Goal: Task Accomplishment & Management: Manage account settings

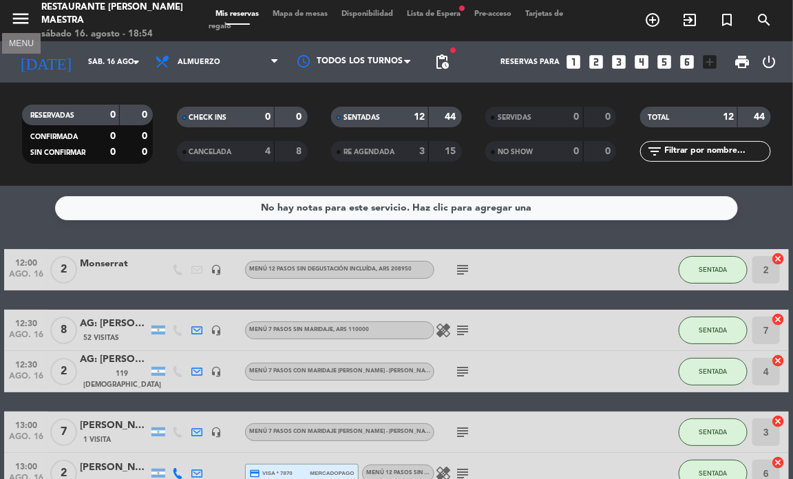
click at [28, 18] on icon "menu" at bounding box center [20, 18] width 21 height 21
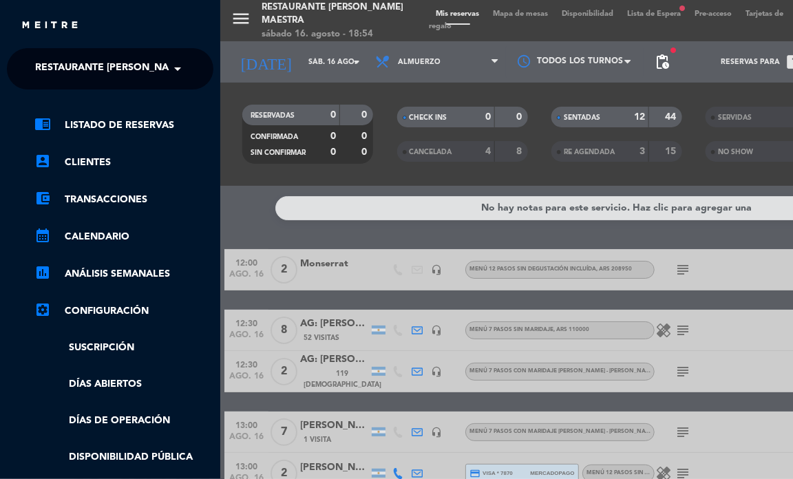
click at [117, 65] on span "Restaurante [PERSON_NAME] Maestra" at bounding box center [135, 68] width 200 height 29
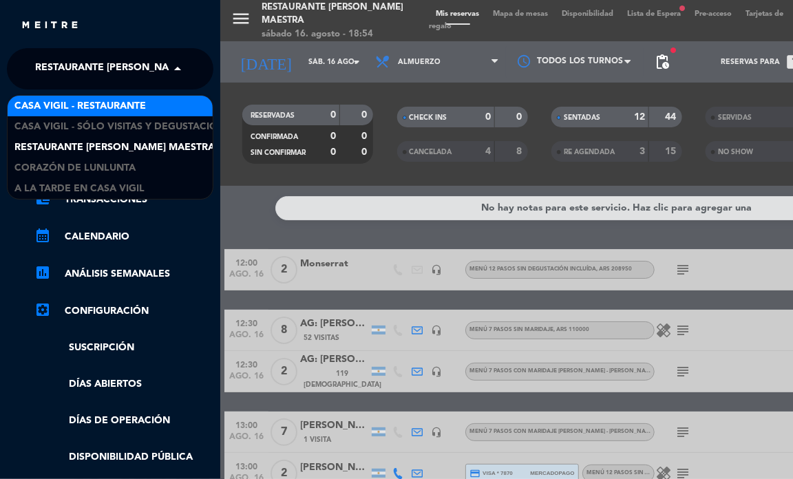
click at [115, 98] on span "Casa Vigil - Restaurante" at bounding box center [80, 106] width 132 height 16
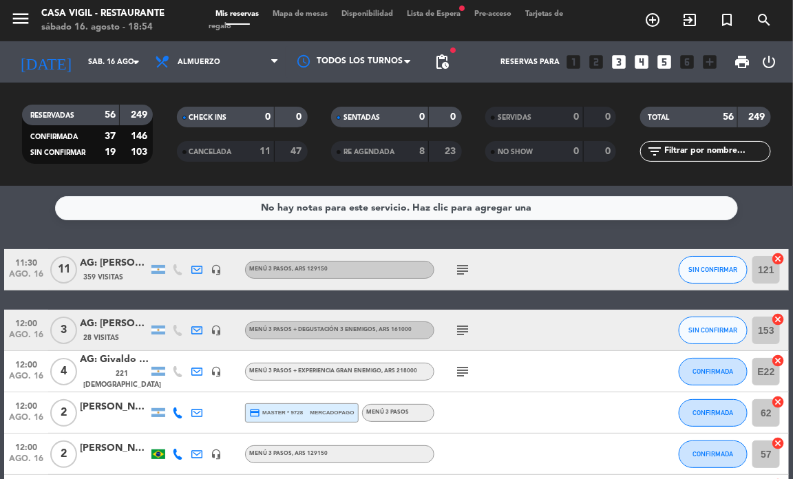
click at [370, 228] on div "No hay notas para este servicio. Haz clic para agregar una 11:30 ago. 16 11 AG:…" at bounding box center [396, 332] width 793 height 293
click at [136, 70] on input "sáb. 16 ago." at bounding box center [131, 62] width 101 height 23
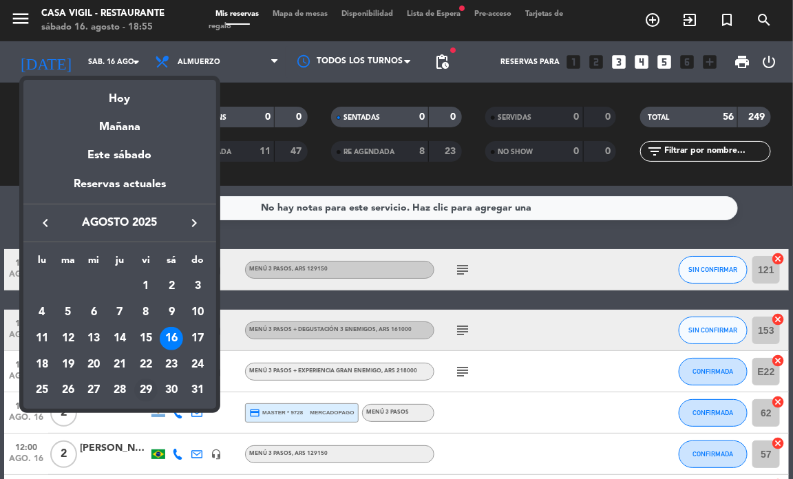
click at [138, 393] on div "29" at bounding box center [145, 390] width 23 height 23
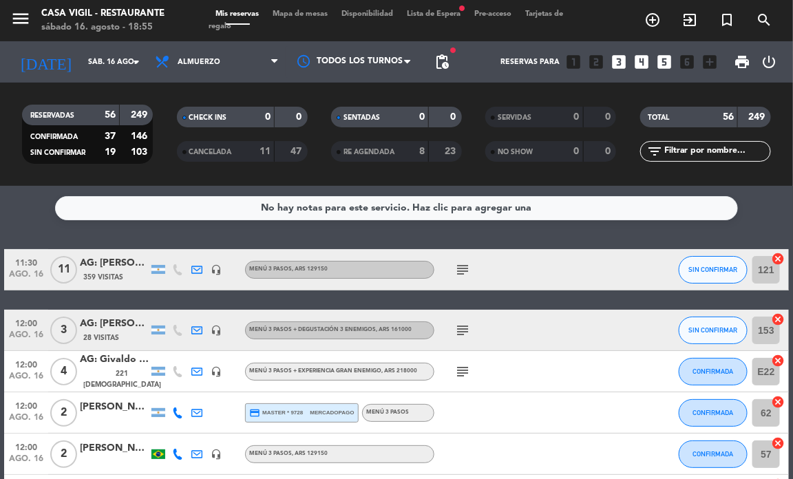
type input "vie. 29 ago."
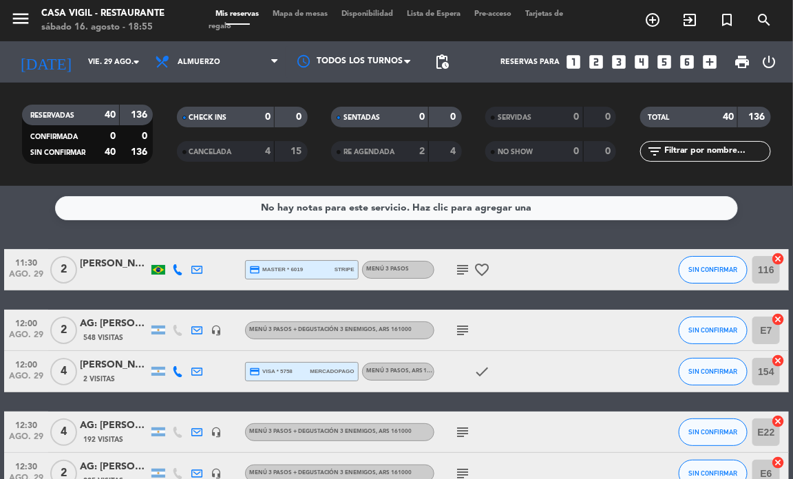
click at [598, 59] on icon "looks_two" at bounding box center [596, 62] width 18 height 18
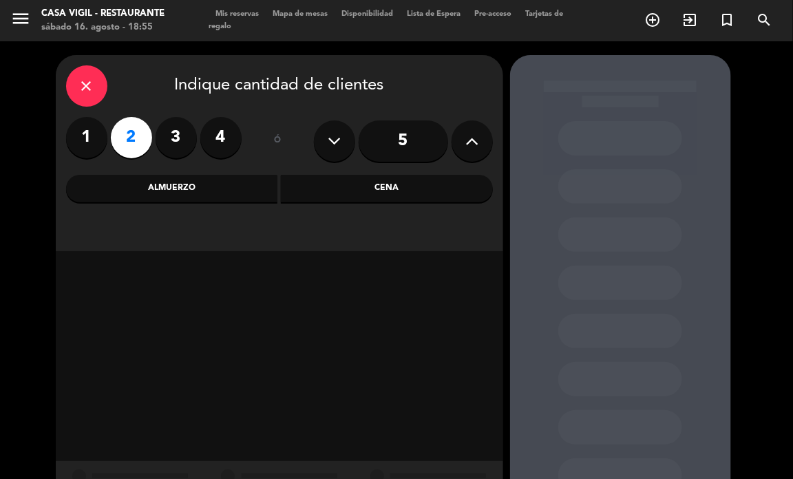
click at [226, 196] on div "Almuerzo" at bounding box center [172, 189] width 212 height 28
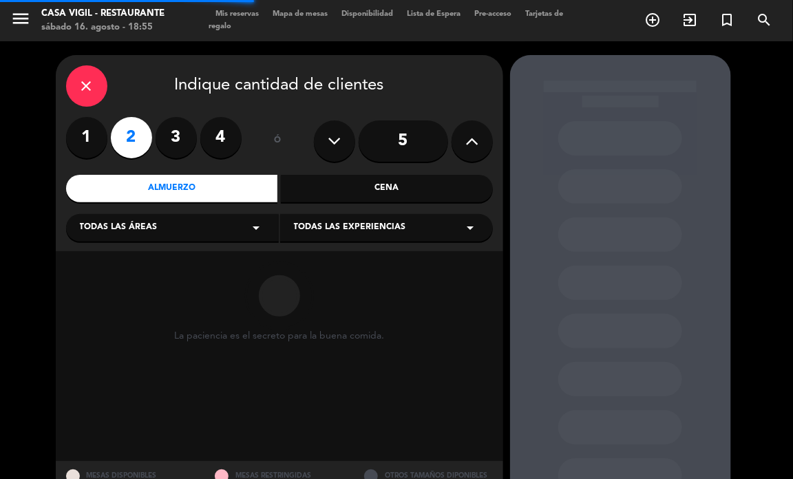
click at [307, 229] on span "Todas las experiencias" at bounding box center [350, 228] width 112 height 14
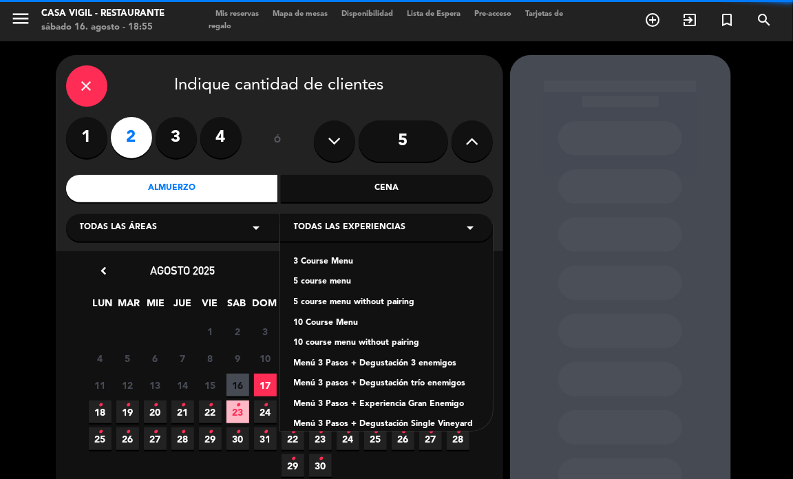
click at [410, 364] on div "Menú 3 Pasos + Degustación 3 enemigos" at bounding box center [386, 364] width 185 height 14
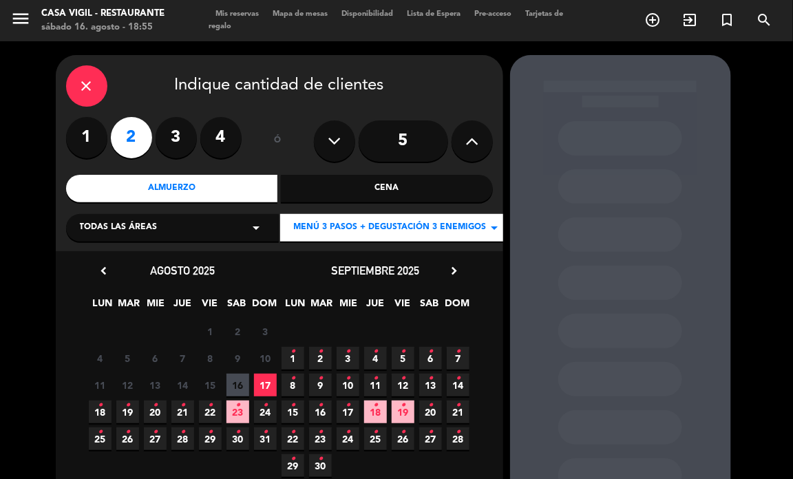
click at [212, 443] on span "29 •" at bounding box center [210, 439] width 23 height 23
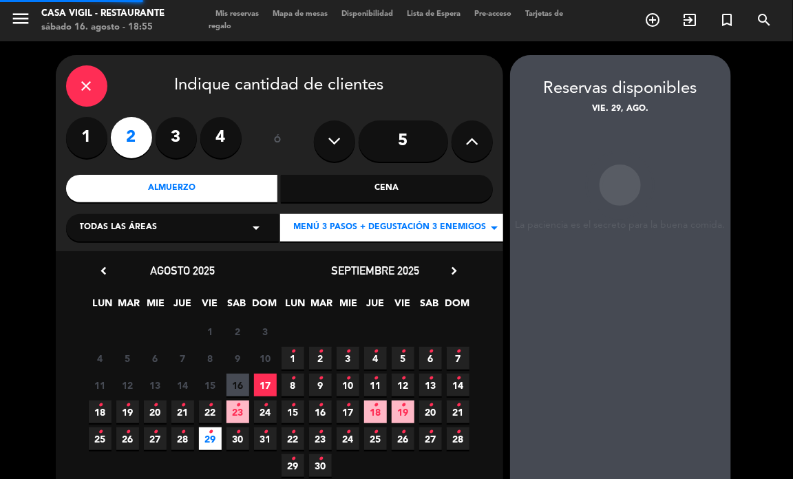
scroll to position [55, 0]
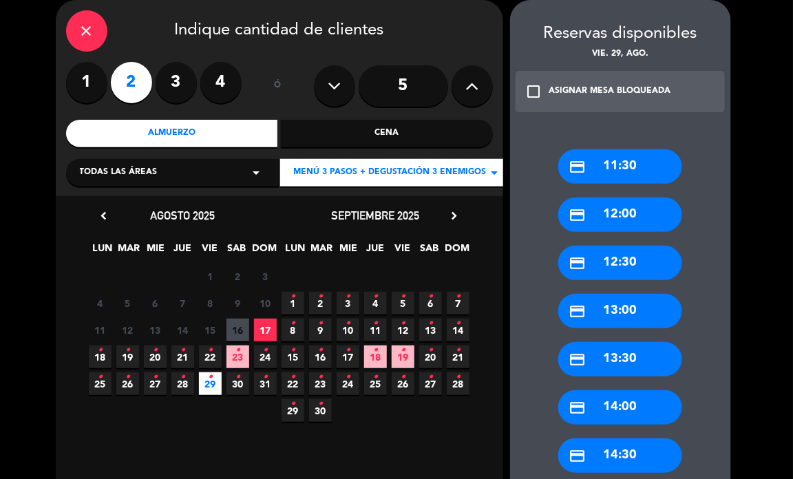
drag, startPoint x: 623, startPoint y: 355, endPoint x: 607, endPoint y: 331, distance: 29.8
click at [622, 355] on div "credit_card 13:30" at bounding box center [621, 359] width 124 height 34
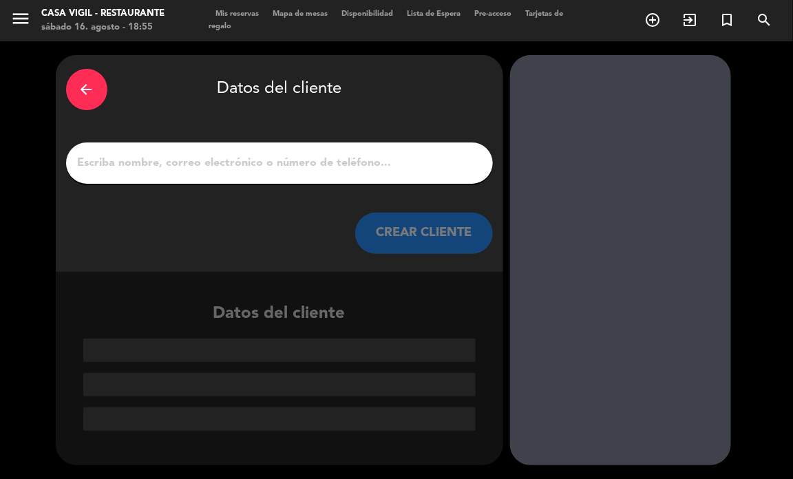
click at [395, 174] on div at bounding box center [279, 163] width 427 height 41
click at [393, 169] on input "1" at bounding box center [279, 163] width 406 height 19
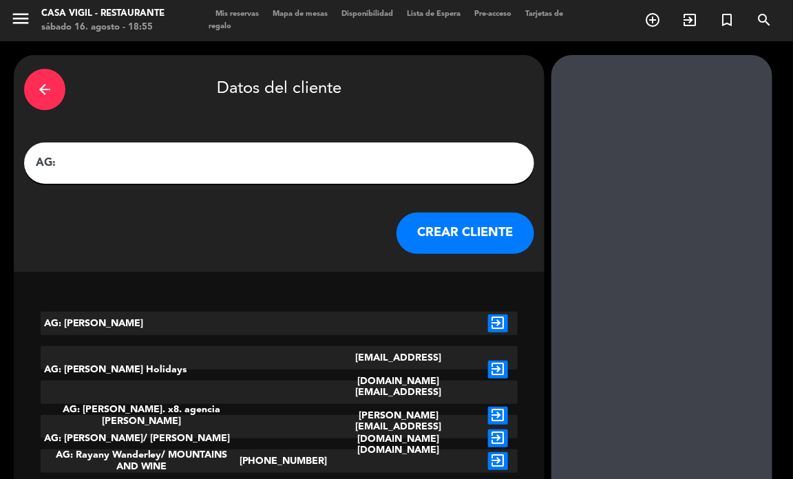
click at [163, 172] on input "AG:" at bounding box center [279, 163] width 490 height 19
paste input "Karina"
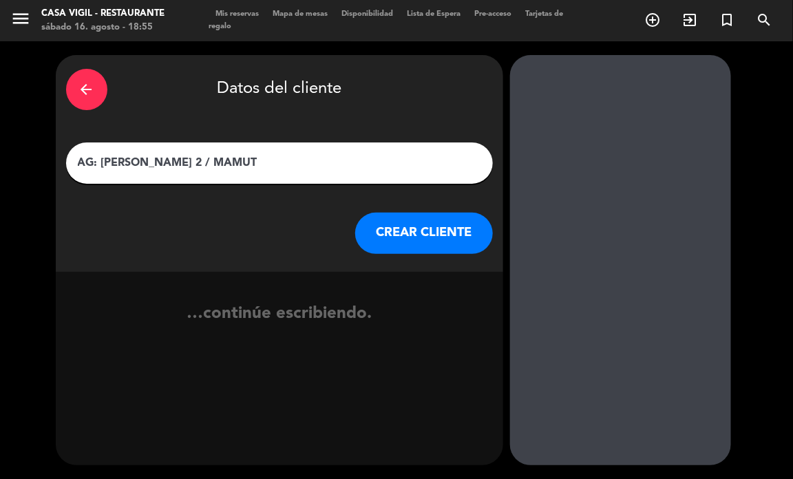
type input "AG: [PERSON_NAME] 2 / MAMUT"
click at [402, 238] on button "CREAR CLIENTE" at bounding box center [424, 233] width 138 height 41
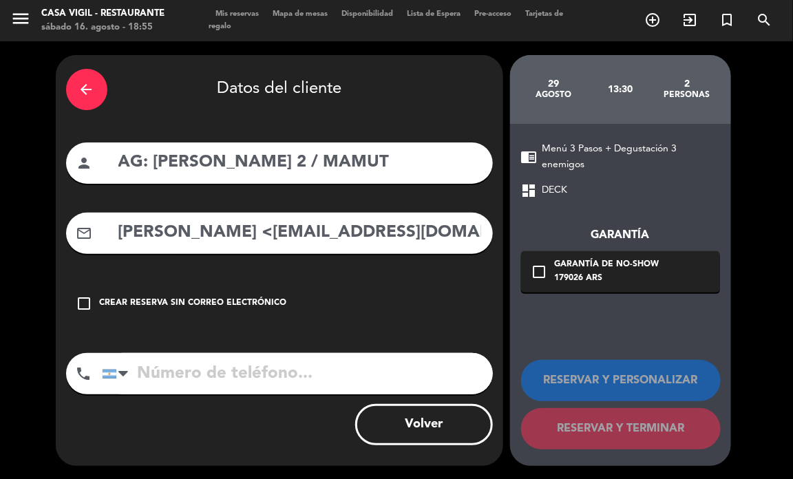
drag, startPoint x: 273, startPoint y: 265, endPoint x: 232, endPoint y: 238, distance: 49.7
click at [269, 260] on div "arrow_back Datos del cliente person AG: Karina X 2 / MAMUT mail_outline [PERSON…" at bounding box center [280, 260] width 448 height 411
drag, startPoint x: 234, startPoint y: 225, endPoint x: 56, endPoint y: 217, distance: 178.6
click at [56, 217] on div "arrow_back Datos del cliente person AG: Karina X 2 / MAMUT mail_outline [PERSON…" at bounding box center [280, 260] width 448 height 411
click at [402, 244] on input "[EMAIL_ADDRESS][DOMAIN_NAME]" at bounding box center [300, 233] width 366 height 28
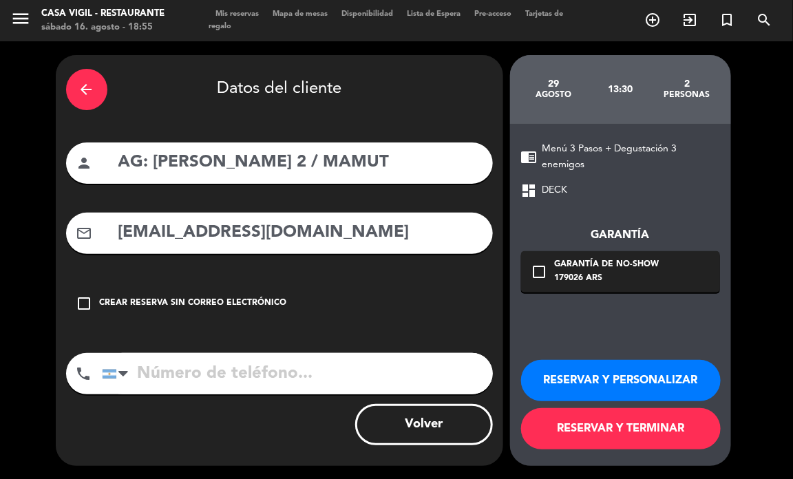
type input "[EMAIL_ADDRESS][DOMAIN_NAME]"
click at [621, 376] on button "RESERVAR Y PERSONALIZAR" at bounding box center [621, 380] width 200 height 41
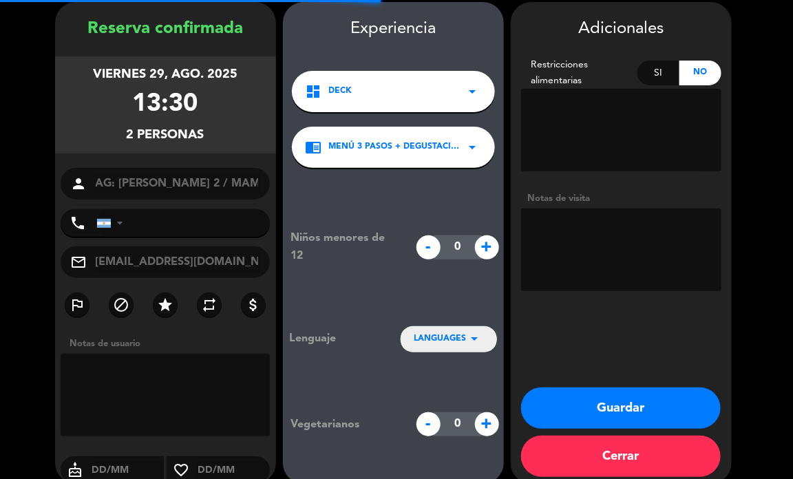
scroll to position [55, 0]
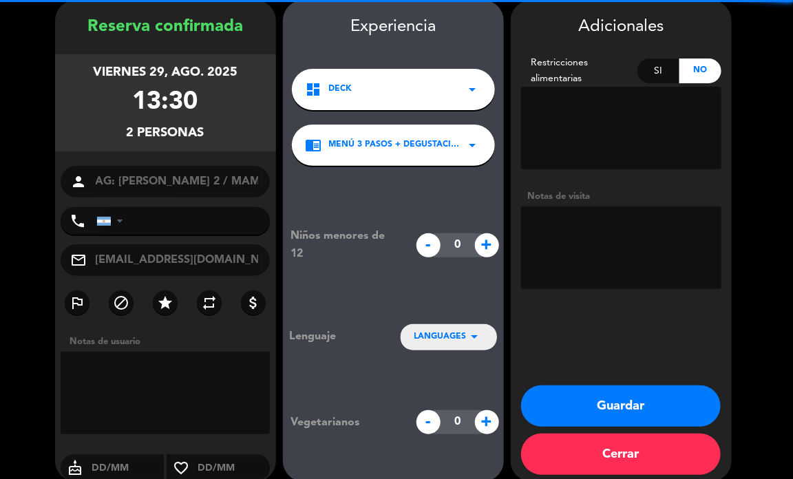
drag, startPoint x: 566, startPoint y: 232, endPoint x: 565, endPoint y: 209, distance: 23.4
click at [565, 212] on textarea at bounding box center [621, 248] width 200 height 83
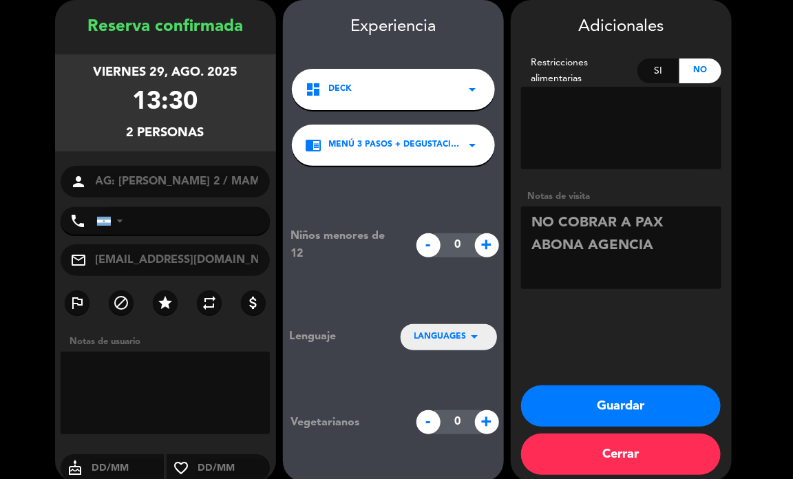
type textarea "NO COBRAR A PAX ABONA AGENCIA"
drag, startPoint x: 649, startPoint y: 399, endPoint x: 527, endPoint y: 382, distance: 123.8
click at [649, 398] on button "Guardar" at bounding box center [621, 406] width 200 height 41
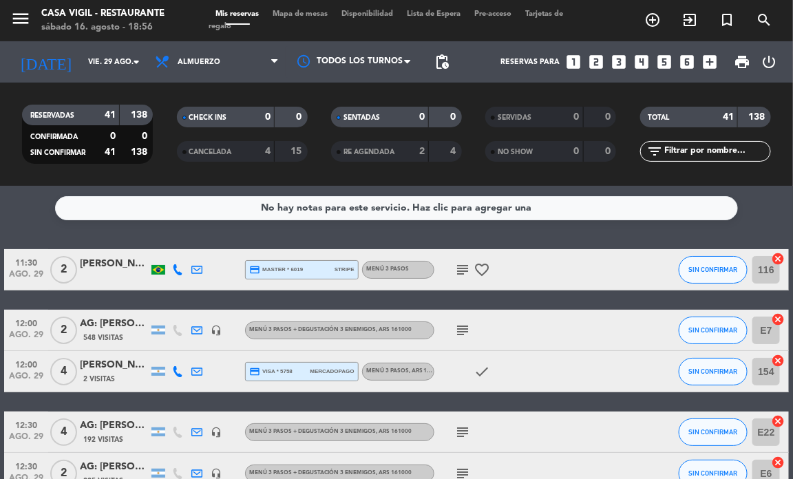
click at [334, 220] on div "No hay notas para este servicio. Haz clic para agregar una 11:30 ago. 29 2 [PER…" at bounding box center [396, 332] width 793 height 293
click at [23, 226] on div "No hay notas para este servicio. Haz clic para agregar una 11:30 ago. 29 2 [PER…" at bounding box center [396, 332] width 793 height 293
click at [25, 228] on div "No hay notas para este servicio. Haz clic para agregar una 11:30 ago. 29 2 [PER…" at bounding box center [396, 332] width 793 height 293
click at [767, 18] on icon "search" at bounding box center [764, 20] width 17 height 17
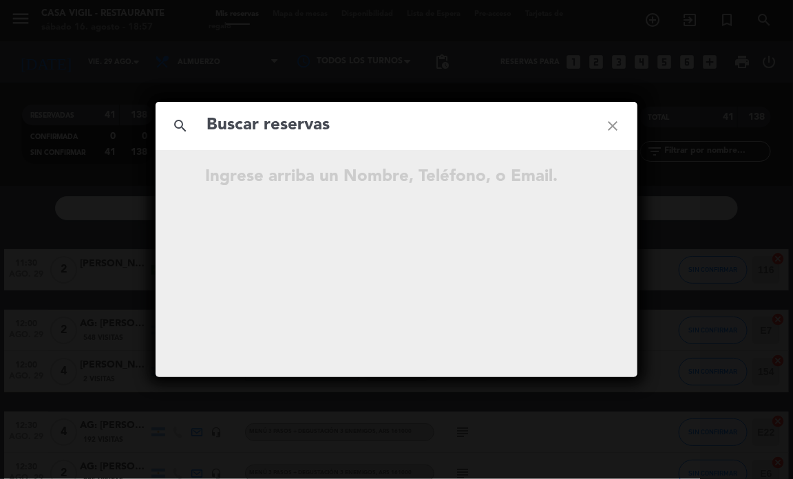
click at [446, 128] on input "text" at bounding box center [396, 126] width 383 height 28
type input "[PERSON_NAME]"
click at [615, 125] on icon "close" at bounding box center [613, 126] width 50 height 50
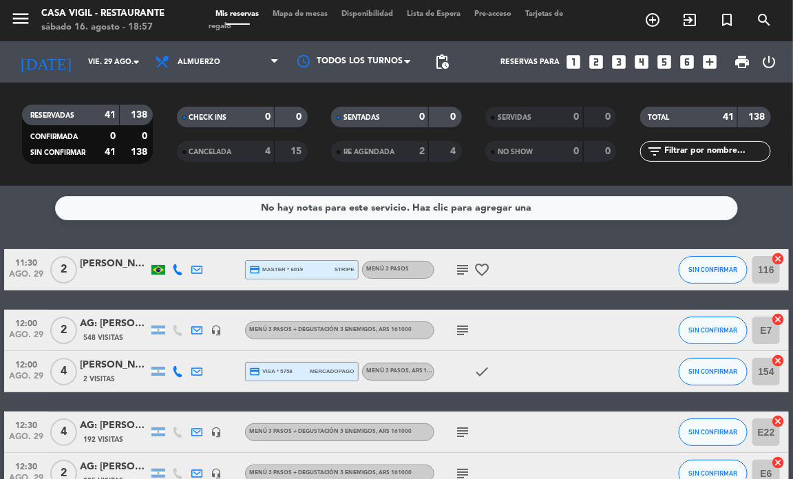
click at [34, 232] on div "No hay notas para este servicio. Haz clic para agregar una 11:30 ago. 29 2 [PER…" at bounding box center [396, 332] width 793 height 293
click at [26, 235] on div "No hay notas para este servicio. Haz clic para agregar una 11:30 ago. 29 2 [PER…" at bounding box center [396, 332] width 793 height 293
click at [125, 66] on input "vie. 29 ago." at bounding box center [131, 62] width 101 height 23
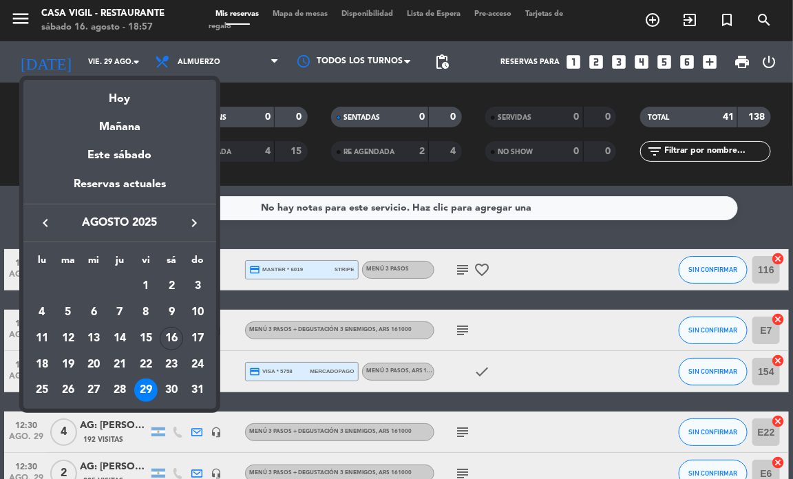
click at [195, 222] on icon "keyboard_arrow_right" at bounding box center [194, 223] width 17 height 17
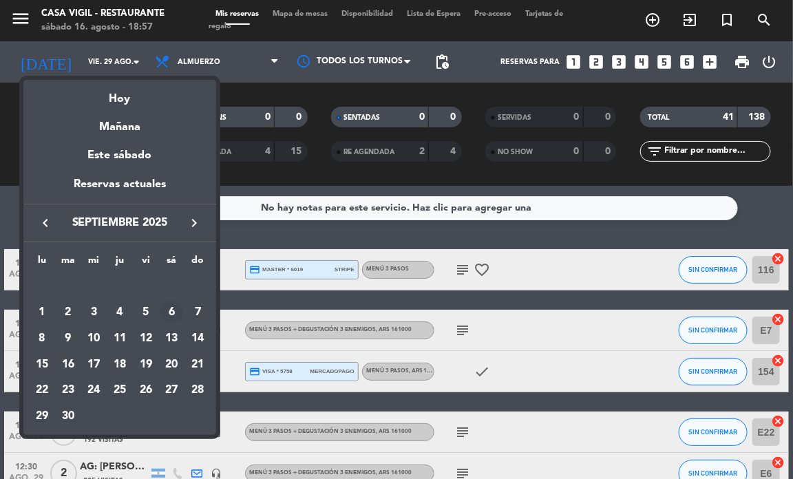
click at [169, 317] on div "6" at bounding box center [171, 312] width 23 height 23
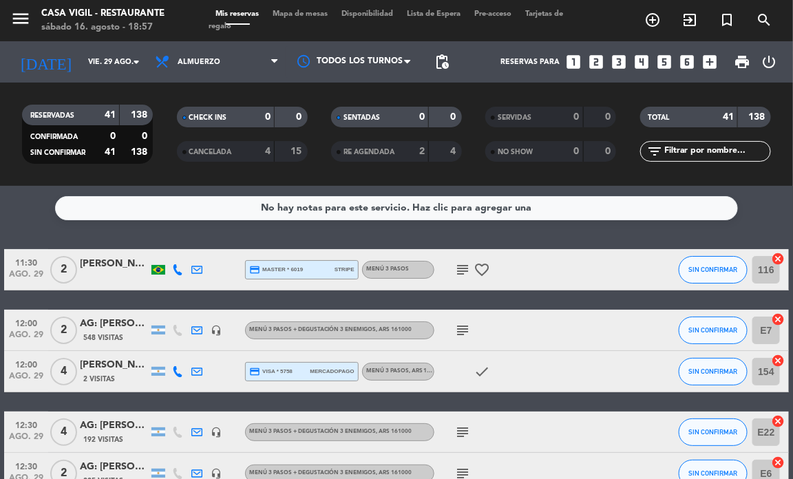
type input "sáb. [DATE]"
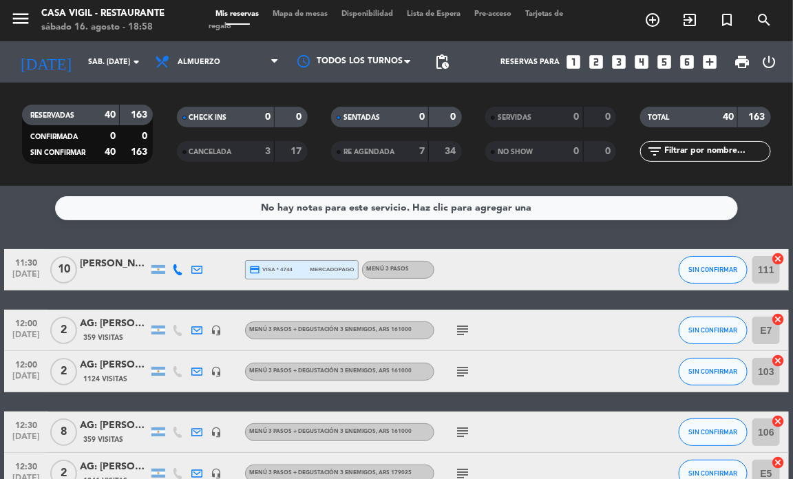
click at [597, 63] on icon "looks_two" at bounding box center [596, 62] width 18 height 18
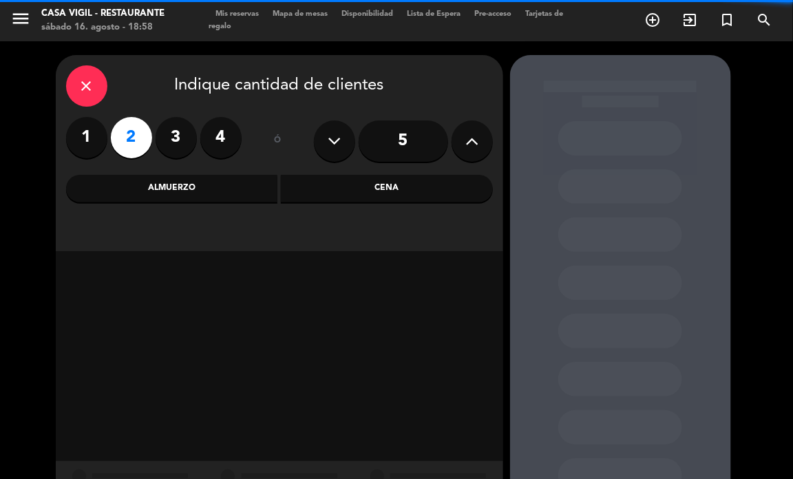
click at [200, 193] on div "Almuerzo" at bounding box center [172, 189] width 212 height 28
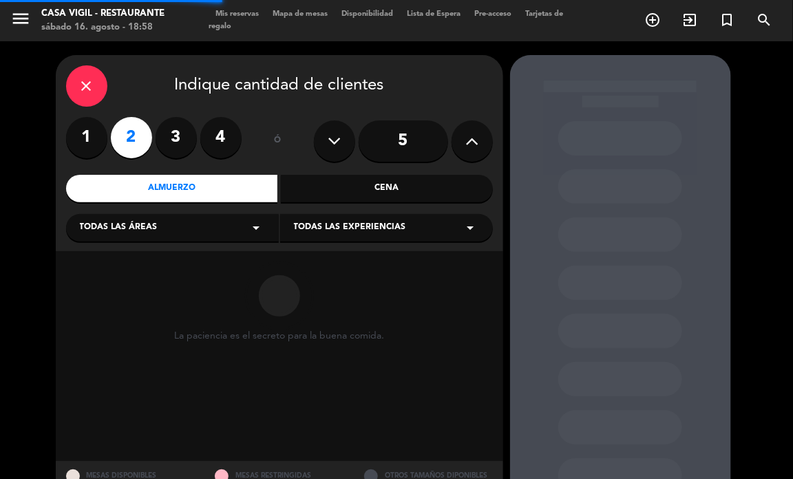
click at [325, 231] on span "Todas las experiencias" at bounding box center [350, 228] width 112 height 14
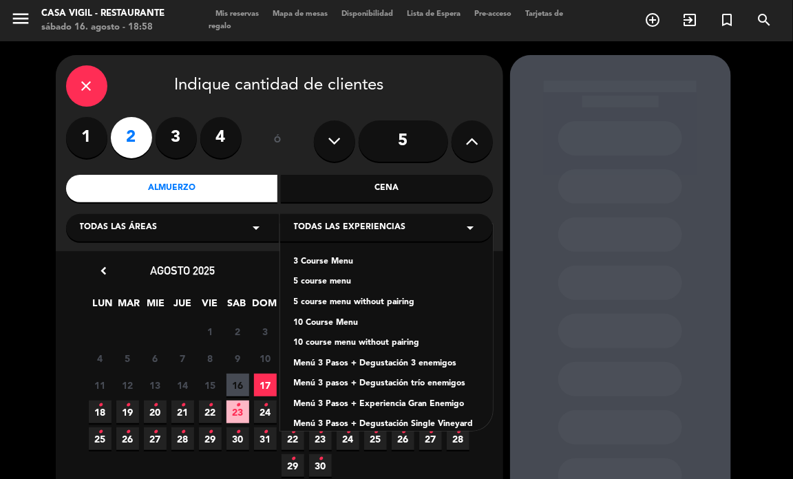
click at [334, 267] on div "3 Course Menu" at bounding box center [386, 263] width 185 height 14
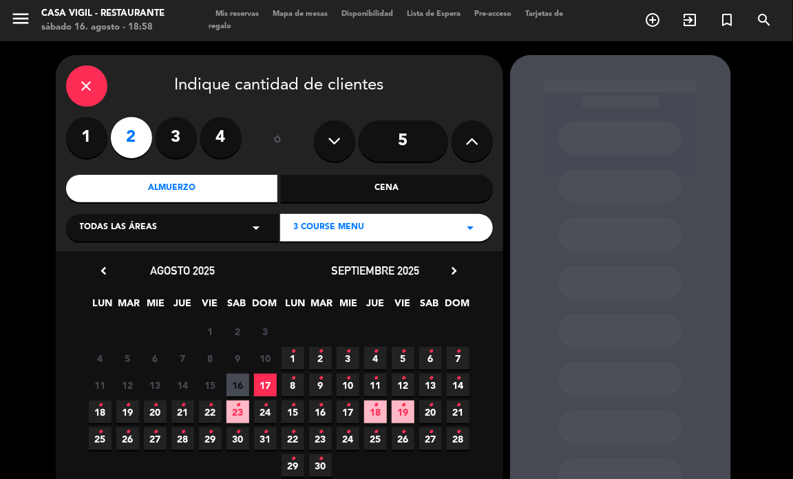
click at [429, 356] on icon "•" at bounding box center [430, 352] width 5 height 22
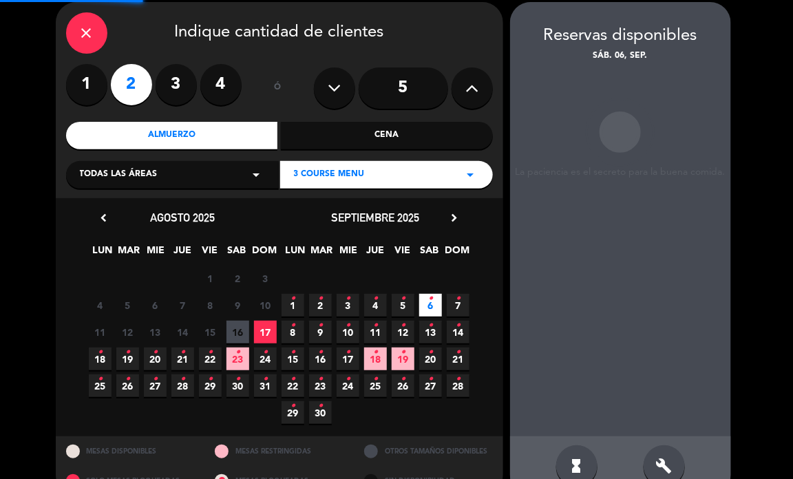
scroll to position [55, 0]
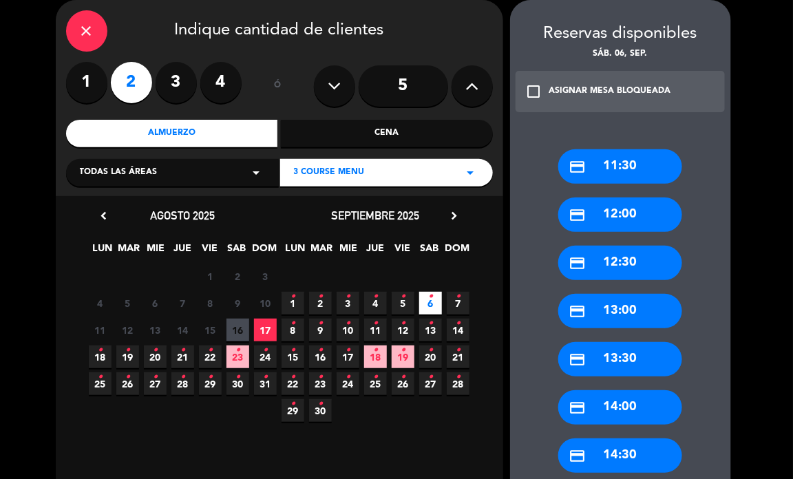
click at [627, 402] on div "credit_card 14:00" at bounding box center [621, 407] width 124 height 34
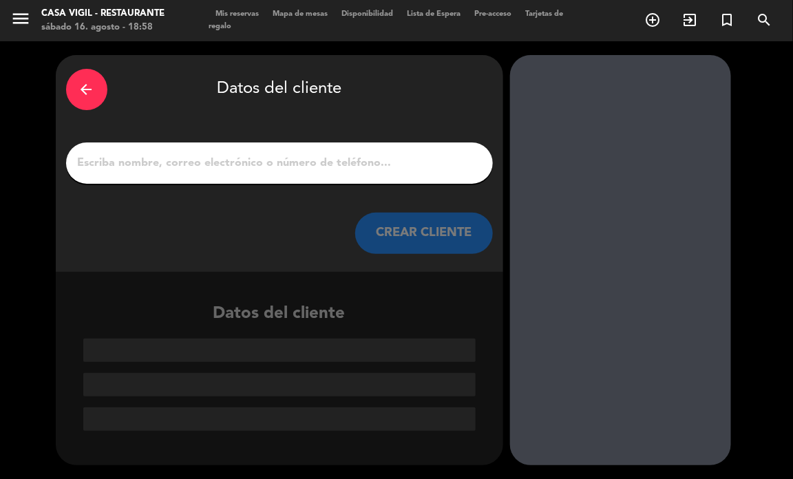
scroll to position [0, 0]
click at [263, 174] on div at bounding box center [279, 163] width 427 height 41
click at [253, 166] on input "1" at bounding box center [279, 163] width 406 height 19
click at [213, 166] on input "1" at bounding box center [279, 163] width 406 height 19
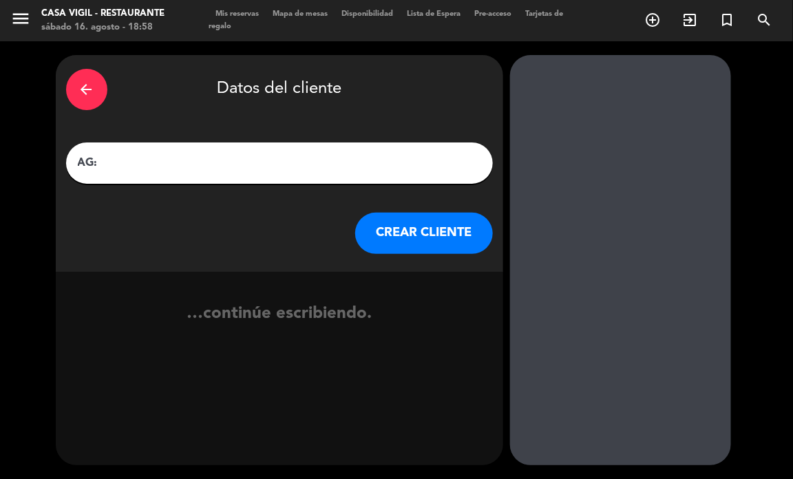
paste input "[PERSON_NAME]"
type input "AG: [PERSON_NAME] X2/ [PERSON_NAME]"
click at [431, 242] on button "CREAR CLIENTE" at bounding box center [424, 233] width 138 height 41
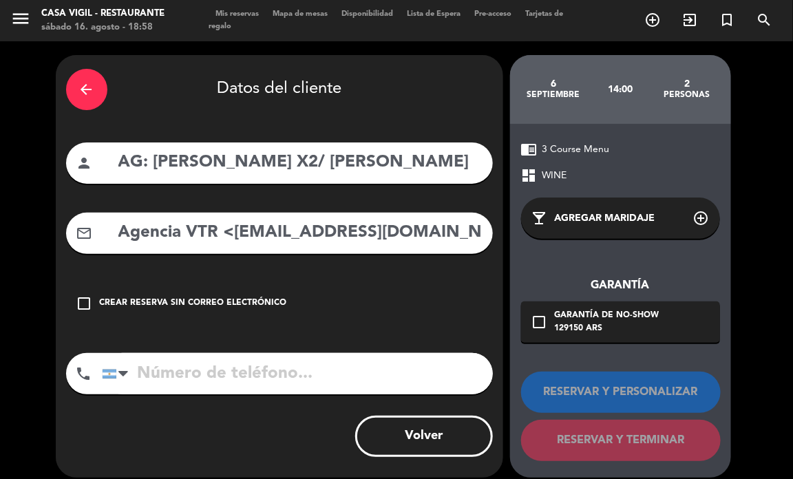
click at [280, 262] on div "arrow_back Datos del cliente person AG: [PERSON_NAME] X2/ [PERSON_NAME] mail_ou…" at bounding box center [280, 266] width 448 height 423
drag, startPoint x: 231, startPoint y: 236, endPoint x: 11, endPoint y: 247, distance: 220.0
click at [11, 247] on div "arrow_back Datos del cliente person AG: [PERSON_NAME] X2/ [PERSON_NAME] mail_ou…" at bounding box center [396, 266] width 793 height 450
click at [384, 247] on input "[EMAIL_ADDRESS][DOMAIN_NAME]" at bounding box center [300, 233] width 366 height 28
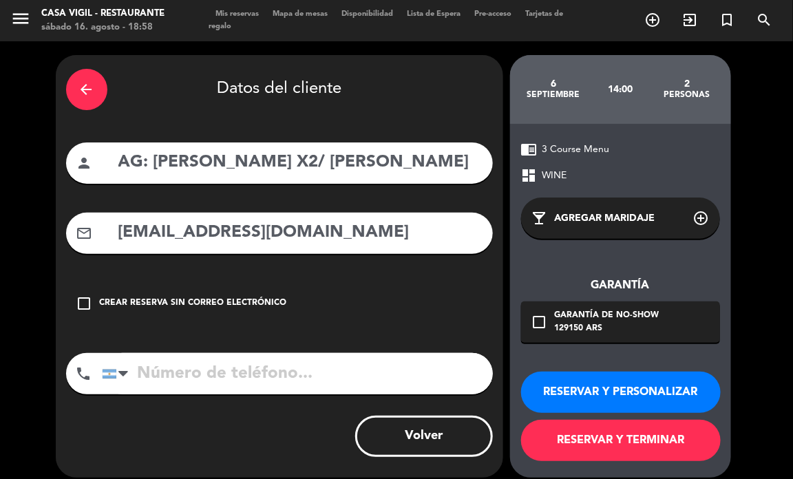
type input "[EMAIL_ADDRESS][DOMAIN_NAME]"
click at [671, 390] on button "RESERVAR Y PERSONALIZAR" at bounding box center [621, 392] width 200 height 41
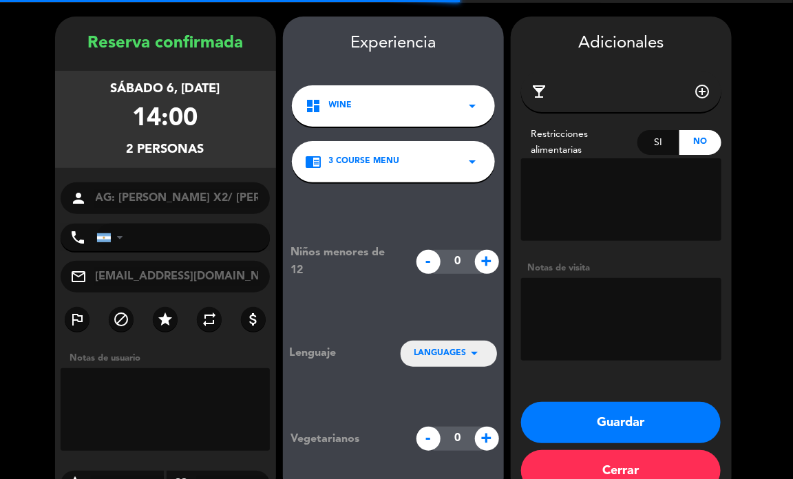
scroll to position [55, 0]
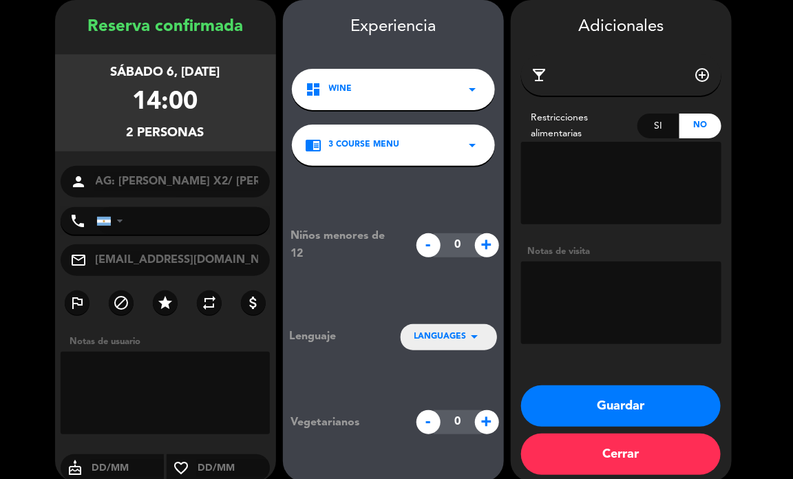
click at [565, 288] on textarea at bounding box center [621, 303] width 200 height 83
paste textarea "[PERSON_NAME]"
drag, startPoint x: 537, startPoint y: 276, endPoint x: 659, endPoint y: 325, distance: 131.3
click at [659, 325] on textarea at bounding box center [621, 303] width 200 height 83
paste textarea "1x MENÚ 3 PASOS CON [PERSON_NAME] tres ENEMIGOs 1x menu 3 pasos con maridaje GR…"
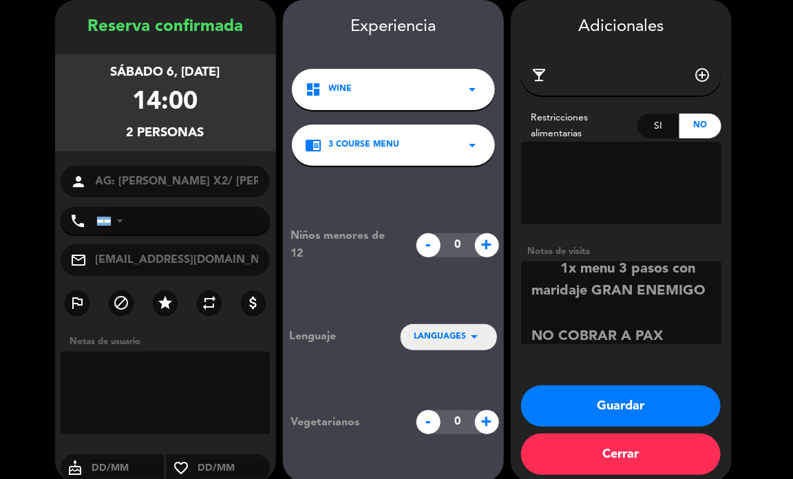
scroll to position [100, 0]
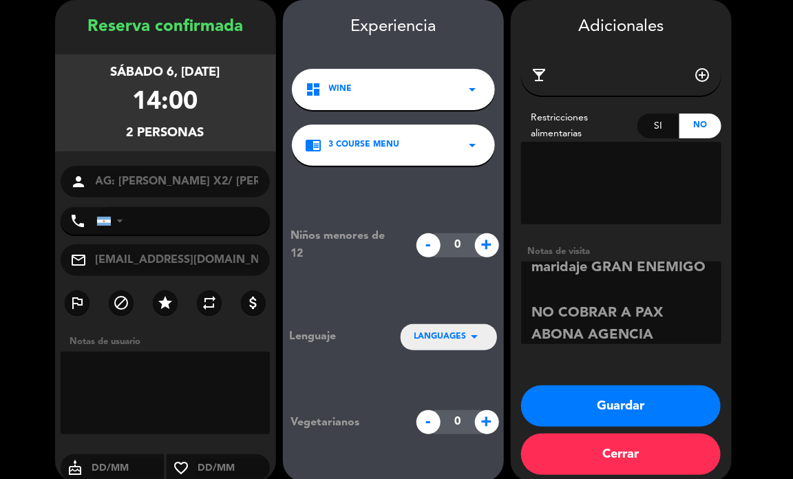
type textarea "1x MENÚ 3 PASOS CON [PERSON_NAME] tres ENEMIGOs 1x menu 3 pasos con maridaje GR…"
drag, startPoint x: 565, startPoint y: 406, endPoint x: 556, endPoint y: 400, distance: 10.9
click at [559, 401] on button "Guardar" at bounding box center [621, 406] width 200 height 41
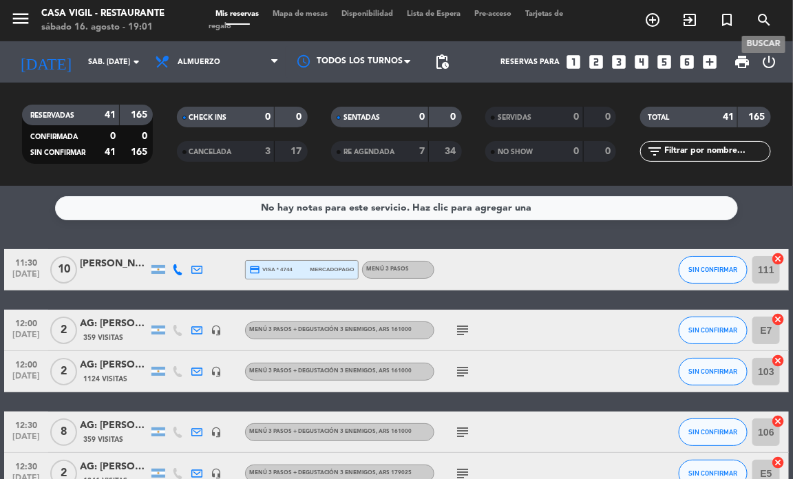
click at [756, 19] on icon "search" at bounding box center [764, 20] width 17 height 17
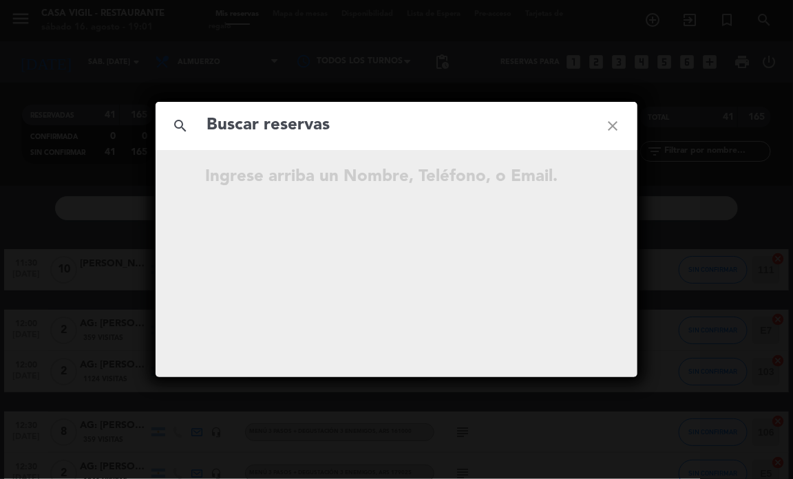
click at [390, 124] on input "text" at bounding box center [396, 126] width 383 height 28
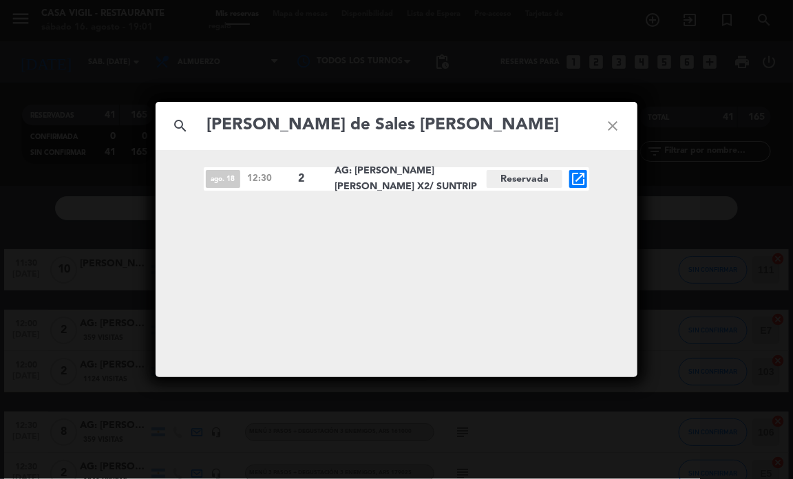
type input "[PERSON_NAME] de Sales [PERSON_NAME]"
click at [620, 128] on icon "close" at bounding box center [613, 126] width 50 height 50
drag, startPoint x: 620, startPoint y: 128, endPoint x: 539, endPoint y: 114, distance: 82.4
click at [617, 127] on icon "close" at bounding box center [613, 126] width 50 height 50
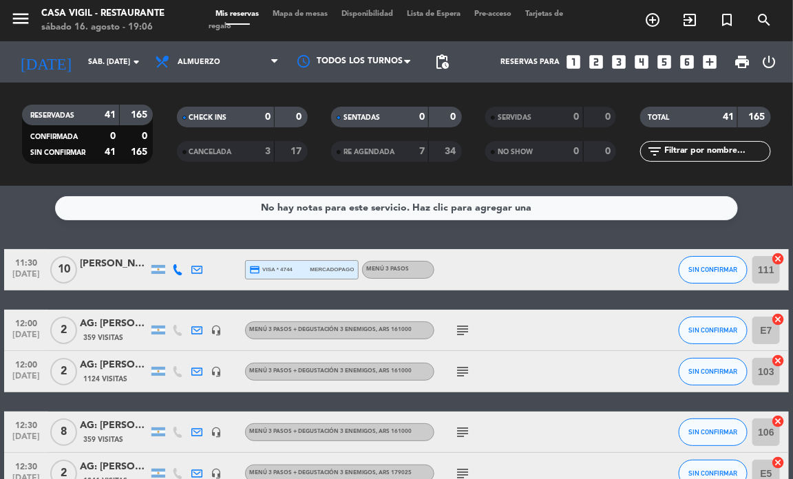
click at [105, 80] on div "[DATE] sáb. [DATE] arrow_drop_down" at bounding box center [79, 61] width 138 height 41
click at [104, 71] on input "sáb. [DATE]" at bounding box center [131, 62] width 101 height 23
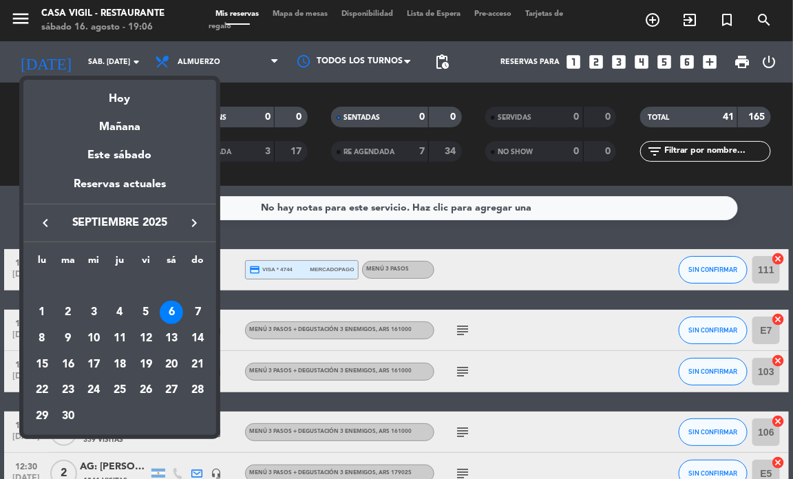
click at [48, 217] on icon "keyboard_arrow_left" at bounding box center [45, 223] width 17 height 17
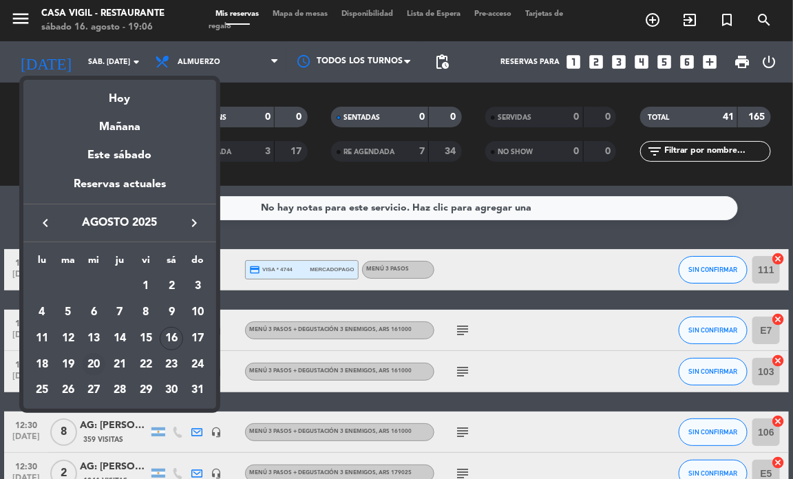
click at [86, 367] on div "20" at bounding box center [93, 364] width 23 height 23
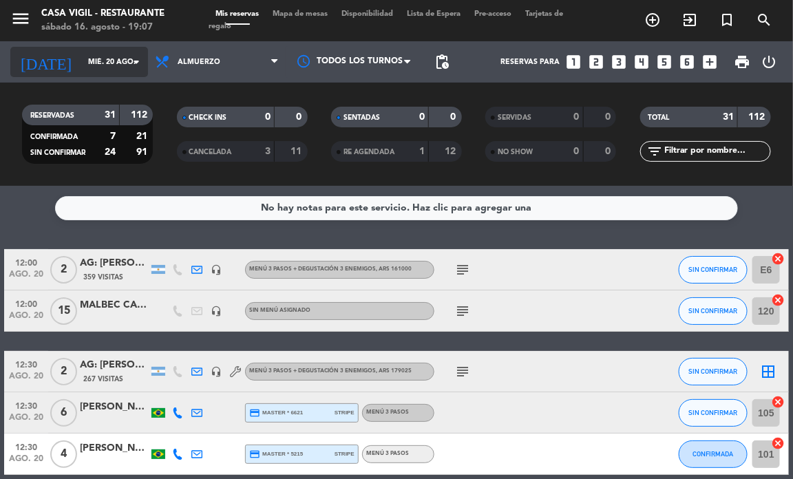
click at [135, 63] on icon "arrow_drop_down" at bounding box center [136, 62] width 17 height 17
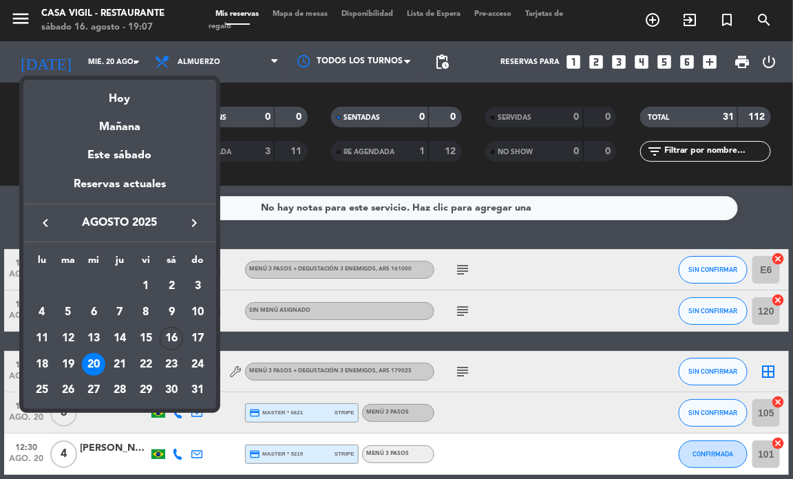
click at [195, 222] on icon "keyboard_arrow_right" at bounding box center [194, 223] width 17 height 17
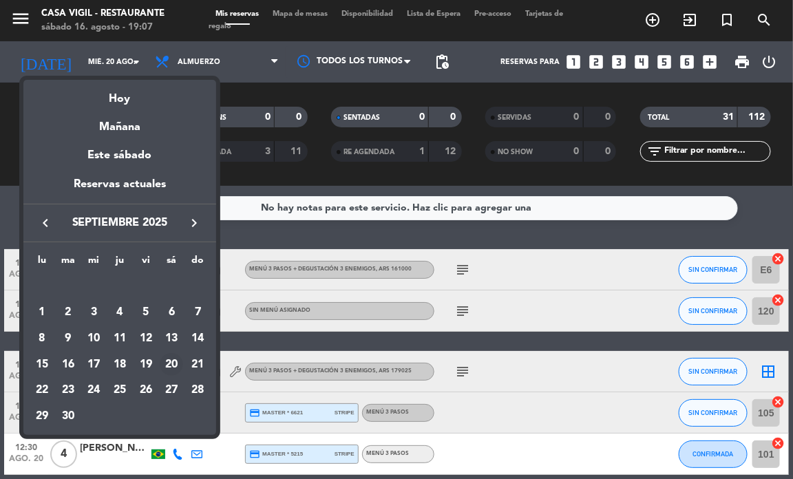
click at [177, 363] on div "20" at bounding box center [171, 364] width 23 height 23
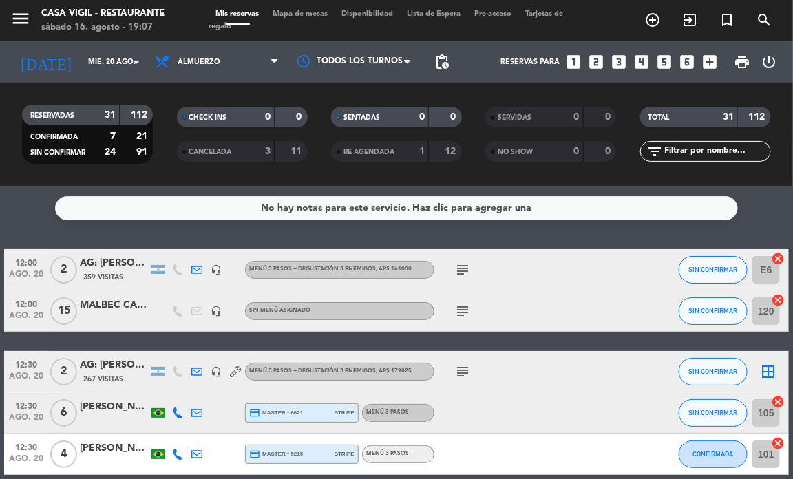
type input "sáb. [DATE]"
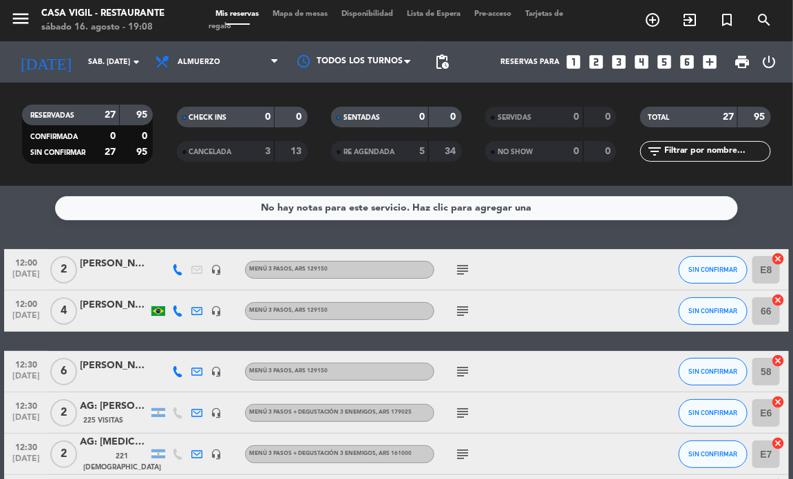
click at [604, 63] on icon "looks_two" at bounding box center [596, 62] width 18 height 18
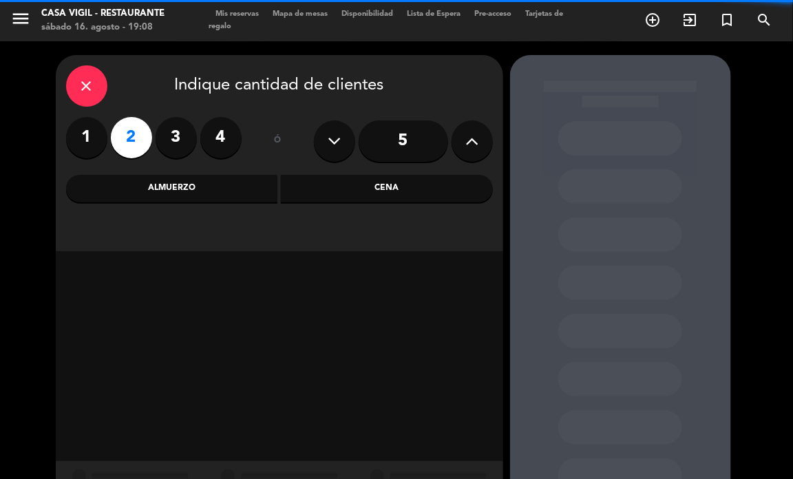
click at [186, 186] on div "Almuerzo" at bounding box center [172, 189] width 212 height 28
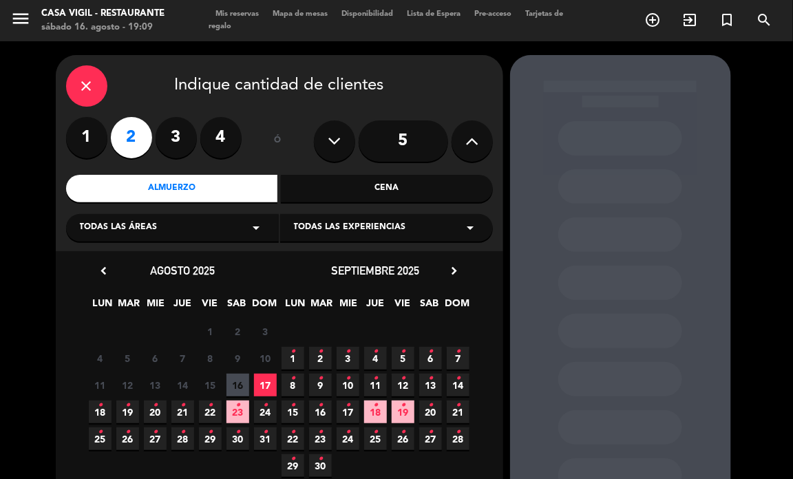
click at [74, 80] on div "close" at bounding box center [86, 85] width 41 height 41
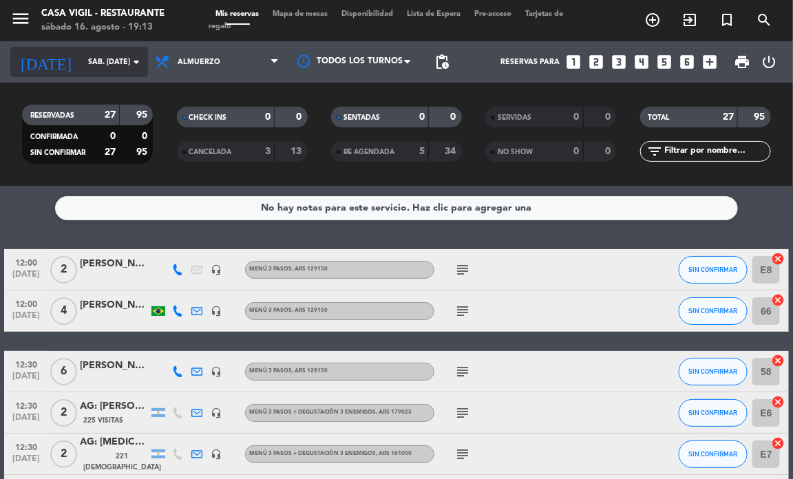
click at [123, 66] on input "sáb. [DATE]" at bounding box center [131, 62] width 101 height 23
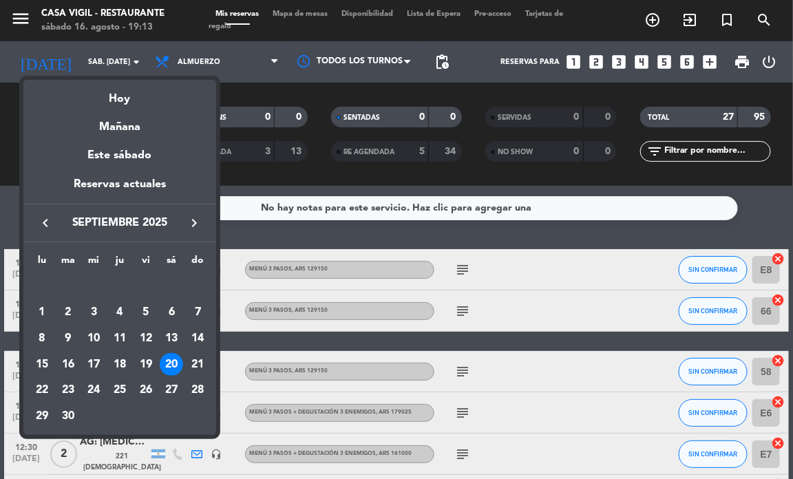
click at [193, 212] on div "keyboard_arrow_left septiembre 2025 keyboard_arrow_right" at bounding box center [119, 223] width 193 height 39
click at [187, 218] on icon "keyboard_arrow_right" at bounding box center [194, 223] width 17 height 17
click at [147, 313] on div "3" at bounding box center [145, 312] width 23 height 23
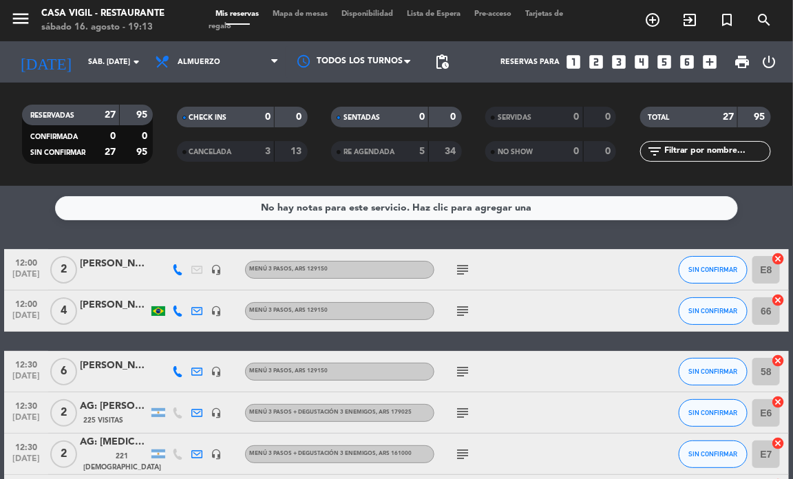
type input "vie. [DATE]"
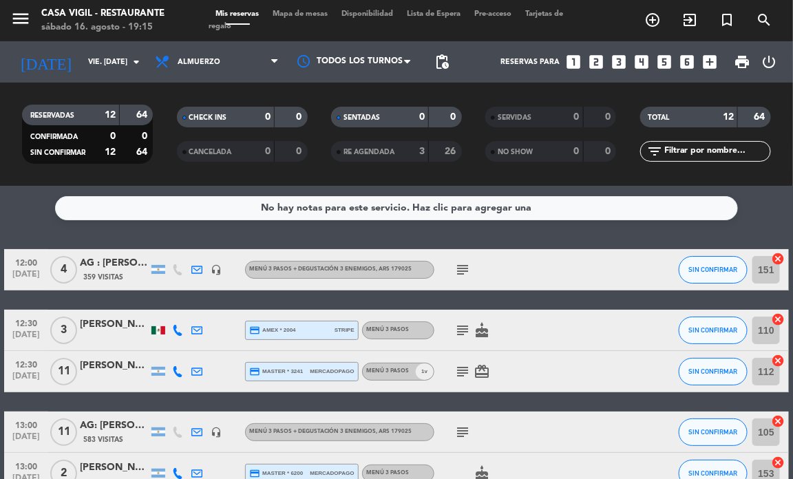
drag, startPoint x: 581, startPoint y: 242, endPoint x: 601, endPoint y: 201, distance: 45.6
click at [582, 241] on div "No hay notas para este servicio. Haz clic para agregar una 12:00 [DATE] 4 AG : …" at bounding box center [396, 332] width 793 height 293
click at [758, 19] on icon "search" at bounding box center [764, 20] width 17 height 17
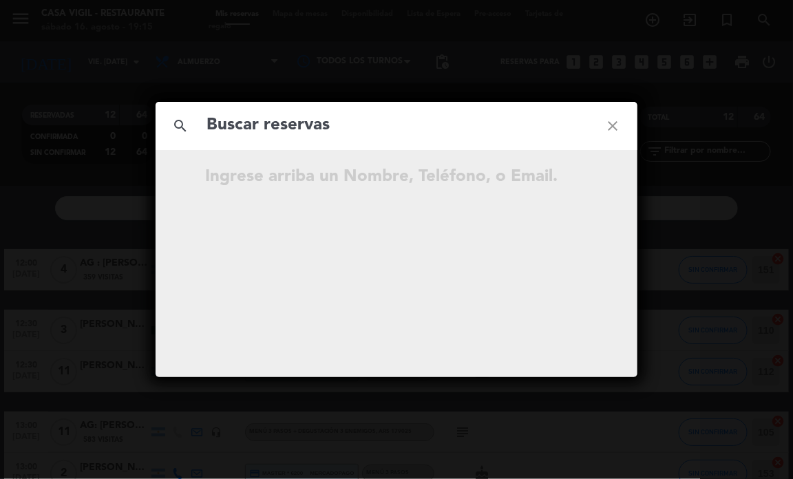
click at [359, 127] on input "text" at bounding box center [396, 126] width 383 height 28
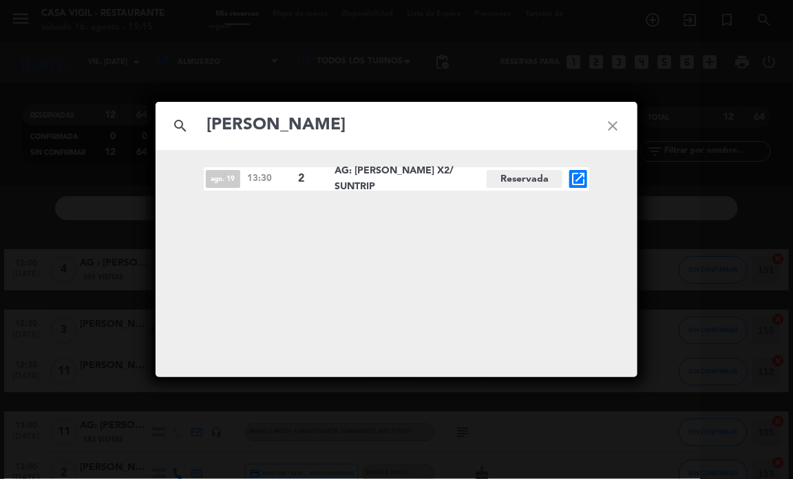
type input "[PERSON_NAME]"
drag, startPoint x: 555, startPoint y: 140, endPoint x: 450, endPoint y: 93, distance: 115.3
click at [554, 139] on div "search [PERSON_NAME] close" at bounding box center [397, 126] width 482 height 48
click at [610, 119] on icon "close" at bounding box center [613, 126] width 50 height 50
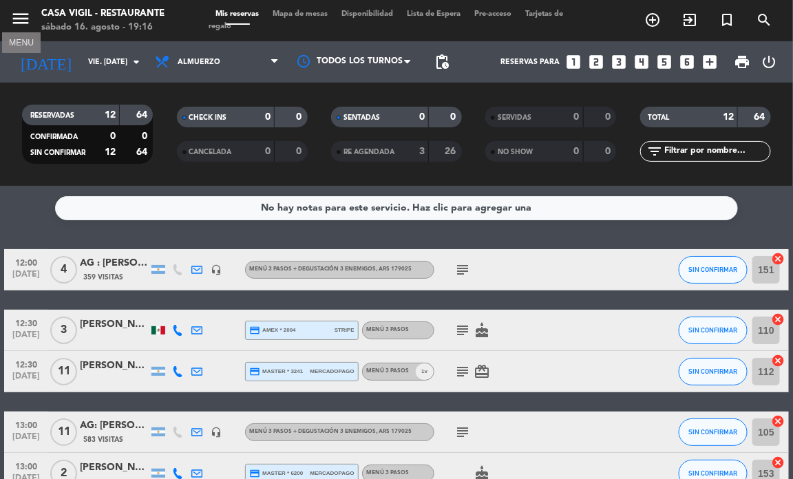
click at [14, 12] on icon "menu" at bounding box center [20, 18] width 21 height 21
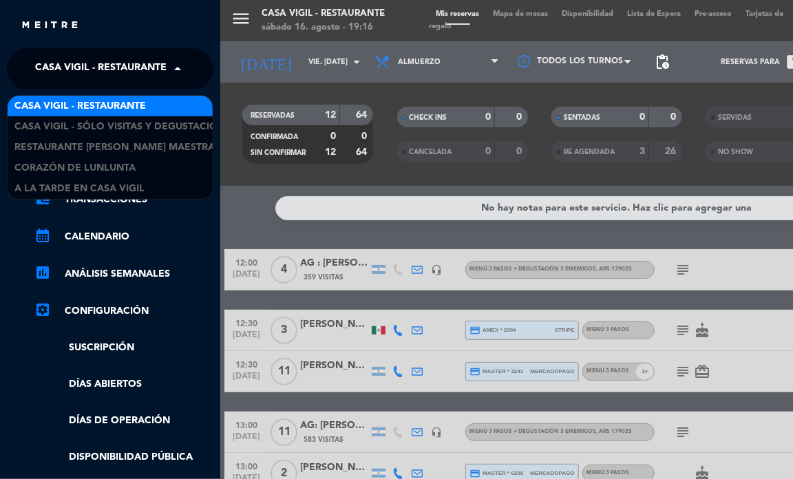
click at [118, 59] on span "Casa Vigil - Restaurante" at bounding box center [101, 68] width 132 height 29
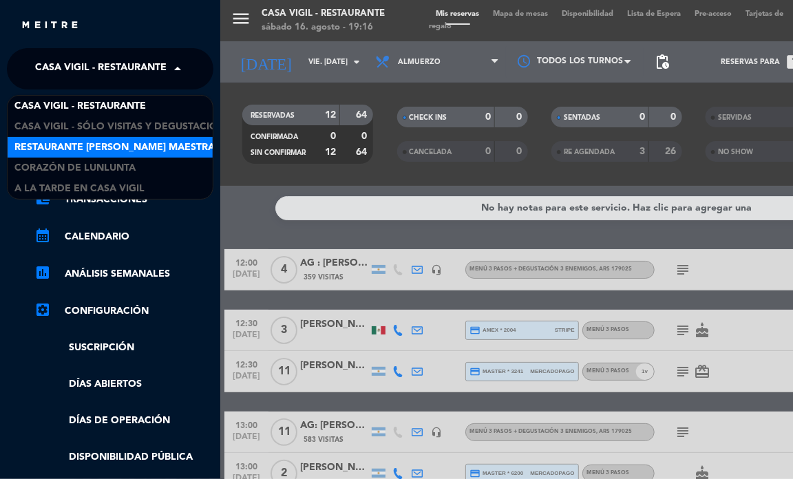
click at [119, 152] on span "Restaurante [PERSON_NAME] Maestra" at bounding box center [114, 148] width 200 height 16
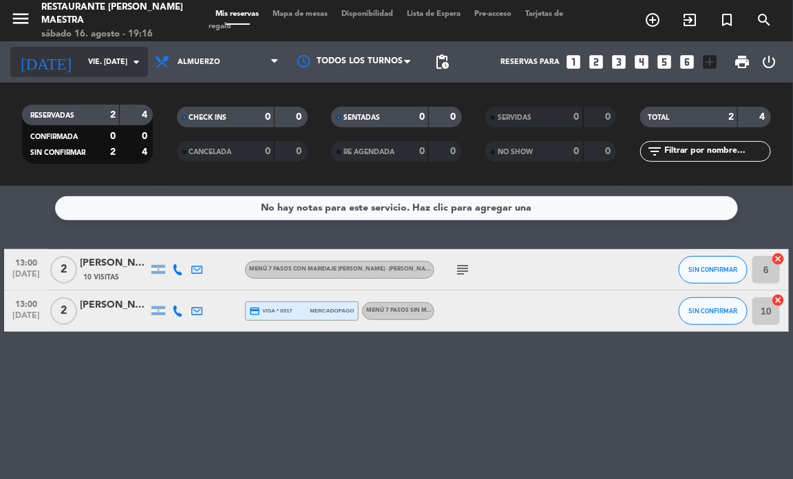
click at [132, 67] on icon "arrow_drop_down" at bounding box center [136, 62] width 17 height 17
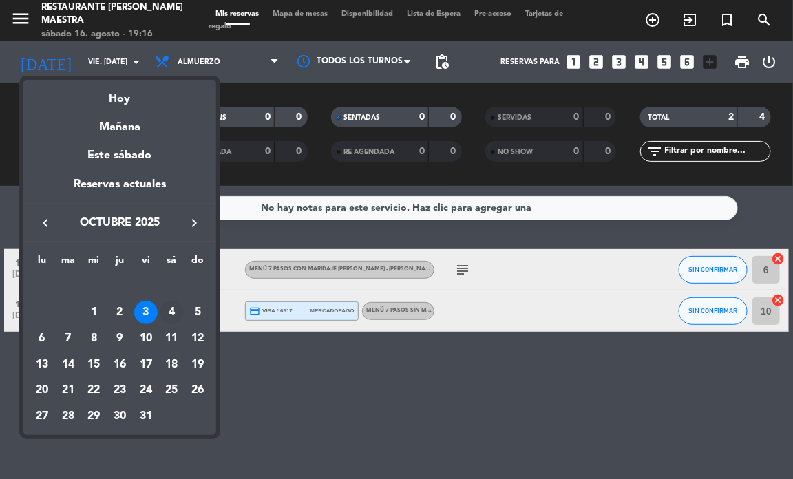
click at [174, 313] on div "4" at bounding box center [171, 312] width 23 height 23
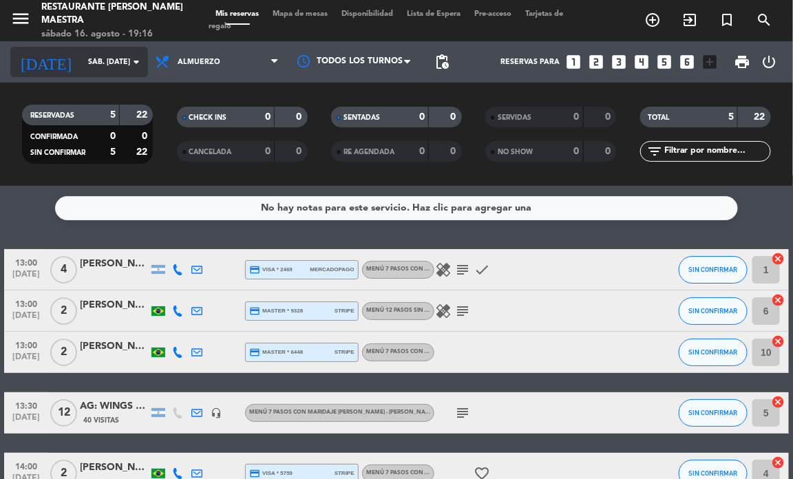
click at [129, 64] on icon "arrow_drop_down" at bounding box center [136, 62] width 17 height 17
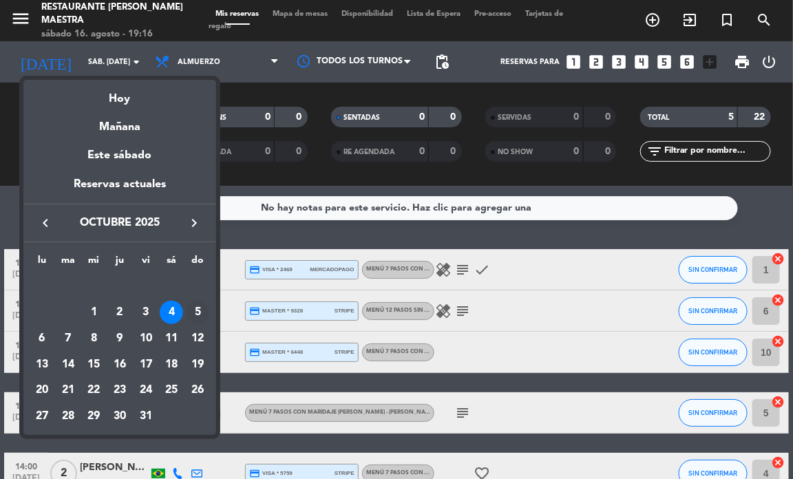
click at [193, 303] on div "5" at bounding box center [197, 312] width 23 height 23
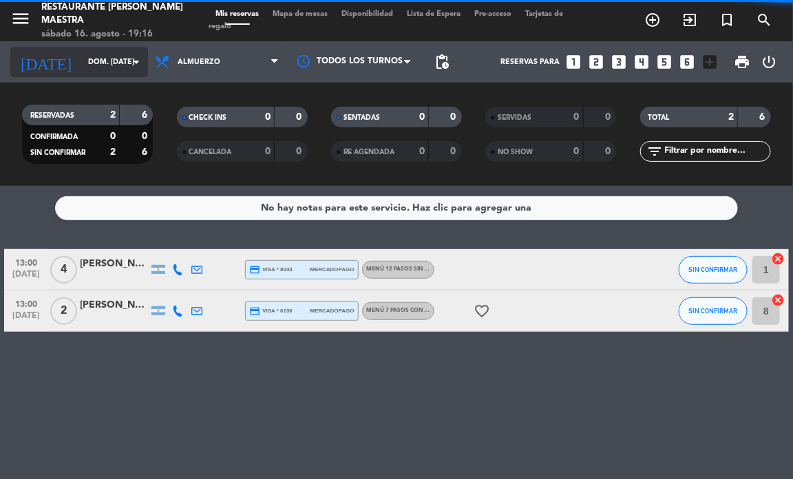
click at [135, 76] on div "[DATE] dom. [DATE] arrow_drop_down" at bounding box center [79, 62] width 138 height 30
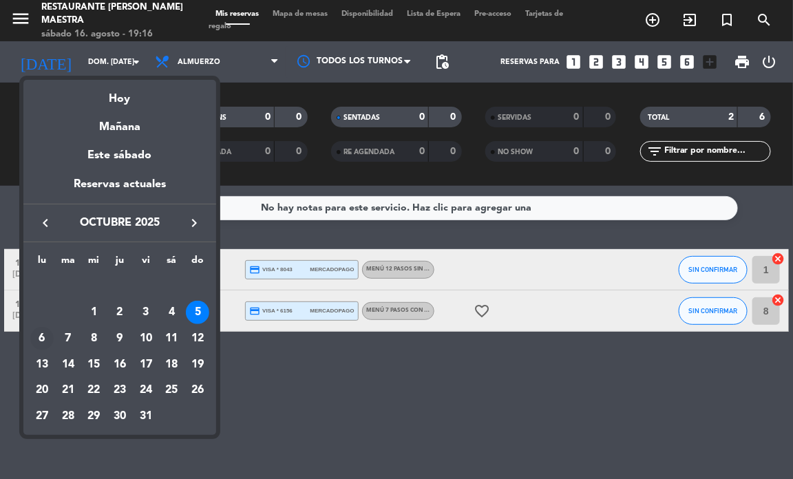
click at [42, 338] on div "6" at bounding box center [41, 338] width 23 height 23
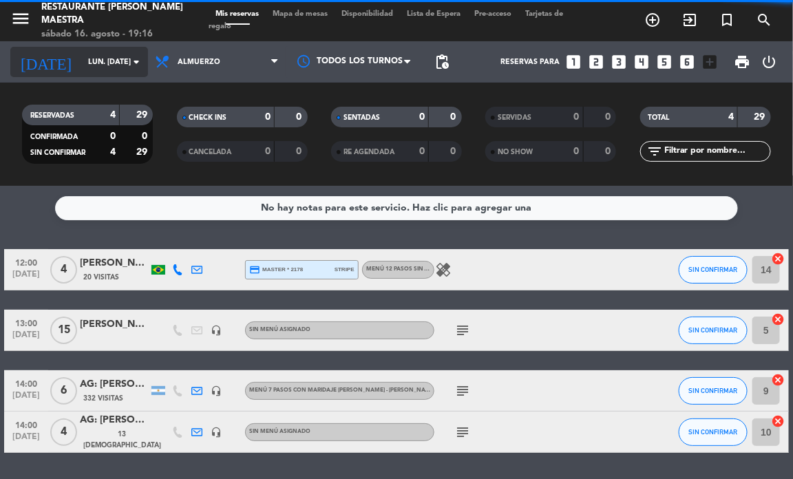
click at [134, 57] on icon "arrow_drop_down" at bounding box center [136, 62] width 17 height 17
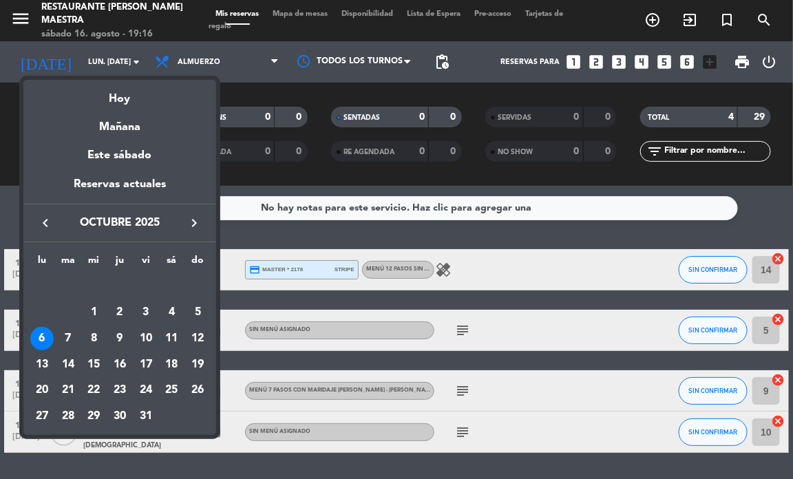
click at [67, 329] on div "7" at bounding box center [67, 338] width 23 height 23
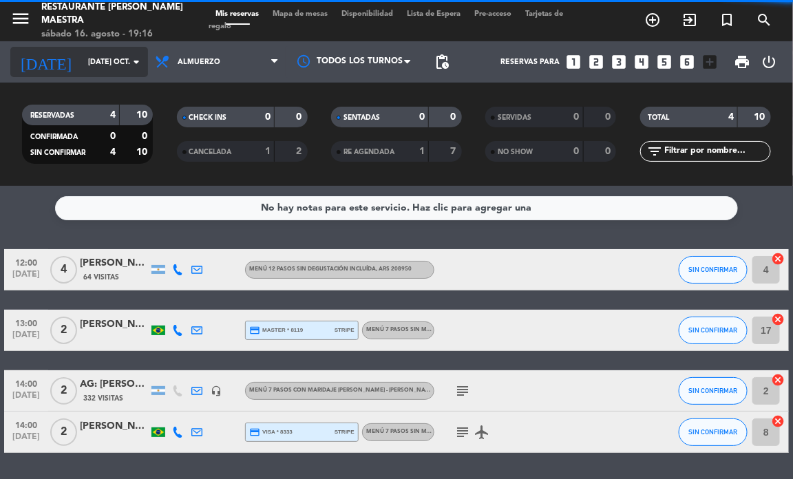
click at [133, 55] on icon "arrow_drop_down" at bounding box center [136, 62] width 17 height 17
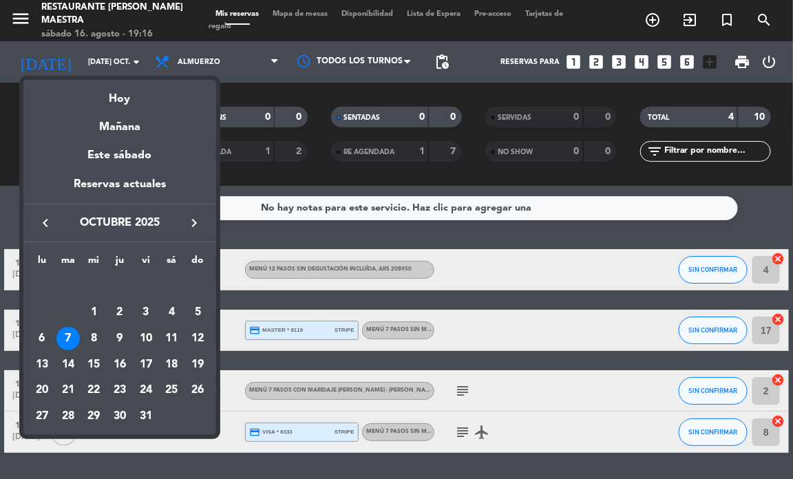
click at [96, 331] on div "8" at bounding box center [93, 338] width 23 height 23
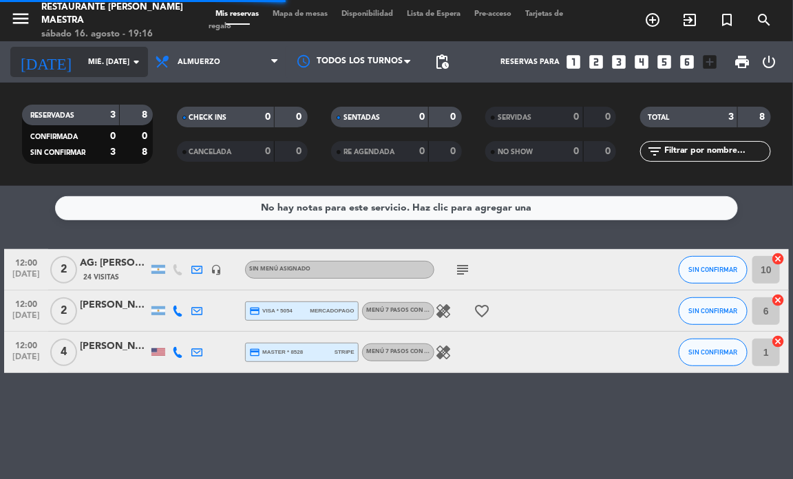
click at [128, 63] on icon "arrow_drop_down" at bounding box center [136, 62] width 17 height 17
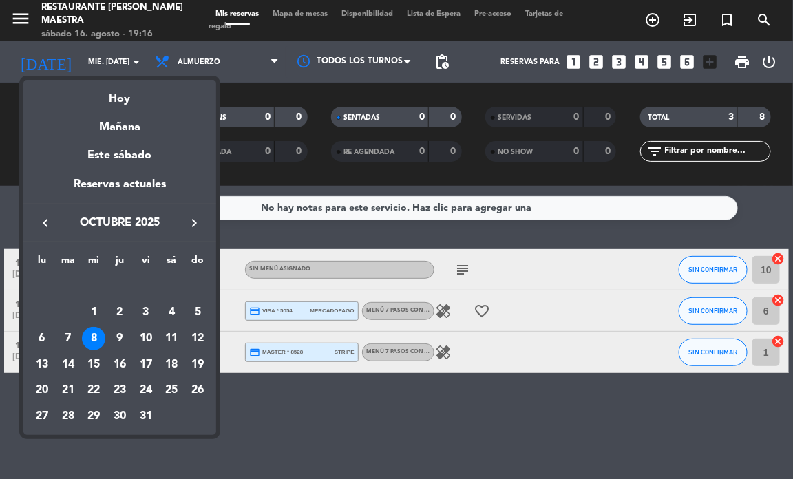
click at [118, 340] on div "9" at bounding box center [119, 338] width 23 height 23
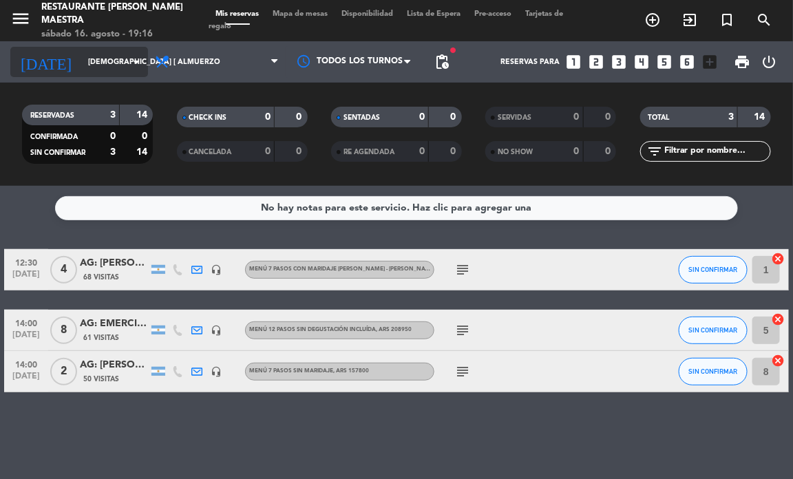
click at [128, 62] on icon "arrow_drop_down" at bounding box center [136, 62] width 17 height 17
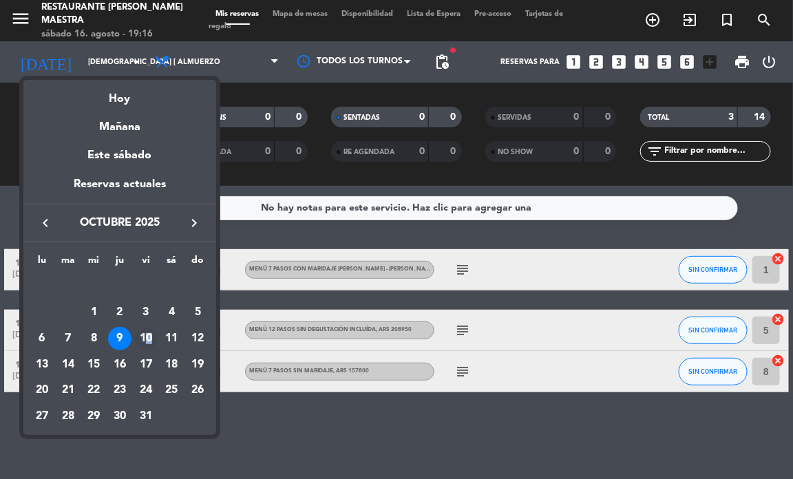
click at [149, 329] on div "10" at bounding box center [145, 338] width 23 height 23
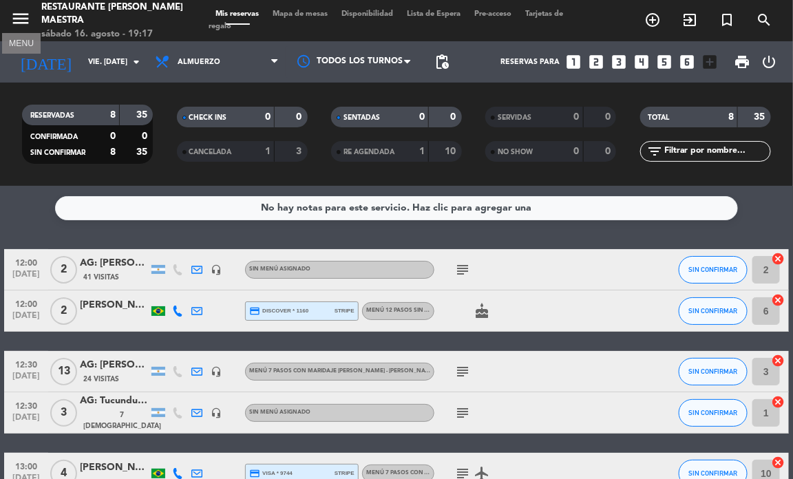
click at [21, 25] on icon "menu" at bounding box center [20, 18] width 21 height 21
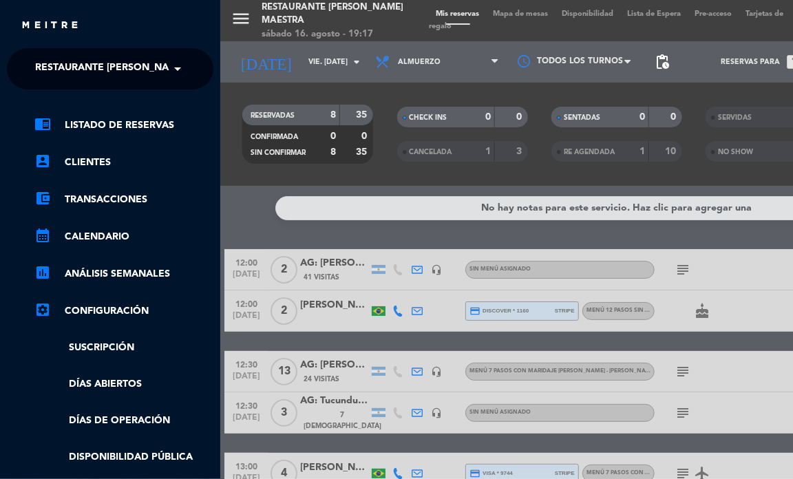
click at [121, 63] on span "Restaurante [PERSON_NAME] Maestra" at bounding box center [135, 68] width 200 height 29
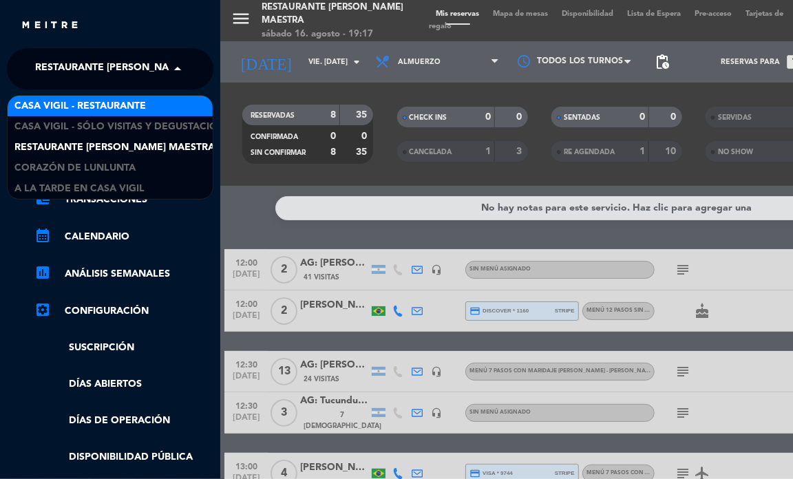
click at [121, 102] on span "Casa Vigil - Restaurante" at bounding box center [80, 106] width 132 height 16
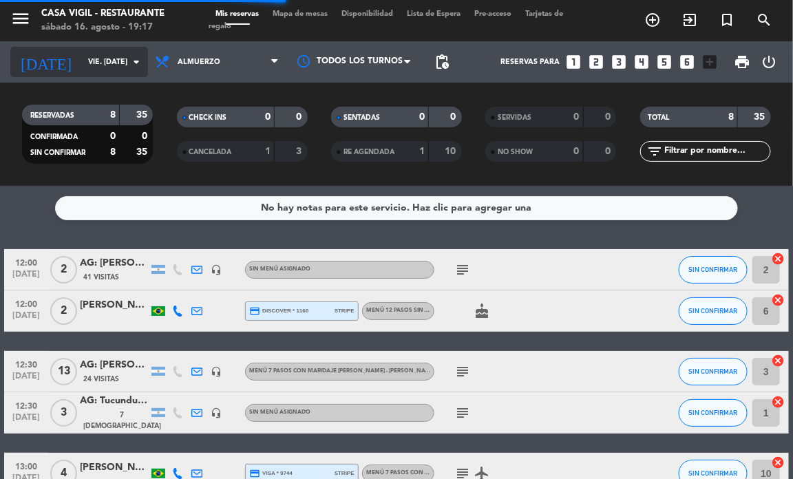
click at [125, 63] on input "vie. [DATE]" at bounding box center [131, 62] width 101 height 23
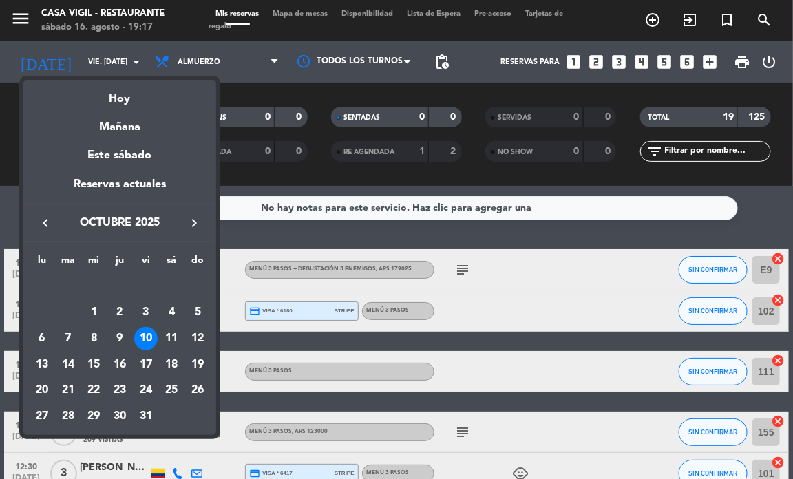
click at [193, 224] on icon "keyboard_arrow_right" at bounding box center [194, 223] width 17 height 17
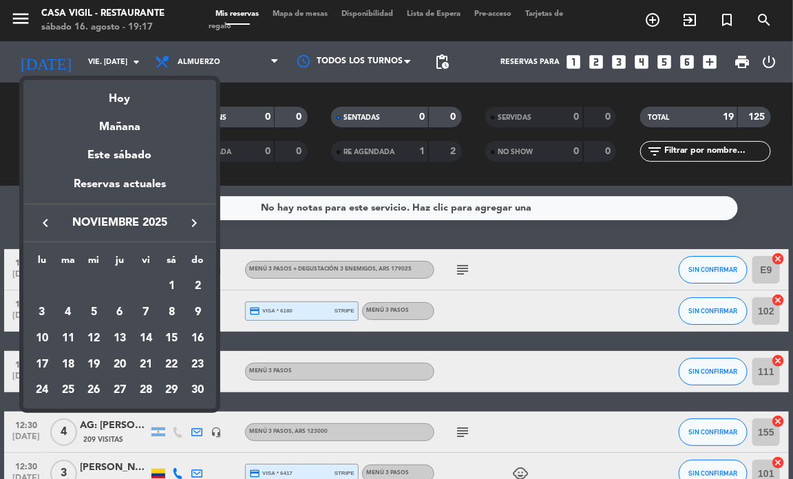
click at [45, 224] on icon "keyboard_arrow_left" at bounding box center [45, 223] width 17 height 17
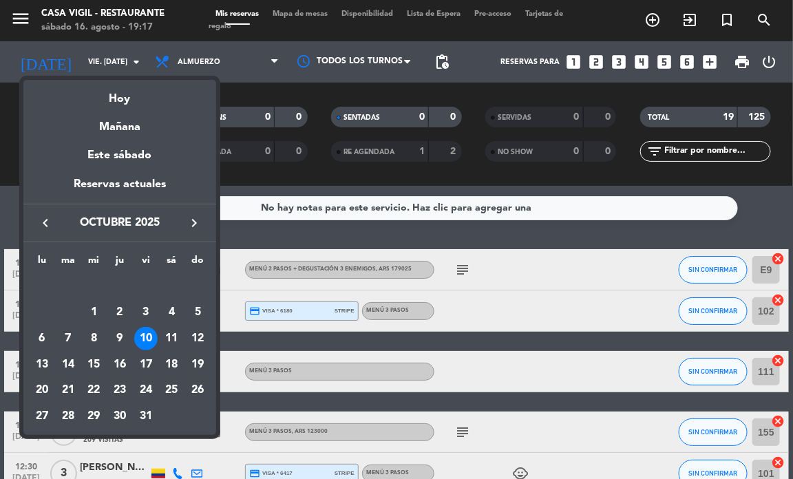
click at [116, 387] on div "23" at bounding box center [119, 390] width 23 height 23
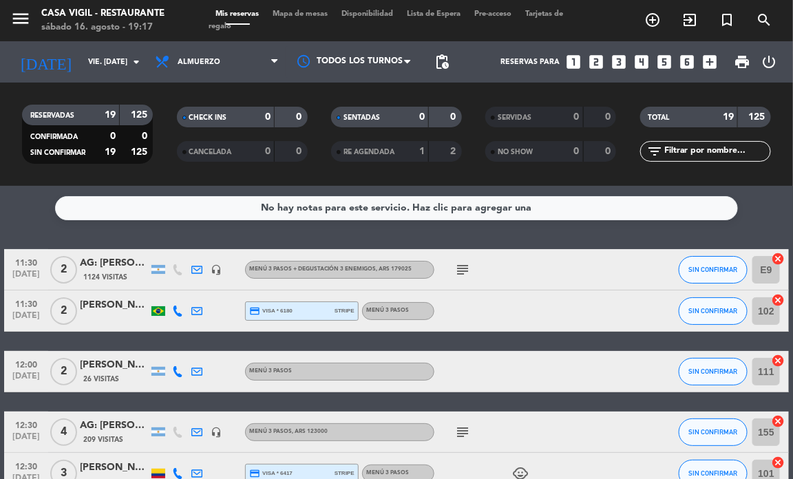
type input "[DEMOGRAPHIC_DATA] [DATE]"
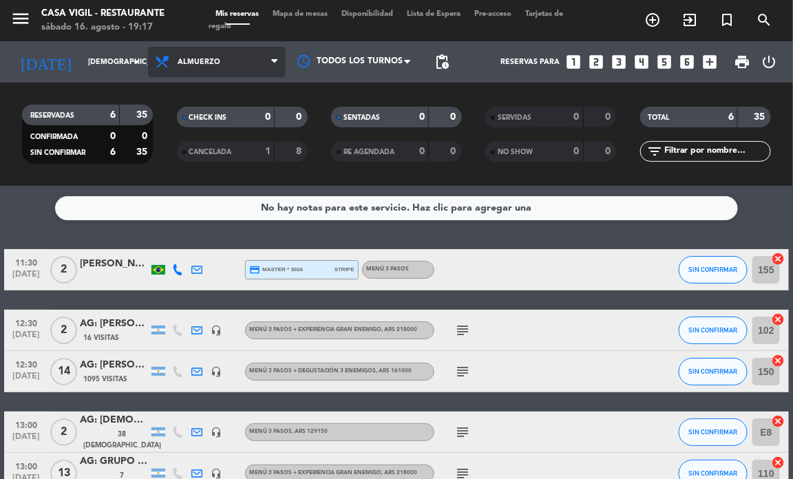
click at [244, 63] on span "Almuerzo" at bounding box center [217, 62] width 138 height 30
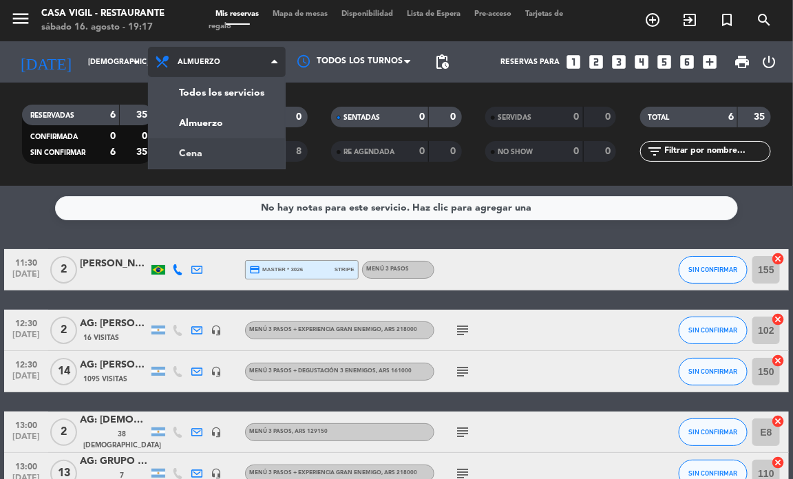
click at [224, 153] on div "menu Casa [PERSON_NAME] - Restaurante sábado 16. agosto - 19:17 Mis reservas Ma…" at bounding box center [396, 93] width 793 height 186
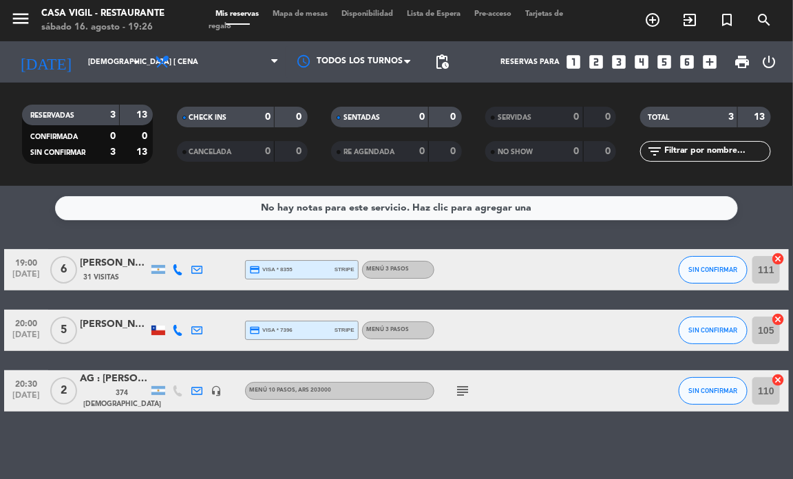
click at [594, 56] on icon "looks_two" at bounding box center [596, 62] width 18 height 18
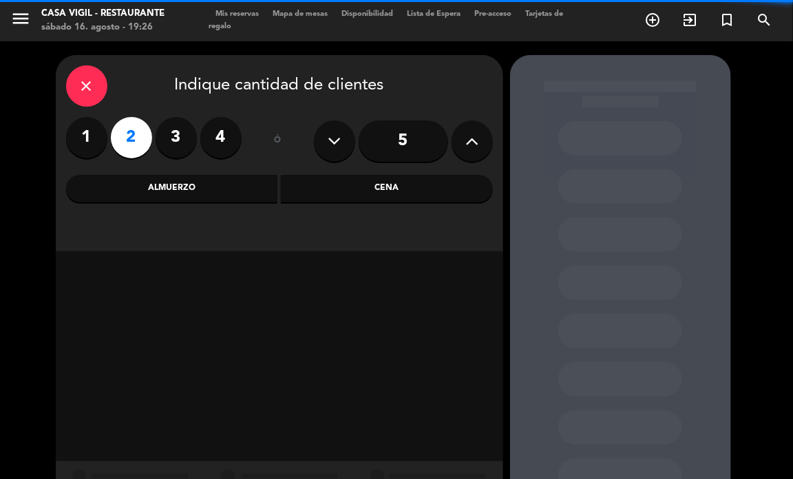
click at [213, 183] on div "Almuerzo" at bounding box center [172, 189] width 212 height 28
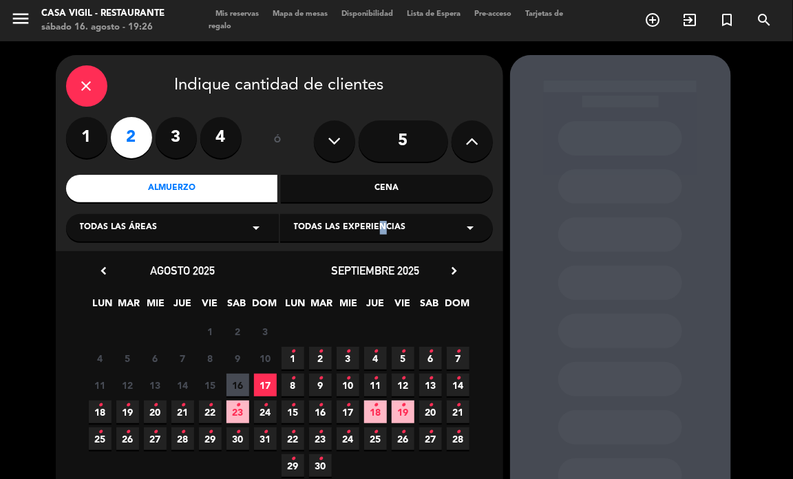
click at [374, 229] on span "Todas las experiencias" at bounding box center [350, 228] width 112 height 14
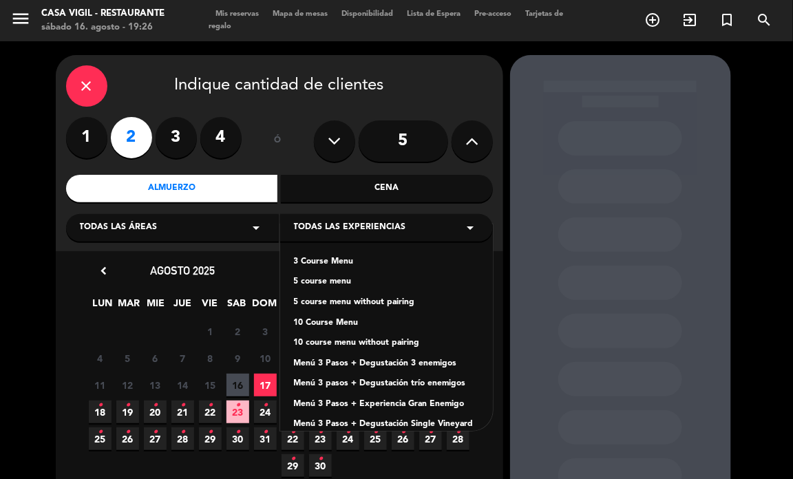
drag, startPoint x: 403, startPoint y: 368, endPoint x: 408, endPoint y: 352, distance: 17.4
click at [402, 367] on div "Menú 3 Pasos + Degustación 3 enemigos" at bounding box center [386, 364] width 185 height 14
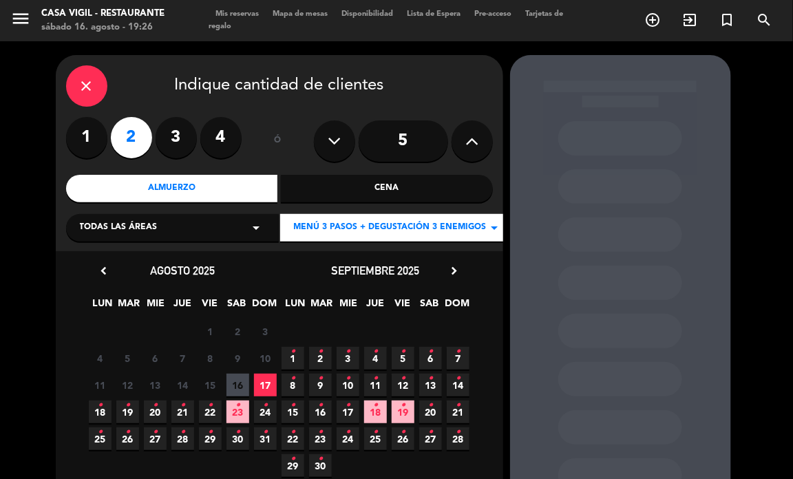
click at [431, 415] on icon "•" at bounding box center [430, 406] width 5 height 22
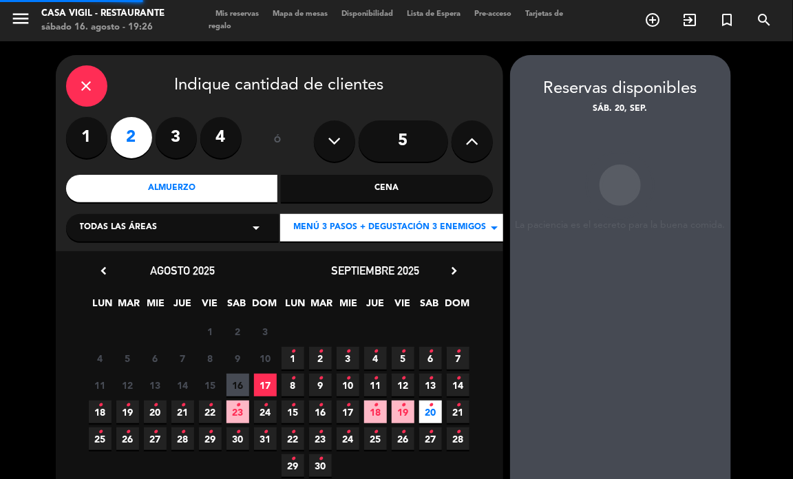
scroll to position [55, 0]
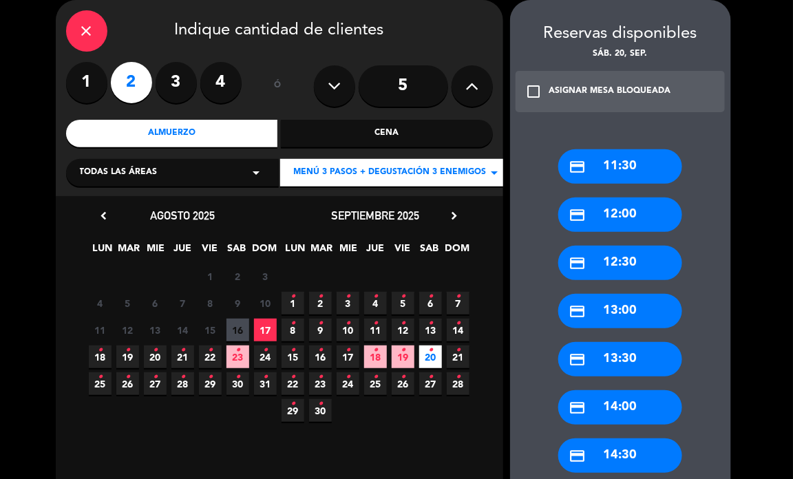
click at [621, 360] on div "credit_card 13:30" at bounding box center [621, 359] width 124 height 34
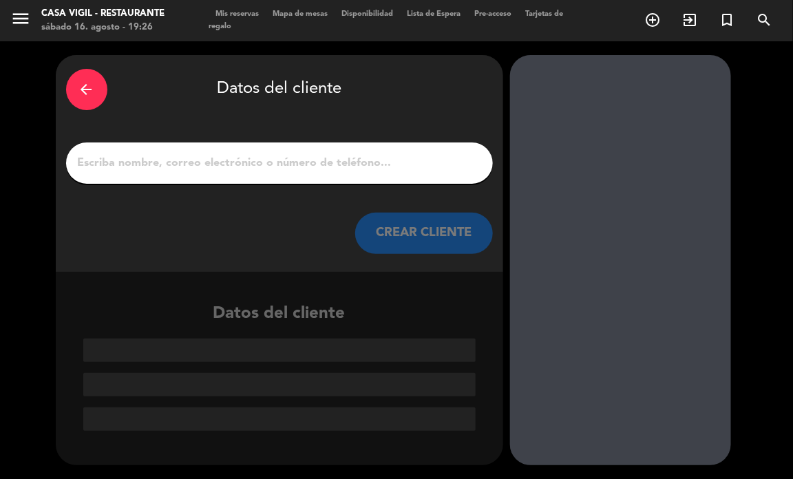
click at [243, 162] on input "1" at bounding box center [279, 163] width 406 height 19
click at [136, 173] on div at bounding box center [279, 163] width 427 height 41
click at [131, 171] on input "1" at bounding box center [279, 163] width 406 height 19
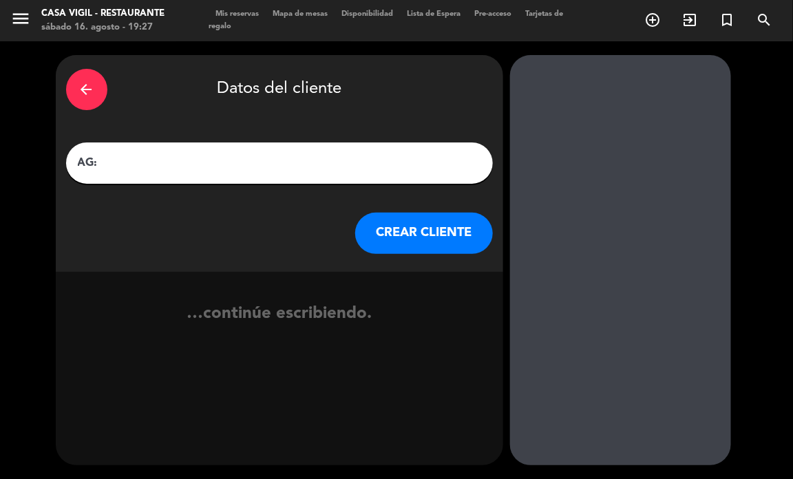
click at [179, 159] on input "AG:" at bounding box center [279, 163] width 406 height 19
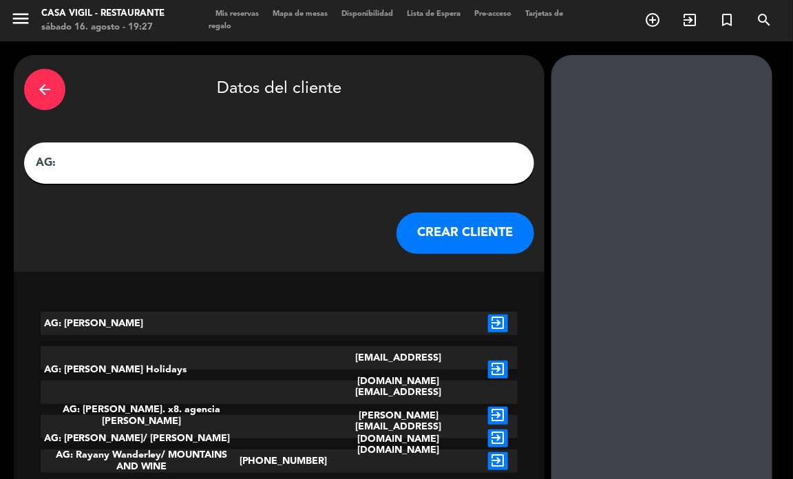
paste input "[PERSON_NAME] x2"
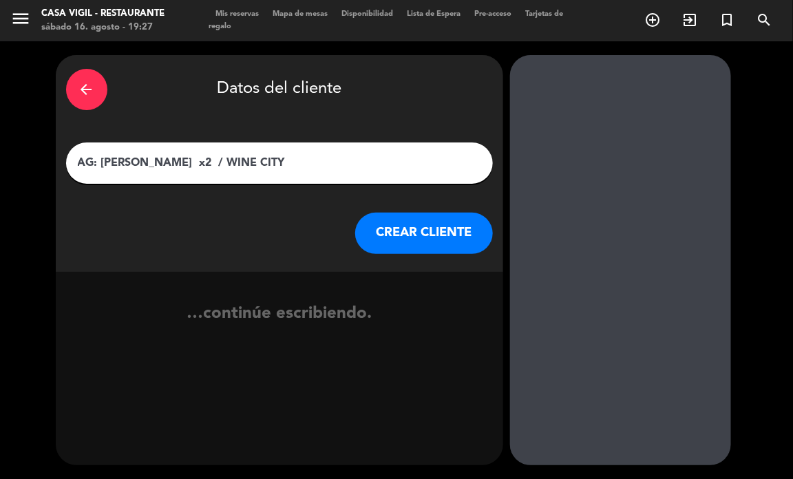
type input "AG: [PERSON_NAME] x2 / WINE CITY"
click at [410, 229] on button "CREAR CLIENTE" at bounding box center [424, 233] width 138 height 41
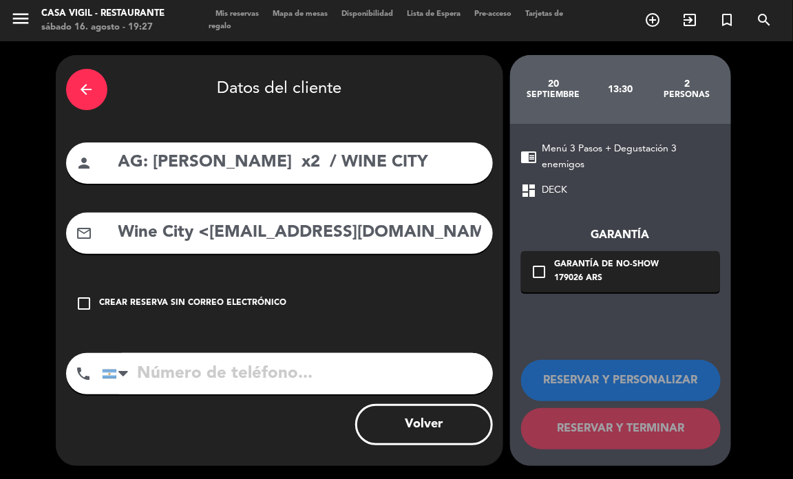
drag, startPoint x: 253, startPoint y: 256, endPoint x: 229, endPoint y: 232, distance: 33.6
click at [252, 253] on div "arrow_back Datos del cliente person AG: [PERSON_NAME] x2 / WINE CITY mail_outli…" at bounding box center [280, 260] width 448 height 411
drag, startPoint x: 213, startPoint y: 229, endPoint x: 43, endPoint y: 231, distance: 170.1
click at [43, 231] on div "arrow_back Datos del cliente person AG: [PERSON_NAME] x2 / WINE CITY mail_outli…" at bounding box center [396, 260] width 793 height 439
click at [340, 233] on input "[EMAIL_ADDRESS][DOMAIN_NAME]" at bounding box center [300, 233] width 366 height 28
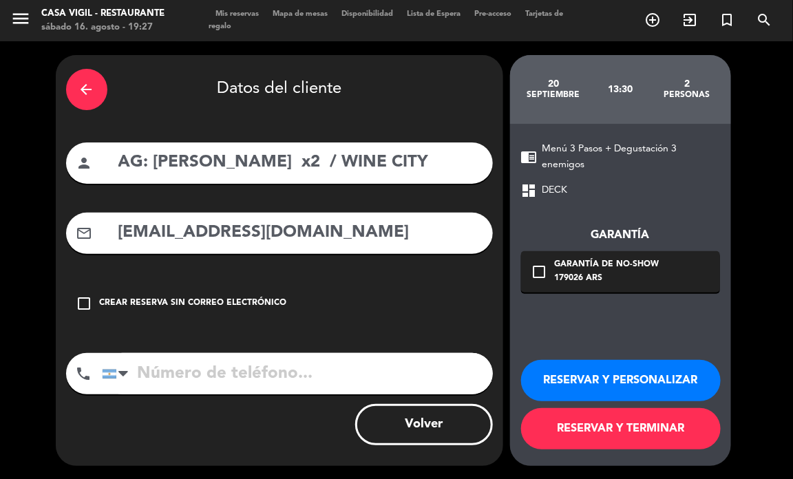
type input "[EMAIL_ADDRESS][DOMAIN_NAME]"
drag, startPoint x: 625, startPoint y: 384, endPoint x: 585, endPoint y: 374, distance: 41.3
click at [625, 384] on button "RESERVAR Y PERSONALIZAR" at bounding box center [621, 380] width 200 height 41
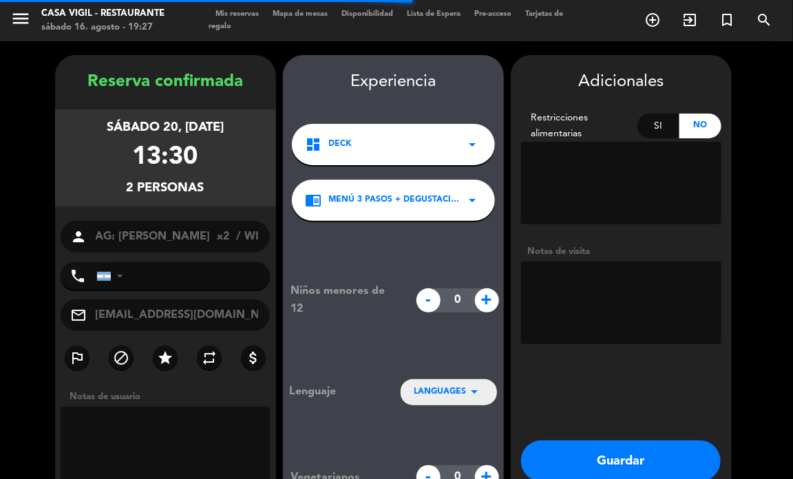
scroll to position [55, 0]
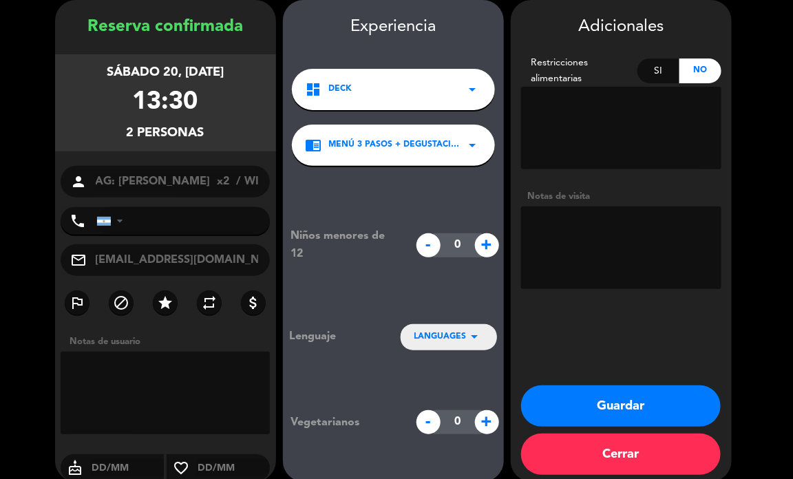
click at [572, 232] on textarea at bounding box center [621, 248] width 200 height 83
type textarea "n"
type textarea "NO COBRAR A PAX ABONA AGENCIA"
click at [443, 335] on span "LANGUAGES" at bounding box center [441, 338] width 52 height 14
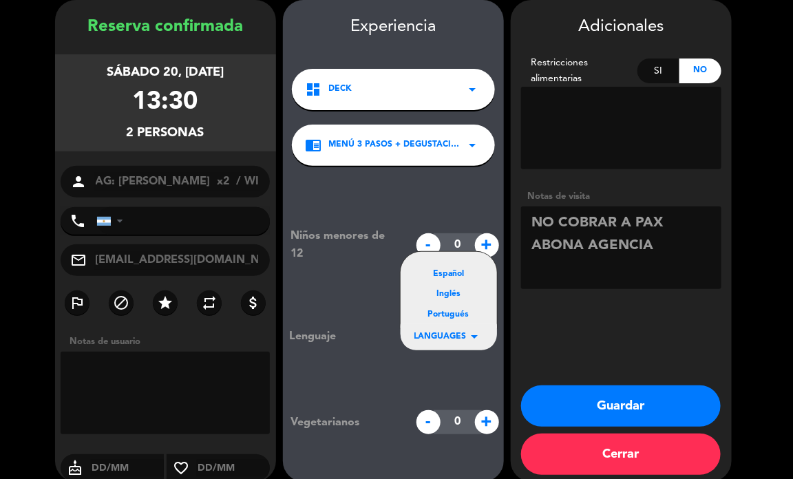
drag, startPoint x: 453, startPoint y: 304, endPoint x: 461, endPoint y: 317, distance: 15.5
click at [455, 306] on div "Español Inglés Portugués" at bounding box center [449, 290] width 96 height 77
drag, startPoint x: 461, startPoint y: 317, endPoint x: 472, endPoint y: 329, distance: 16.1
click at [462, 317] on div "Portugués" at bounding box center [449, 316] width 69 height 14
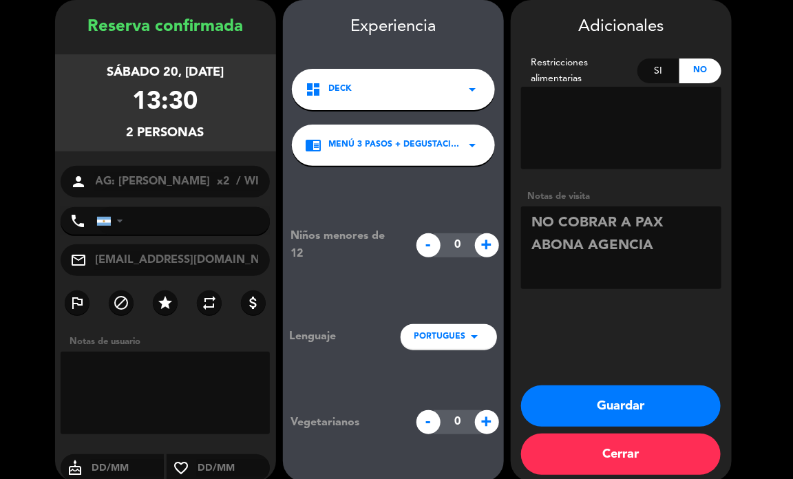
drag, startPoint x: 586, startPoint y: 410, endPoint x: 576, endPoint y: 399, distance: 15.1
click at [582, 404] on button "Guardar" at bounding box center [621, 406] width 200 height 41
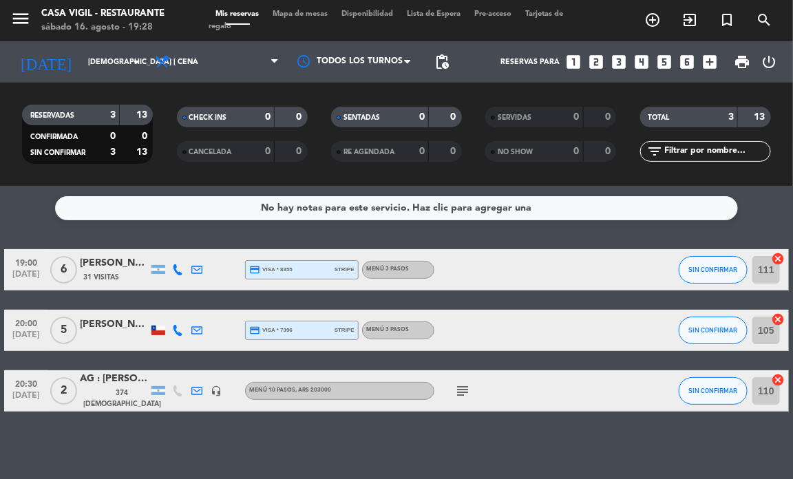
drag, startPoint x: 459, startPoint y: 225, endPoint x: 534, endPoint y: 227, distance: 75.1
click at [459, 225] on div "No hay notas para este servicio. Haz clic para agregar una 19:00 [DATE] 6 [PERS…" at bounding box center [396, 332] width 793 height 293
click at [121, 63] on input "[DEMOGRAPHIC_DATA] [DATE]" at bounding box center [131, 62] width 101 height 23
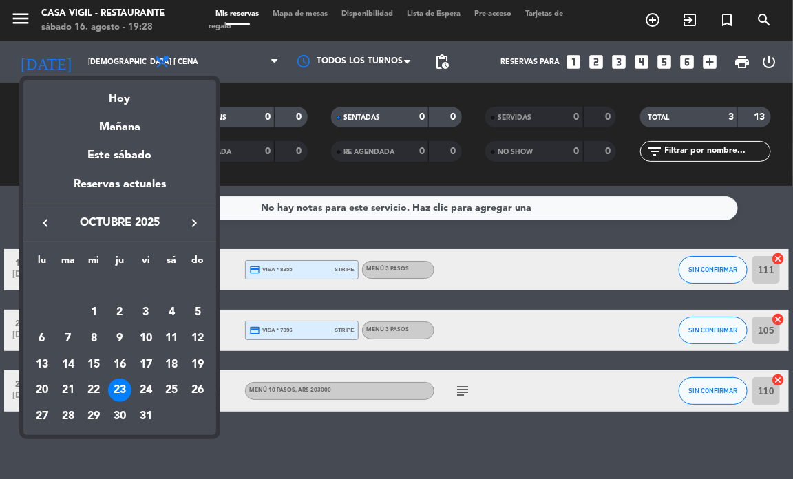
click at [37, 218] on icon "keyboard_arrow_left" at bounding box center [45, 223] width 17 height 17
click at [88, 395] on div "24" at bounding box center [93, 390] width 23 height 23
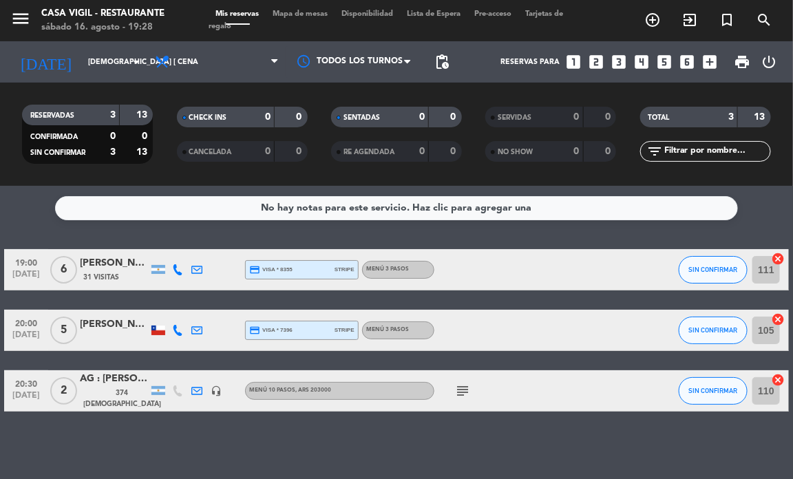
type input "mié. [DATE]"
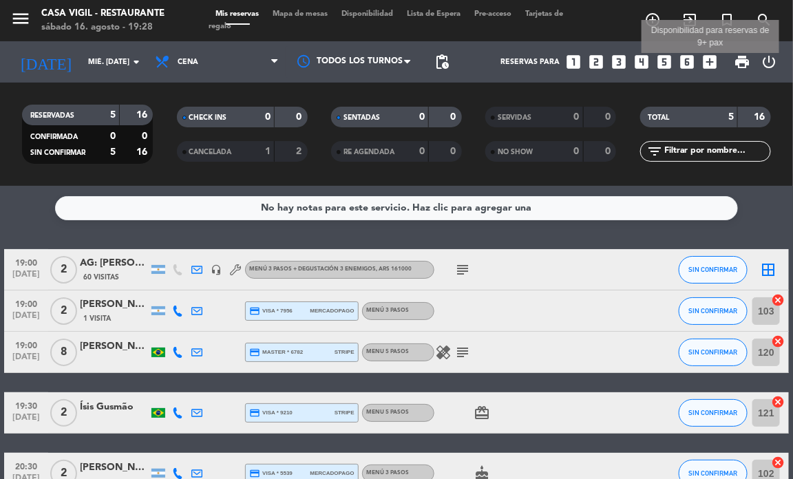
click at [709, 60] on icon "add_box" at bounding box center [710, 62] width 18 height 18
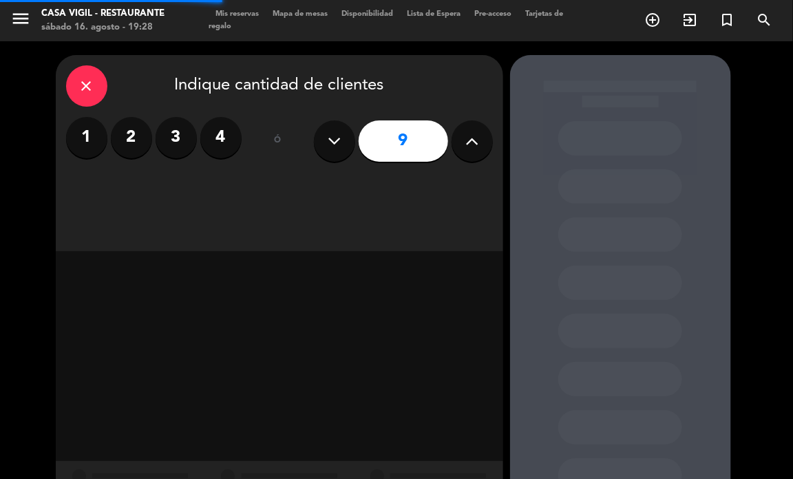
click at [342, 143] on button at bounding box center [334, 141] width 41 height 41
type input "8"
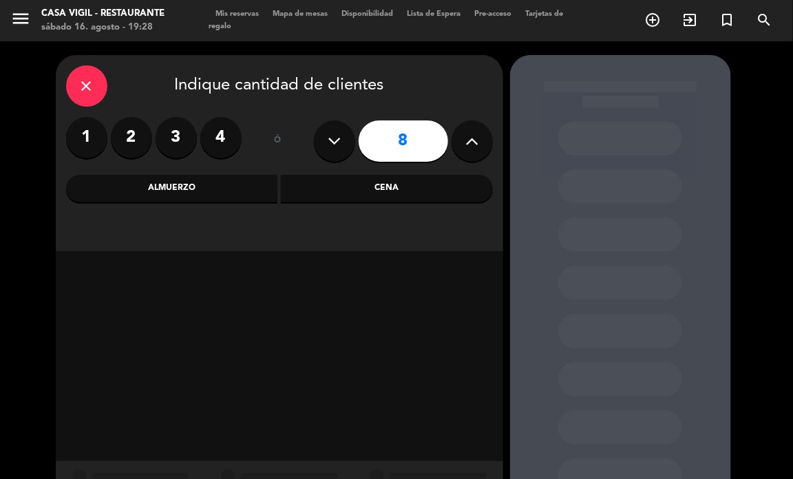
click at [335, 185] on div "Cena" at bounding box center [387, 189] width 212 height 28
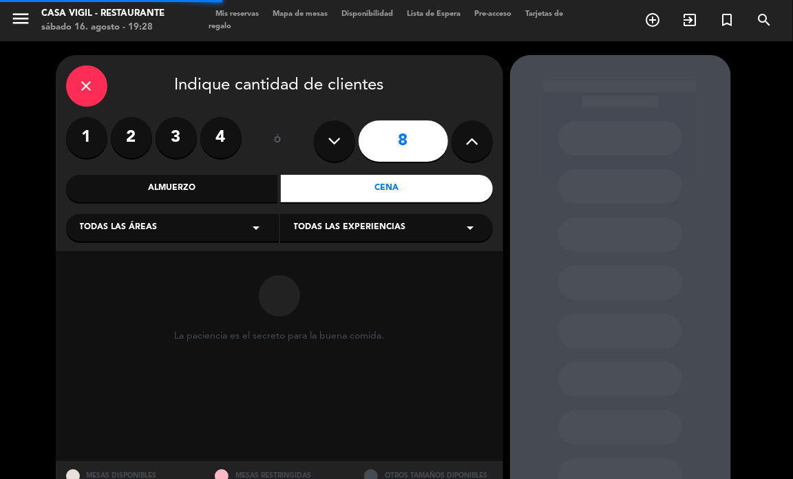
click at [327, 228] on span "Todas las experiencias" at bounding box center [350, 228] width 112 height 14
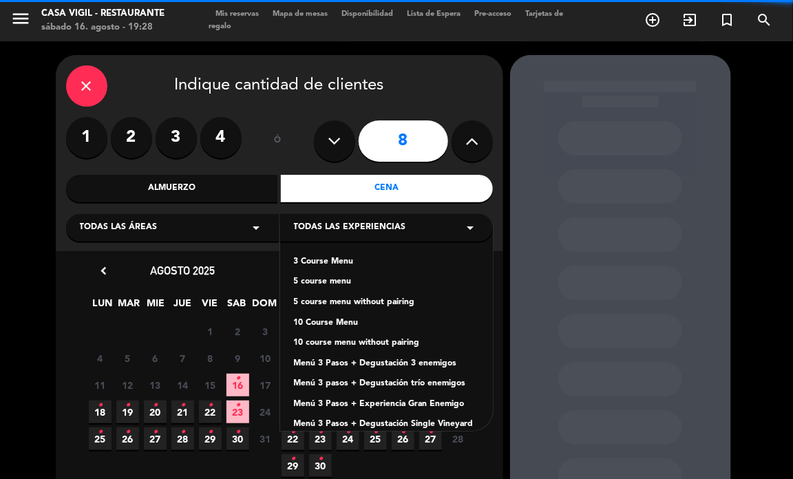
click at [322, 269] on div "3 Course Menu" at bounding box center [386, 263] width 185 height 14
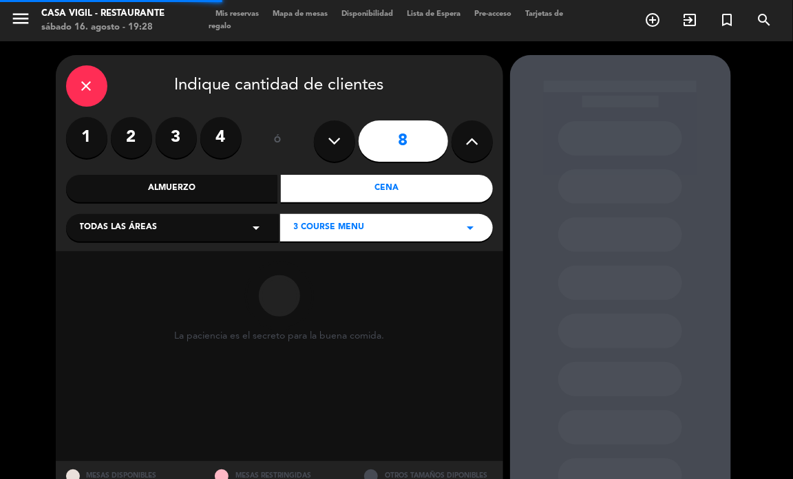
drag, startPoint x: 328, startPoint y: 247, endPoint x: 335, endPoint y: 233, distance: 15.7
click at [335, 235] on div "close Indique cantidad de clientes 1 2 3 4 ó 8 Almuerzo Cena Todas las áreas ar…" at bounding box center [280, 153] width 448 height 196
click at [335, 233] on span "3 Course Menu" at bounding box center [329, 228] width 71 height 14
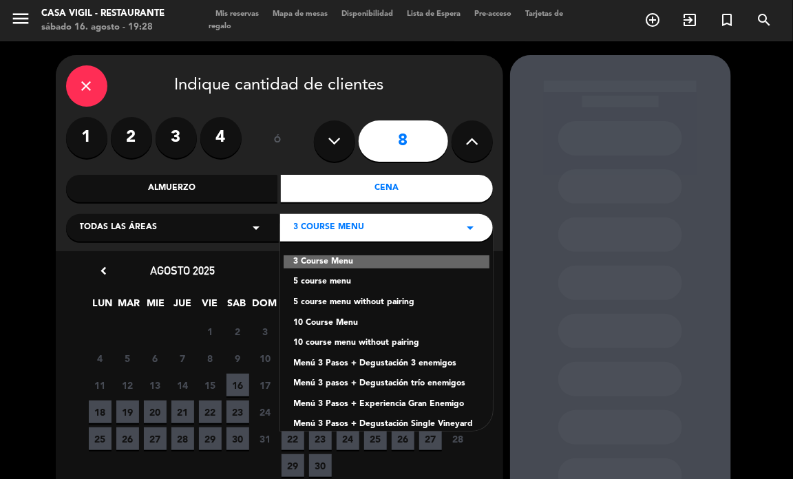
click at [331, 274] on div "3 Course Menu 5 course menu 5 course menu without pairing 10 Course Menu 10 cou…" at bounding box center [386, 328] width 213 height 207
click at [344, 280] on div "5 course menu" at bounding box center [386, 282] width 185 height 14
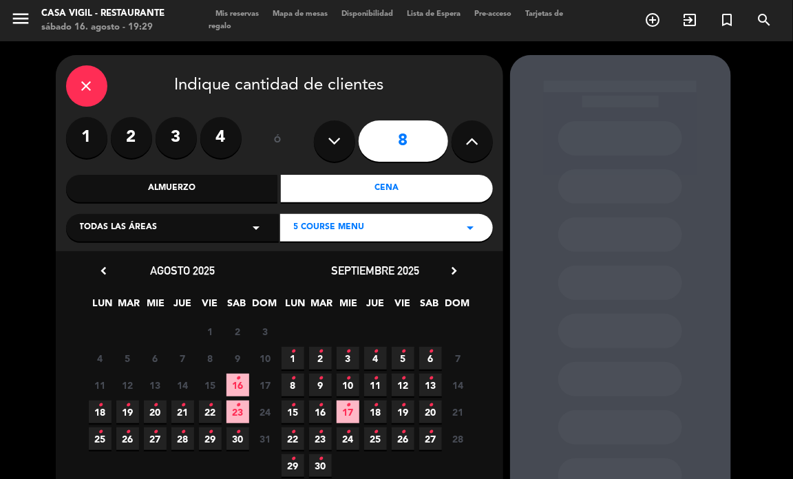
click at [343, 441] on span "24 •" at bounding box center [348, 439] width 23 height 23
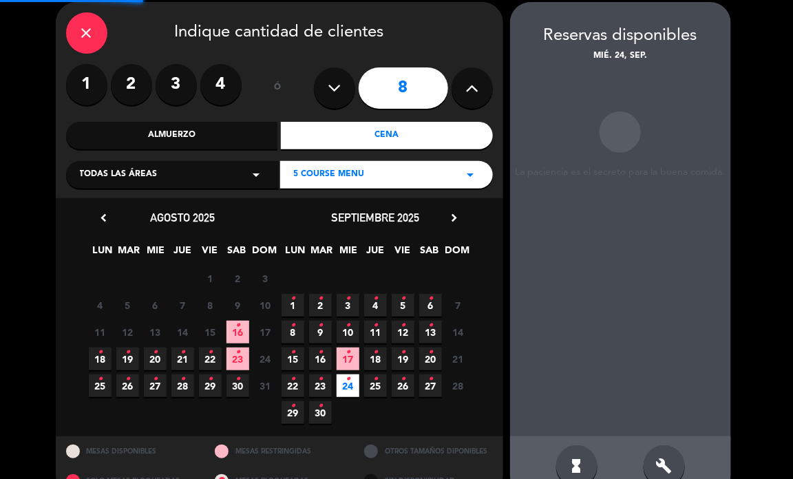
scroll to position [55, 0]
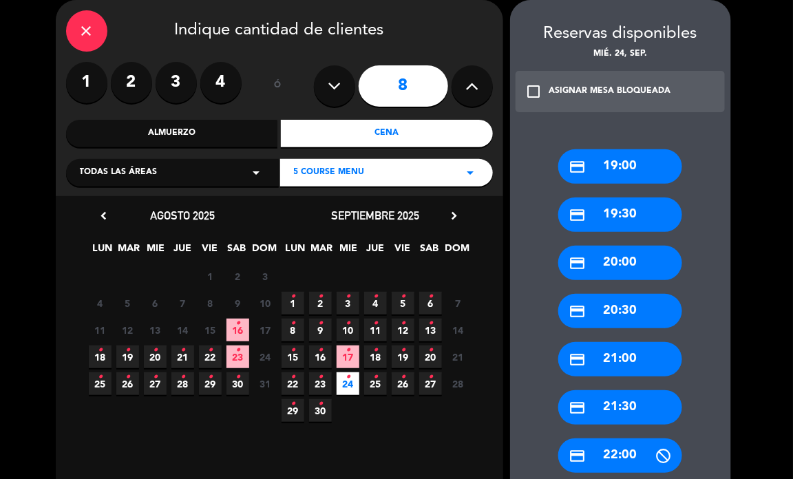
click at [625, 262] on div "credit_card 20:00" at bounding box center [621, 263] width 124 height 34
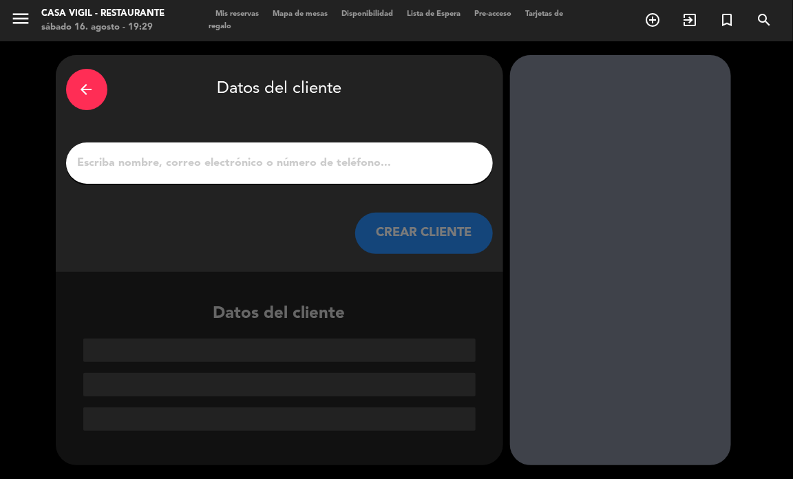
click at [436, 160] on input "1" at bounding box center [279, 163] width 406 height 19
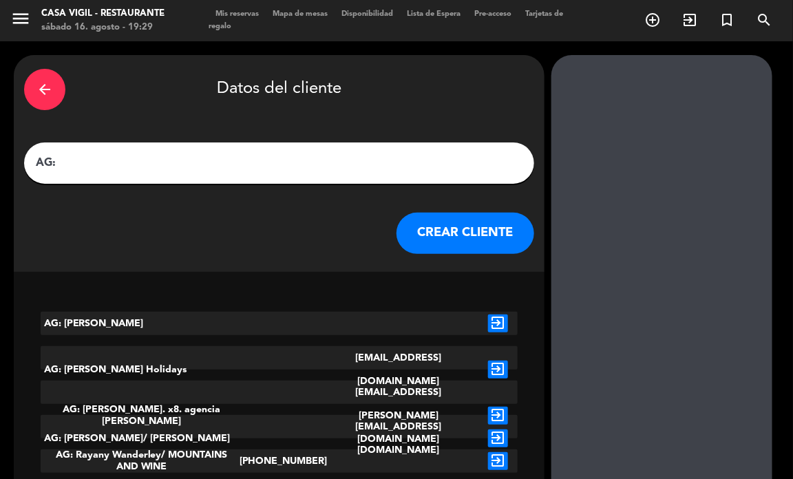
click at [163, 170] on input "AG:" at bounding box center [279, 163] width 490 height 19
paste input "Teresinha Tanak x8"
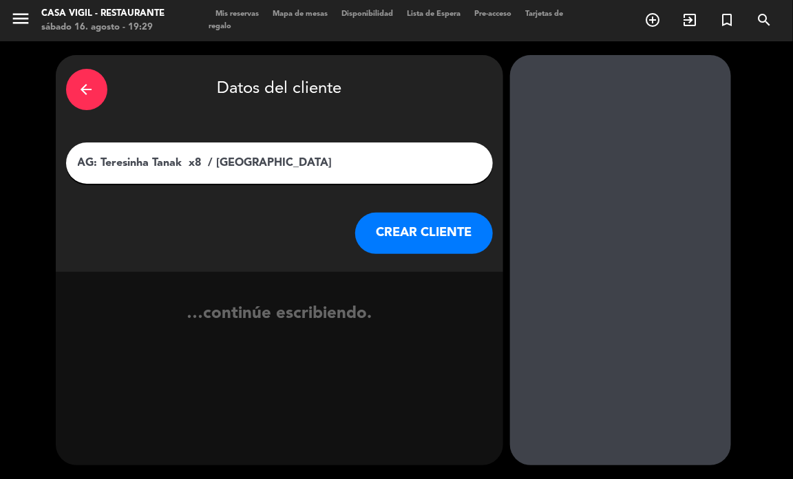
type input "AG: Teresinha Tanak x8 / [GEOGRAPHIC_DATA]"
click at [404, 238] on button "CREAR CLIENTE" at bounding box center [424, 233] width 138 height 41
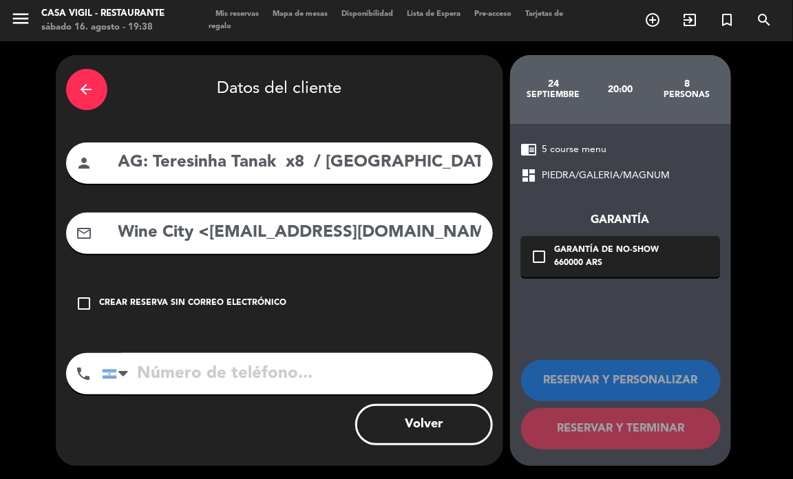
click at [298, 269] on div "arrow_back Datos del cliente person AG: Teresinha Tanak x8 / WINE CITY mail_out…" at bounding box center [280, 260] width 448 height 411
drag, startPoint x: 208, startPoint y: 232, endPoint x: 107, endPoint y: 229, distance: 100.6
click at [107, 229] on div "mail_outline Wine City <[EMAIL_ADDRESS][DOMAIN_NAME]>" at bounding box center [279, 233] width 427 height 41
click at [334, 233] on input "[EMAIL_ADDRESS][DOMAIN_NAME]>" at bounding box center [300, 233] width 366 height 28
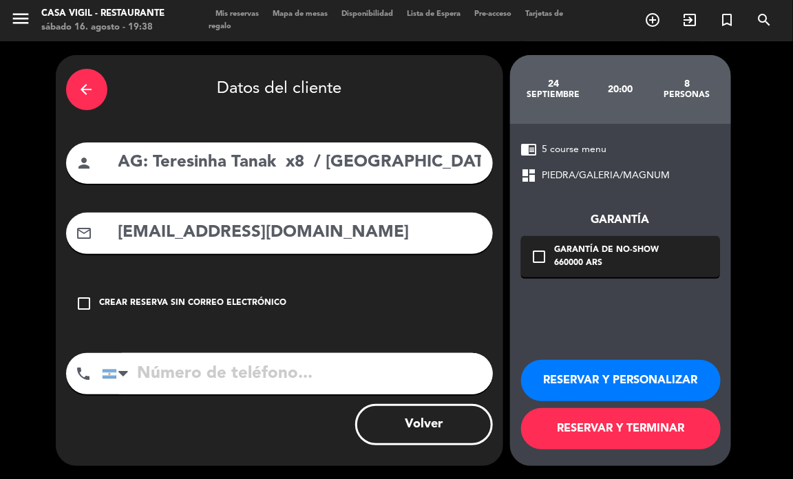
type input "[EMAIL_ADDRESS][DOMAIN_NAME]"
click at [587, 369] on button "RESERVAR Y PERSONALIZAR" at bounding box center [621, 380] width 200 height 41
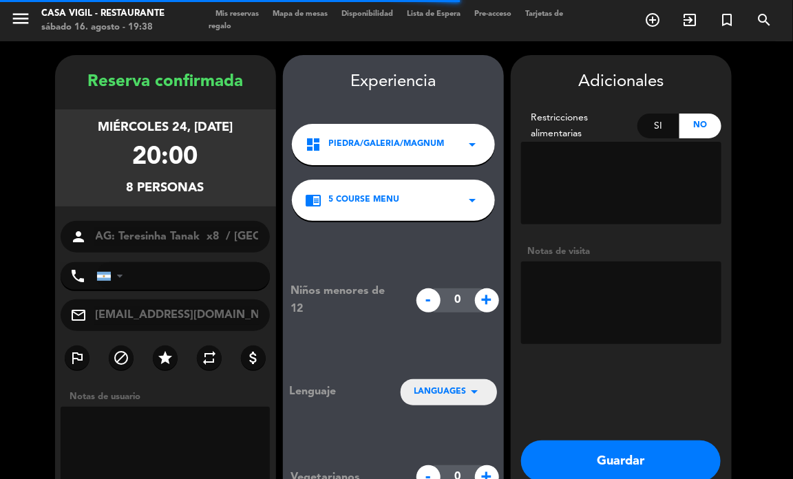
scroll to position [55, 0]
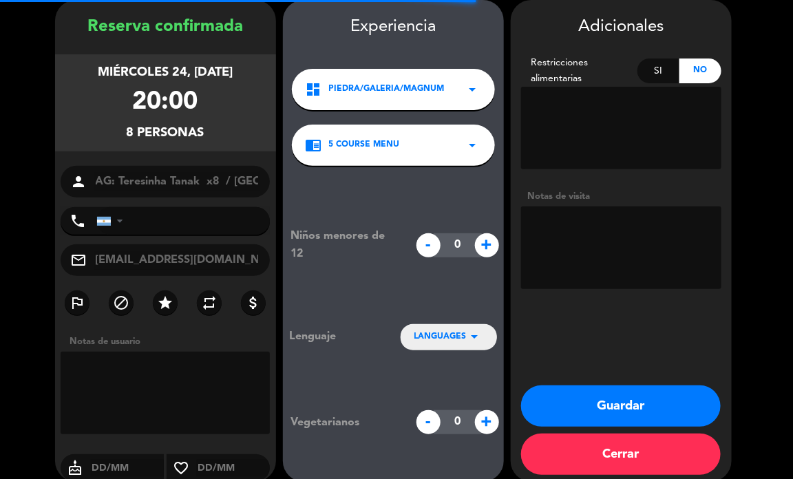
click at [565, 240] on textarea at bounding box center [621, 248] width 200 height 83
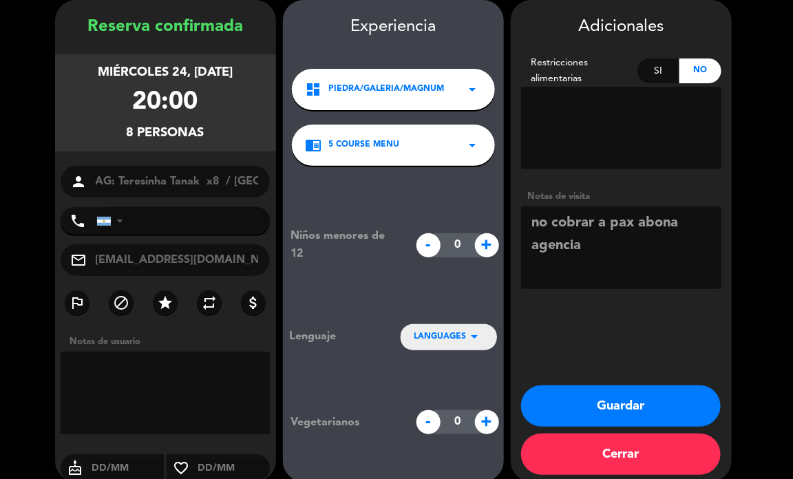
type textarea "no cobrar a pax abona agencia"
click at [467, 335] on icon "arrow_drop_down" at bounding box center [475, 337] width 17 height 17
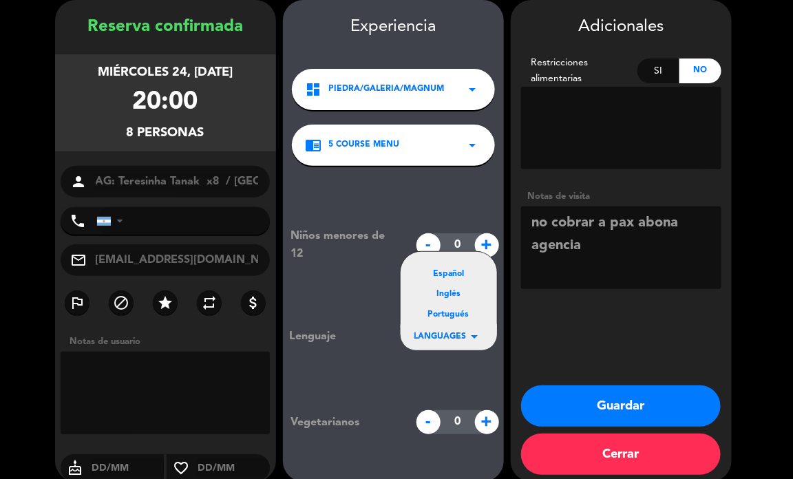
click at [452, 310] on div "Portugués" at bounding box center [449, 316] width 69 height 14
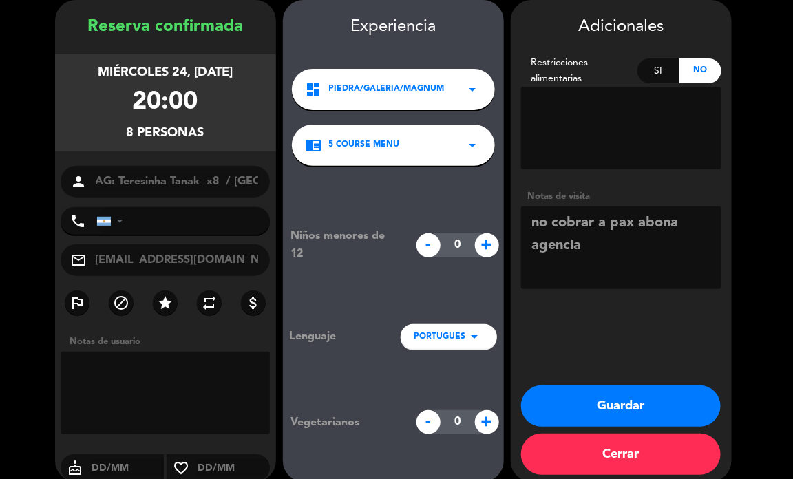
drag, startPoint x: 565, startPoint y: 403, endPoint x: 543, endPoint y: 390, distance: 25.6
click at [561, 399] on button "Guardar" at bounding box center [621, 406] width 200 height 41
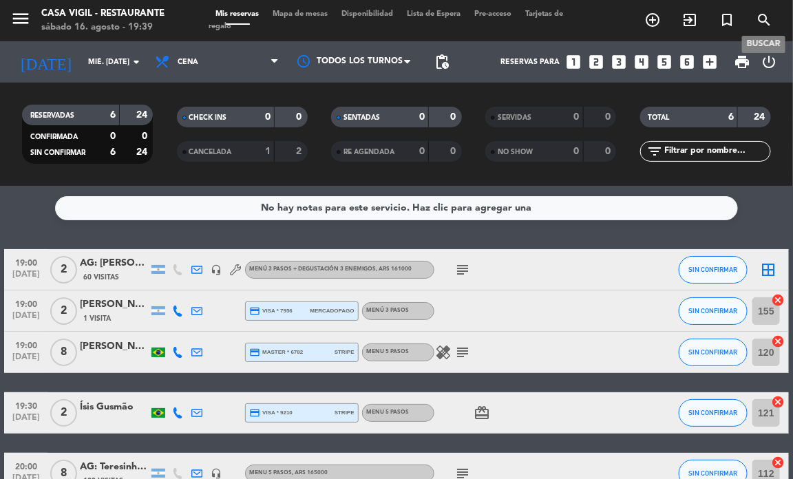
click at [766, 14] on icon "search" at bounding box center [764, 20] width 17 height 17
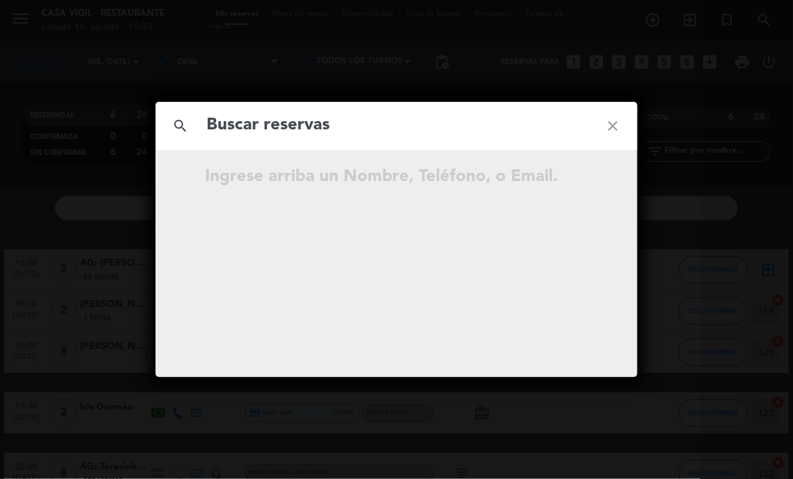
click at [288, 122] on input "text" at bounding box center [396, 126] width 383 height 28
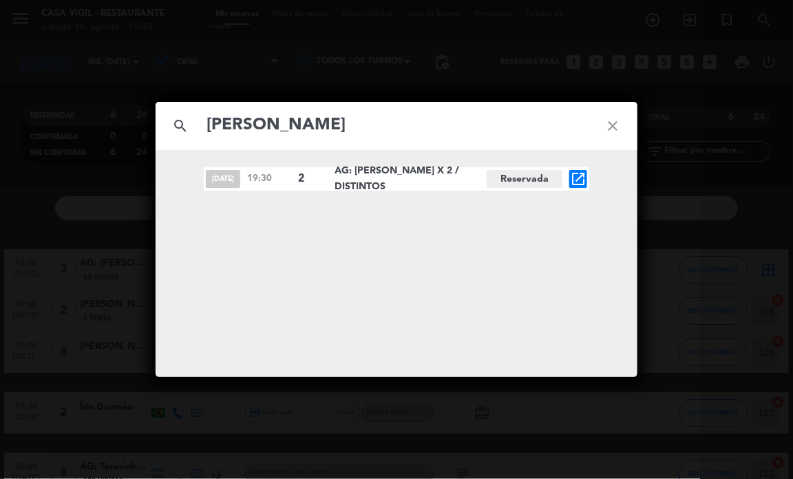
type input "[PERSON_NAME]"
click at [581, 184] on icon "open_in_new" at bounding box center [578, 179] width 17 height 17
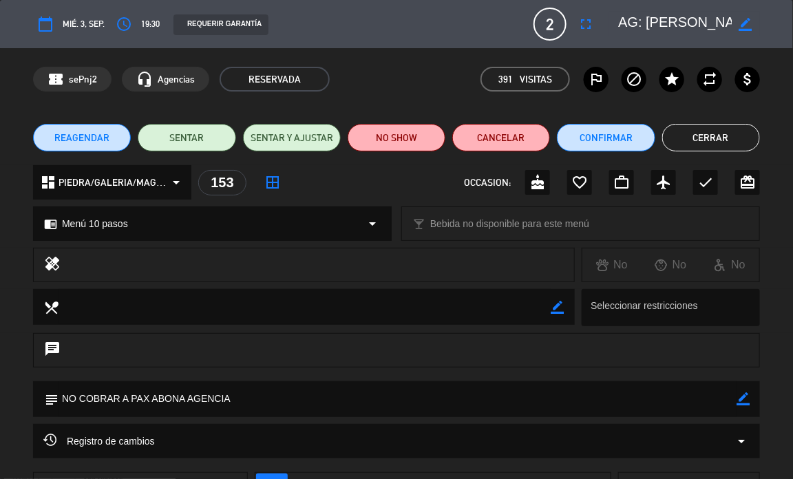
click at [744, 21] on icon "border_color" at bounding box center [746, 24] width 13 height 13
drag, startPoint x: 641, startPoint y: 18, endPoint x: 634, endPoint y: 19, distance: 7.6
click at [634, 19] on textarea at bounding box center [675, 24] width 114 height 25
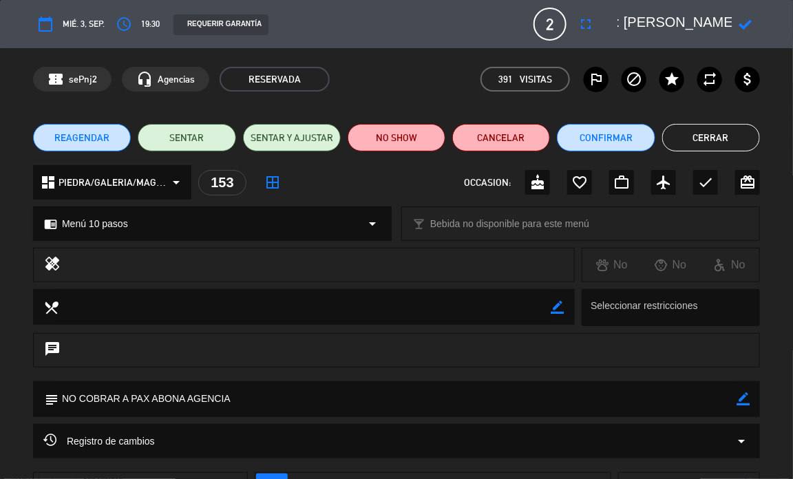
drag, startPoint x: 618, startPoint y: 19, endPoint x: 643, endPoint y: 22, distance: 24.3
click at [643, 22] on textarea at bounding box center [675, 24] width 114 height 25
click at [697, 21] on textarea at bounding box center [675, 24] width 114 height 25
paste textarea "CANTONI"
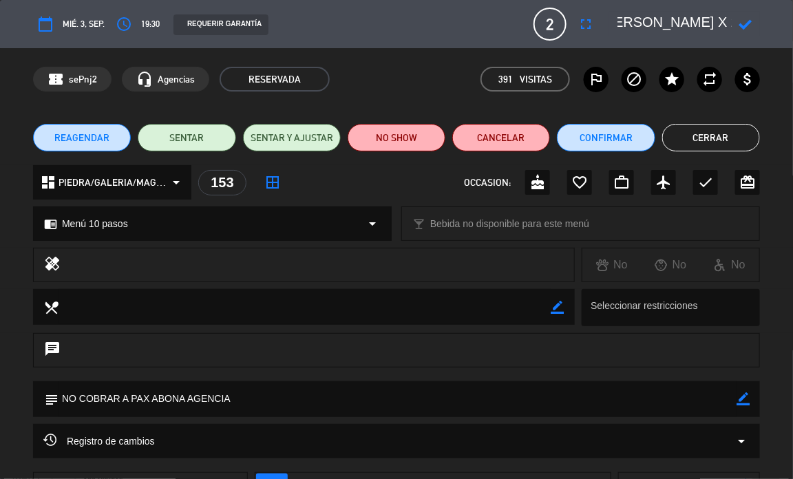
scroll to position [0, 52]
click at [744, 28] on icon at bounding box center [746, 24] width 13 height 13
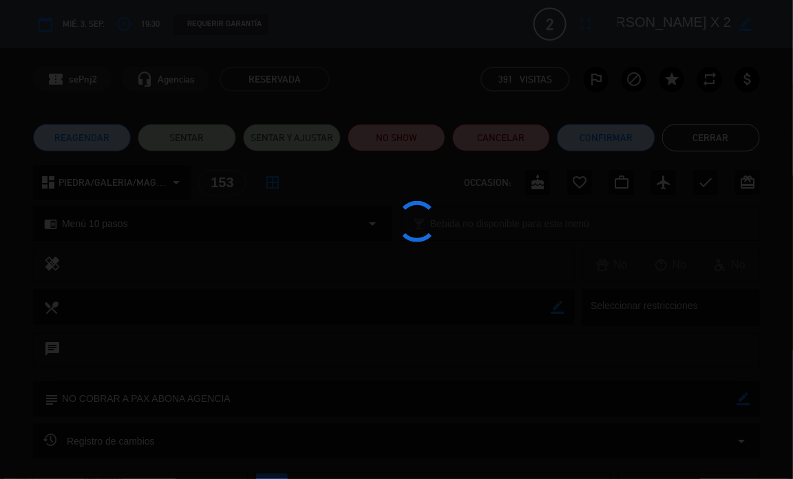
type textarea "AG: [PERSON_NAME] X 2 / DISTINTOS"
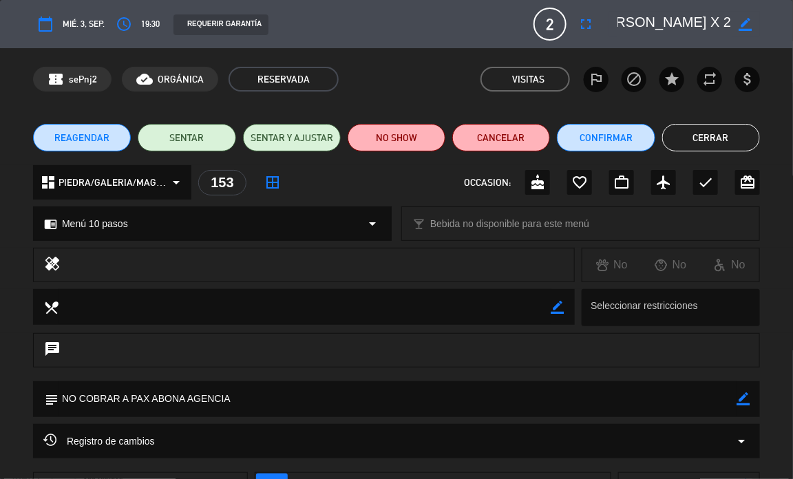
click at [693, 23] on textarea at bounding box center [675, 24] width 114 height 25
click at [687, 143] on button "Cerrar" at bounding box center [712, 138] width 98 height 28
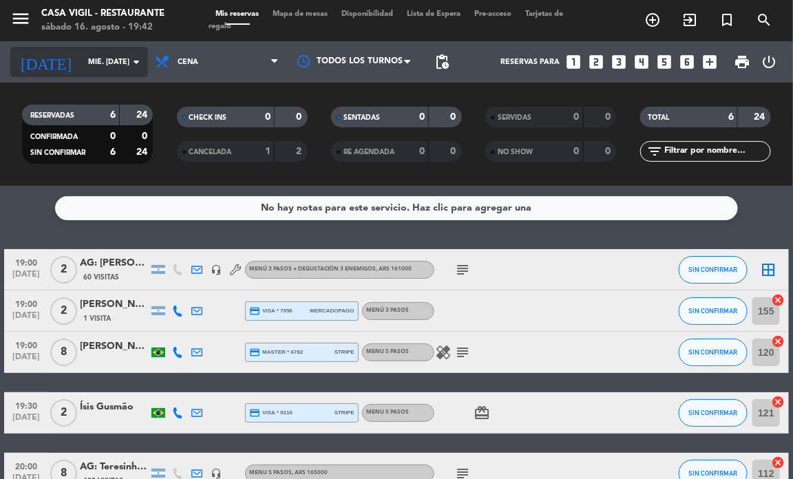
click at [118, 62] on input "mié. [DATE]" at bounding box center [131, 62] width 101 height 23
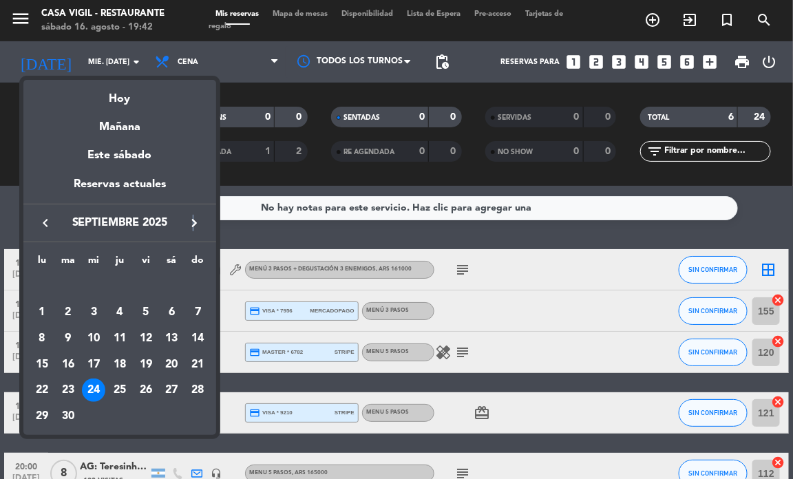
click at [193, 233] on div "keyboard_arrow_left septiembre 2025 keyboard_arrow_right" at bounding box center [119, 223] width 193 height 39
click at [193, 222] on icon "keyboard_arrow_right" at bounding box center [194, 223] width 17 height 17
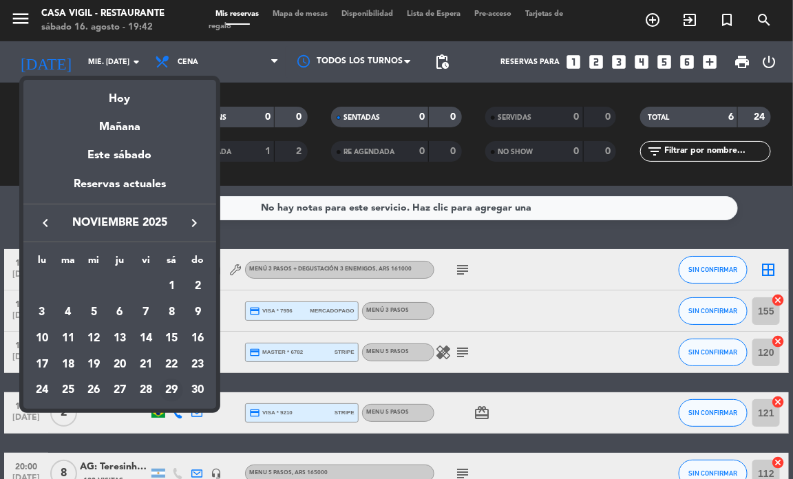
click at [163, 389] on div "29" at bounding box center [171, 390] width 23 height 23
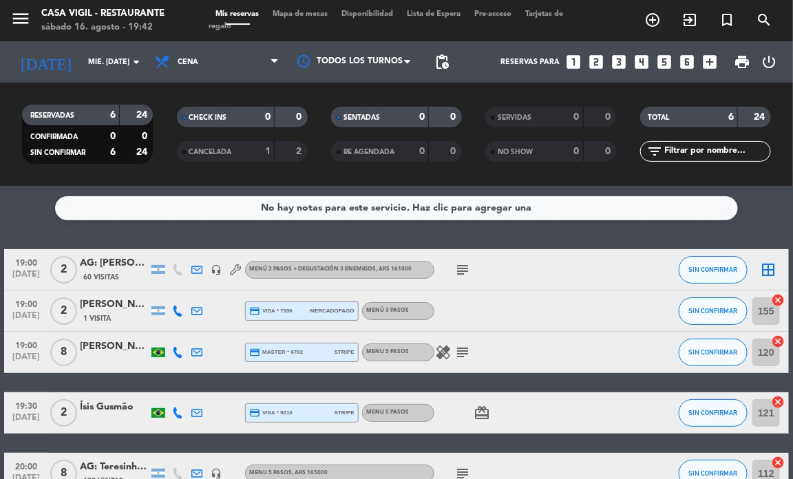
type input "sáb. [DATE]"
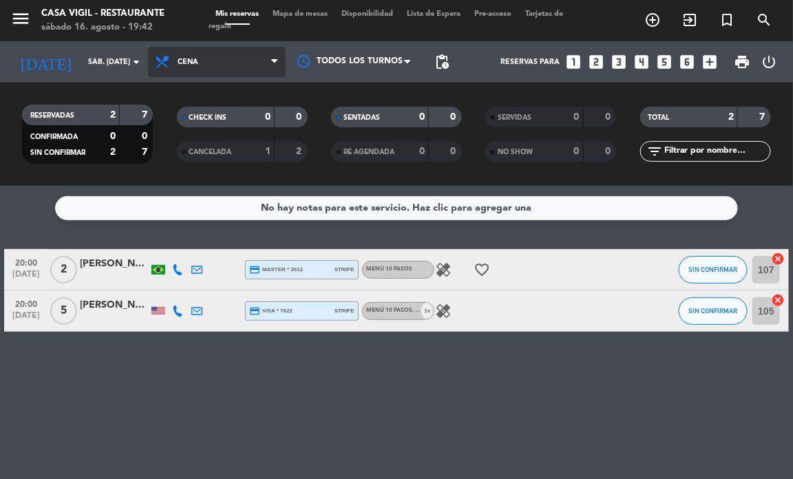
click at [216, 70] on span "Cena" at bounding box center [217, 62] width 138 height 30
click at [224, 116] on div "menu Casa [PERSON_NAME] - Restaurante sábado 16. agosto - 19:43 Mis reservas Ma…" at bounding box center [396, 93] width 793 height 186
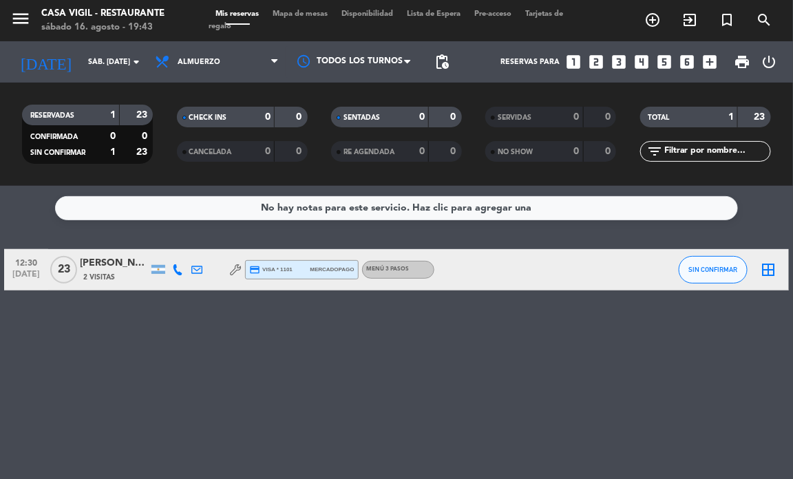
click at [597, 59] on icon "looks_two" at bounding box center [596, 62] width 18 height 18
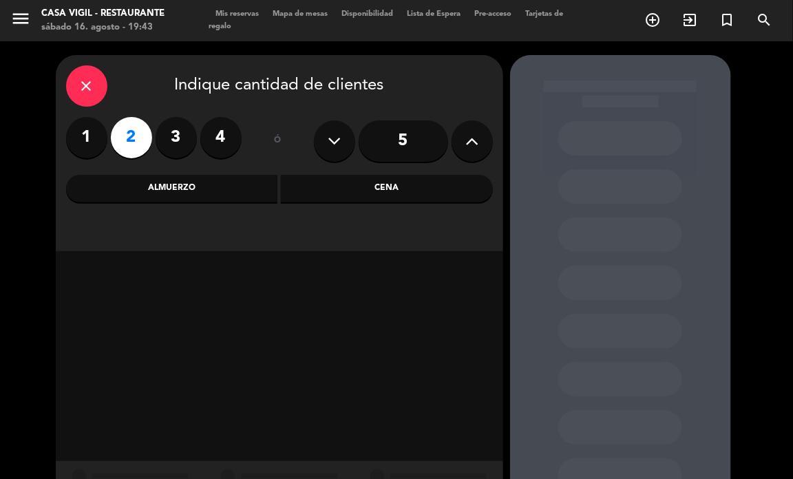
click at [196, 187] on div "Almuerzo" at bounding box center [172, 189] width 212 height 28
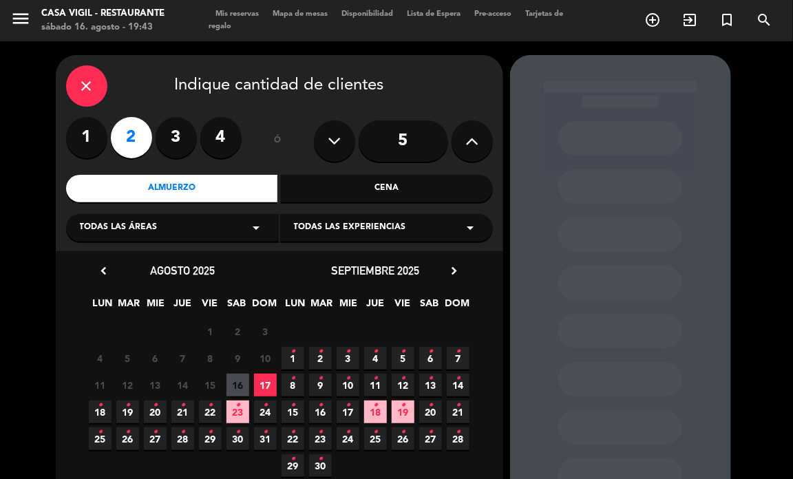
click at [374, 221] on span "Todas las experiencias" at bounding box center [350, 228] width 112 height 14
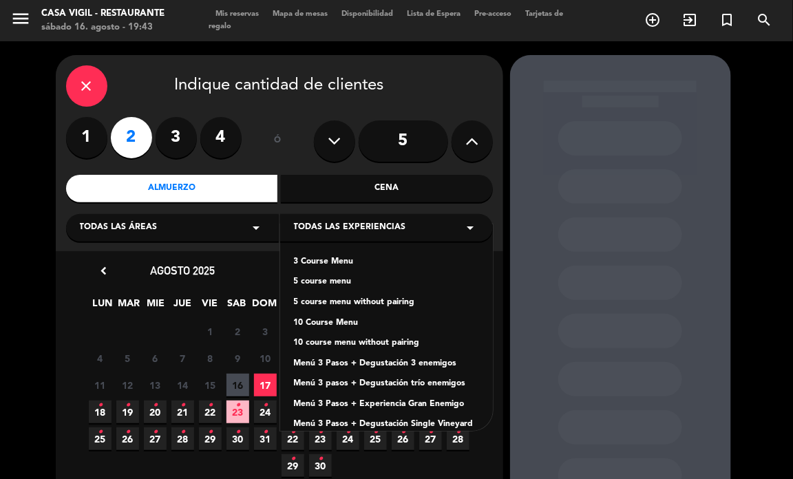
click at [339, 264] on div "3 Course Menu" at bounding box center [386, 263] width 185 height 14
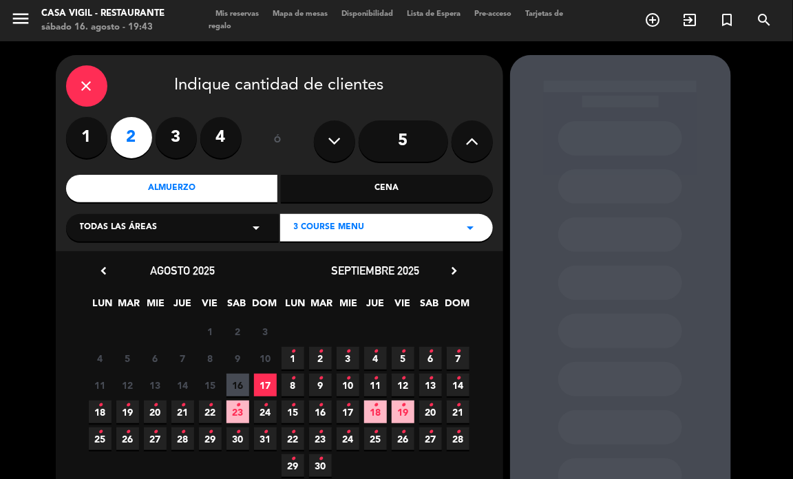
click at [450, 269] on icon "chevron_right" at bounding box center [455, 271] width 14 height 14
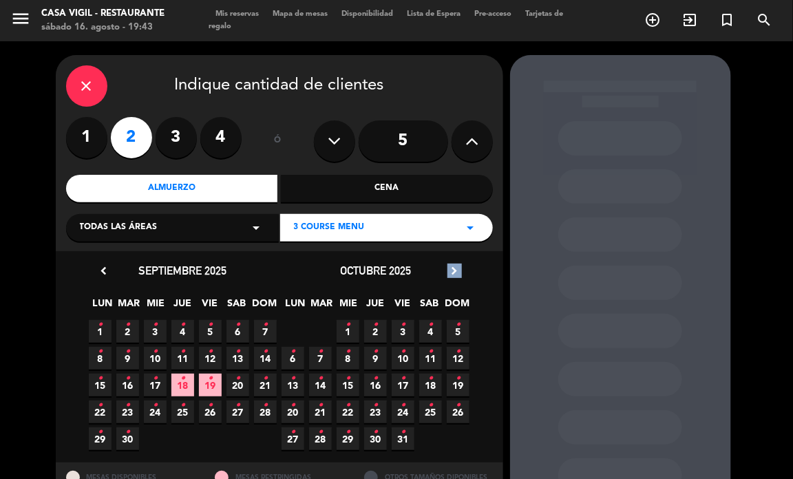
click at [450, 269] on icon "chevron_right" at bounding box center [455, 271] width 14 height 14
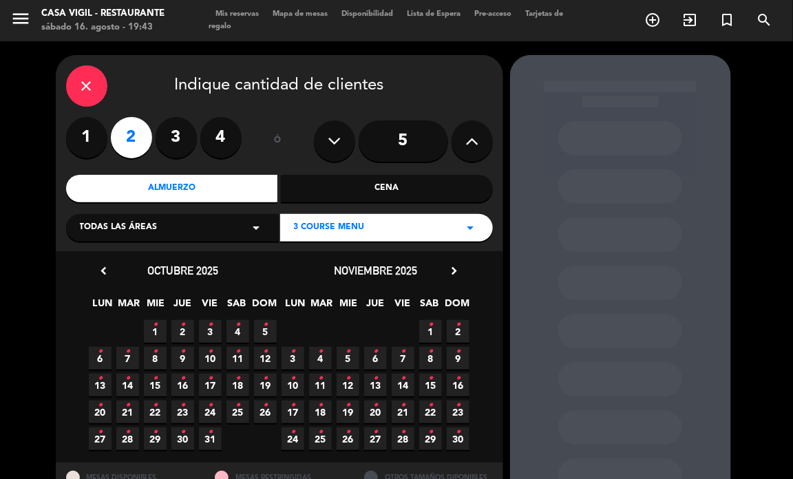
click at [429, 435] on icon "•" at bounding box center [430, 432] width 5 height 22
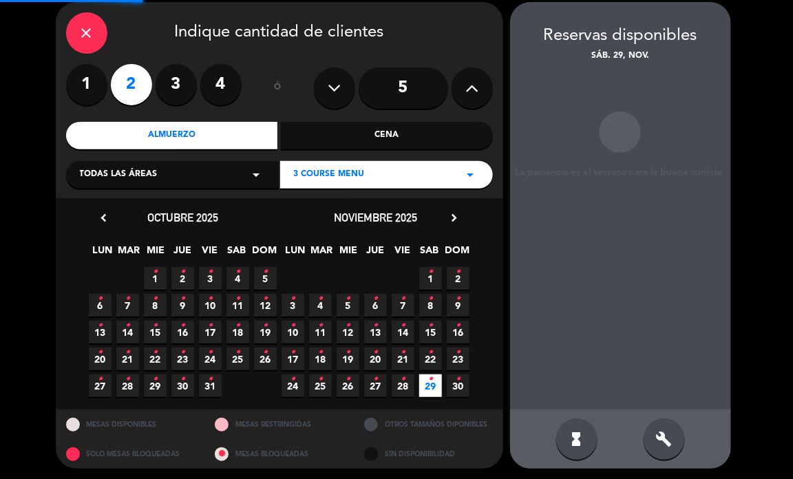
scroll to position [55, 0]
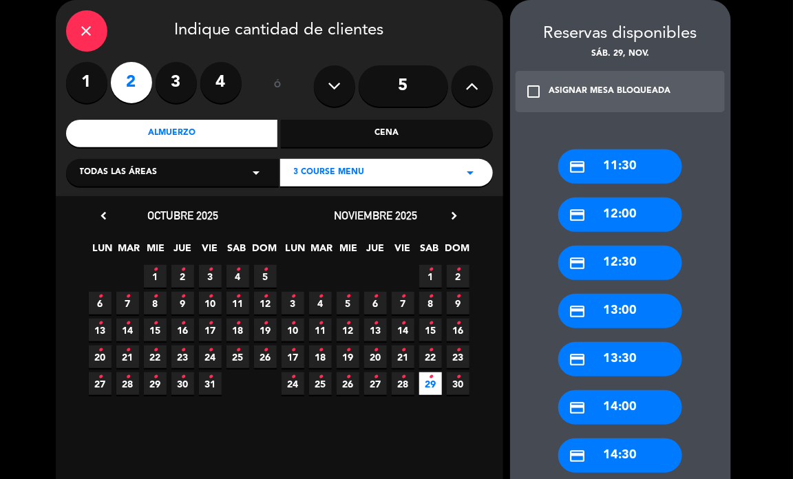
drag, startPoint x: 618, startPoint y: 406, endPoint x: 565, endPoint y: 352, distance: 75.5
click at [615, 402] on div "credit_card 14:00" at bounding box center [621, 407] width 124 height 34
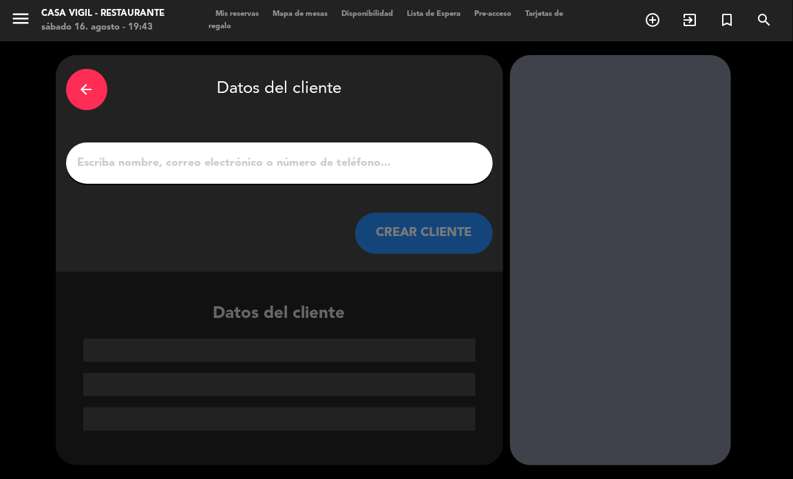
click at [325, 169] on input "1" at bounding box center [279, 163] width 406 height 19
click at [307, 154] on input "1" at bounding box center [279, 163] width 406 height 19
click at [304, 160] on input "1" at bounding box center [279, 163] width 406 height 19
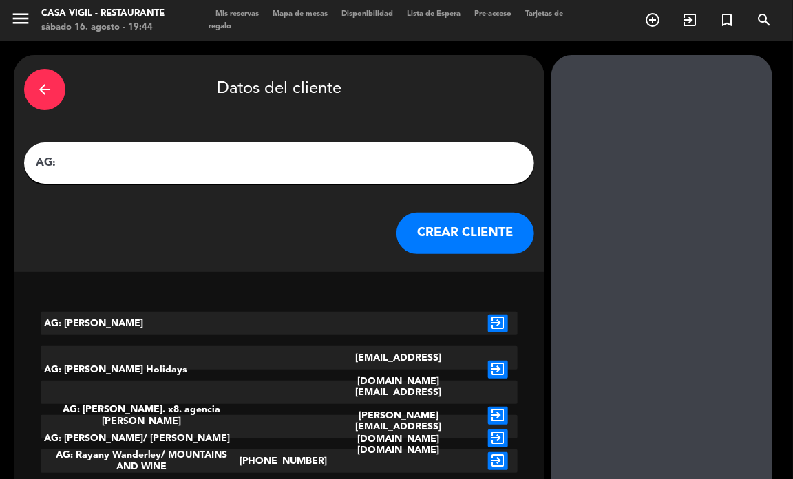
click at [109, 156] on input "AG:" at bounding box center [279, 163] width 490 height 19
paste input "[PERSON_NAME]"
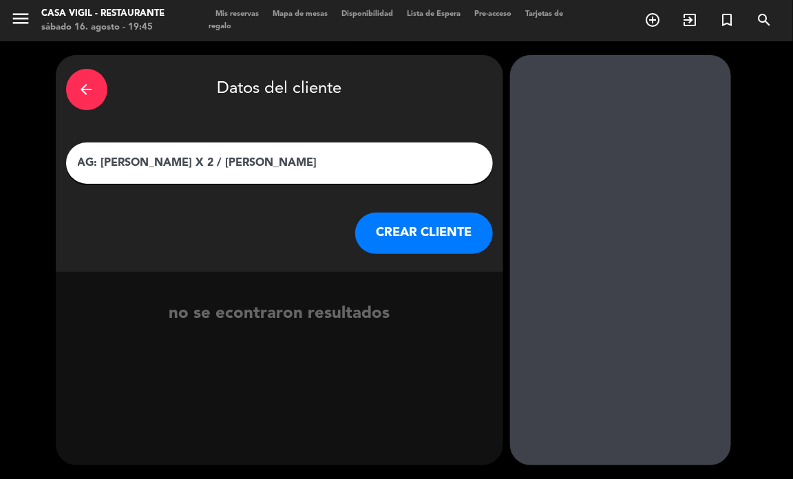
type input "AG: [PERSON_NAME] X 2 / [PERSON_NAME]"
click at [441, 238] on button "CREAR CLIENTE" at bounding box center [424, 233] width 138 height 41
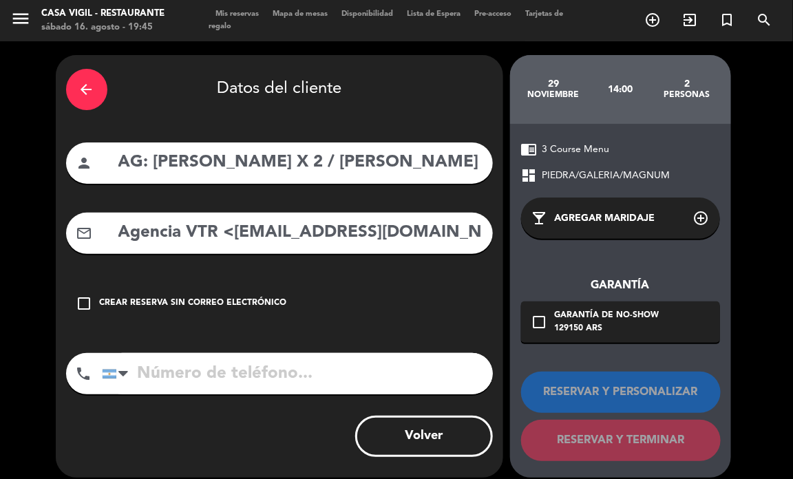
click at [273, 258] on div "arrow_back Datos del cliente person AG: [PERSON_NAME] X 2 / [PERSON_NAME] mail_…" at bounding box center [280, 266] width 448 height 423
click at [227, 233] on input "Agencia VTR <[EMAIL_ADDRESS][DOMAIN_NAME]>" at bounding box center [300, 233] width 366 height 28
drag, startPoint x: 229, startPoint y: 234, endPoint x: 200, endPoint y: 240, distance: 29.4
click at [224, 236] on input "Agencia VTR <[EMAIL_ADDRESS][DOMAIN_NAME]>" at bounding box center [300, 233] width 366 height 28
click at [141, 242] on input "Agencia VTR <[EMAIL_ADDRESS][DOMAIN_NAME]>" at bounding box center [300, 233] width 366 height 28
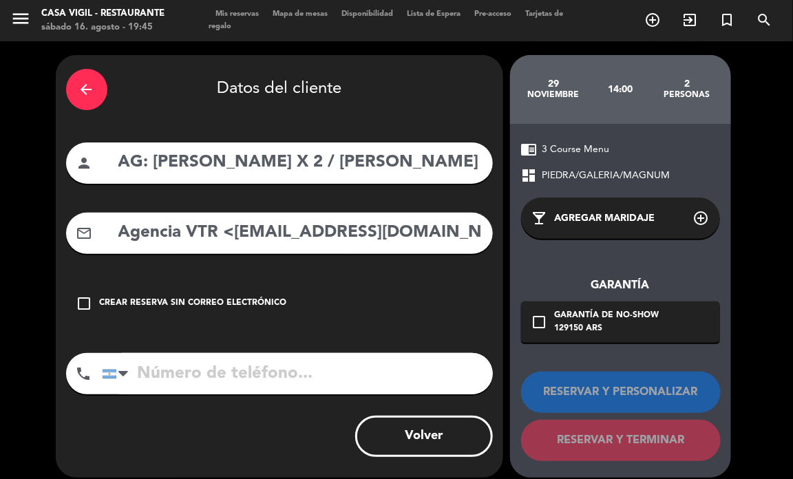
click at [229, 228] on input "Agencia VTR <[EMAIL_ADDRESS][DOMAIN_NAME]>" at bounding box center [300, 233] width 366 height 28
drag, startPoint x: 229, startPoint y: 229, endPoint x: 158, endPoint y: 242, distance: 71.5
click at [146, 244] on input "Agencia VTR <[EMAIL_ADDRESS][DOMAIN_NAME]>" at bounding box center [300, 233] width 366 height 28
click at [239, 231] on input "Agencia VTR <[EMAIL_ADDRESS][DOMAIN_NAME]>" at bounding box center [300, 233] width 366 height 28
drag, startPoint x: 231, startPoint y: 231, endPoint x: -22, endPoint y: 255, distance: 253.8
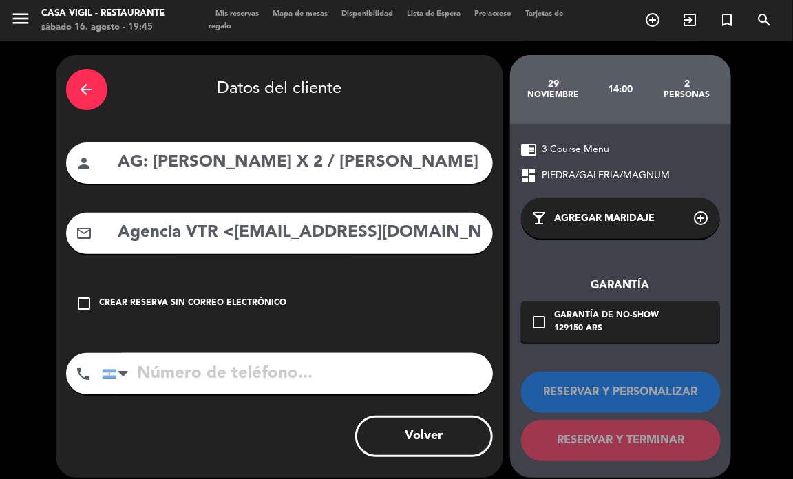
click at [0, 255] on html "close × Casa [PERSON_NAME] - Restaurante × chrome_reader_mode Listado de Reserv…" at bounding box center [396, 239] width 793 height 479
drag, startPoint x: 379, startPoint y: 235, endPoint x: 427, endPoint y: 255, distance: 52.2
click at [379, 234] on input "[EMAIL_ADDRESS][DOMAIN_NAME]>" at bounding box center [300, 233] width 366 height 28
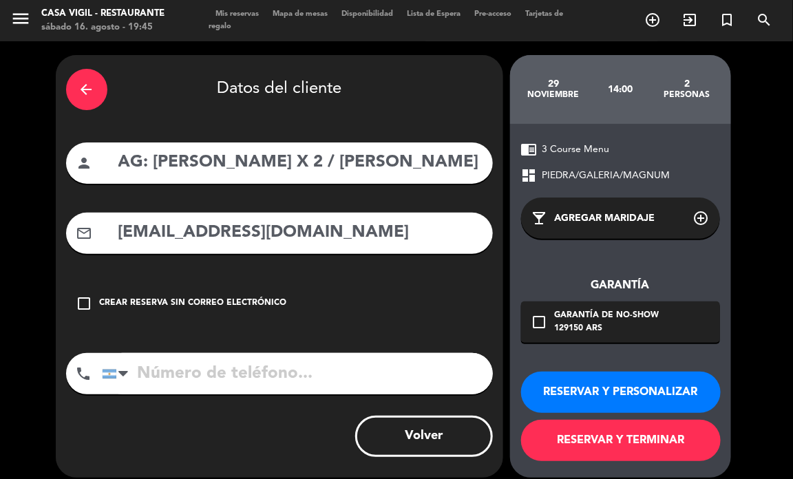
type input "[EMAIL_ADDRESS][DOMAIN_NAME]"
click at [600, 393] on button "RESERVAR Y PERSONALIZAR" at bounding box center [621, 392] width 200 height 41
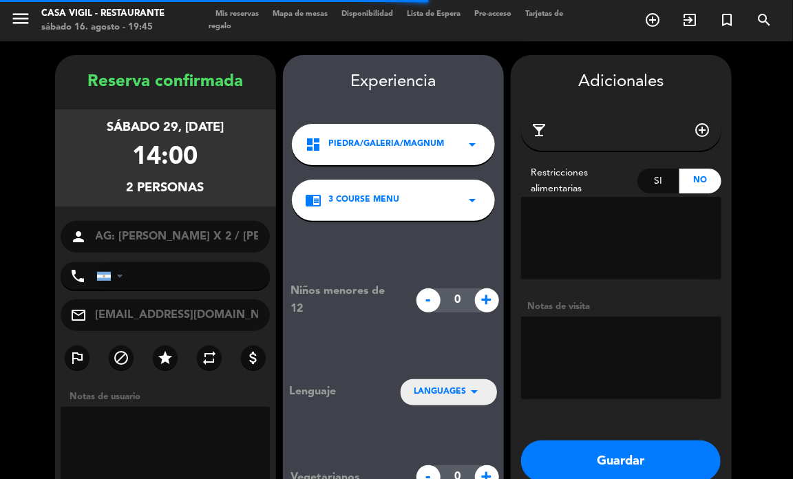
scroll to position [55, 0]
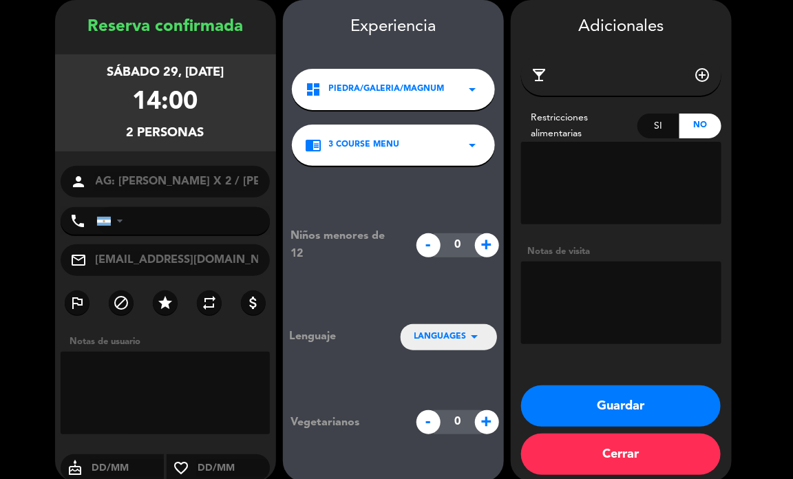
click at [610, 300] on textarea at bounding box center [621, 303] width 200 height 83
click at [563, 300] on textarea at bounding box center [621, 303] width 200 height 83
paste textarea "1x MENÚ 3 PASOS CON MARIDAJE GRAN ENEMIGO 1x menu 3 pasos SIN VINO"
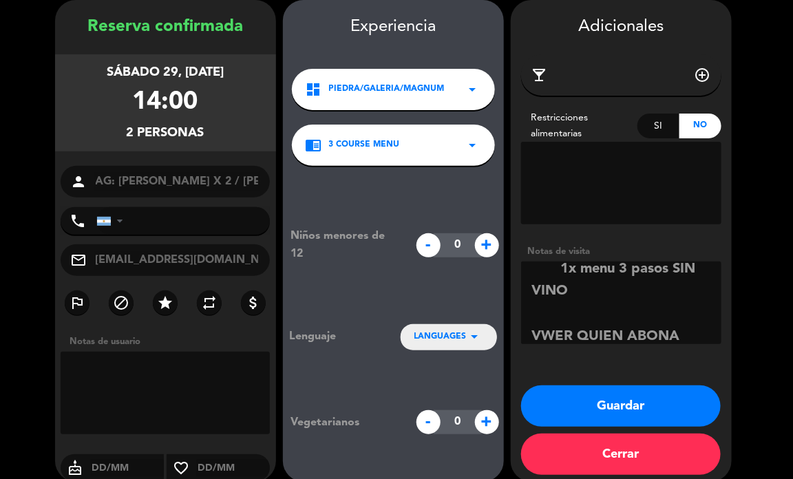
scroll to position [0, 0]
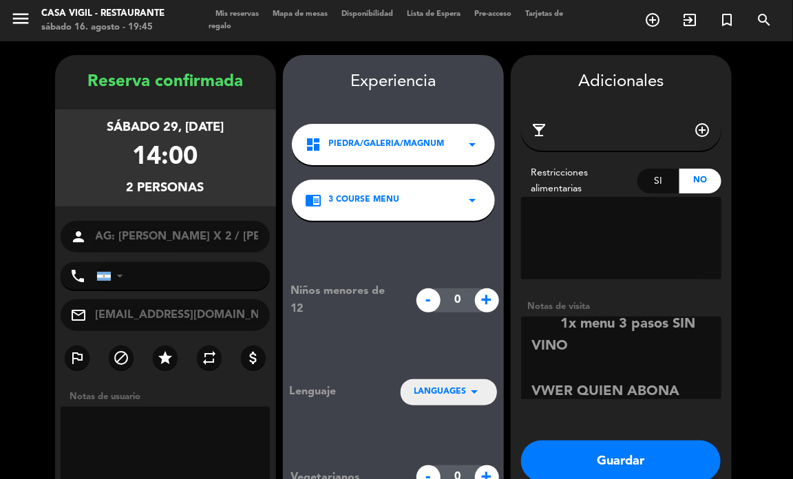
type textarea "1x MENÚ 3 PASOS CON MARIDAJE GRAN ENEMIGO 1x menu 3 pasos SIN VINO VWER QUIEN A…"
click at [443, 374] on div "Niños menores de 12 - 0 + Lenguaje LANGUAGES arrow_drop_down Vegetarianos - 0 +" at bounding box center [393, 386] width 221 height 330
click at [445, 379] on div "Niños menores de 12 - 0 + Lenguaje LANGUAGES arrow_drop_down Vegetarianos - 0 +" at bounding box center [393, 386] width 221 height 330
drag, startPoint x: 448, startPoint y: 388, endPoint x: 441, endPoint y: 384, distance: 7.1
click at [441, 386] on span "LANGUAGES" at bounding box center [441, 393] width 52 height 14
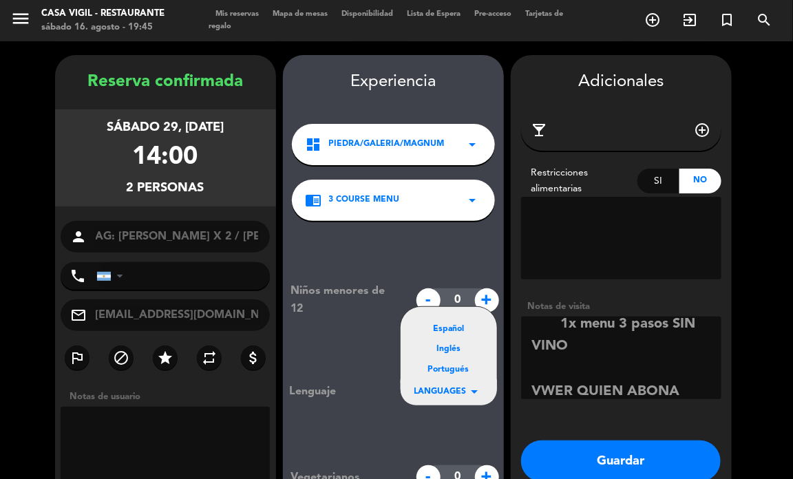
drag, startPoint x: 446, startPoint y: 333, endPoint x: 568, endPoint y: 436, distance: 160.3
click at [449, 343] on div "Español Inglés Portugués" at bounding box center [449, 345] width 96 height 77
click at [591, 455] on button "Guardar" at bounding box center [621, 461] width 200 height 41
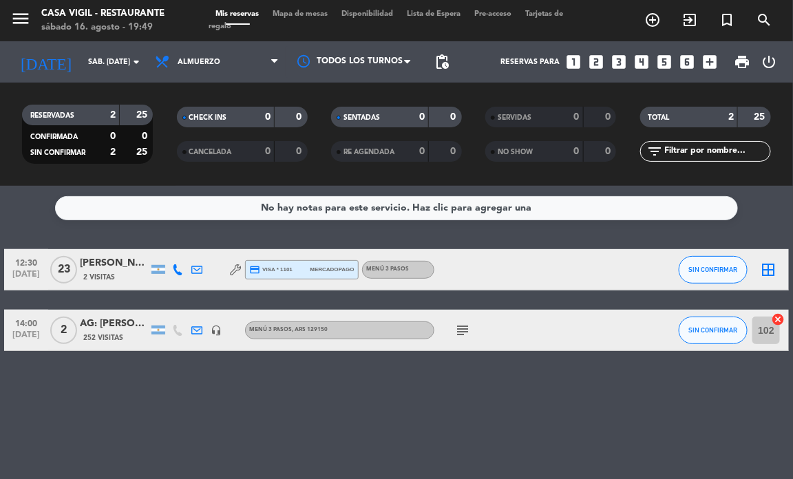
click at [618, 64] on icon "looks_3" at bounding box center [619, 62] width 18 height 18
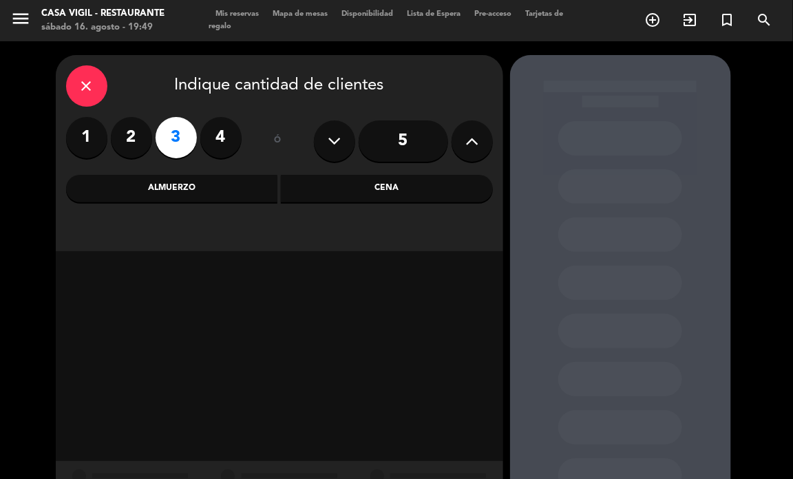
click at [163, 184] on div "Almuerzo" at bounding box center [172, 189] width 212 height 28
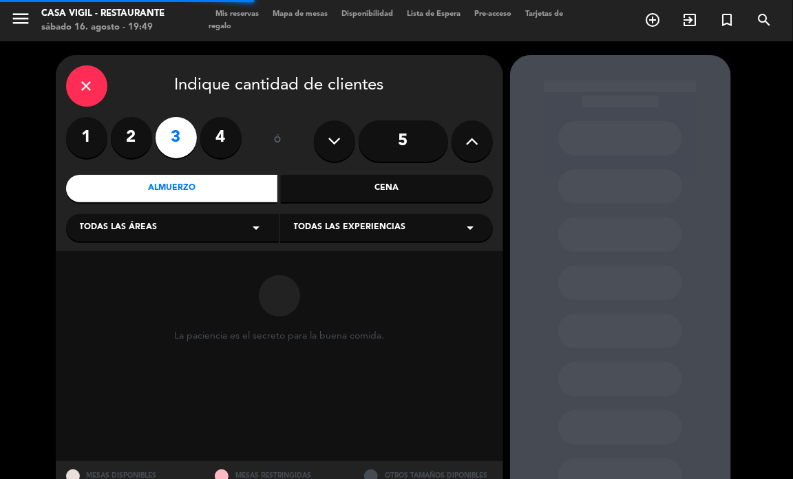
drag, startPoint x: 391, startPoint y: 228, endPoint x: 395, endPoint y: 235, distance: 7.7
click at [393, 229] on span "Todas las experiencias" at bounding box center [350, 228] width 112 height 14
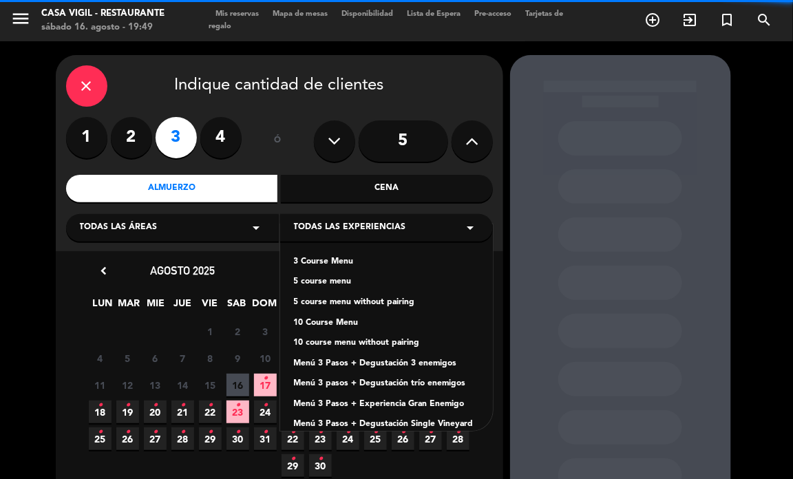
click at [436, 360] on div "Menú 3 Pasos + Degustación 3 enemigos" at bounding box center [386, 364] width 185 height 14
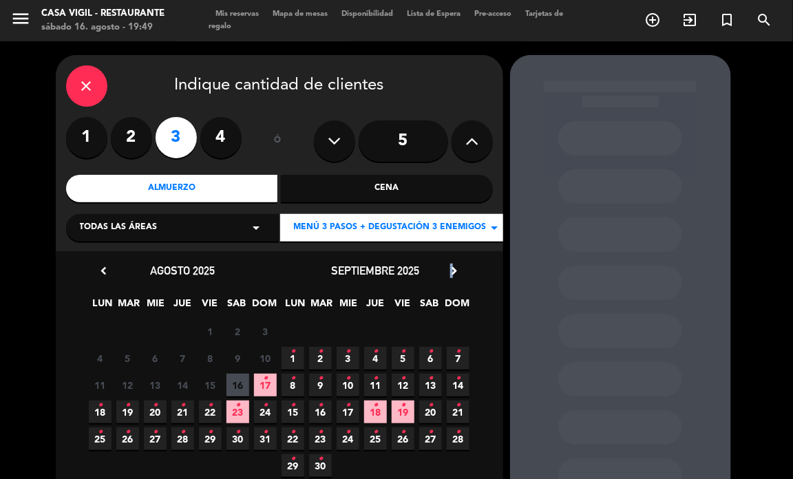
click at [451, 267] on icon "chevron_right" at bounding box center [455, 271] width 14 height 14
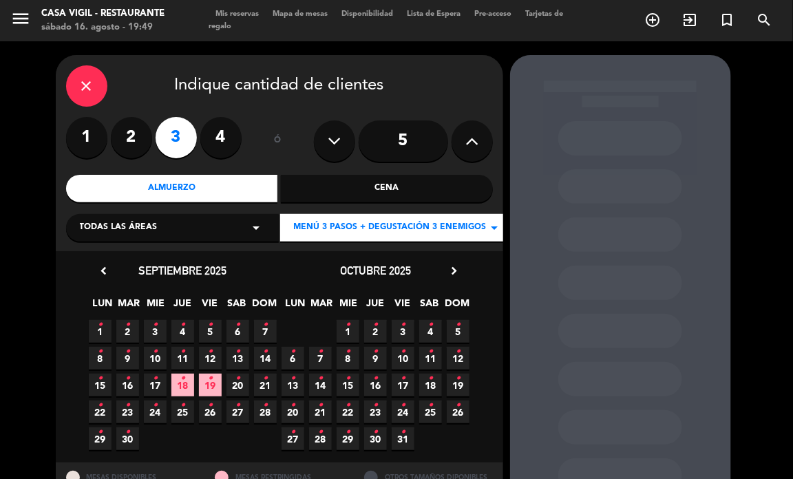
click at [328, 357] on span "7 •" at bounding box center [320, 358] width 23 height 23
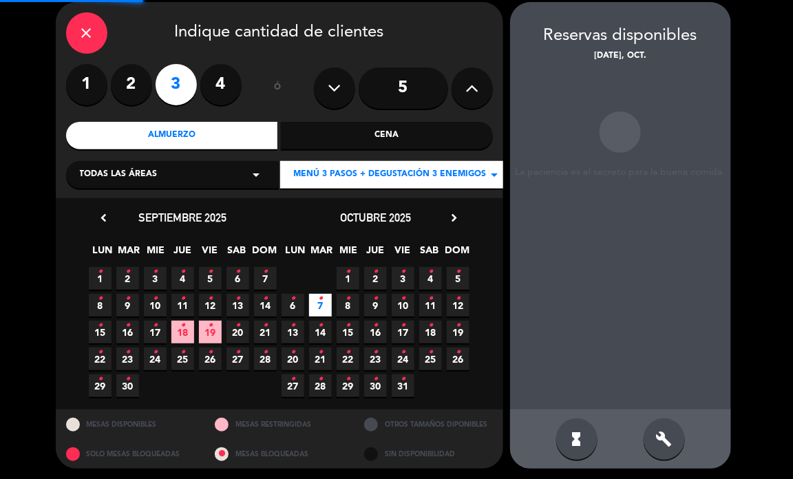
scroll to position [55, 0]
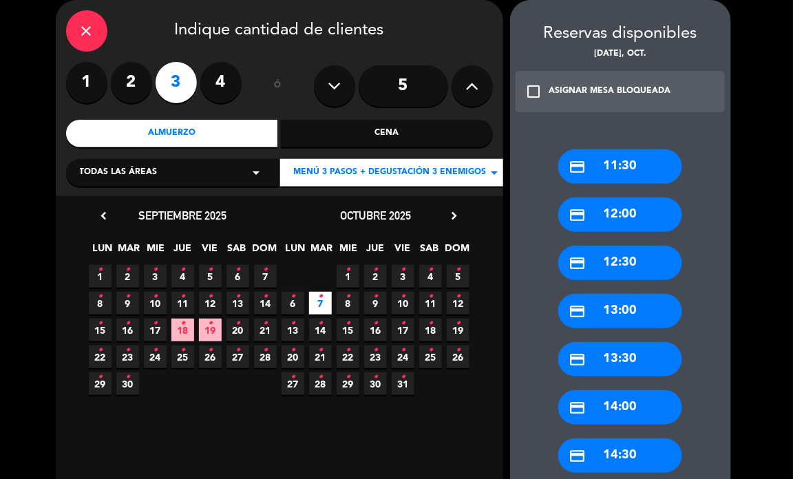
click at [604, 452] on div "credit_card 14:30" at bounding box center [621, 456] width 124 height 34
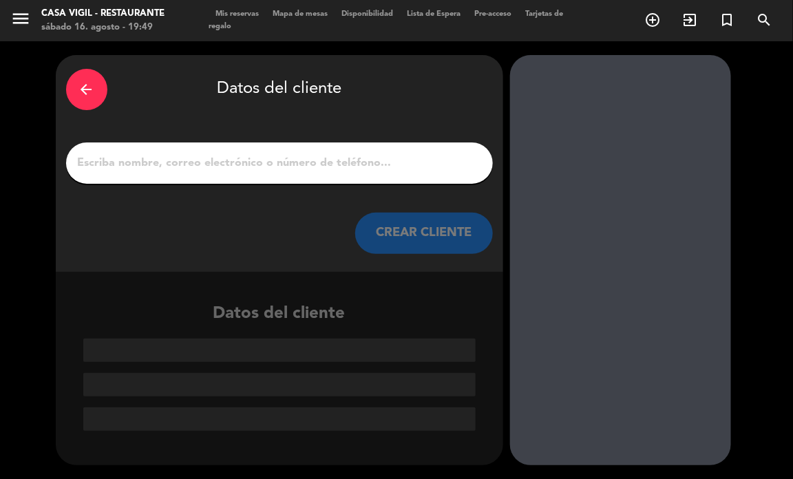
scroll to position [0, 0]
click at [255, 155] on input "1" at bounding box center [279, 163] width 406 height 19
click at [255, 162] on input "1" at bounding box center [279, 163] width 406 height 19
click at [80, 163] on input "1" at bounding box center [279, 163] width 406 height 19
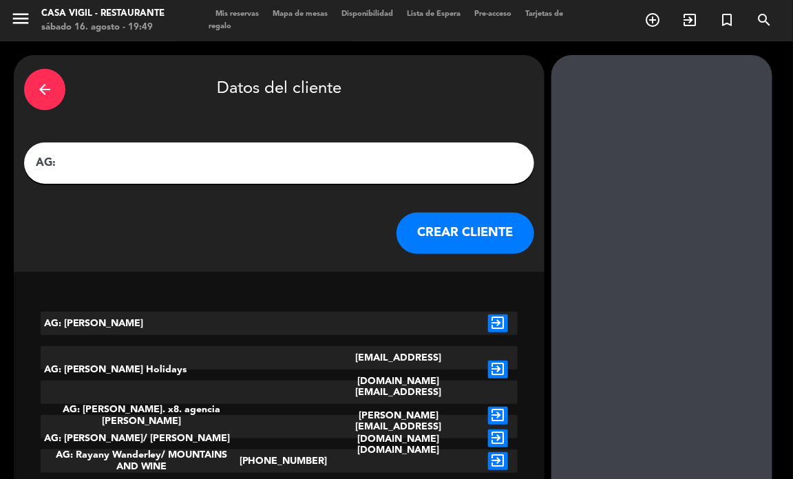
click at [275, 155] on input "AG:" at bounding box center [279, 163] width 490 height 19
paste input "[PERSON_NAME]"
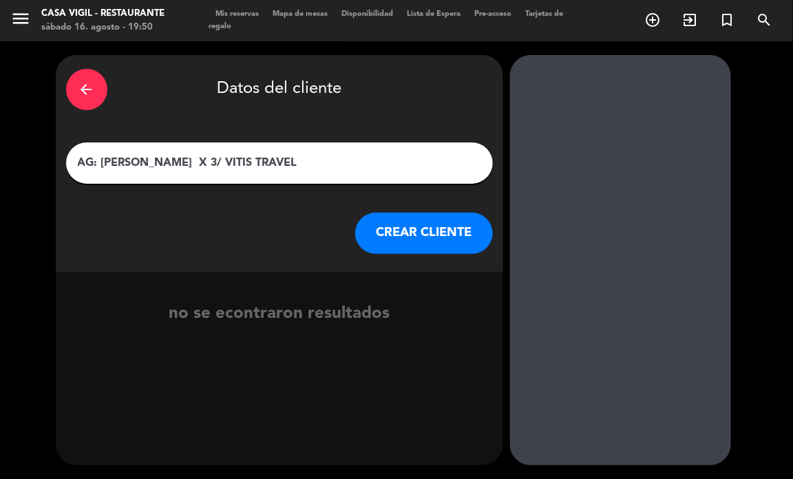
type input "AG: [PERSON_NAME] X 3/ VITIS TRAVEL"
click at [437, 233] on button "CREAR CLIENTE" at bounding box center [424, 233] width 138 height 41
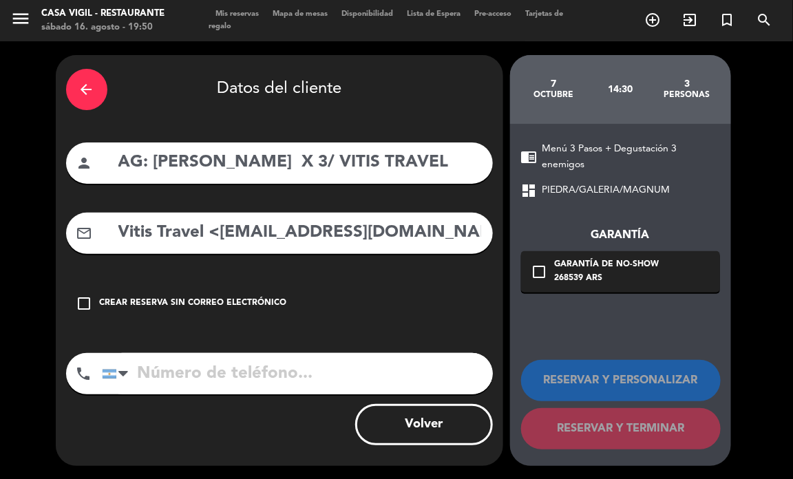
click at [232, 247] on input "Vitis Travel <[EMAIL_ADDRESS][DOMAIN_NAME]>" at bounding box center [300, 233] width 366 height 28
click at [212, 251] on div "arrow_back Datos del cliente person AG: [PERSON_NAME] X 3/ VITIS TRAVEL mail_ou…" at bounding box center [280, 260] width 448 height 411
drag, startPoint x: 218, startPoint y: 234, endPoint x: 59, endPoint y: 248, distance: 159.0
click at [59, 248] on div "arrow_back Datos del cliente person AG: [PERSON_NAME] X 3/ VITIS TRAVEL mail_ou…" at bounding box center [280, 260] width 448 height 411
click at [335, 231] on input "[EMAIL_ADDRESS][DOMAIN_NAME]>" at bounding box center [300, 233] width 366 height 28
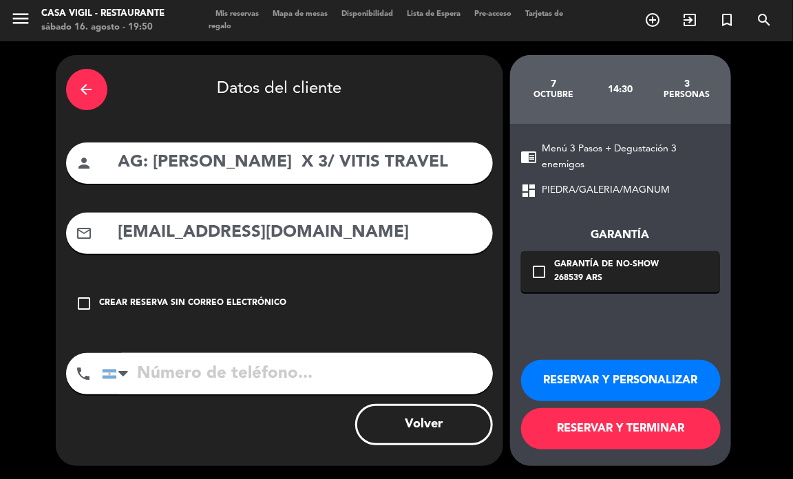
type input "[EMAIL_ADDRESS][DOMAIN_NAME]"
drag, startPoint x: 603, startPoint y: 387, endPoint x: 531, endPoint y: 337, distance: 87.7
click at [601, 380] on button "RESERVAR Y PERSONALIZAR" at bounding box center [621, 380] width 200 height 41
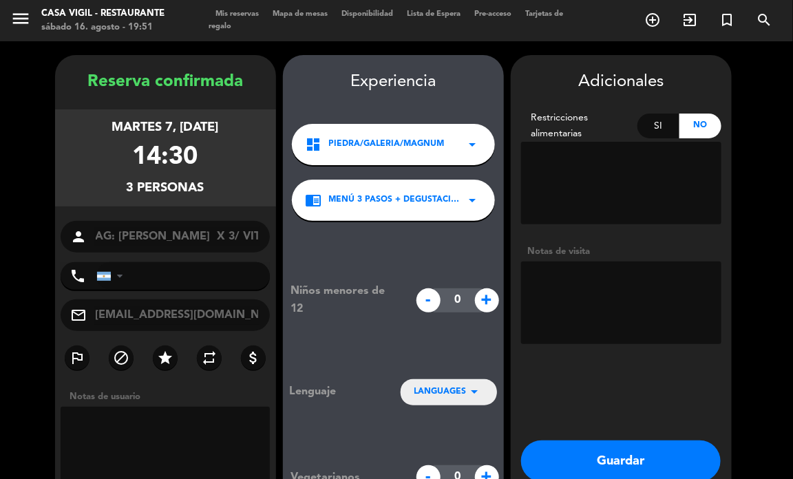
scroll to position [55, 0]
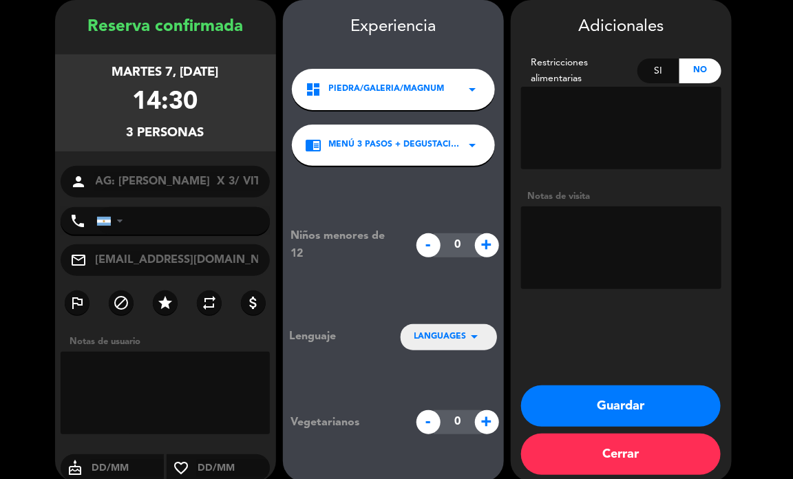
click at [570, 233] on textarea at bounding box center [621, 248] width 200 height 83
type textarea "no cobrar a pax abona agencia"
drag, startPoint x: 451, startPoint y: 335, endPoint x: 445, endPoint y: 329, distance: 8.8
click at [449, 335] on span "LANGUAGES" at bounding box center [441, 338] width 52 height 14
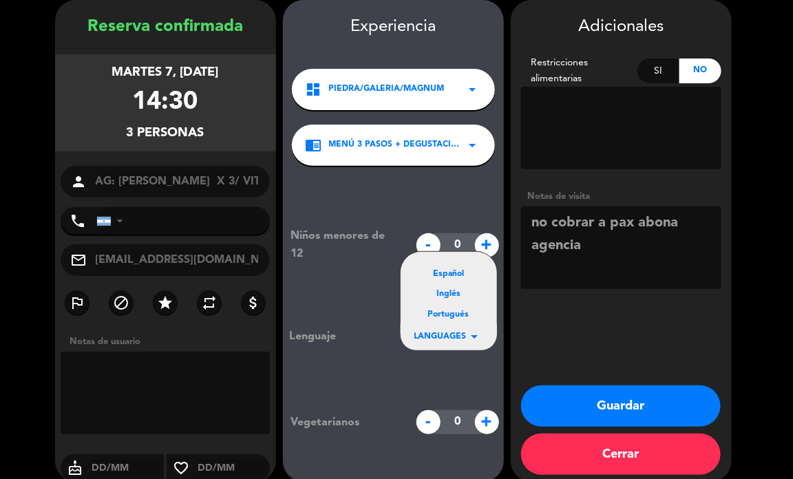
click at [443, 312] on div "Portugués" at bounding box center [449, 316] width 69 height 14
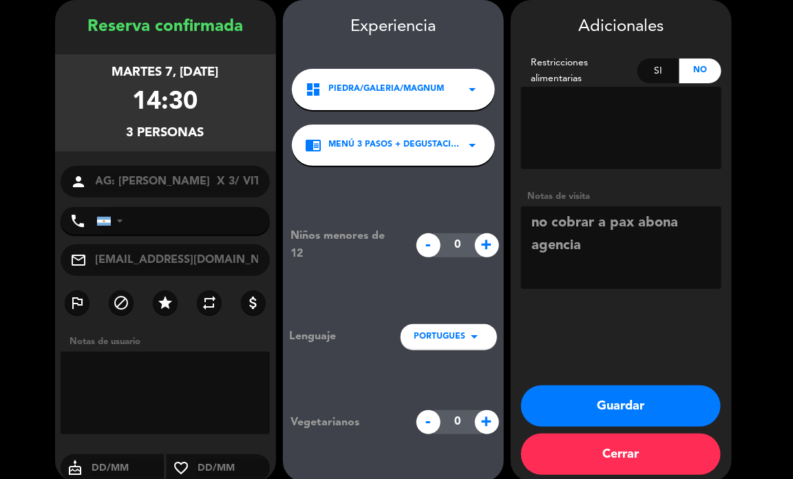
click at [616, 393] on button "Guardar" at bounding box center [621, 406] width 200 height 41
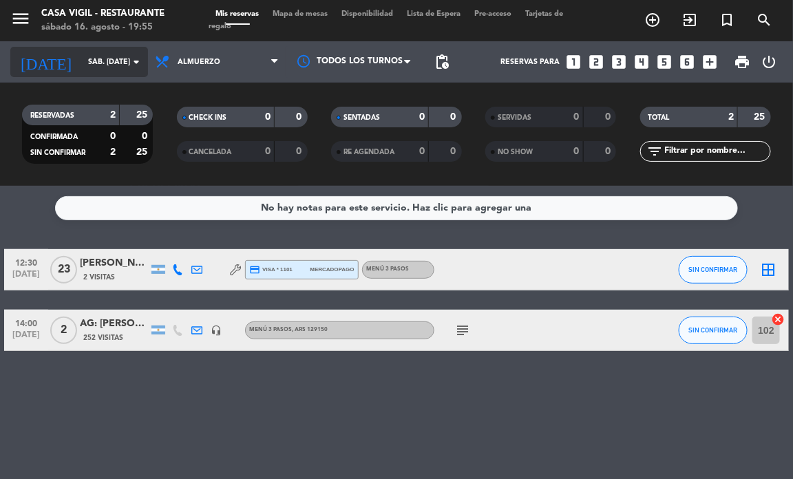
click at [136, 60] on icon "arrow_drop_down" at bounding box center [136, 62] width 17 height 17
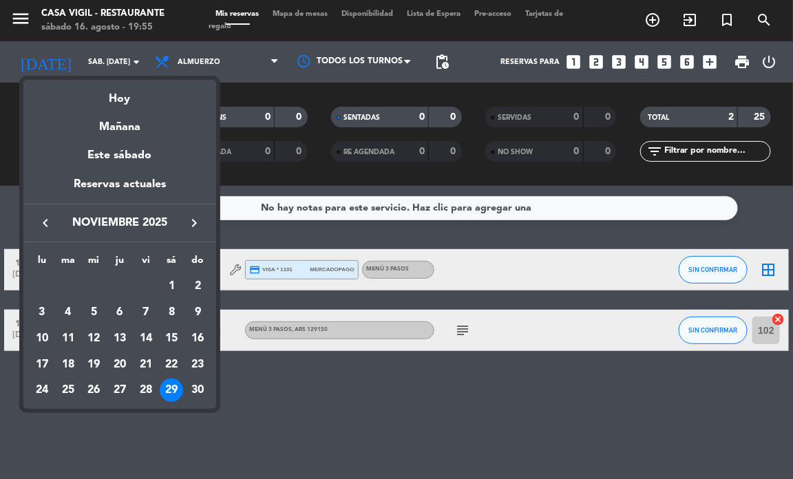
click at [47, 215] on icon "keyboard_arrow_left" at bounding box center [45, 223] width 17 height 17
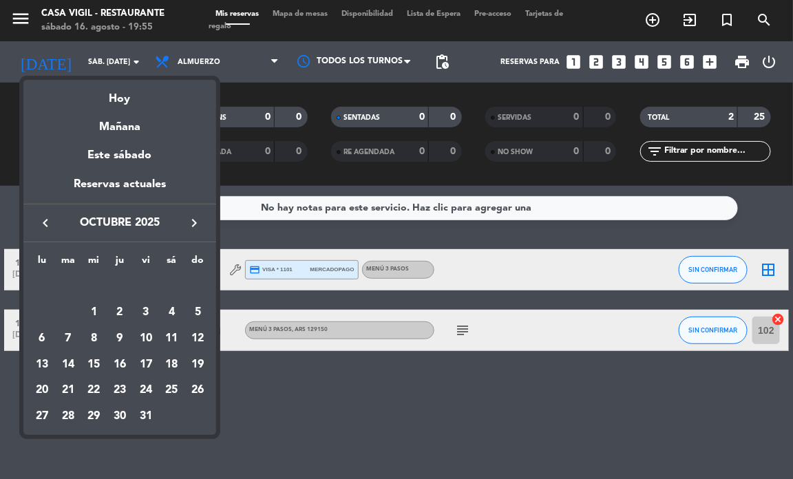
click at [47, 215] on icon "keyboard_arrow_left" at bounding box center [45, 223] width 17 height 17
click at [116, 362] on div "18" at bounding box center [119, 364] width 23 height 23
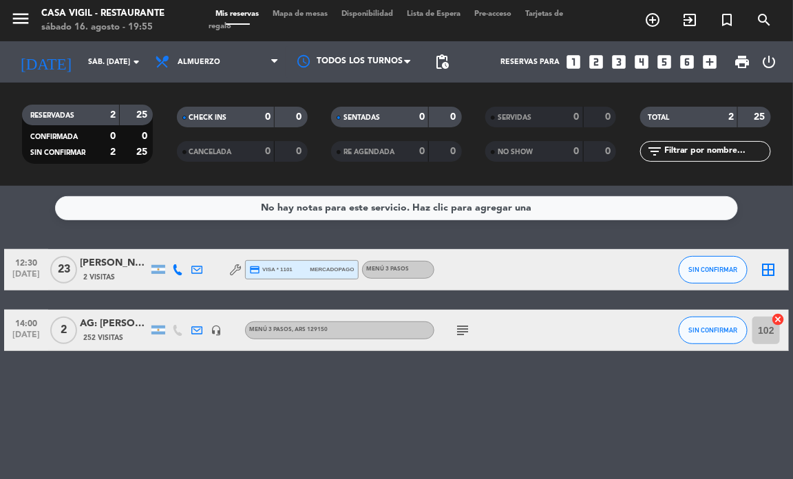
type input "[DEMOGRAPHIC_DATA] [DATE]"
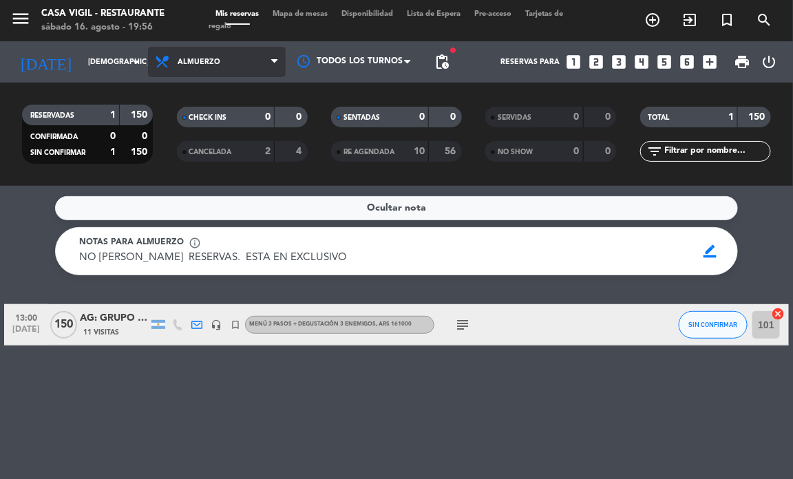
click at [205, 69] on span "Almuerzo" at bounding box center [217, 62] width 138 height 30
click at [205, 156] on div "menu Casa [PERSON_NAME] - Restaurante sábado 16. agosto - 19:56 Mis reservas Ma…" at bounding box center [396, 93] width 793 height 186
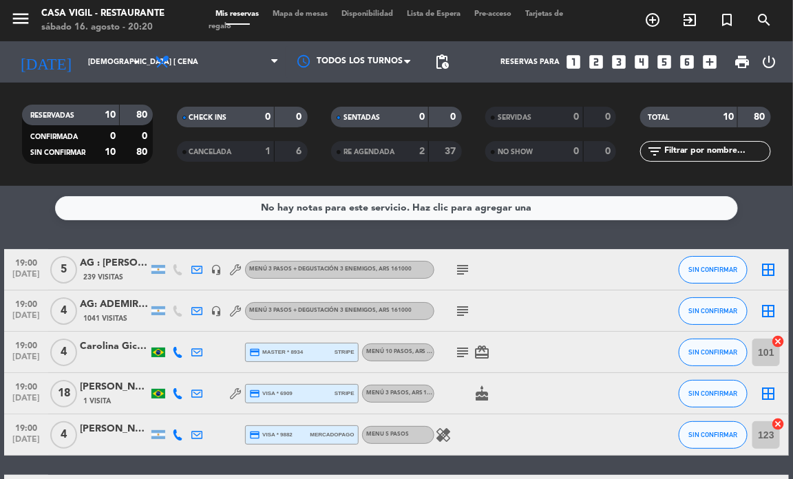
click at [641, 62] on icon "looks_4" at bounding box center [642, 62] width 18 height 18
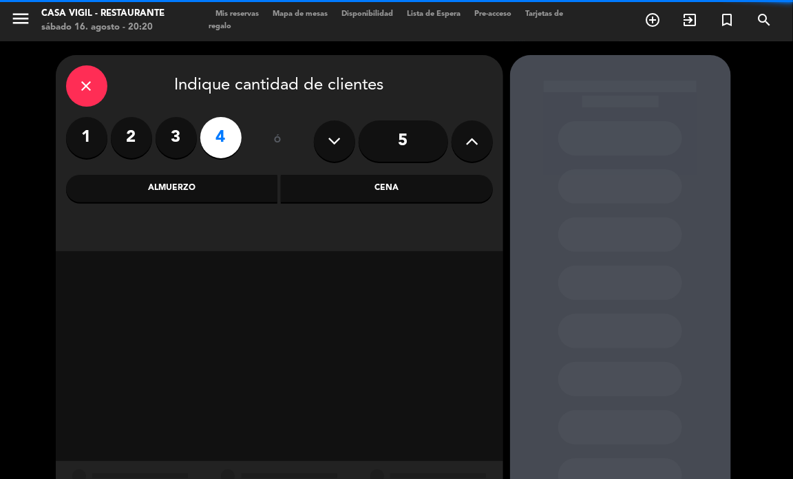
click at [397, 194] on div "Cena" at bounding box center [387, 189] width 212 height 28
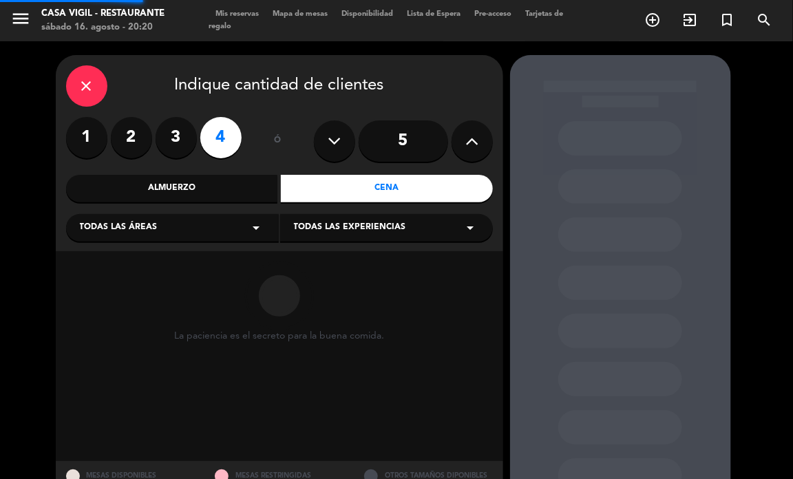
click at [383, 222] on span "Todas las experiencias" at bounding box center [350, 228] width 112 height 14
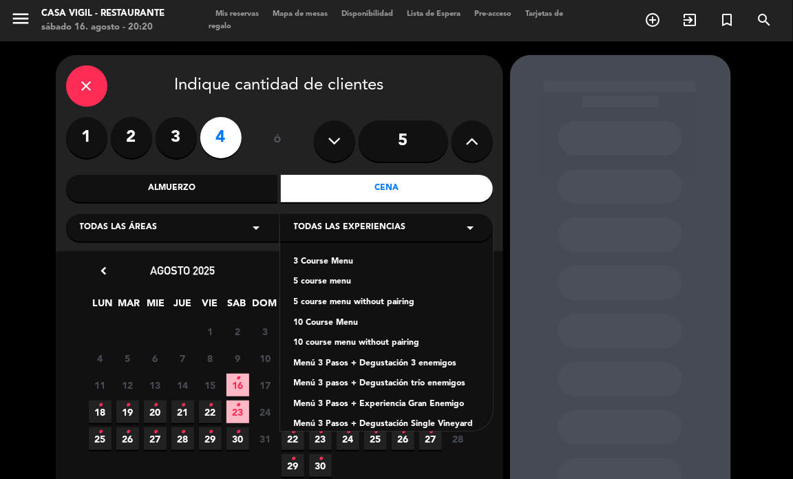
click at [339, 322] on div "10 Course Menu" at bounding box center [386, 324] width 185 height 14
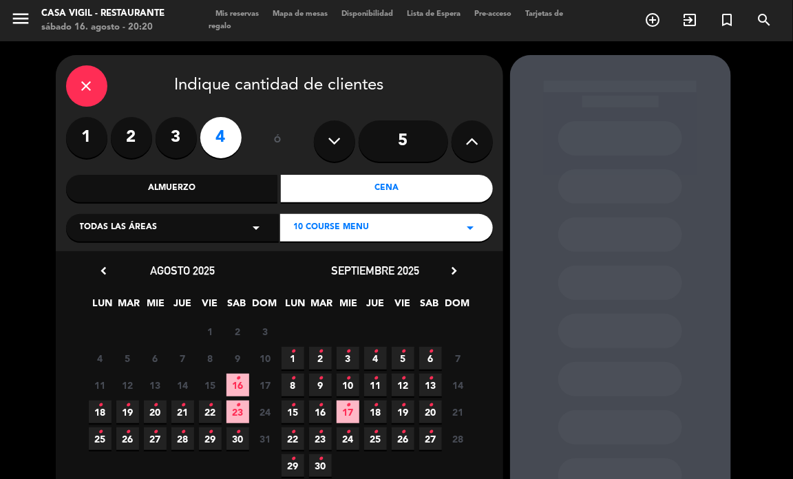
click at [377, 415] on span "18 •" at bounding box center [375, 412] width 23 height 23
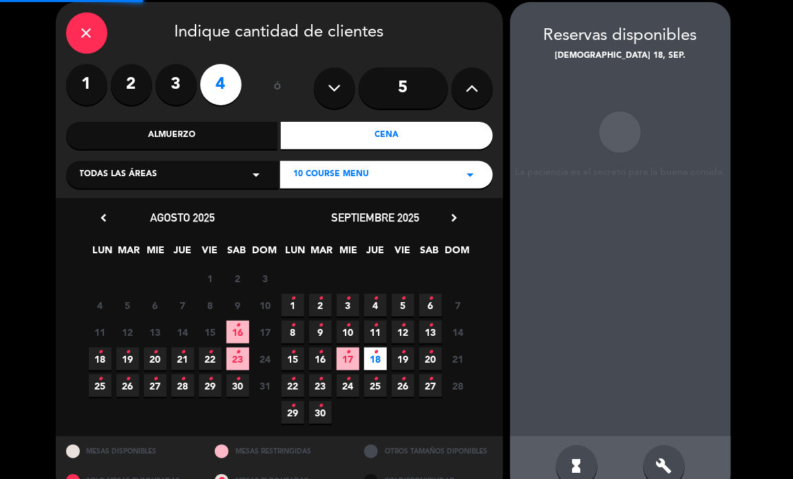
scroll to position [55, 0]
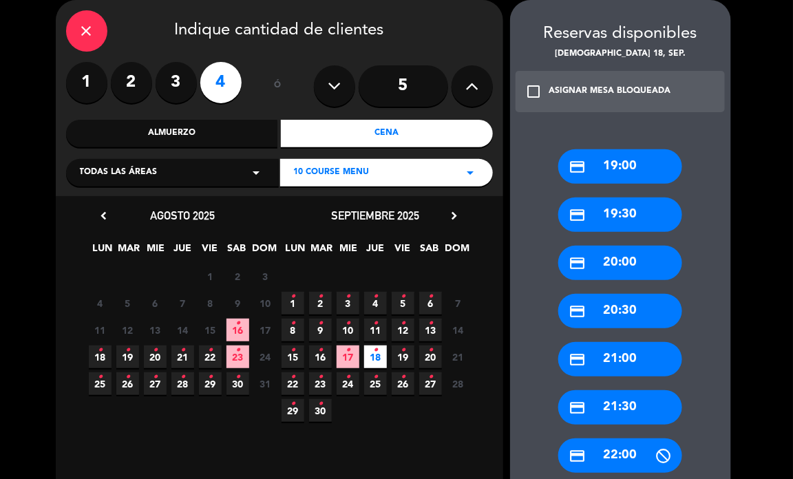
click at [601, 170] on div "credit_card 19:00" at bounding box center [621, 166] width 124 height 34
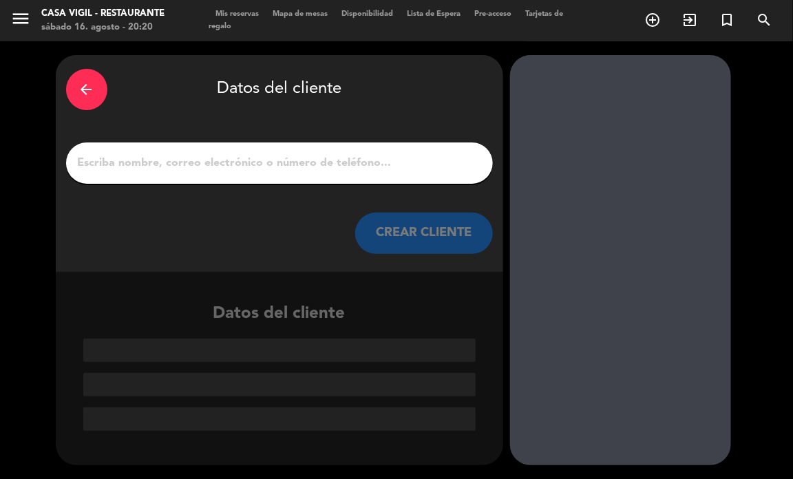
click at [266, 163] on input "1" at bounding box center [279, 163] width 406 height 19
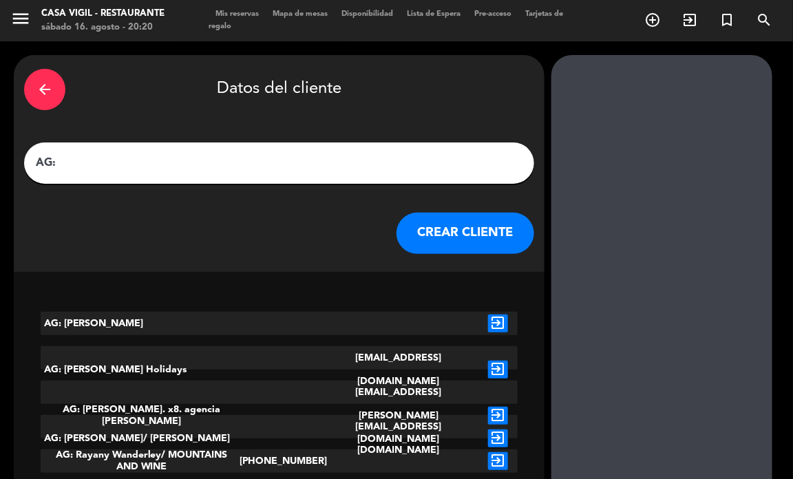
click at [110, 158] on input "AG:" at bounding box center [279, 163] width 490 height 19
paste input "[PERSON_NAME]"
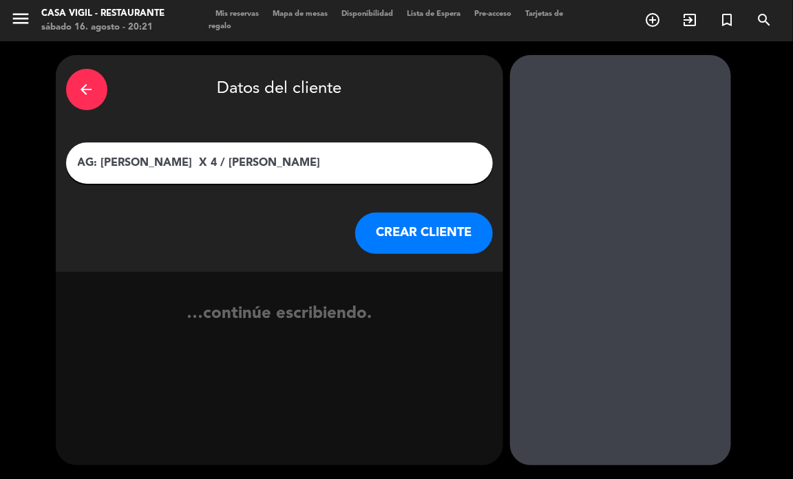
type input "AG: [PERSON_NAME] X 4 / [PERSON_NAME]"
click at [417, 238] on button "CREAR CLIENTE" at bounding box center [424, 233] width 138 height 41
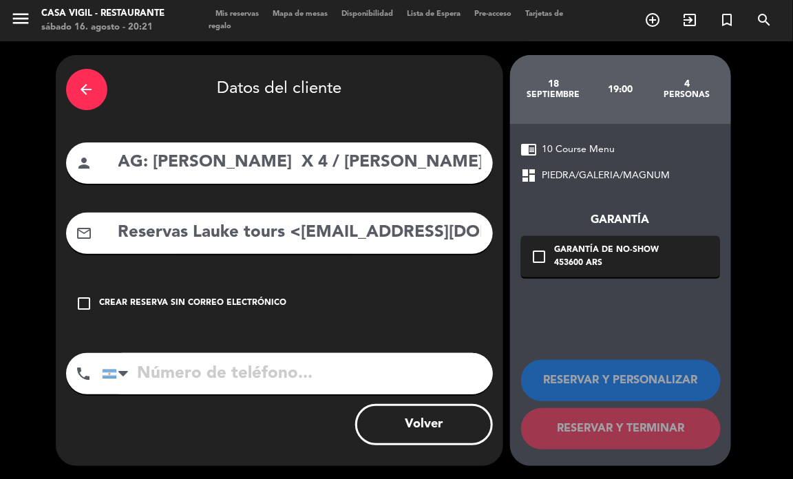
click at [289, 266] on div "arrow_back Datos del cliente person AG: [PERSON_NAME] X 4 / LAUKE mail_outline …" at bounding box center [280, 260] width 448 height 411
drag, startPoint x: 295, startPoint y: 233, endPoint x: 96, endPoint y: 234, distance: 198.3
click at [96, 234] on div "mail_outline Reservas Lauke tours <[EMAIL_ADDRESS][DOMAIN_NAME]>" at bounding box center [279, 233] width 427 height 41
click at [318, 238] on input "[EMAIL_ADDRESS][DOMAIN_NAME]>" at bounding box center [300, 233] width 366 height 28
click at [338, 229] on input "[EMAIL_ADDRESS][DOMAIN_NAME]" at bounding box center [300, 233] width 366 height 28
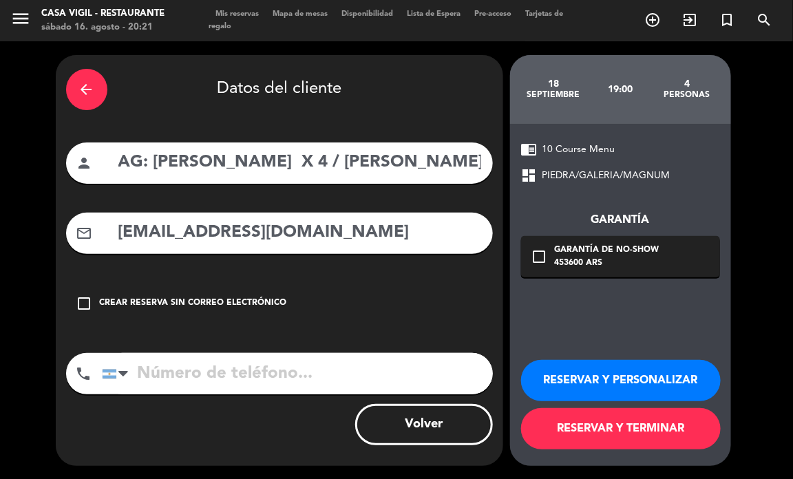
type input "[EMAIL_ADDRESS][DOMAIN_NAME]"
drag, startPoint x: 658, startPoint y: 373, endPoint x: 653, endPoint y: 368, distance: 7.3
click at [658, 373] on button "RESERVAR Y PERSONALIZAR" at bounding box center [621, 380] width 200 height 41
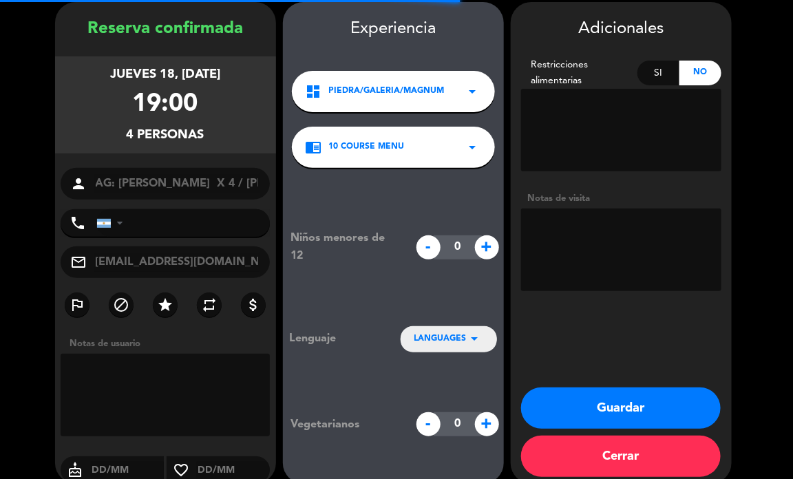
scroll to position [55, 0]
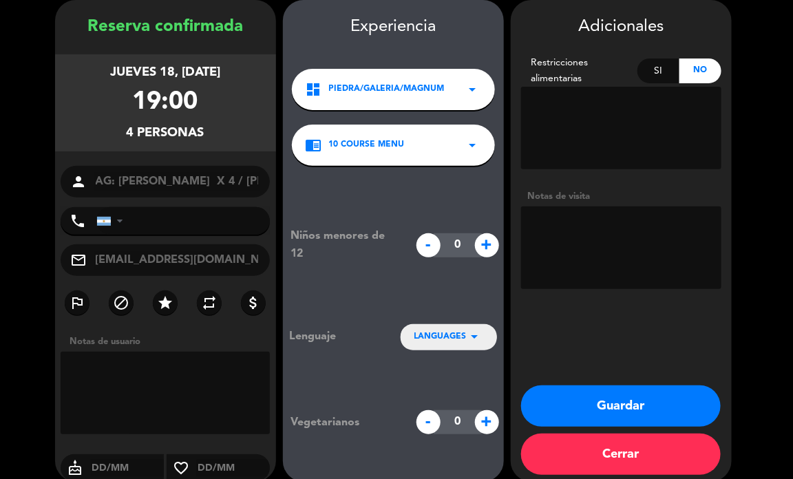
drag, startPoint x: 655, startPoint y: 253, endPoint x: 648, endPoint y: 256, distance: 7.2
click at [648, 256] on textarea at bounding box center [621, 248] width 200 height 83
type textarea "NO COBRAR A PAX ABONA AGENCIA"
click at [460, 308] on div "Niños menores de 12 - 0 + Lenguaje LANGUAGES arrow_drop_down Vegetarianos - 0 +" at bounding box center [393, 331] width 221 height 330
click at [448, 341] on span "LANGUAGES" at bounding box center [441, 338] width 52 height 14
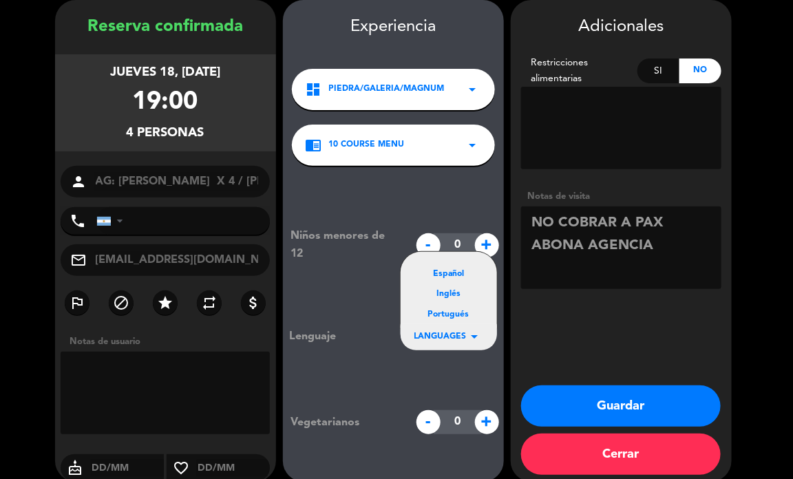
click at [449, 319] on div "Portugués" at bounding box center [449, 316] width 69 height 14
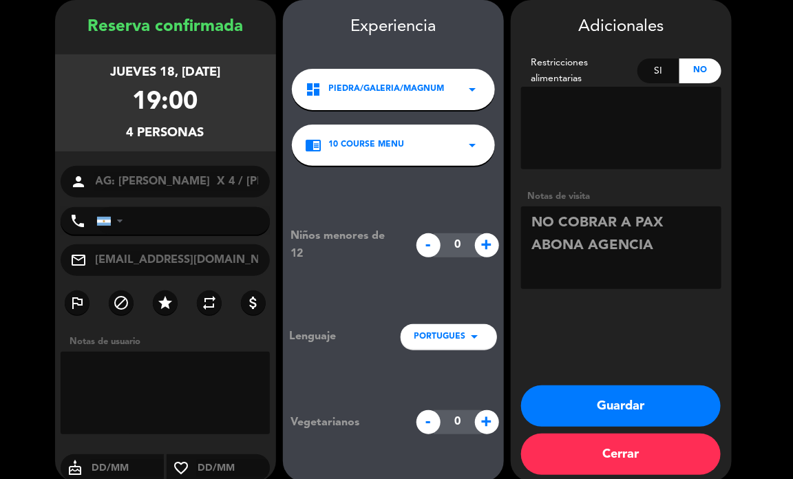
click at [607, 413] on button "Guardar" at bounding box center [621, 406] width 200 height 41
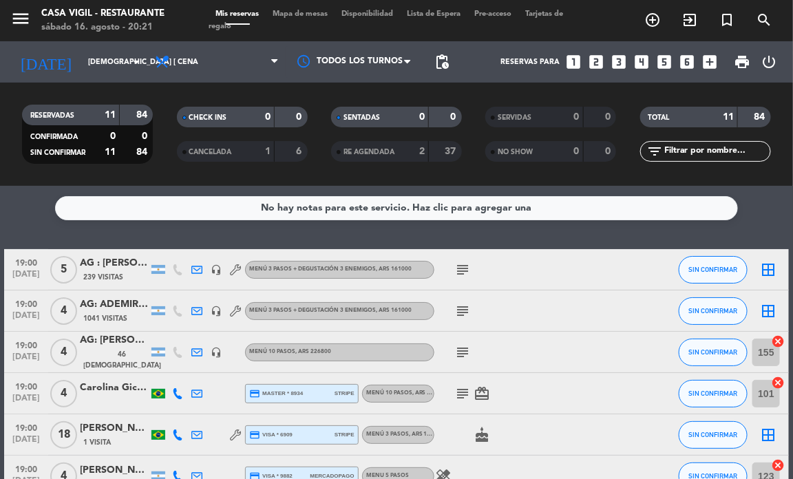
click at [345, 229] on div "No hay notas para este servicio. Haz clic para agregar una 19:00 [DATE] 5 AG : …" at bounding box center [396, 332] width 793 height 293
click at [625, 60] on icon "looks_3" at bounding box center [619, 62] width 18 height 18
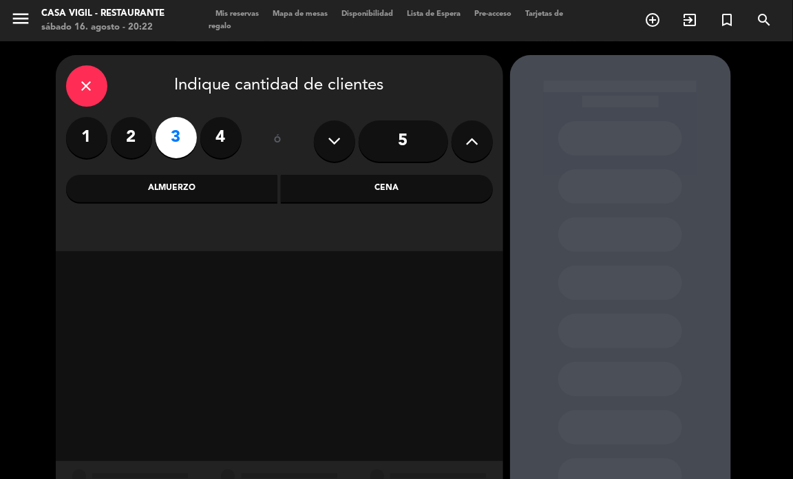
click at [224, 190] on div "Almuerzo" at bounding box center [172, 189] width 212 height 28
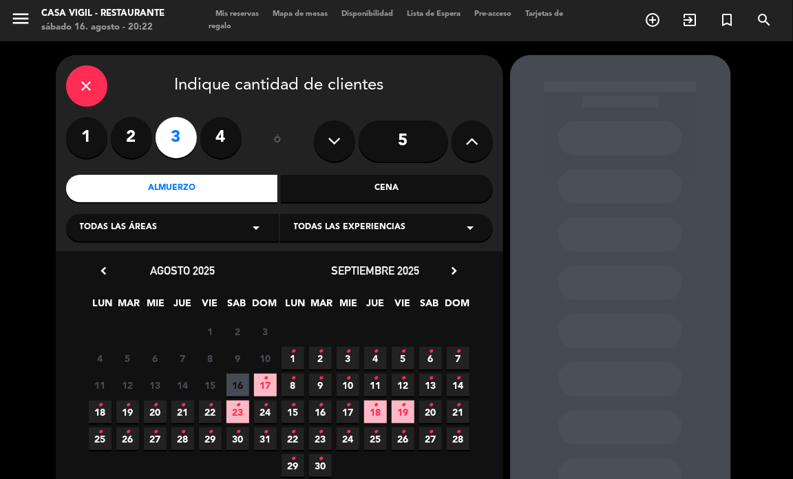
click at [326, 227] on span "Todas las experiencias" at bounding box center [350, 228] width 112 height 14
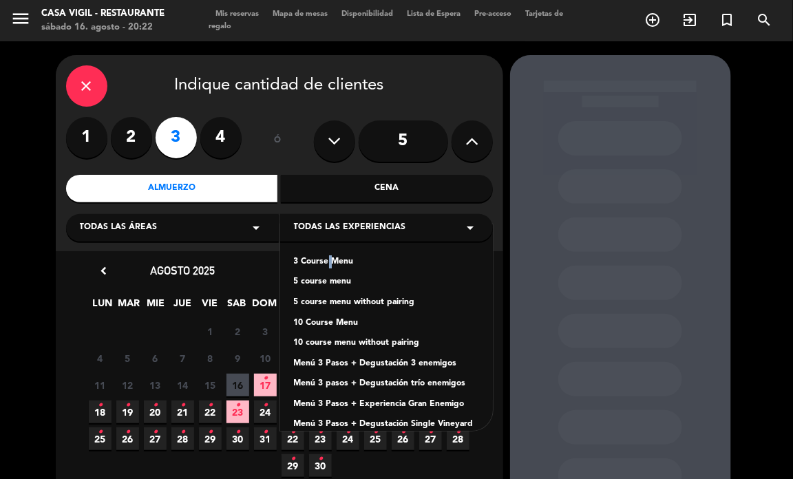
drag, startPoint x: 326, startPoint y: 262, endPoint x: 293, endPoint y: 218, distance: 54.7
click at [324, 262] on div "3 Course Menu" at bounding box center [386, 263] width 185 height 14
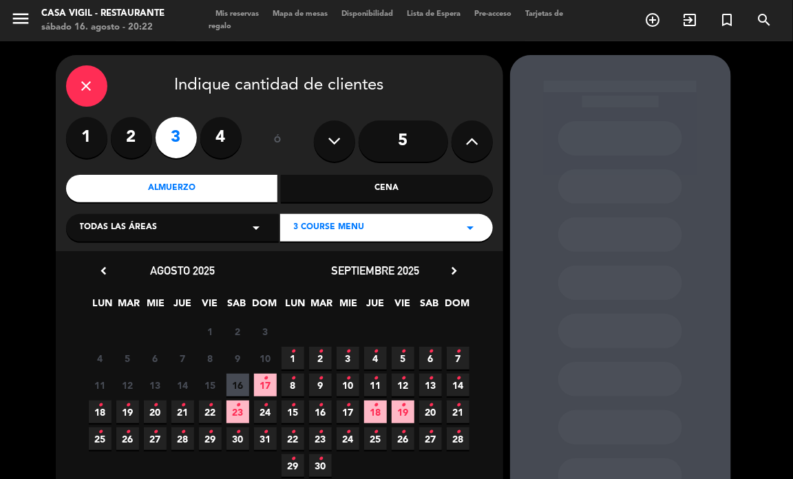
click at [267, 386] on icon "•" at bounding box center [265, 379] width 5 height 22
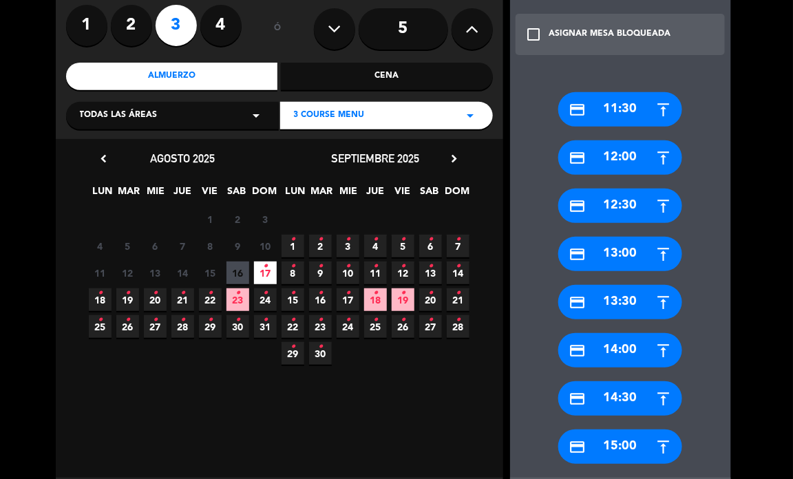
scroll to position [183, 0]
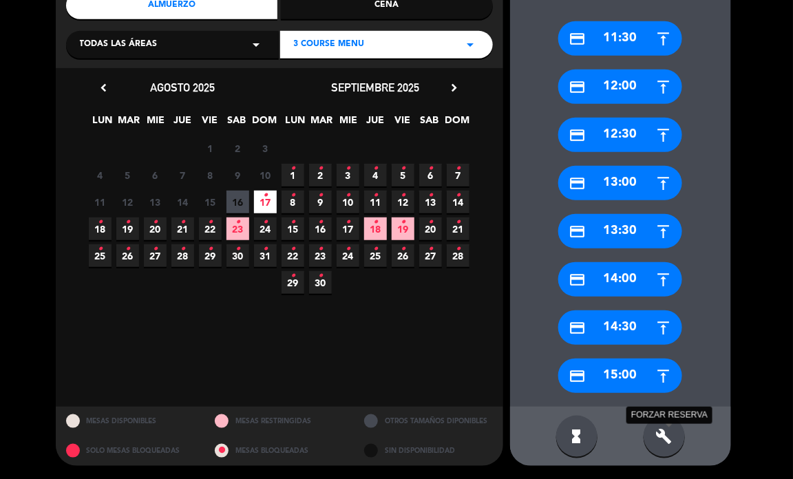
drag, startPoint x: 660, startPoint y: 436, endPoint x: 562, endPoint y: 321, distance: 151.0
click at [649, 421] on div "build FORZAR RESERVA" at bounding box center [664, 436] width 41 height 41
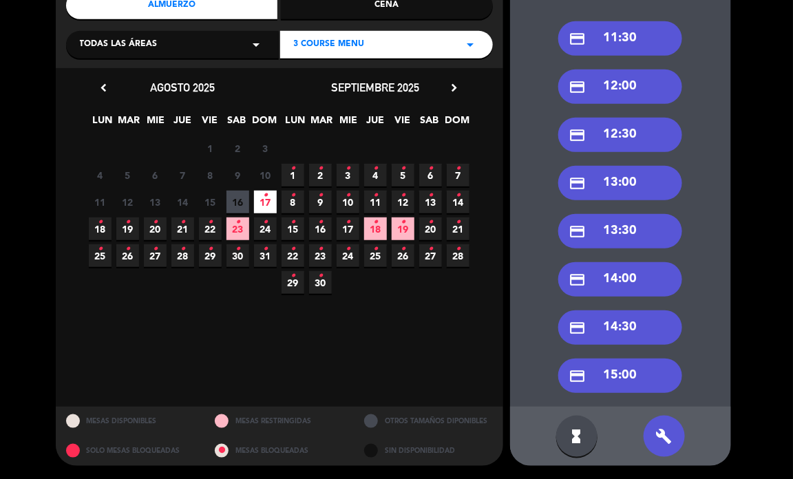
click at [636, 134] on div "credit_card 12:30" at bounding box center [621, 135] width 124 height 34
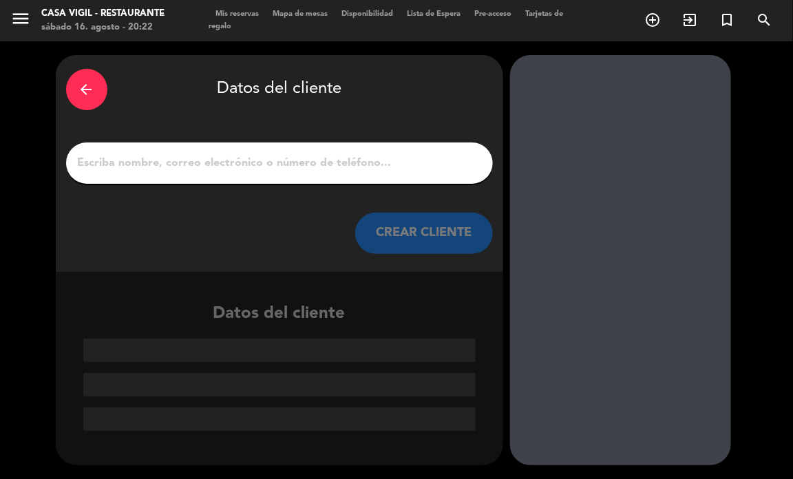
drag, startPoint x: 253, startPoint y: 157, endPoint x: 231, endPoint y: 74, distance: 86.2
click at [253, 156] on input "1" at bounding box center [279, 163] width 406 height 19
click at [331, 163] on input "1" at bounding box center [279, 163] width 406 height 19
paste input "[PERSON_NAME]"
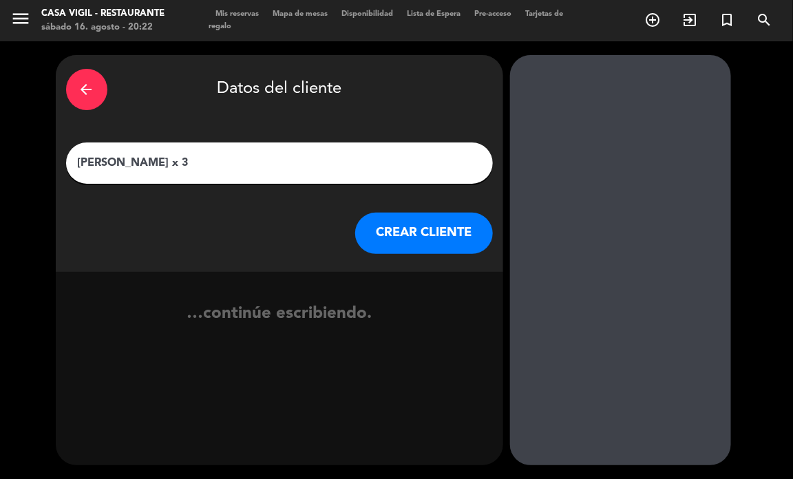
type input "[PERSON_NAME] x 3"
click at [387, 238] on button "CREAR CLIENTE" at bounding box center [424, 233] width 138 height 41
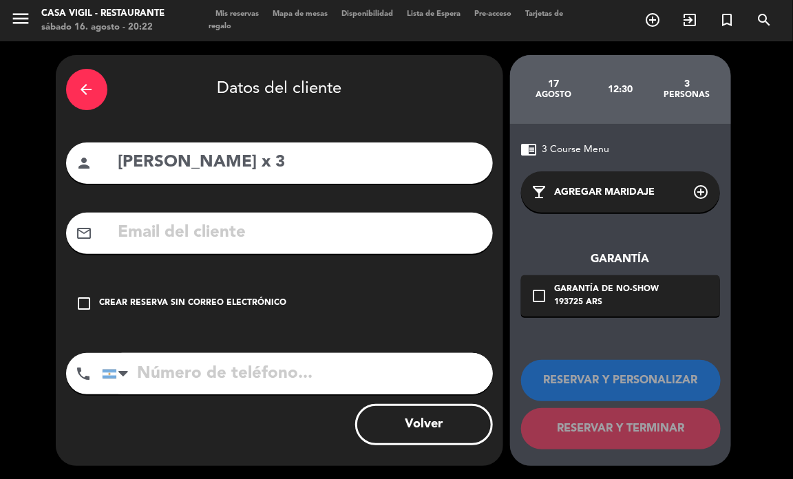
click at [174, 306] on div "Crear reserva sin correo electrónico" at bounding box center [193, 304] width 187 height 14
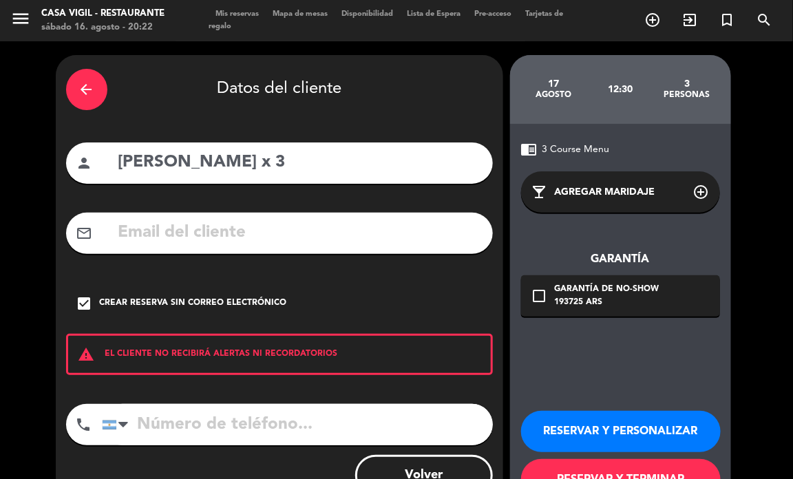
click at [573, 438] on button "RESERVAR Y PERSONALIZAR" at bounding box center [621, 431] width 200 height 41
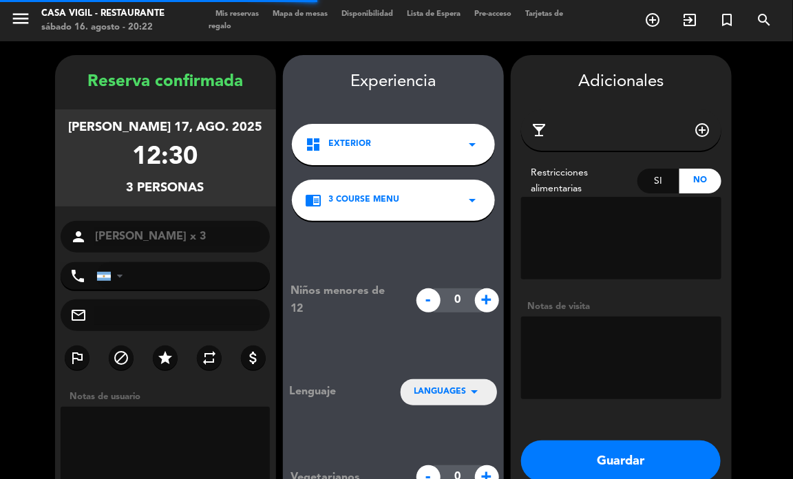
scroll to position [55, 0]
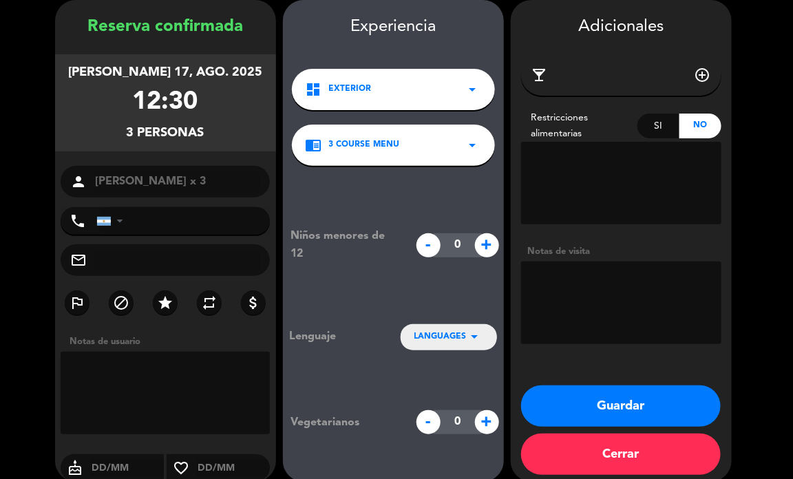
click at [599, 310] on textarea at bounding box center [621, 303] width 200 height 83
paste textarea "Cumpleaños (sacar torta)"
type textarea "Cumpleaños (sacar torta)"
drag, startPoint x: 622, startPoint y: 412, endPoint x: 545, endPoint y: 336, distance: 107.6
click at [614, 398] on button "Guardar" at bounding box center [621, 406] width 200 height 41
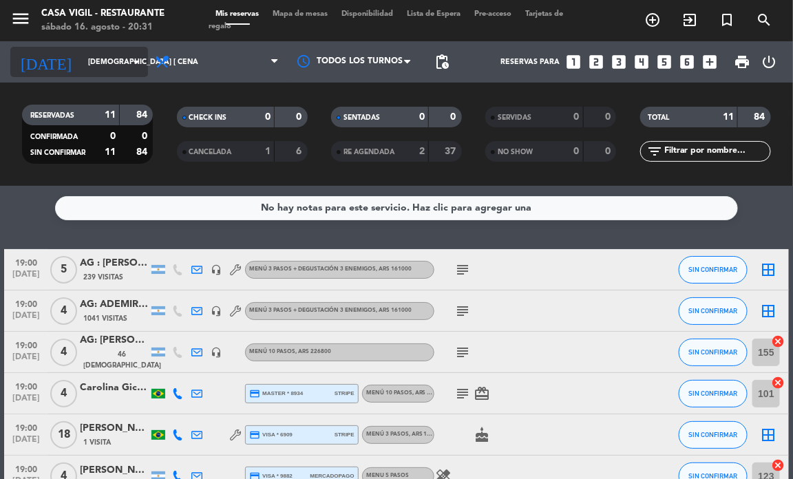
click at [123, 64] on input "[DEMOGRAPHIC_DATA] [DATE]" at bounding box center [131, 62] width 101 height 23
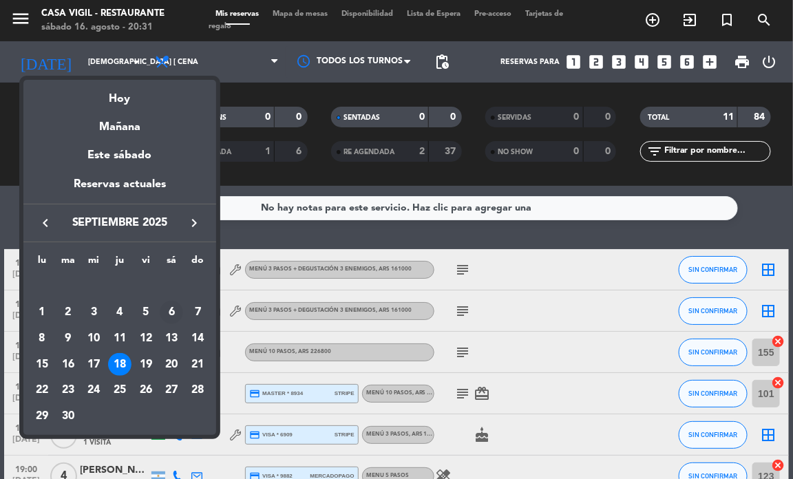
click at [169, 303] on div "6" at bounding box center [171, 312] width 23 height 23
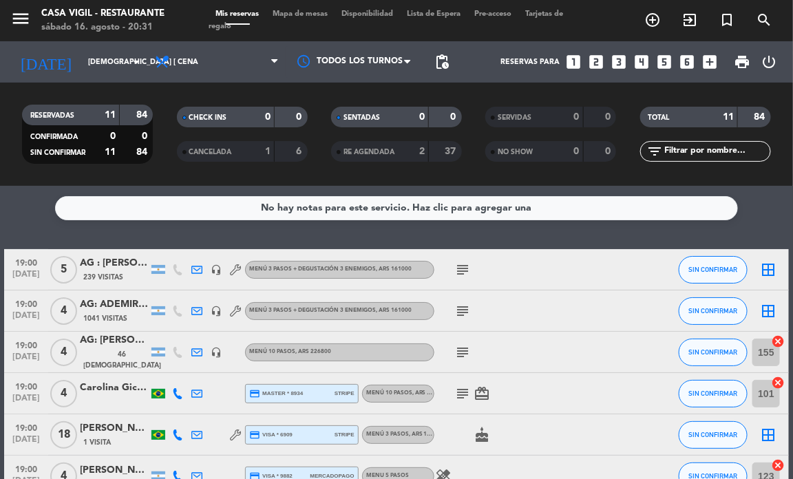
type input "sáb. [DATE]"
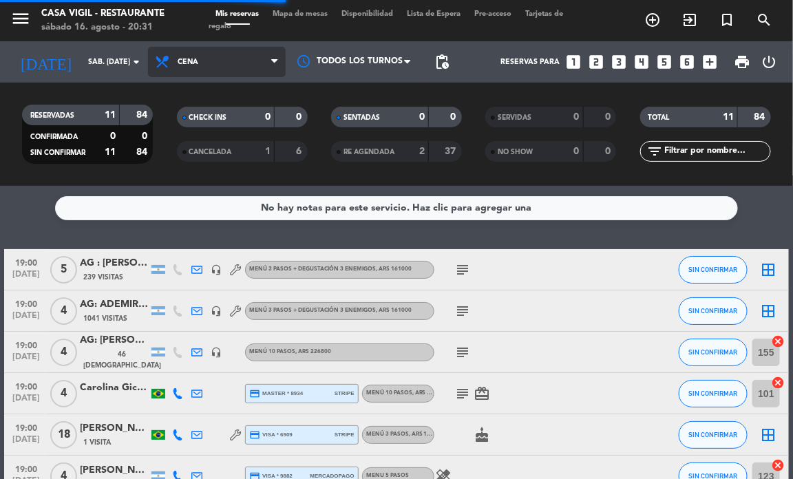
drag, startPoint x: 218, startPoint y: 56, endPoint x: 218, endPoint y: 67, distance: 11.0
click at [218, 56] on span "Cena" at bounding box center [217, 62] width 138 height 30
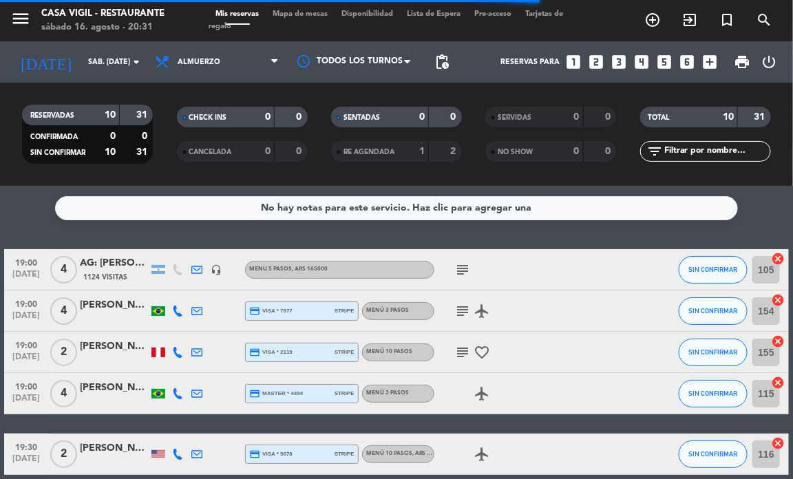
click at [598, 54] on icon "looks_two" at bounding box center [596, 62] width 18 height 18
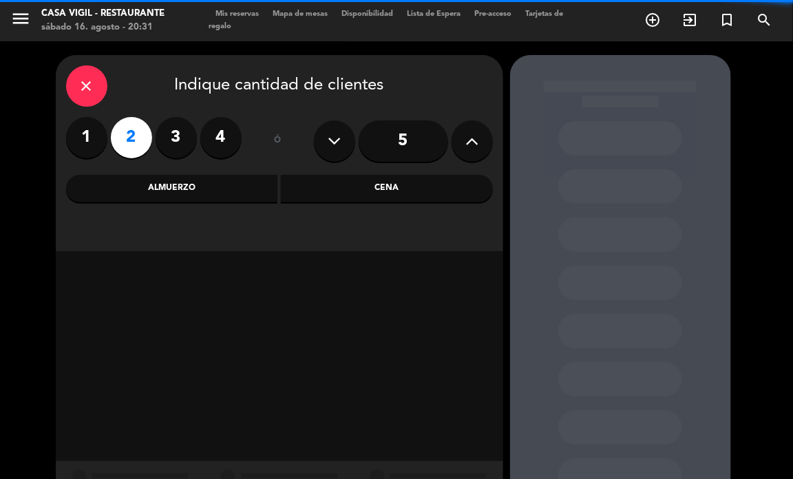
drag, startPoint x: 205, startPoint y: 177, endPoint x: 216, endPoint y: 188, distance: 15.1
click at [209, 183] on div "Almuerzo" at bounding box center [172, 189] width 212 height 28
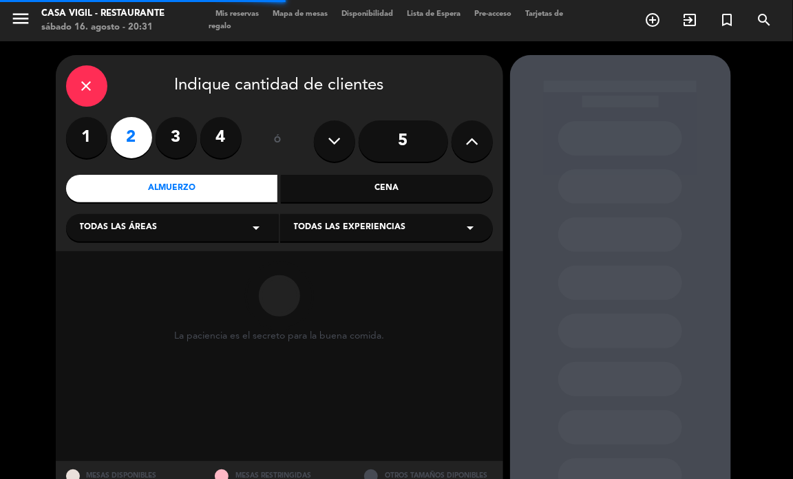
click at [398, 227] on span "Todas las experiencias" at bounding box center [350, 228] width 112 height 14
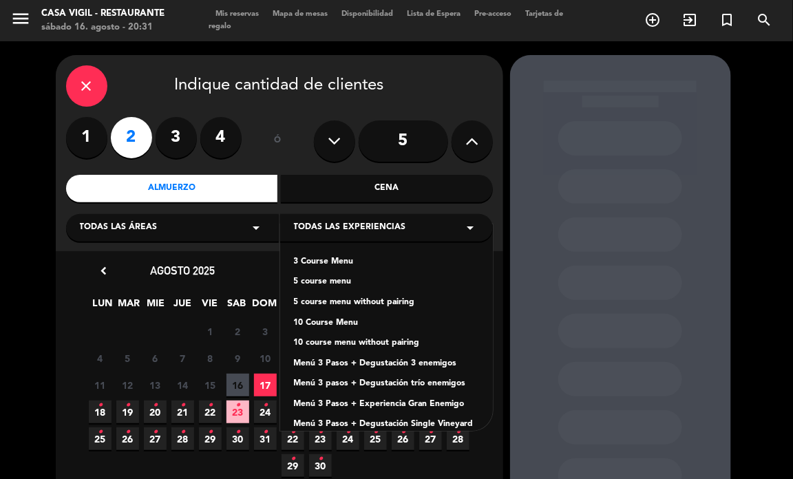
click at [422, 389] on div "Menú 3 pasos + Degustación trío enemigos" at bounding box center [386, 384] width 185 height 14
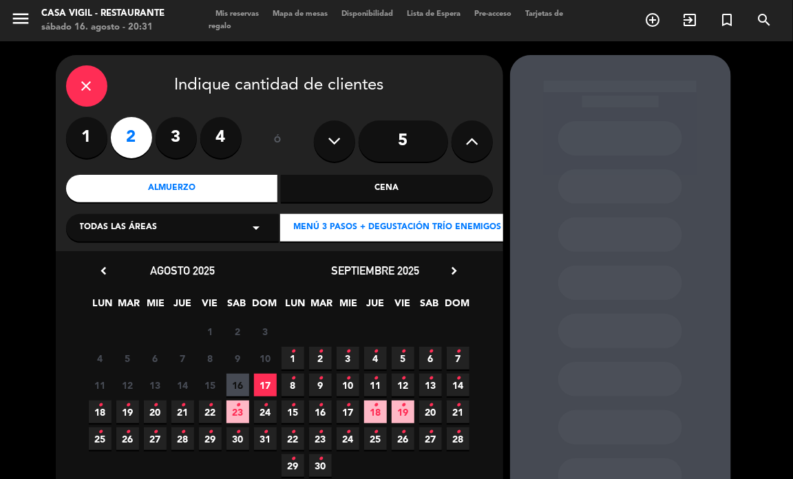
click at [426, 352] on span "6 •" at bounding box center [430, 358] width 23 height 23
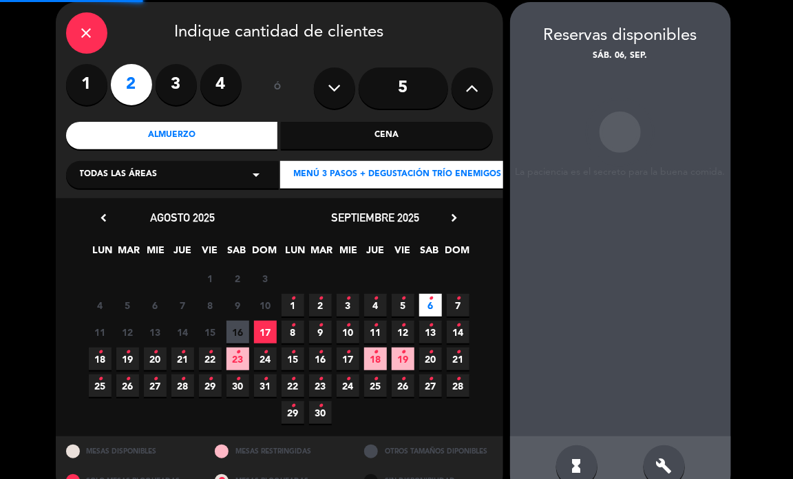
scroll to position [55, 0]
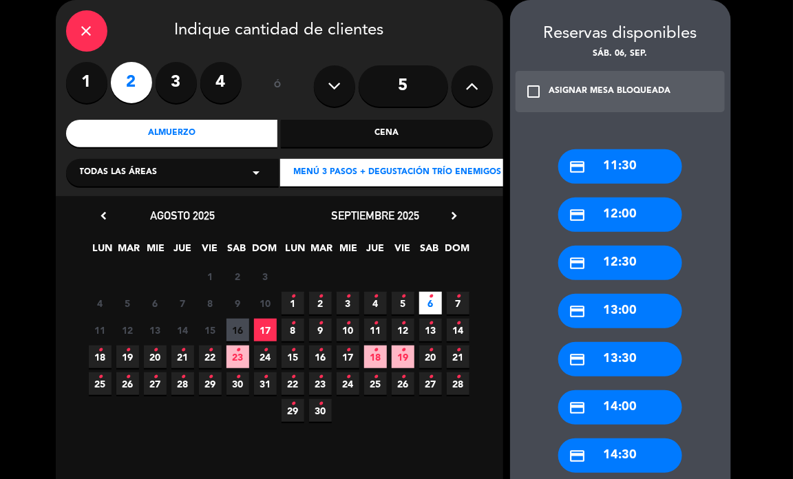
click at [620, 353] on div "credit_card 13:30" at bounding box center [621, 359] width 124 height 34
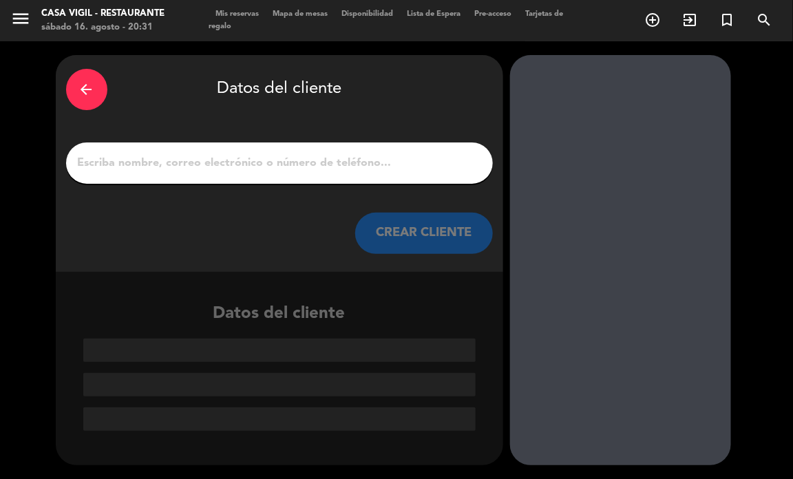
click at [243, 169] on input "1" at bounding box center [279, 163] width 406 height 19
click at [242, 166] on input "1" at bounding box center [279, 163] width 406 height 19
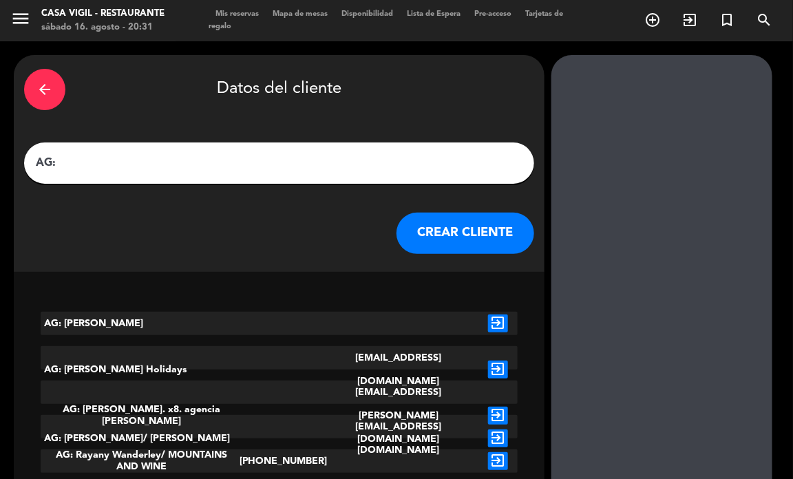
click at [125, 154] on input "AG:" at bounding box center [279, 163] width 490 height 19
paste input "[PERSON_NAME] x 2"
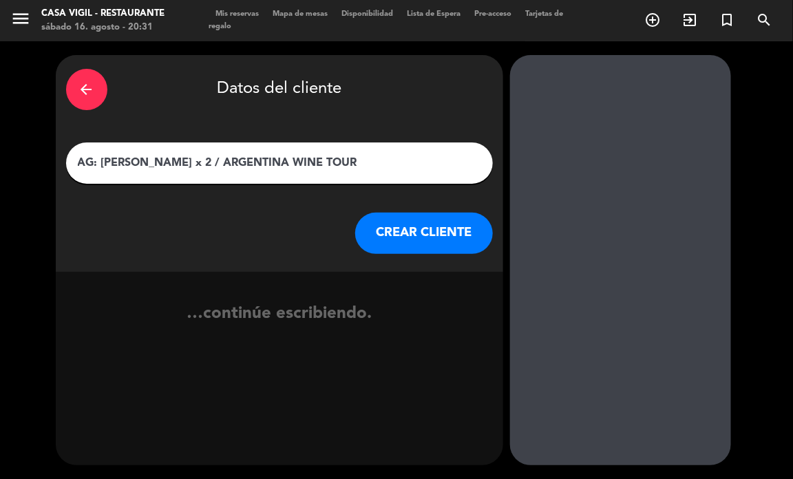
type input "AG: [PERSON_NAME] x 2 / ARGENTINA WINE TOUR"
click at [415, 222] on button "CREAR CLIENTE" at bounding box center [424, 233] width 138 height 41
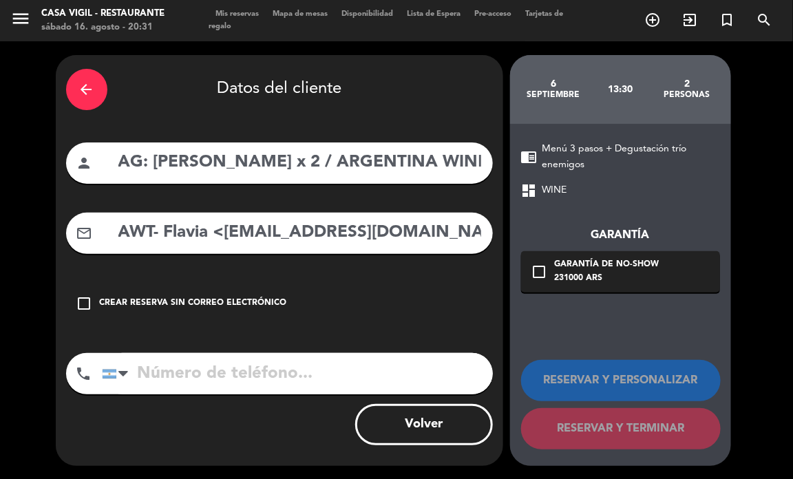
drag, startPoint x: 291, startPoint y: 257, endPoint x: 284, endPoint y: 251, distance: 8.8
click at [284, 251] on div "arrow_back Datos del cliente person AG: [PERSON_NAME] x 2 / [GEOGRAPHIC_DATA] W…" at bounding box center [280, 260] width 448 height 411
drag, startPoint x: 222, startPoint y: 231, endPoint x: 87, endPoint y: 242, distance: 135.4
click at [87, 242] on div "mail_outline AWT- Flavia <[EMAIL_ADDRESS][DOMAIN_NAME]>" at bounding box center [279, 233] width 427 height 41
click at [438, 243] on input "[EMAIL_ADDRESS][DOMAIN_NAME]>" at bounding box center [300, 233] width 366 height 28
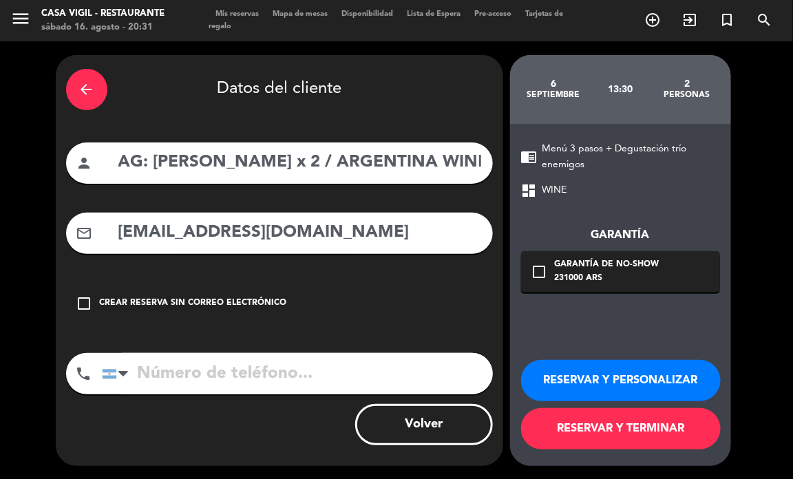
type input "[EMAIL_ADDRESS][DOMAIN_NAME]"
click at [606, 366] on button "RESERVAR Y PERSONALIZAR" at bounding box center [621, 380] width 200 height 41
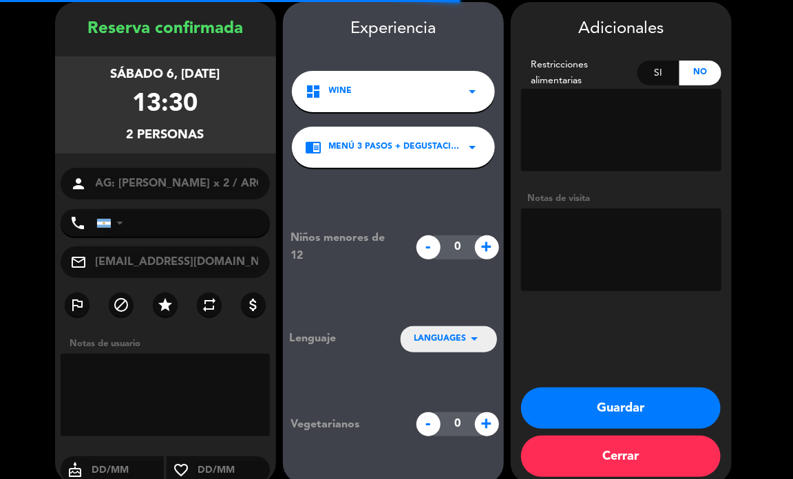
scroll to position [55, 0]
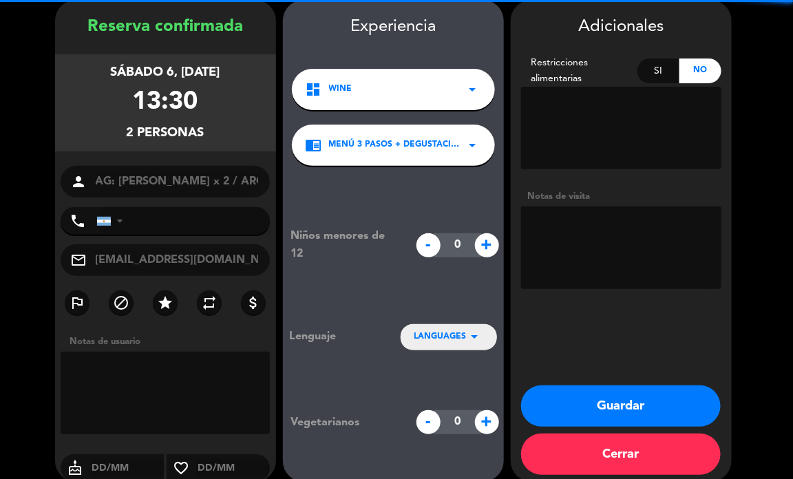
click at [594, 255] on textarea at bounding box center [621, 248] width 200 height 83
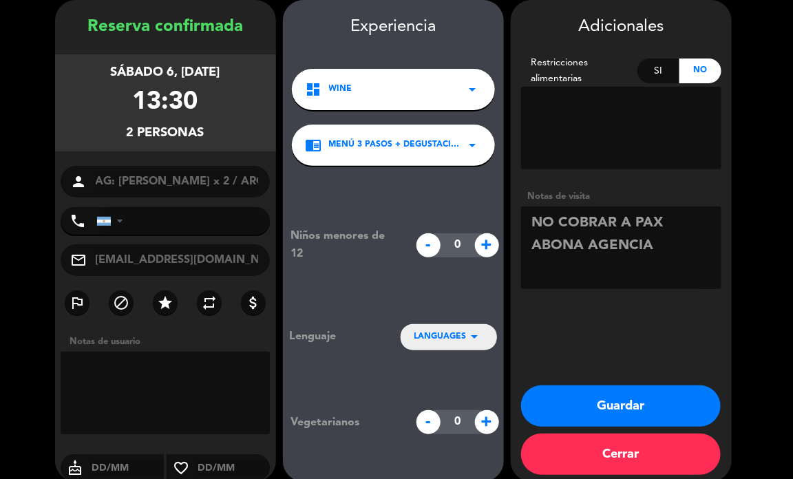
type textarea "NO COBRAR A PAX ABONA AGENCIA"
click at [441, 331] on span "LANGUAGES" at bounding box center [441, 338] width 52 height 14
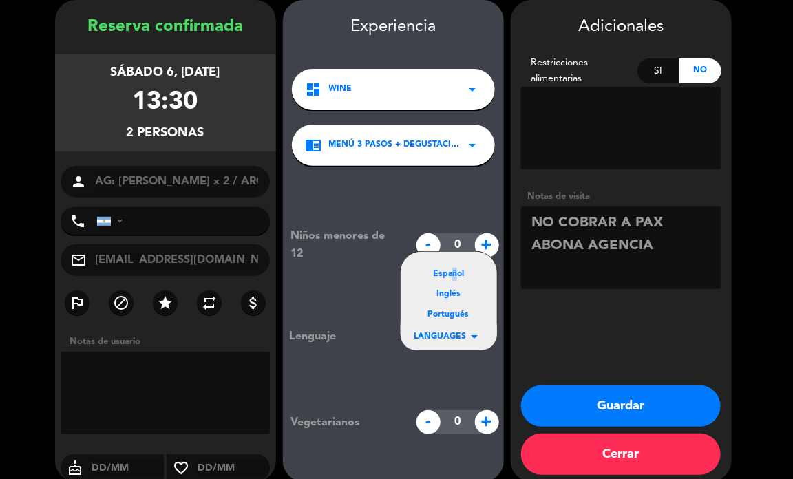
click at [450, 272] on div "Español" at bounding box center [449, 275] width 69 height 14
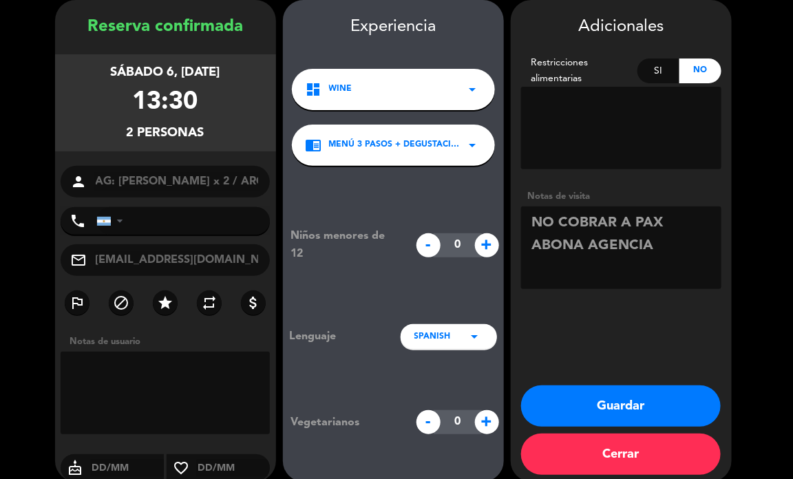
click at [593, 407] on button "Guardar" at bounding box center [621, 406] width 200 height 41
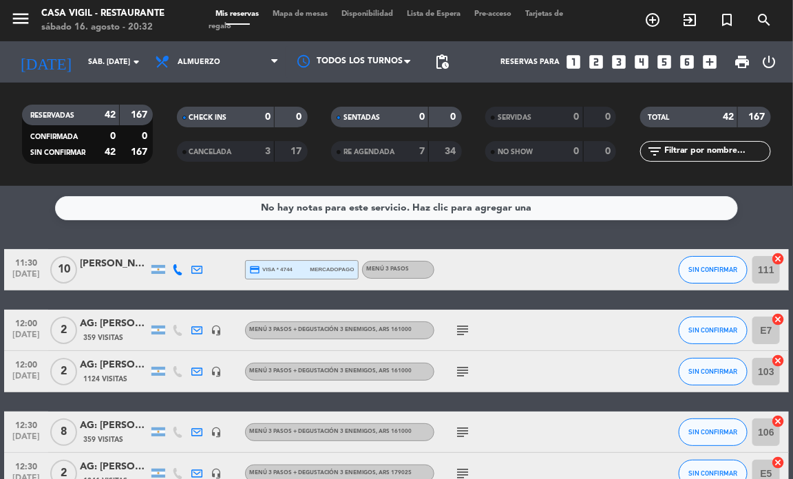
drag, startPoint x: 484, startPoint y: 229, endPoint x: 477, endPoint y: 225, distance: 8.6
click at [484, 229] on div "No hay notas para este servicio. Haz clic para agregar una 11:30 [DATE] [PERSON…" at bounding box center [396, 332] width 793 height 293
click at [33, 23] on span "menu" at bounding box center [25, 21] width 31 height 32
click at [26, 21] on icon "menu" at bounding box center [20, 18] width 21 height 21
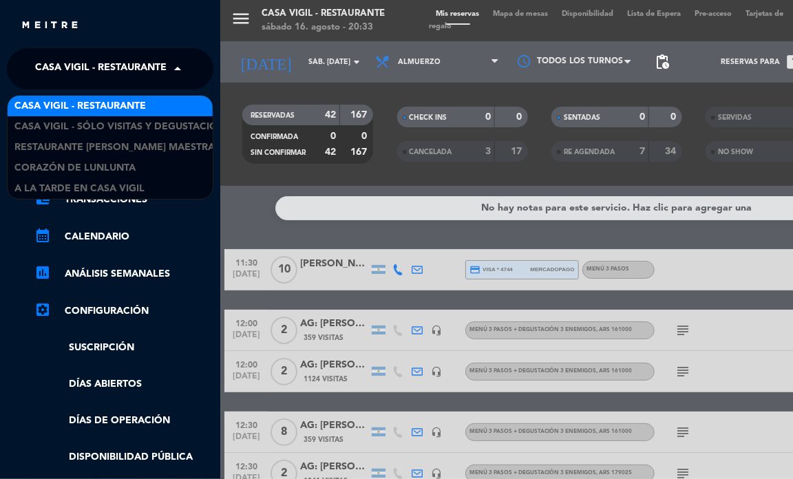
click at [105, 65] on span "Casa Vigil - Restaurante" at bounding box center [101, 68] width 132 height 29
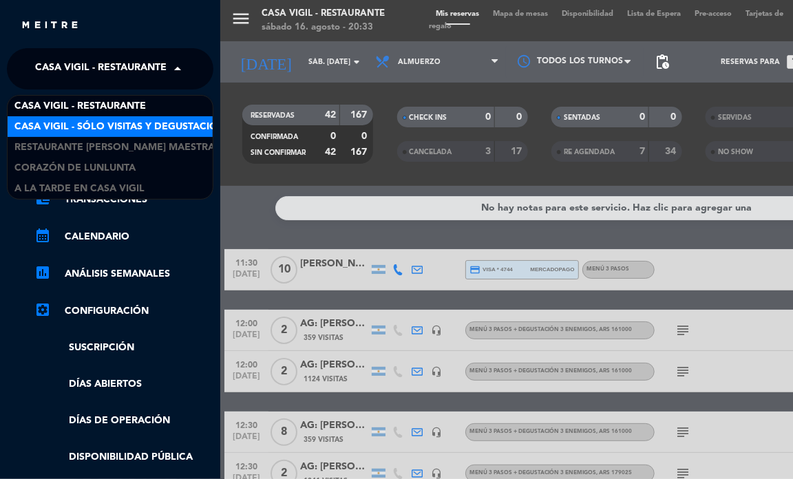
click at [138, 123] on span "Casa Vigil - SÓLO Visitas y Degustaciones" at bounding box center [125, 127] width 222 height 16
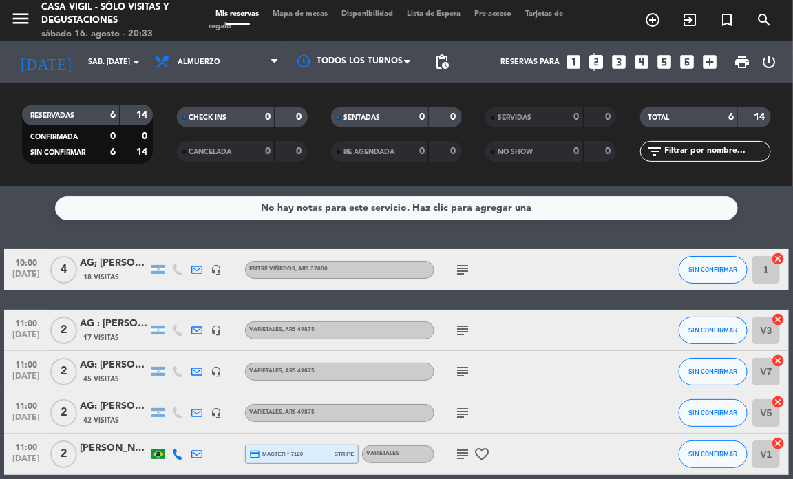
click at [594, 64] on icon "looks_two" at bounding box center [596, 62] width 18 height 18
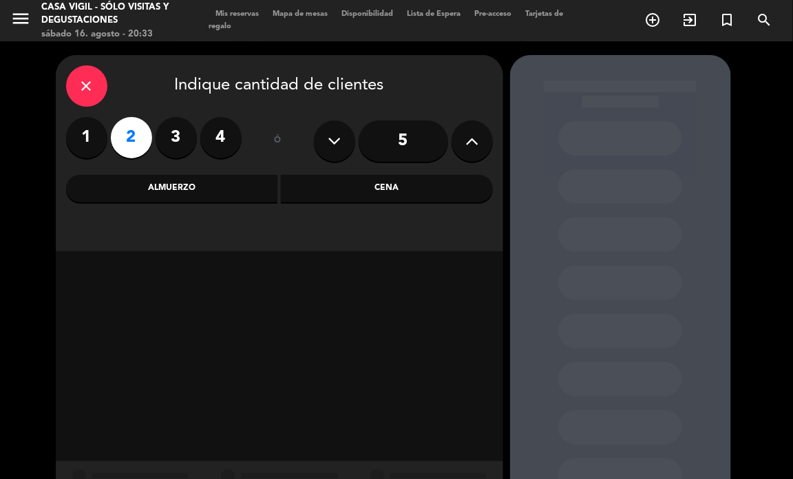
click at [225, 188] on div "Almuerzo" at bounding box center [172, 189] width 212 height 28
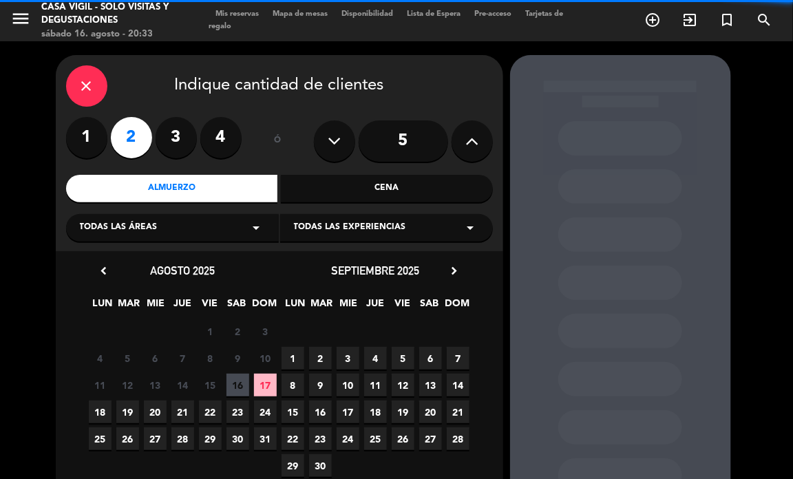
click at [355, 229] on span "Todas las experiencias" at bounding box center [350, 228] width 112 height 14
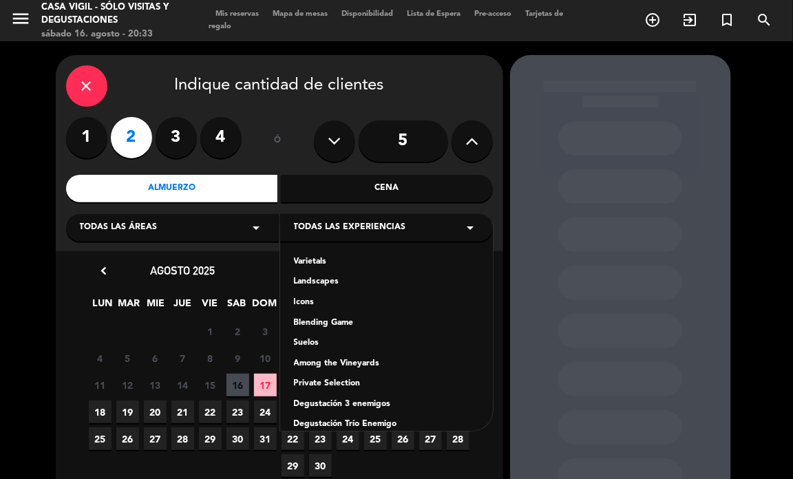
click at [322, 259] on div "Varietals" at bounding box center [386, 263] width 185 height 14
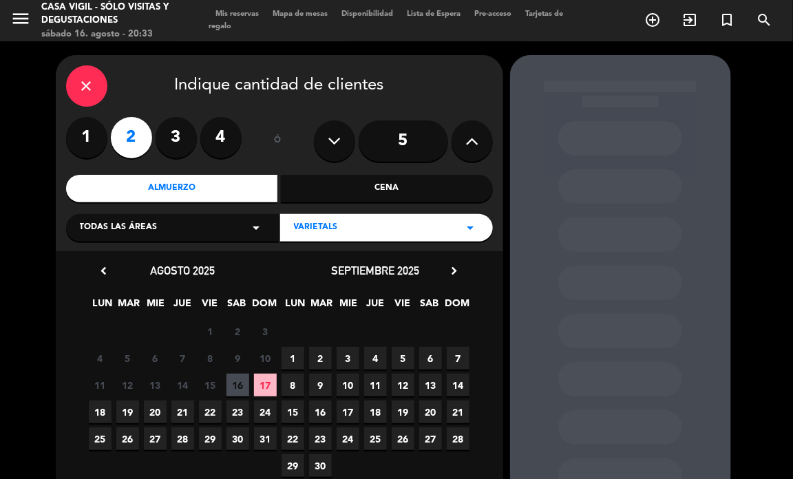
click at [102, 410] on span "18" at bounding box center [100, 412] width 23 height 23
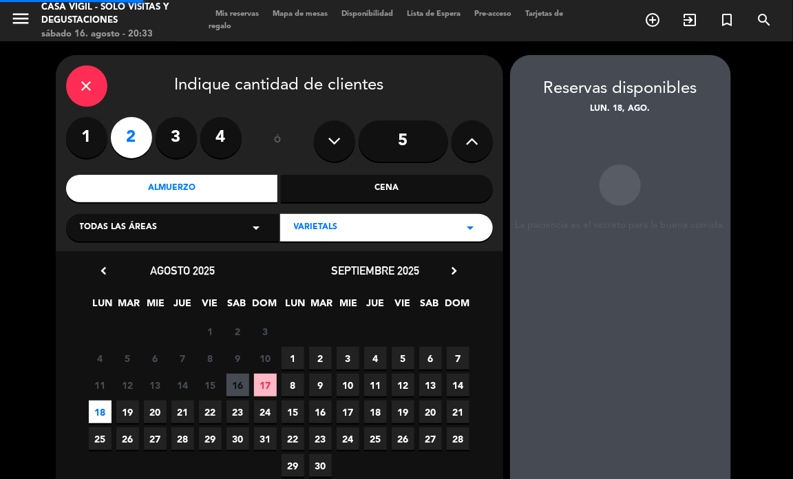
scroll to position [55, 0]
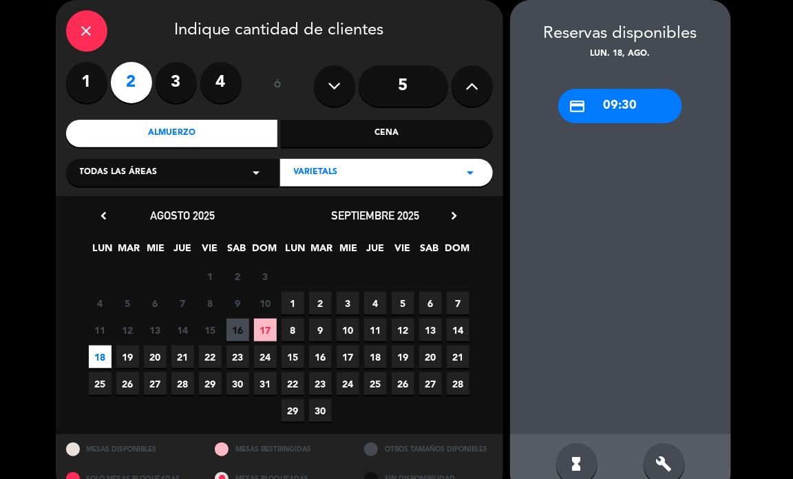
drag, startPoint x: 561, startPoint y: 179, endPoint x: 482, endPoint y: 147, distance: 85.6
click at [560, 177] on div "credit_card 09:30" at bounding box center [620, 248] width 221 height 374
click at [87, 34] on icon "close" at bounding box center [87, 31] width 17 height 17
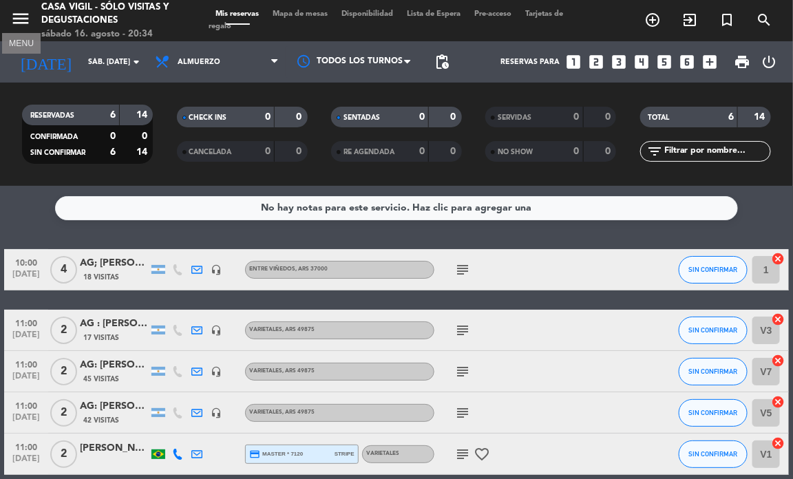
click at [21, 25] on icon "menu" at bounding box center [20, 18] width 21 height 21
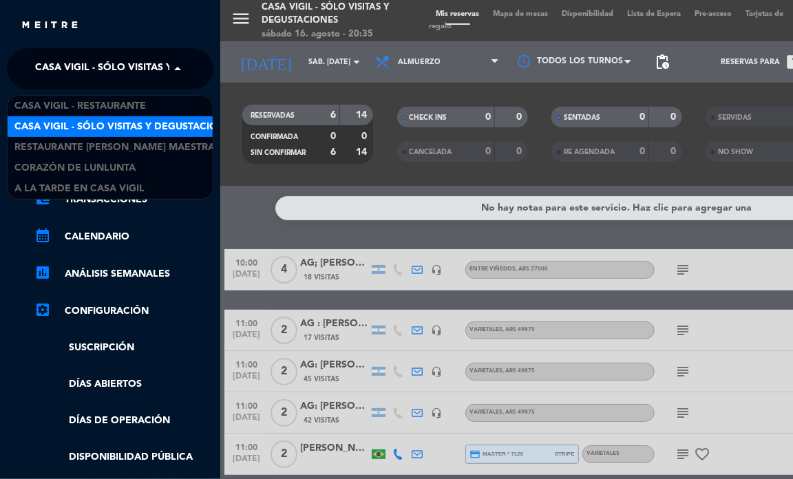
click at [109, 61] on span "Casa Vigil - SÓLO Visitas y Degustaciones" at bounding box center [146, 68] width 222 height 29
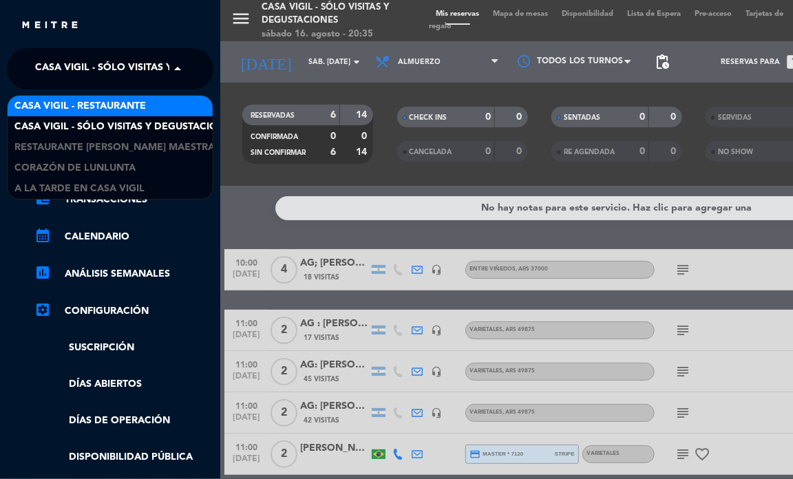
click at [118, 103] on span "Casa Vigil - Restaurante" at bounding box center [80, 106] width 132 height 16
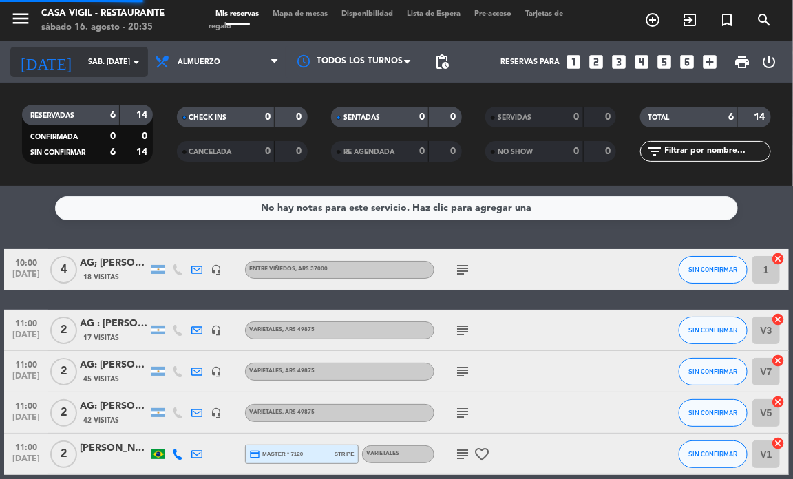
click at [118, 73] on div "[DATE] sáb. [DATE] arrow_drop_down" at bounding box center [79, 62] width 138 height 30
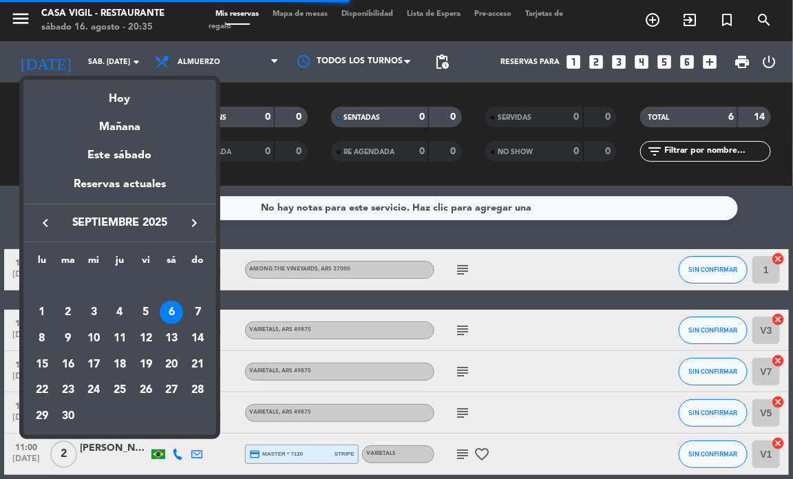
drag, startPoint x: 45, startPoint y: 220, endPoint x: 46, endPoint y: 227, distance: 7.0
click at [43, 220] on icon "keyboard_arrow_left" at bounding box center [45, 223] width 17 height 17
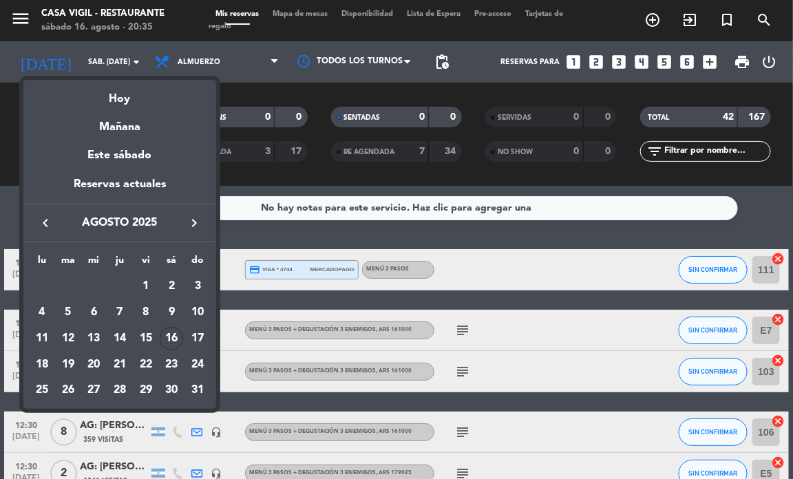
click at [101, 371] on div "20" at bounding box center [93, 364] width 23 height 23
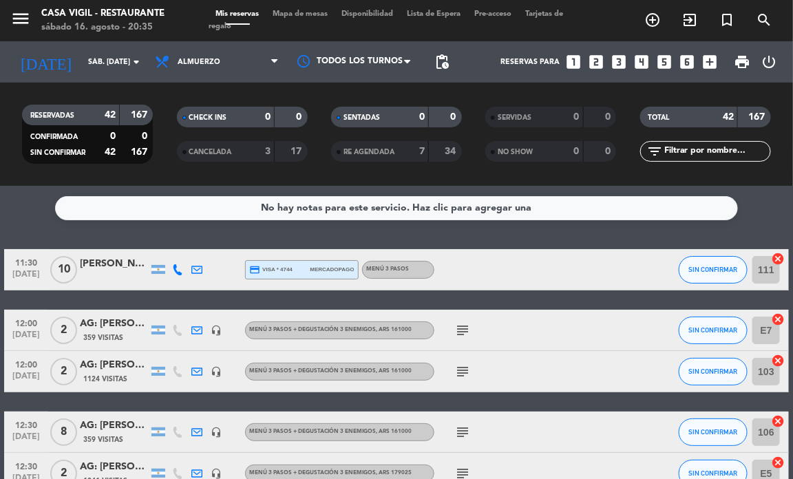
type input "mié. 20 ago."
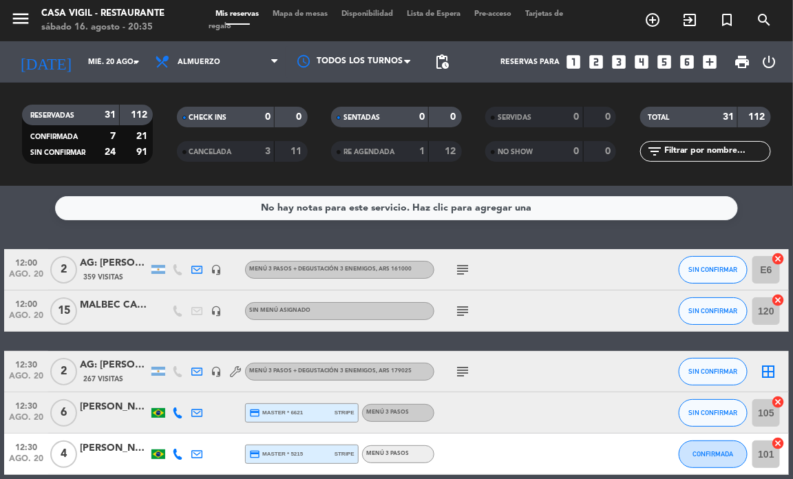
click at [601, 55] on icon "looks_two" at bounding box center [596, 62] width 18 height 18
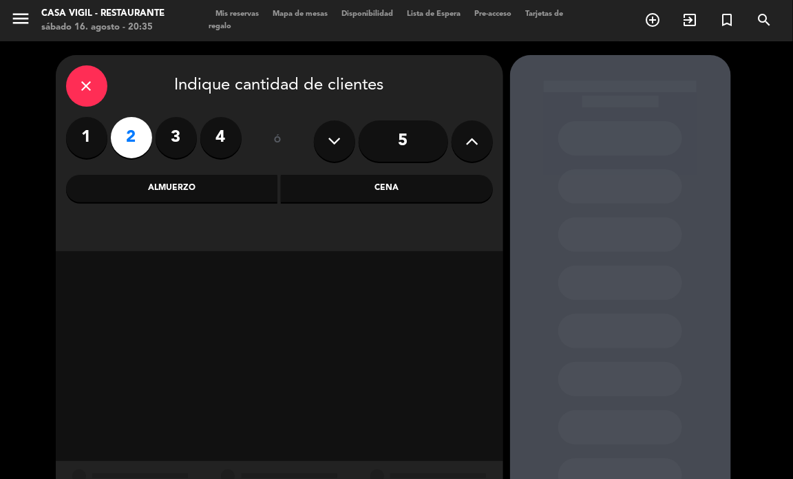
drag, startPoint x: 207, startPoint y: 188, endPoint x: 283, endPoint y: 211, distance: 79.1
click at [211, 188] on div "Almuerzo" at bounding box center [172, 189] width 212 height 28
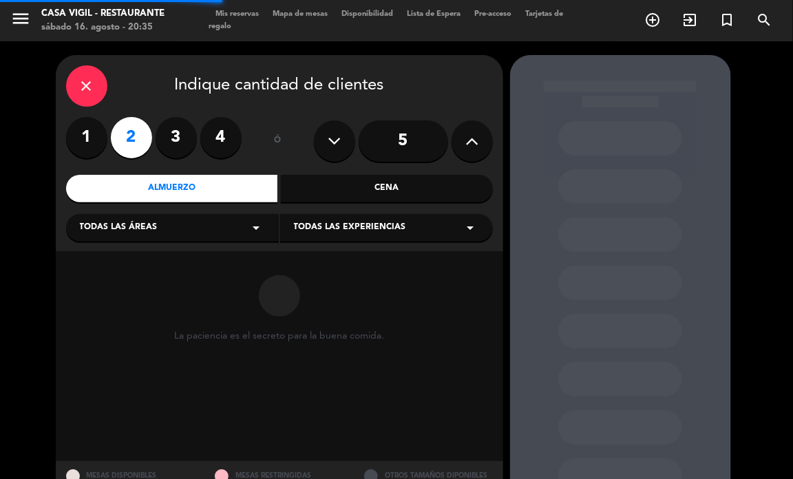
click at [399, 231] on span "Todas las experiencias" at bounding box center [350, 228] width 112 height 14
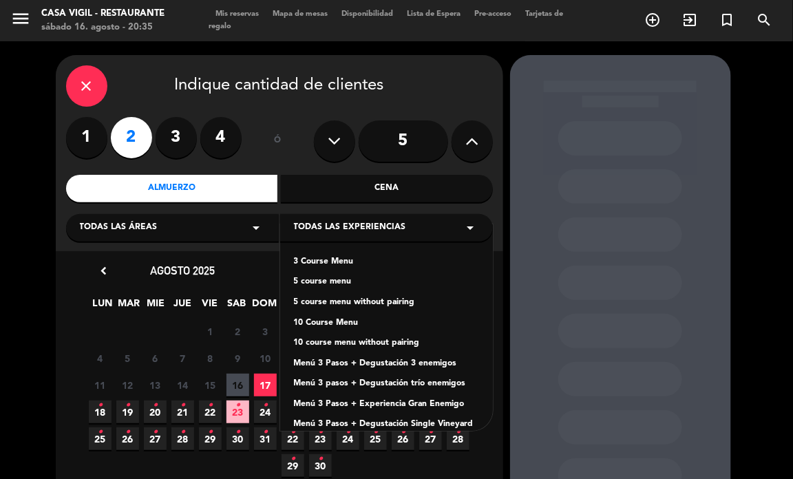
click at [419, 359] on div "Menú 3 Pasos + Degustación 3 enemigos" at bounding box center [386, 364] width 185 height 14
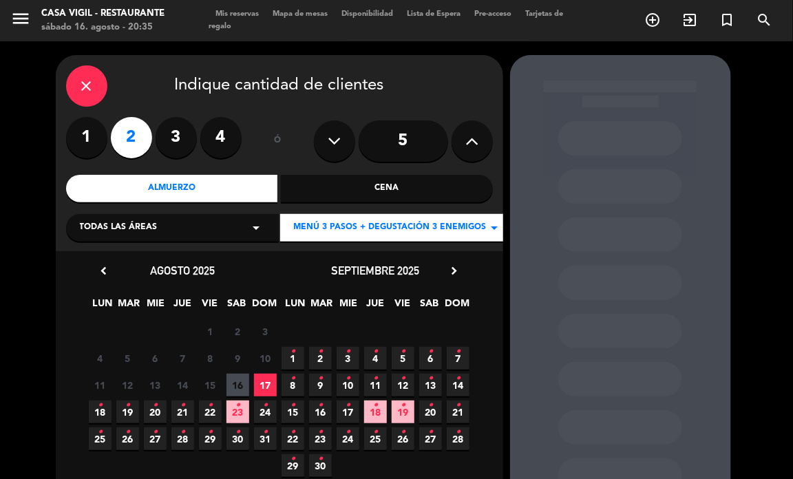
click at [158, 405] on span "20 •" at bounding box center [155, 412] width 23 height 23
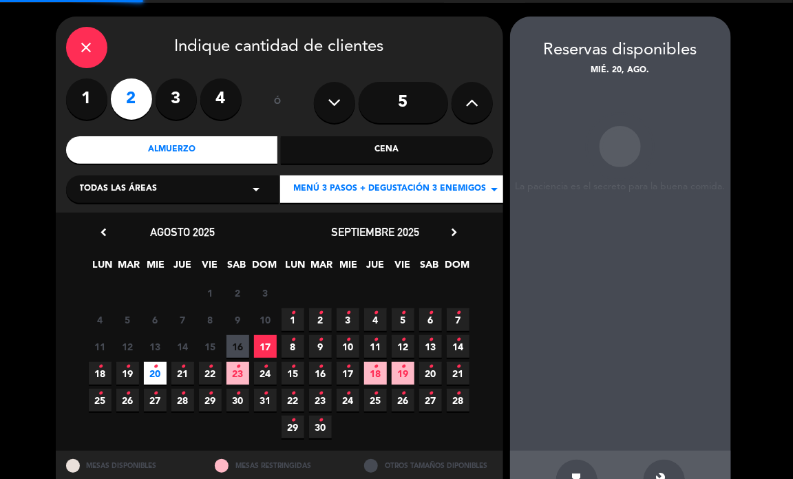
scroll to position [55, 0]
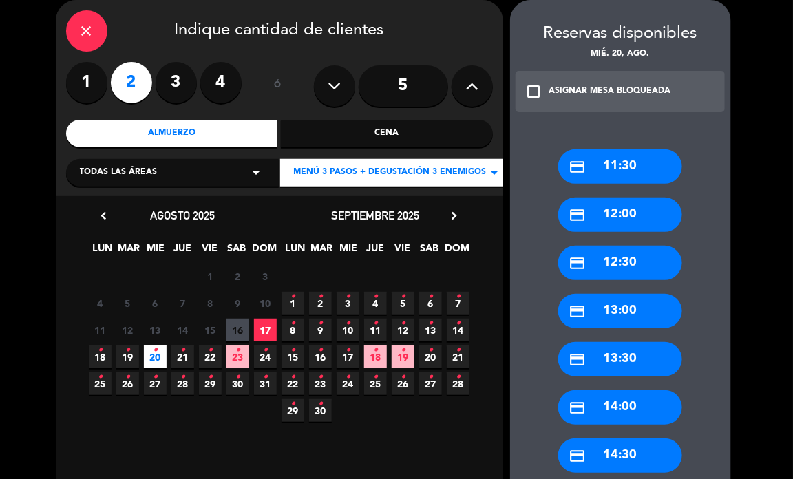
drag, startPoint x: 611, startPoint y: 455, endPoint x: 528, endPoint y: 375, distance: 115.0
click at [610, 452] on div "credit_card 14:30" at bounding box center [621, 456] width 124 height 34
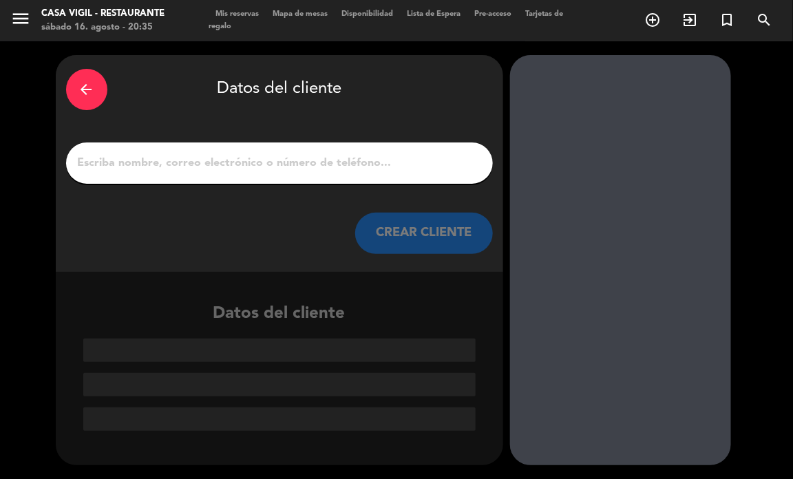
click at [284, 158] on input "1" at bounding box center [279, 163] width 406 height 19
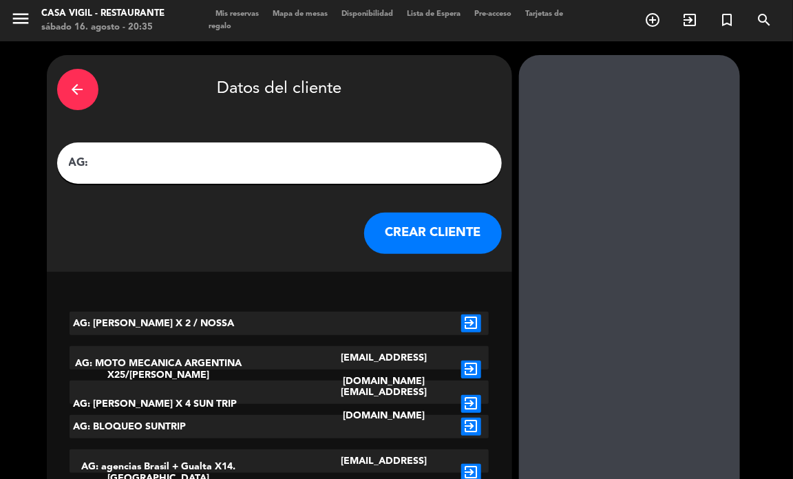
click at [193, 160] on input "AG:" at bounding box center [279, 163] width 424 height 19
paste input "[PERSON_NAME]"
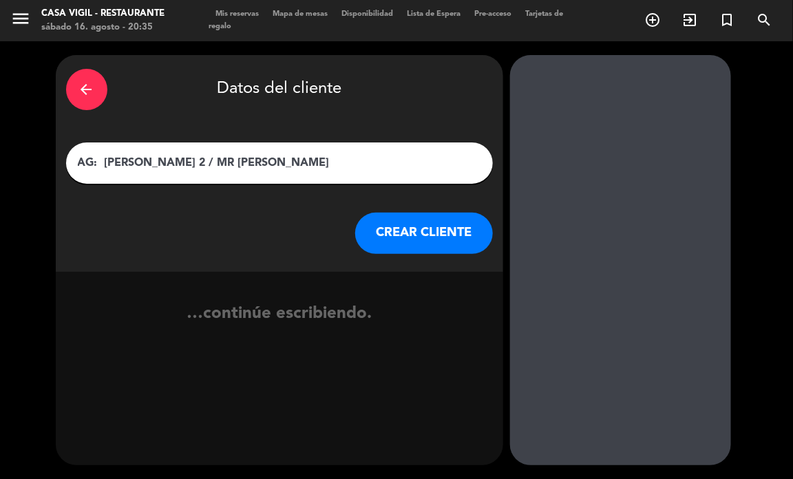
type input "AG: [PERSON_NAME] 2 / MR [PERSON_NAME]"
click at [426, 232] on button "CREAR CLIENTE" at bounding box center [424, 233] width 138 height 41
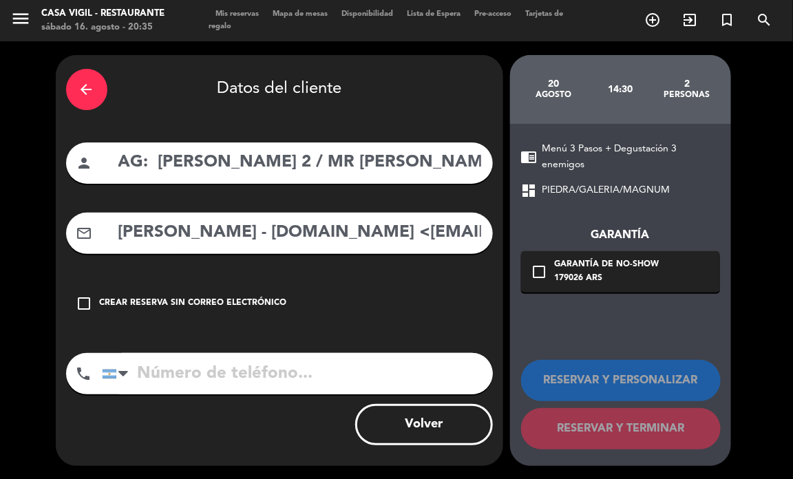
click at [317, 256] on div "arrow_back Datos del cliente person AG: [PERSON_NAME] 2 / MR WINERY mail_outlin…" at bounding box center [280, 260] width 448 height 411
drag, startPoint x: 328, startPoint y: 236, endPoint x: 56, endPoint y: 215, distance: 272.1
click at [56, 218] on div "arrow_back Datos del cliente person AG: [PERSON_NAME] 2 / MR WINERY mail_outlin…" at bounding box center [280, 260] width 448 height 411
click at [358, 219] on input "[EMAIL_ADDRESS][DOMAIN_NAME]" at bounding box center [300, 233] width 366 height 28
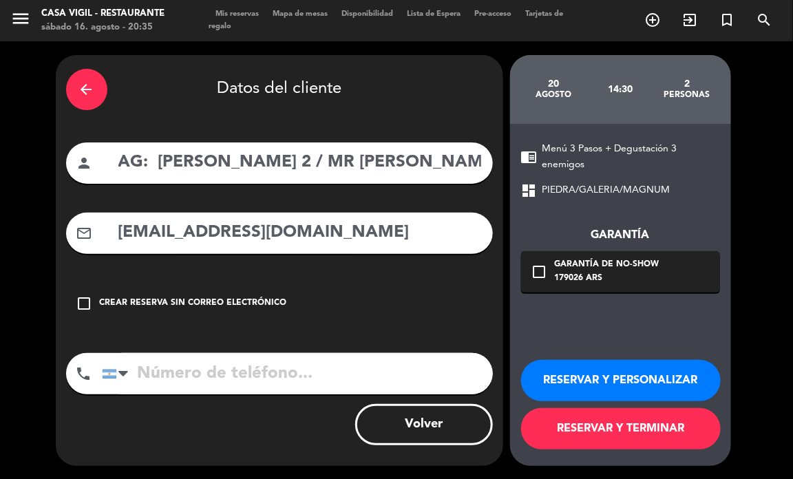
type input "[EMAIL_ADDRESS][DOMAIN_NAME]"
click at [627, 377] on button "RESERVAR Y PERSONALIZAR" at bounding box center [621, 380] width 200 height 41
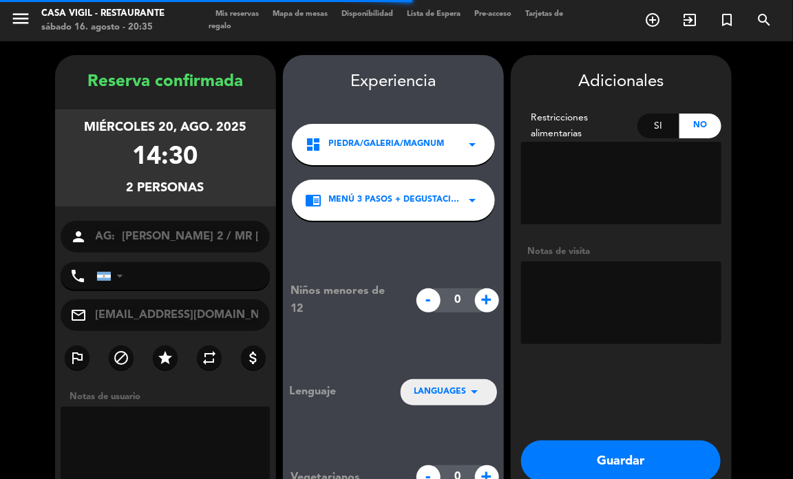
scroll to position [55, 0]
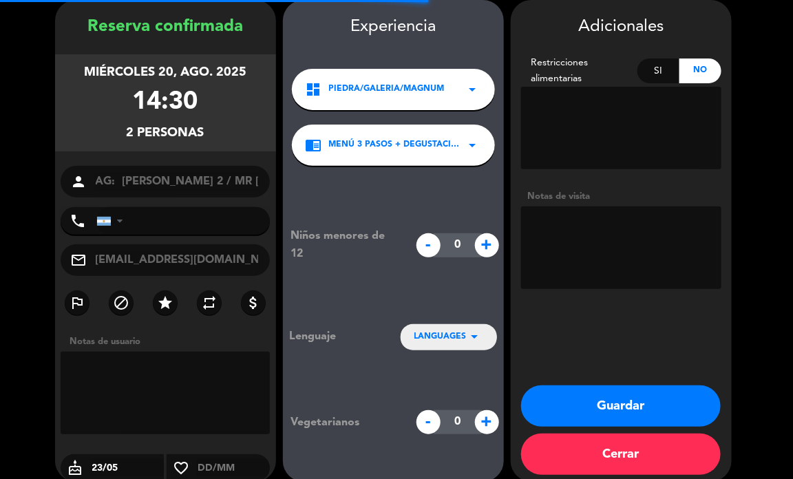
click at [596, 269] on textarea at bounding box center [621, 248] width 200 height 83
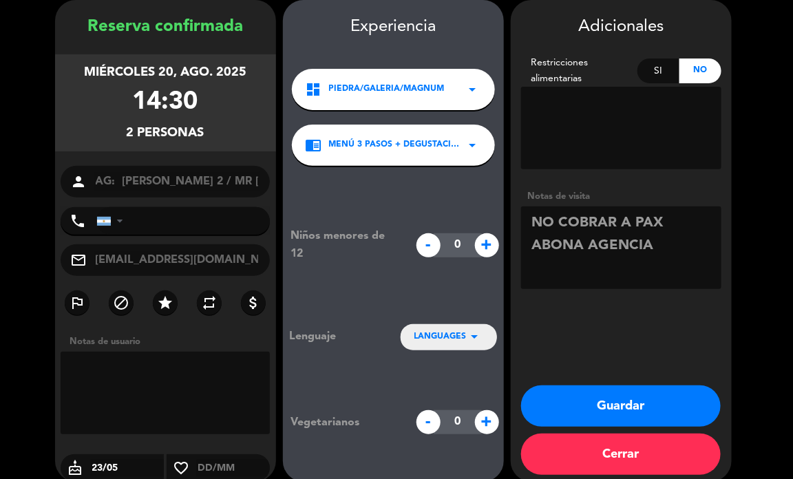
type textarea "NO COBRAR A PAX ABONA AGENCIA"
click at [473, 335] on icon "arrow_drop_down" at bounding box center [475, 337] width 17 height 17
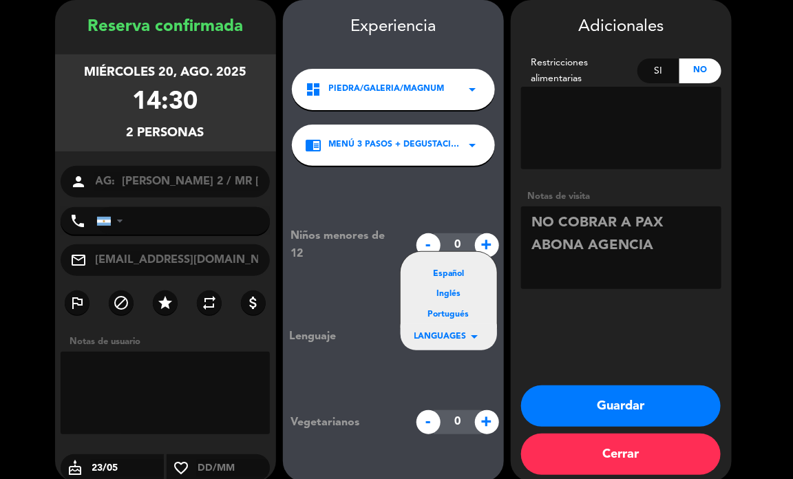
click at [452, 317] on div "Portugués" at bounding box center [449, 316] width 69 height 14
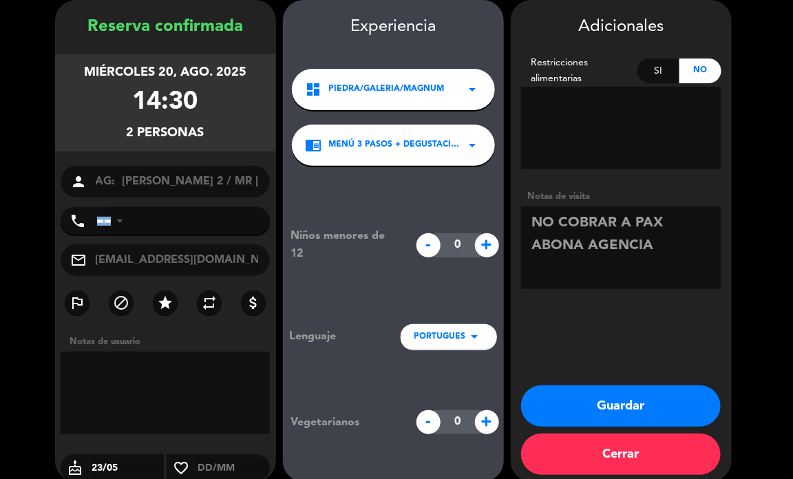
click at [583, 399] on button "Guardar" at bounding box center [621, 406] width 200 height 41
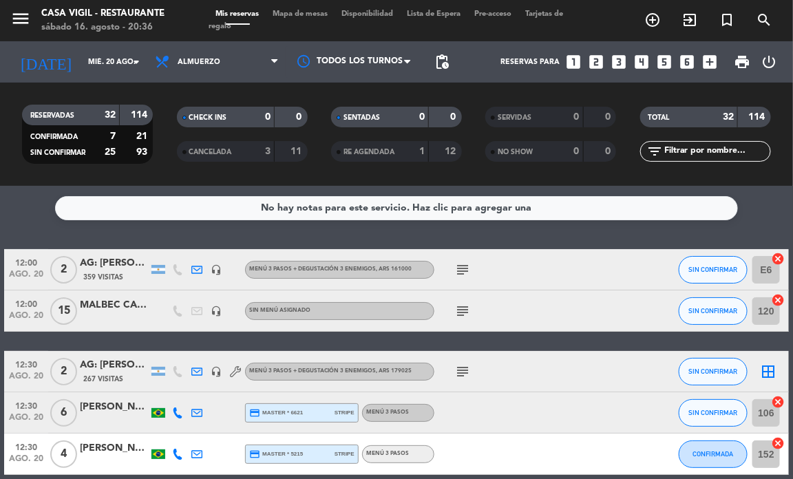
drag, startPoint x: 512, startPoint y: 233, endPoint x: 442, endPoint y: 233, distance: 69.6
click at [507, 233] on div "No hay notas para este servicio. Haz clic para agregar una 12:00 ago. 20 2 AG: …" at bounding box center [396, 332] width 793 height 293
click at [134, 59] on icon "arrow_drop_down" at bounding box center [136, 62] width 17 height 17
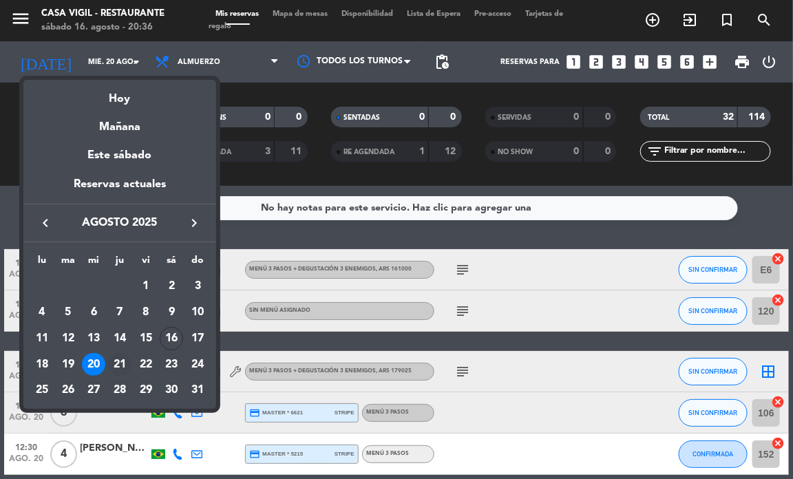
click at [115, 359] on div "21" at bounding box center [119, 364] width 23 height 23
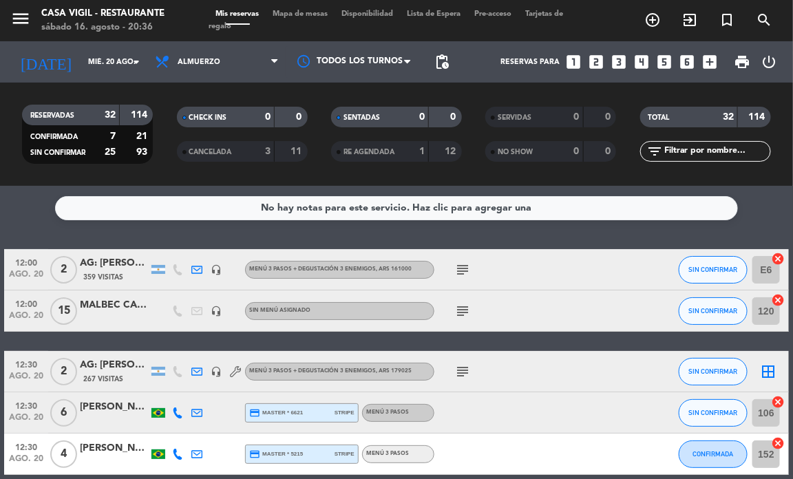
type input "jue. 21 ago."
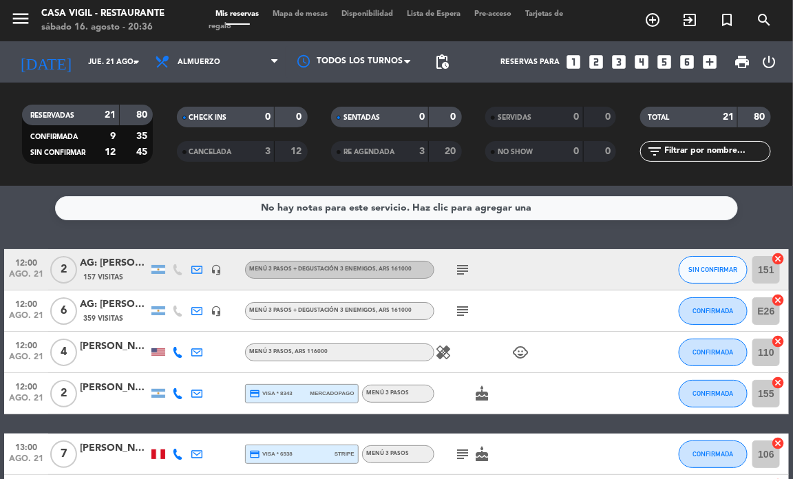
click at [594, 62] on icon "looks_two" at bounding box center [596, 62] width 18 height 18
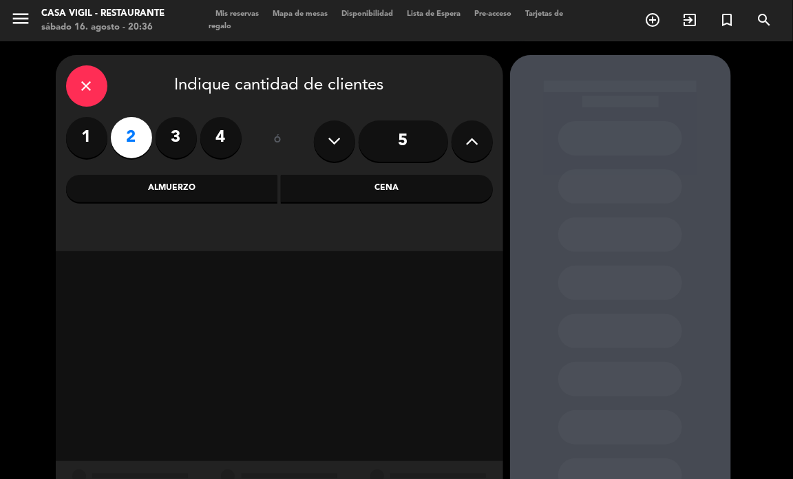
click at [193, 193] on div "Almuerzo" at bounding box center [172, 189] width 212 height 28
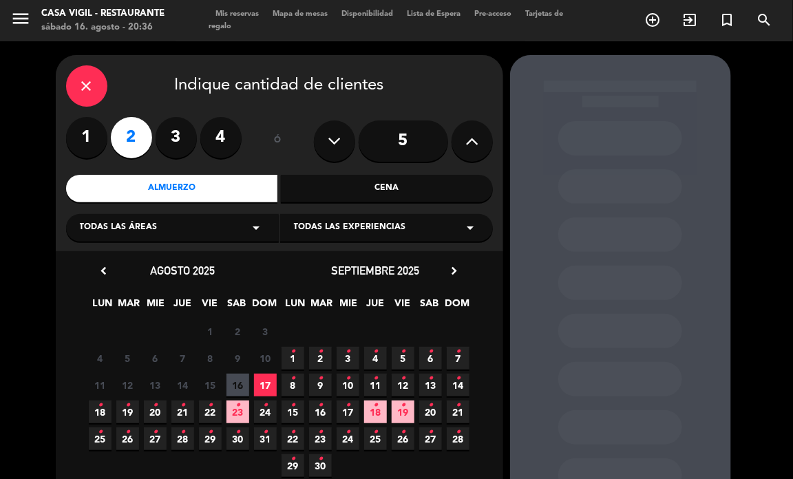
click at [402, 226] on span "Todas las experiencias" at bounding box center [350, 228] width 112 height 14
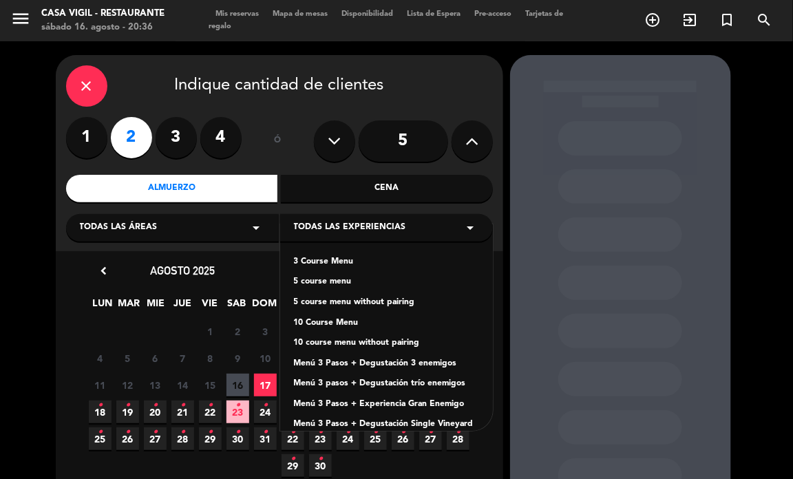
click at [428, 366] on div "Menú 3 Pasos + Degustación 3 enemigos" at bounding box center [386, 364] width 185 height 14
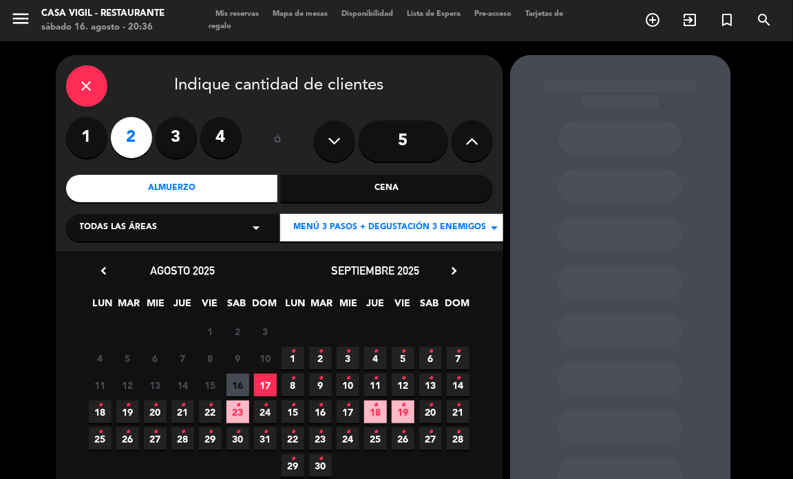
click at [178, 406] on span "21 •" at bounding box center [182, 412] width 23 height 23
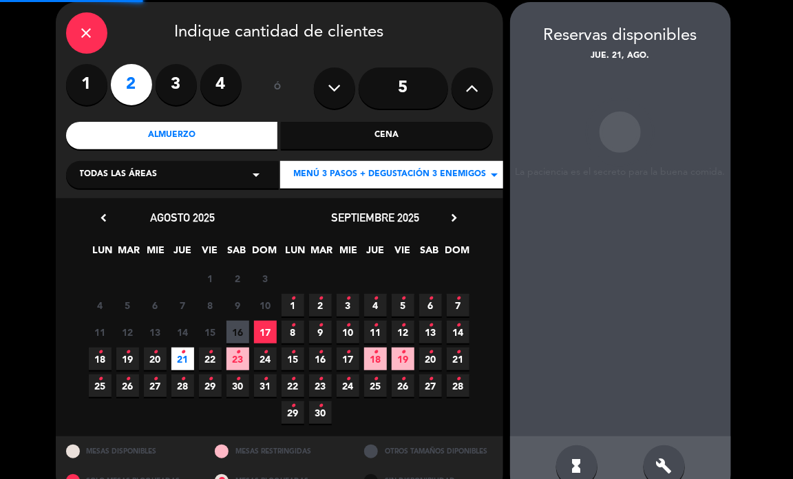
scroll to position [55, 0]
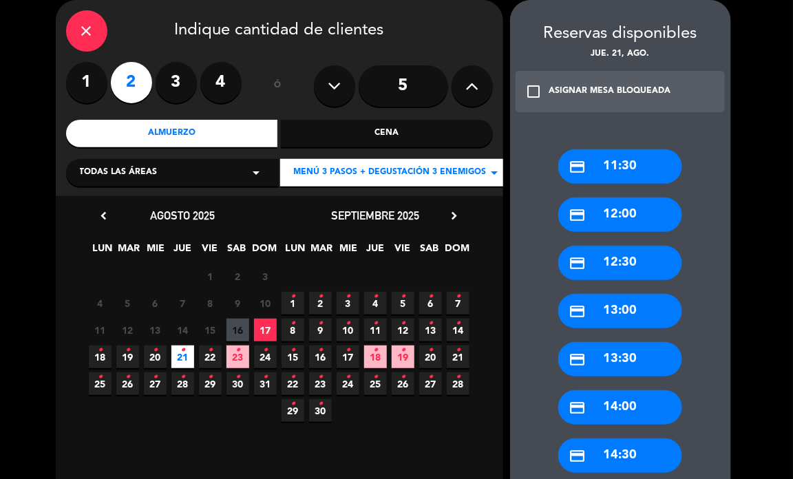
click at [656, 304] on div "credit_card 13:00" at bounding box center [621, 311] width 124 height 34
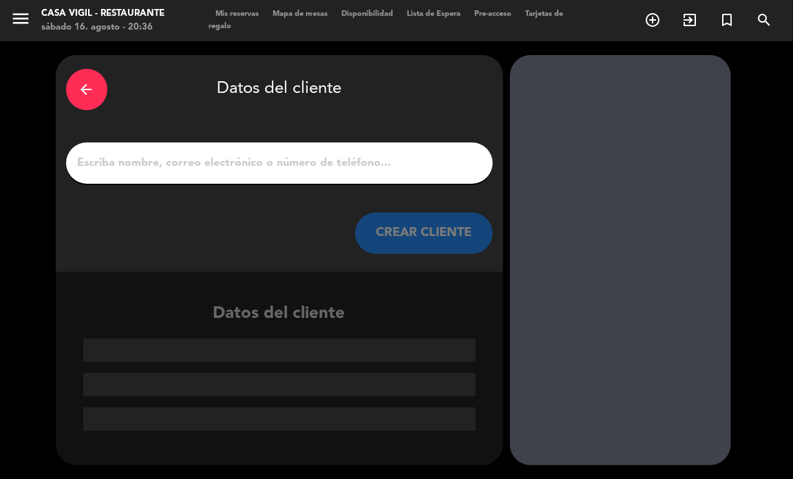
scroll to position [0, 0]
click at [368, 158] on input "1" at bounding box center [279, 163] width 406 height 19
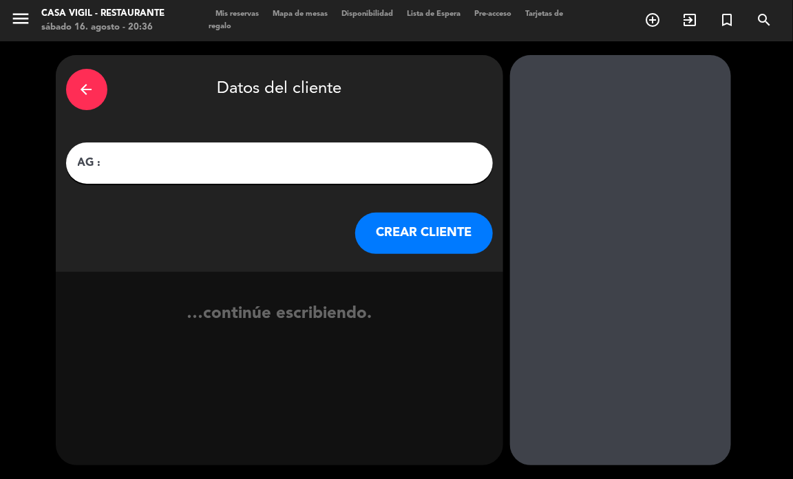
click at [187, 159] on input "AG :" at bounding box center [279, 163] width 406 height 19
paste input "[PERSON_NAME] junqueira [PERSON_NAME]"
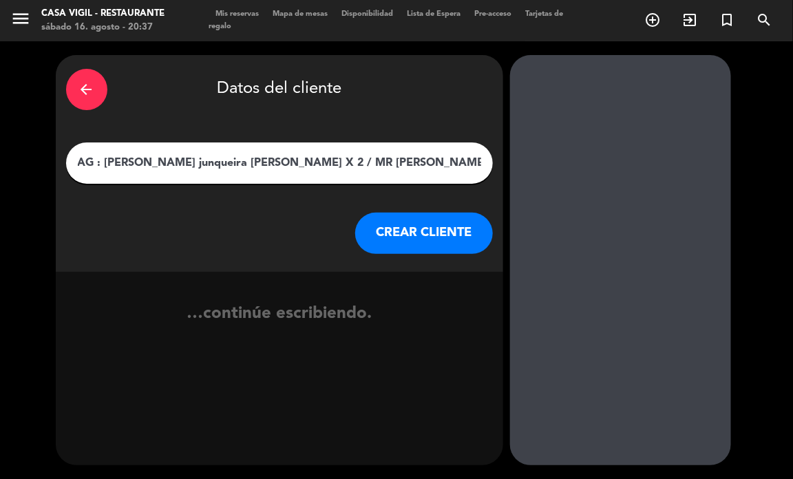
type input "AG : [PERSON_NAME] junqueira [PERSON_NAME] X 2 / MR [PERSON_NAME]"
click at [383, 225] on button "CREAR CLIENTE" at bounding box center [424, 233] width 138 height 41
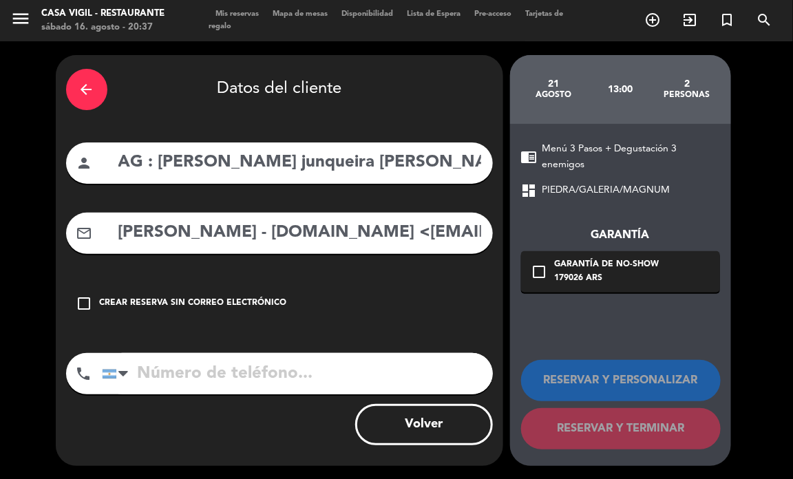
click at [348, 258] on div "arrow_back Datos del cliente person AG : [PERSON_NAME] junqueira [PERSON_NAME] …" at bounding box center [280, 260] width 448 height 411
drag, startPoint x: 335, startPoint y: 234, endPoint x: 41, endPoint y: 226, distance: 293.5
click at [41, 226] on div "arrow_back Datos del cliente person AG : [PERSON_NAME] junqueira [PERSON_NAME] …" at bounding box center [396, 260] width 793 height 439
click at [387, 238] on input "[EMAIL_ADDRESS][DOMAIN_NAME]" at bounding box center [300, 233] width 366 height 28
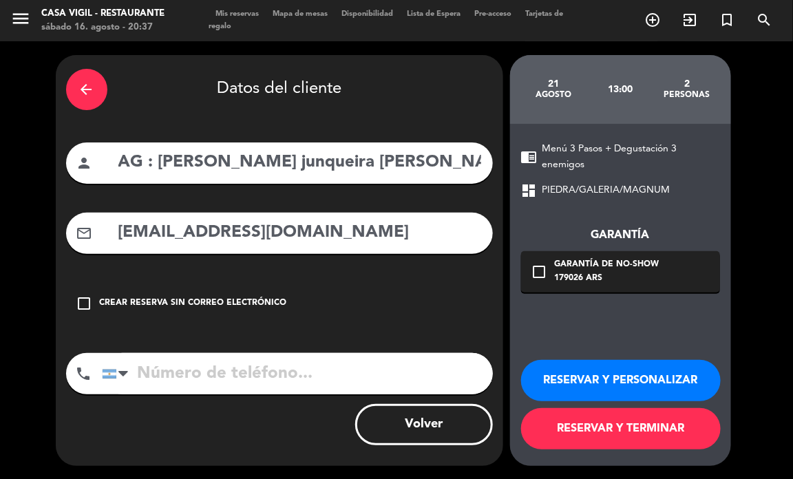
type input "[EMAIL_ADDRESS][DOMAIN_NAME]"
click at [580, 377] on button "RESERVAR Y PERSONALIZAR" at bounding box center [621, 380] width 200 height 41
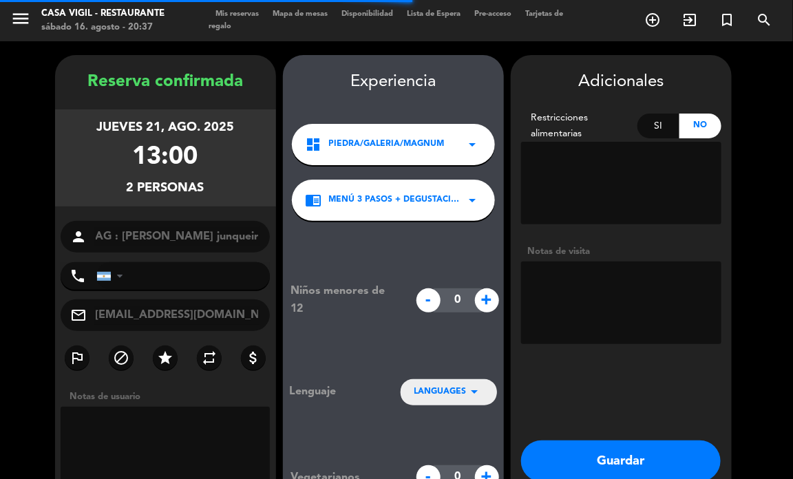
scroll to position [55, 0]
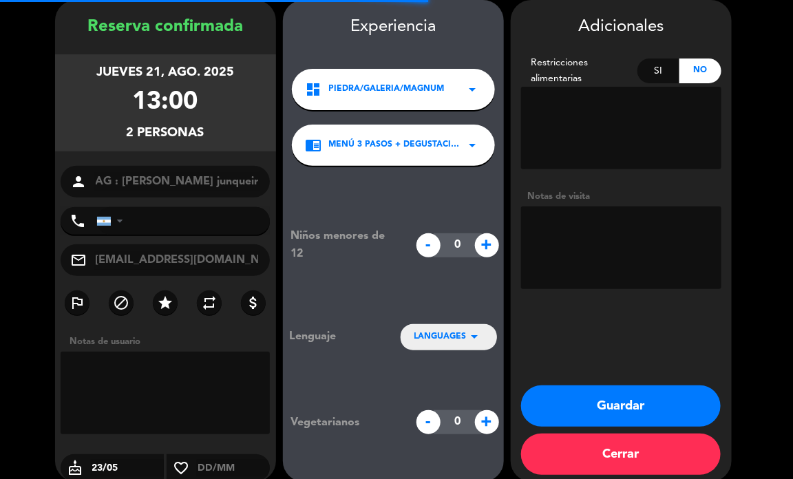
click at [572, 263] on textarea at bounding box center [621, 248] width 200 height 83
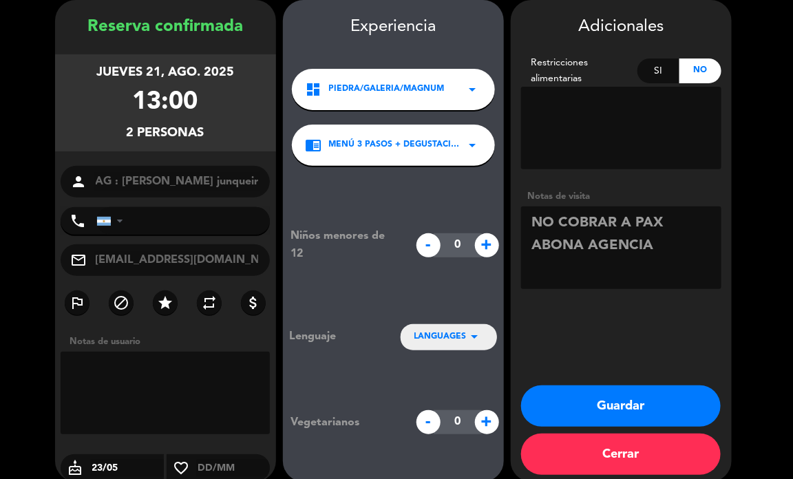
type textarea "NO COBRAR A PAX ABONA AGENCIA"
click at [437, 338] on span "LANGUAGES" at bounding box center [441, 338] width 52 height 14
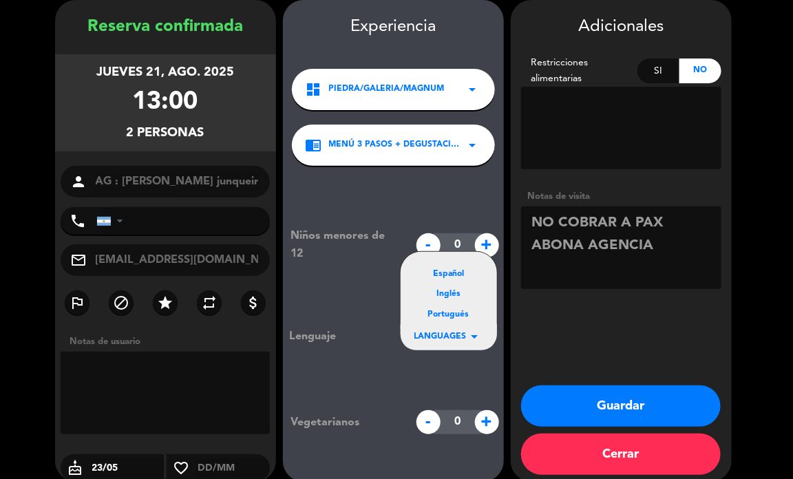
click at [458, 312] on div "Portugués" at bounding box center [449, 316] width 69 height 14
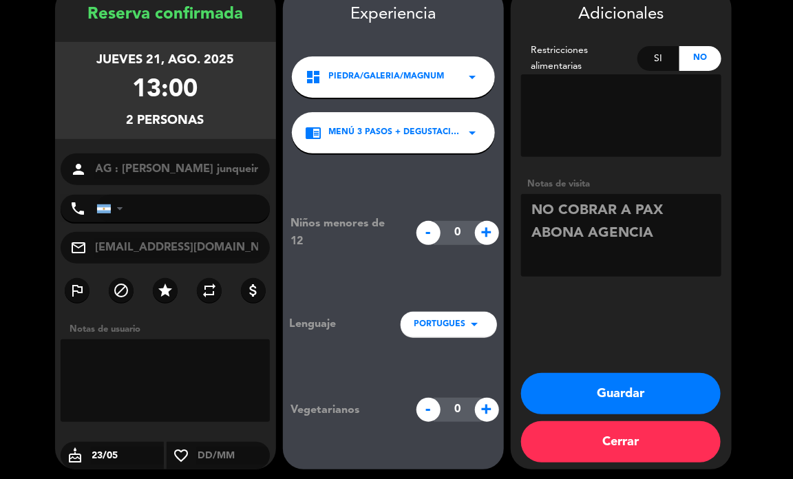
scroll to position [71, 0]
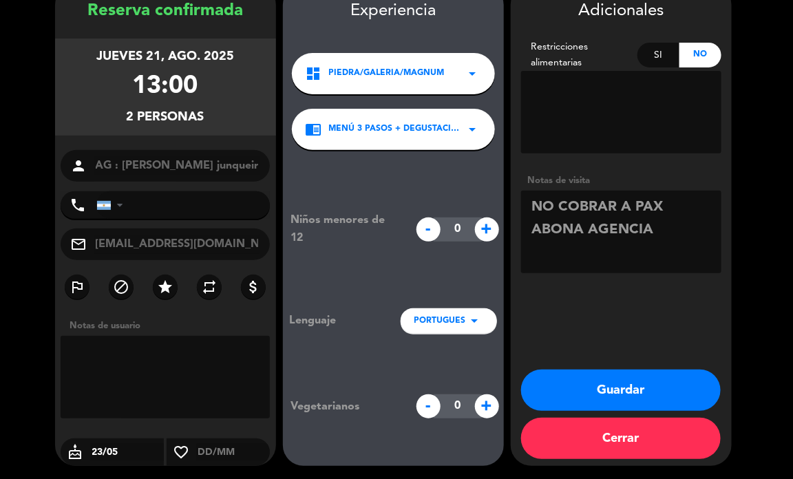
click at [607, 384] on button "Guardar" at bounding box center [621, 390] width 200 height 41
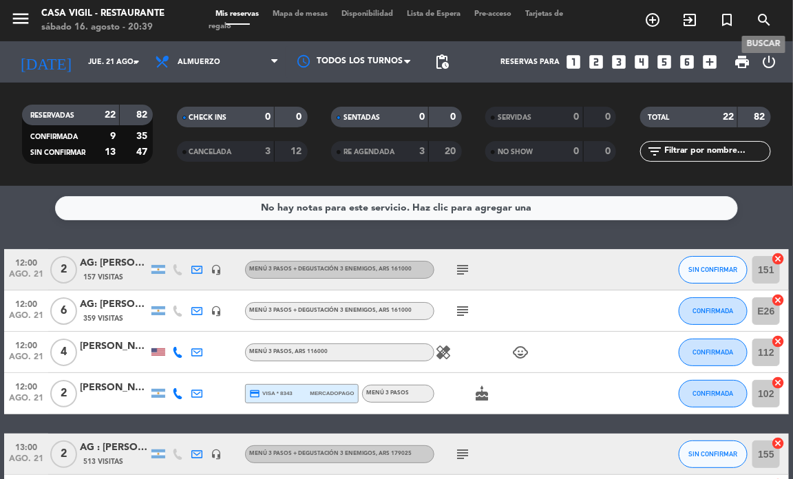
click at [762, 19] on icon "search" at bounding box center [764, 20] width 17 height 17
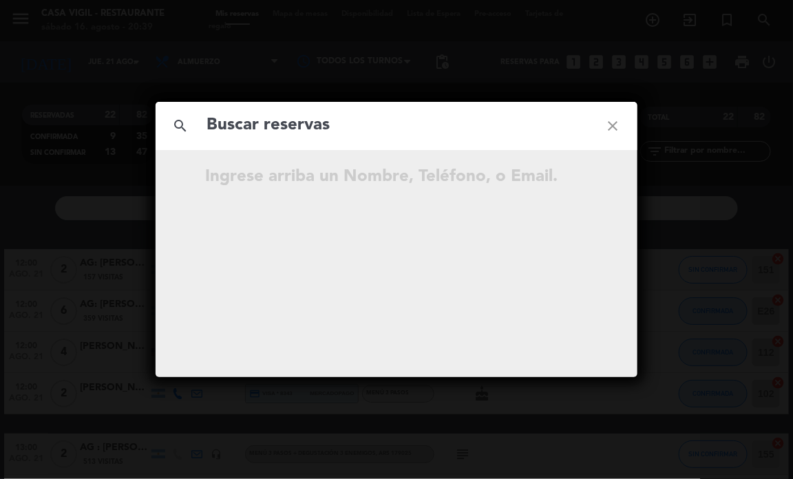
click at [425, 124] on input "text" at bounding box center [396, 126] width 383 height 28
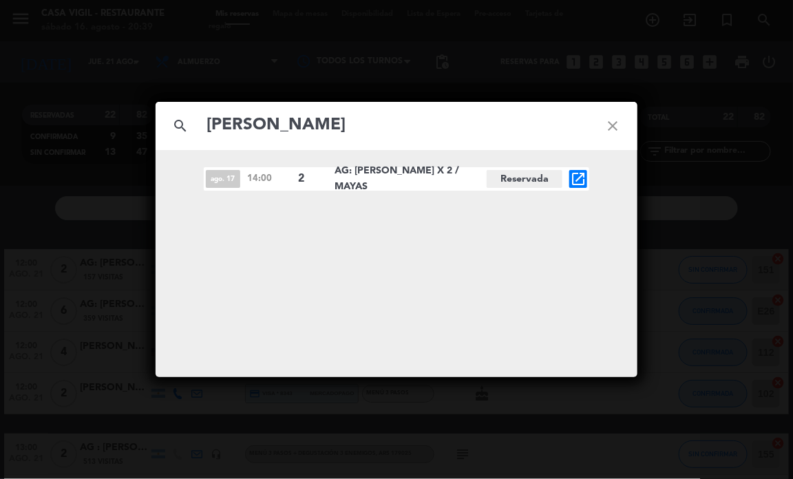
type input "[PERSON_NAME]"
click at [582, 186] on icon "open_in_new" at bounding box center [578, 179] width 17 height 17
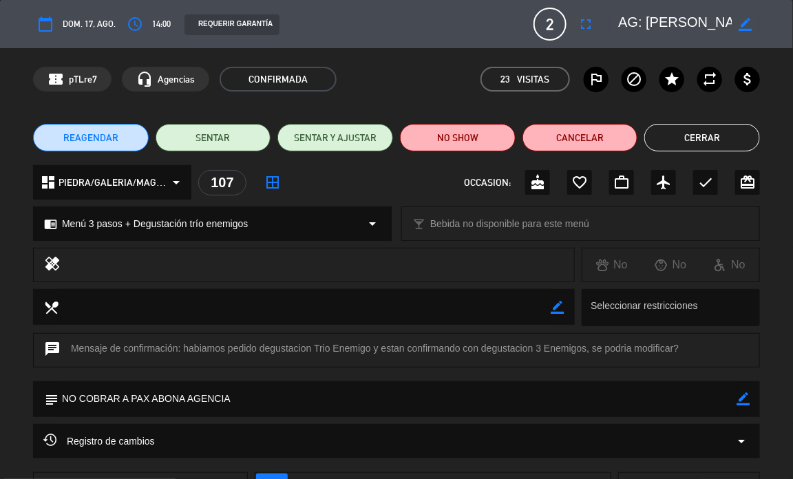
click at [677, 136] on button "Cerrar" at bounding box center [703, 138] width 116 height 28
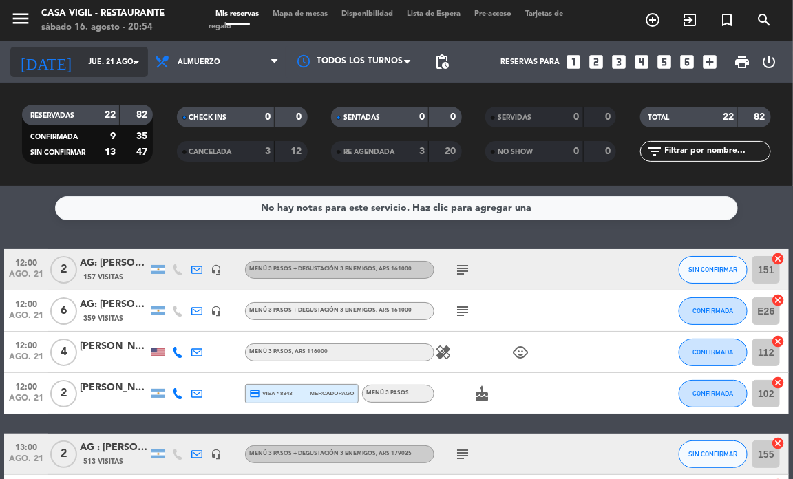
click at [111, 63] on input "jue. 21 ago." at bounding box center [131, 62] width 101 height 23
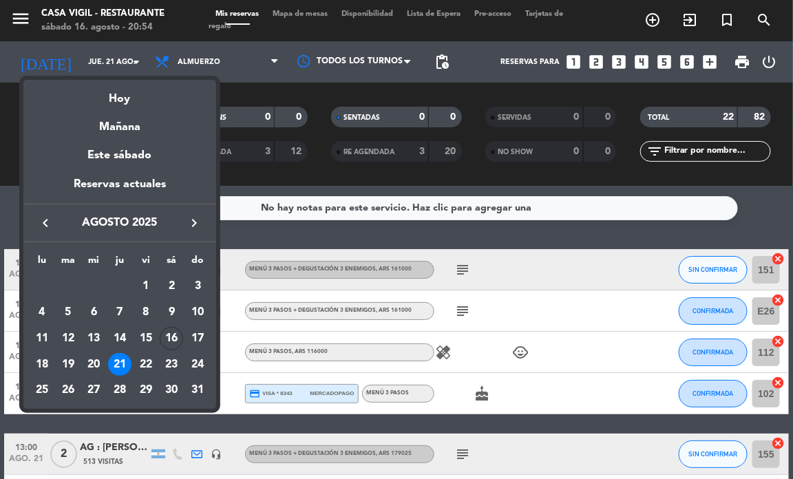
click at [187, 227] on icon "keyboard_arrow_right" at bounding box center [194, 223] width 17 height 17
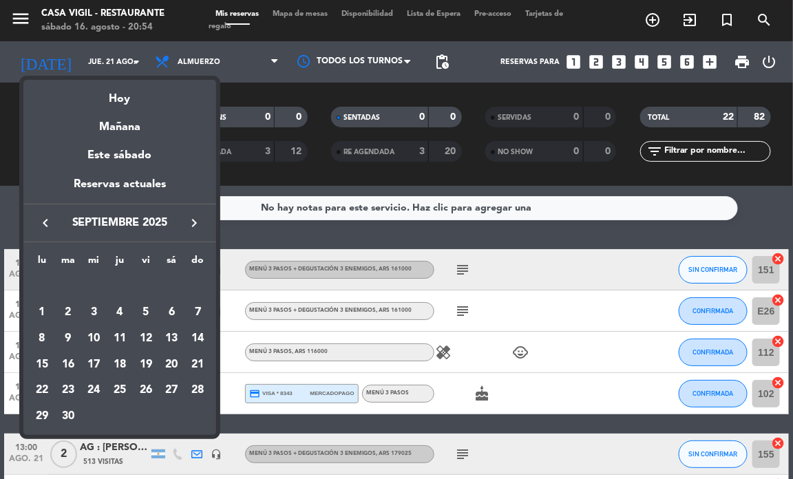
click at [187, 227] on icon "keyboard_arrow_right" at bounding box center [194, 223] width 17 height 17
click at [140, 343] on div "10" at bounding box center [145, 338] width 23 height 23
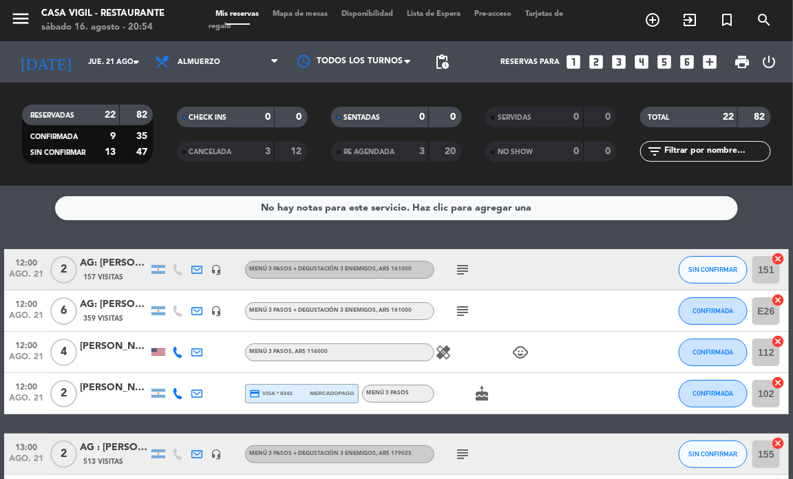
type input "vie. [DATE]"
click at [26, 18] on icon "menu" at bounding box center [20, 18] width 21 height 21
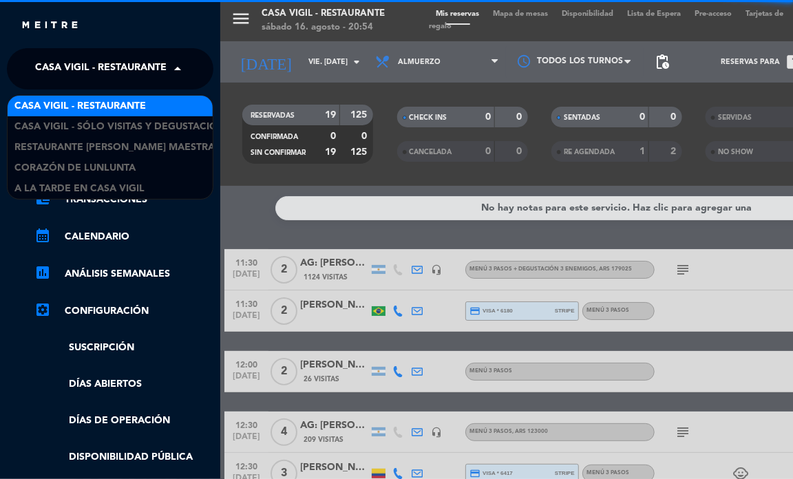
click at [107, 74] on span "Casa Vigil - Restaurante" at bounding box center [101, 68] width 132 height 29
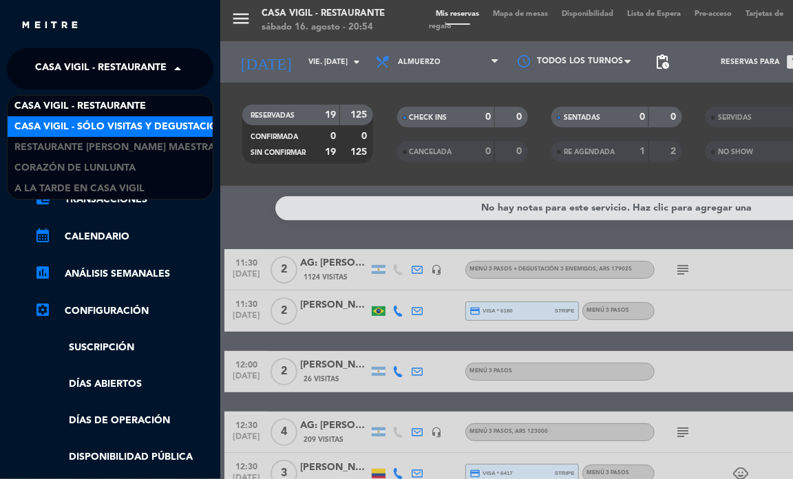
click at [134, 121] on span "Casa Vigil - SÓLO Visitas y Degustaciones" at bounding box center [125, 127] width 222 height 16
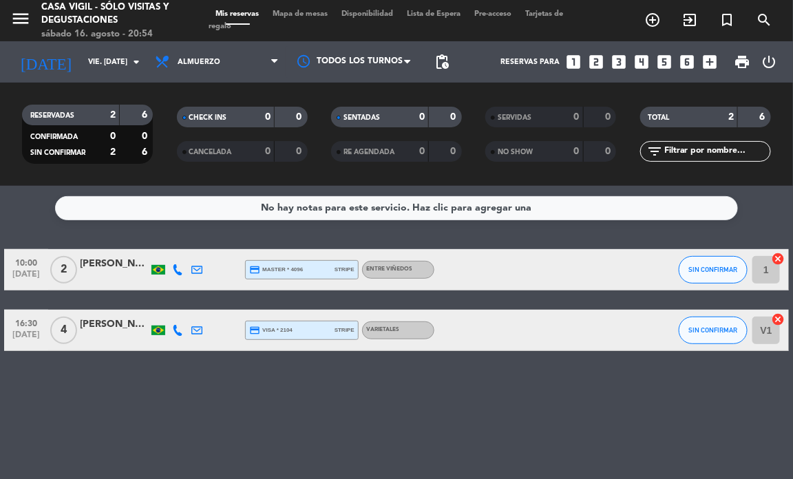
click at [596, 56] on icon "looks_two" at bounding box center [596, 62] width 18 height 18
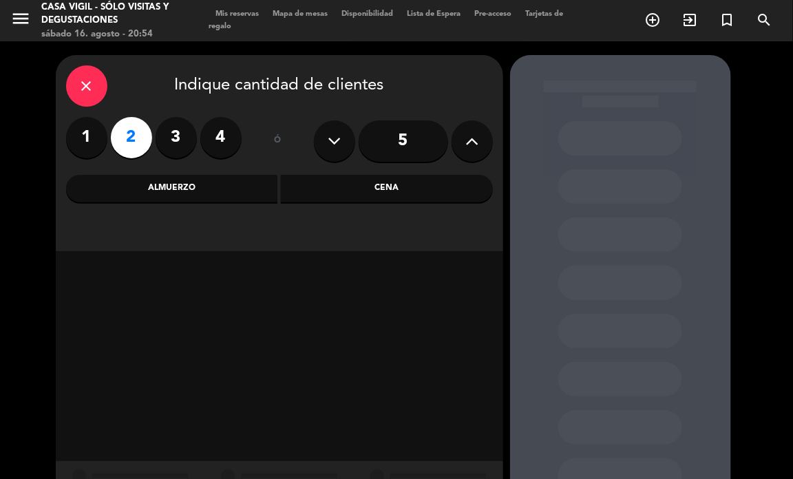
click at [250, 191] on div "Almuerzo" at bounding box center [172, 189] width 212 height 28
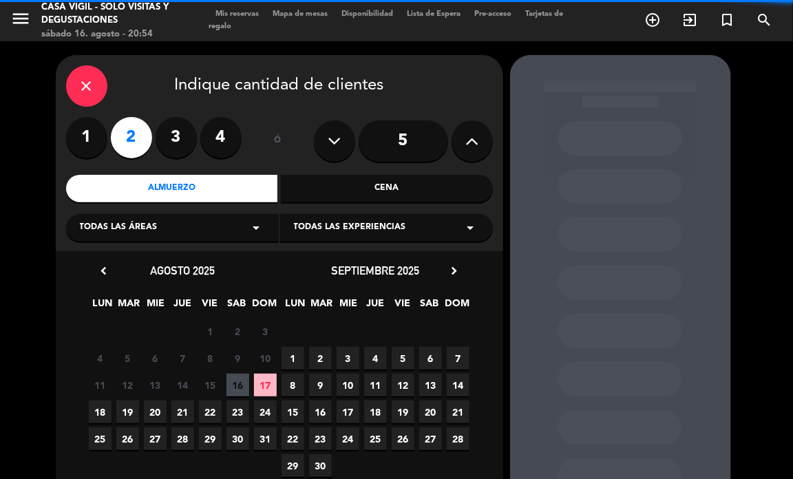
click at [355, 231] on span "Todas las experiencias" at bounding box center [350, 228] width 112 height 14
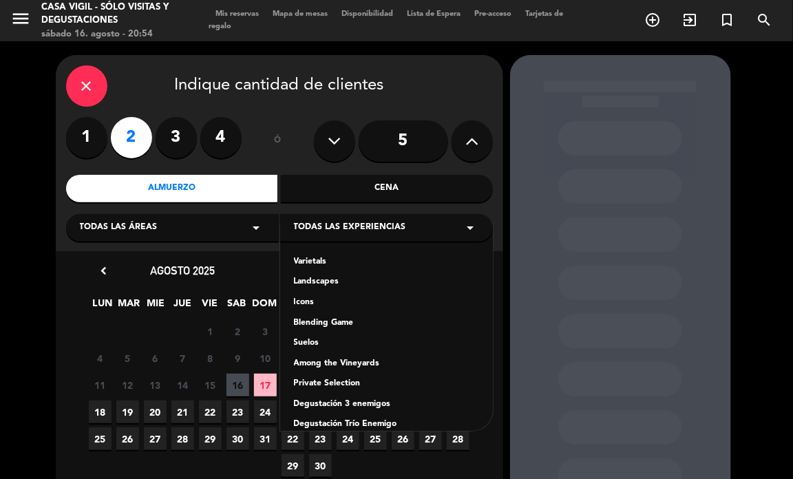
click at [322, 263] on div "Varietals" at bounding box center [386, 263] width 185 height 14
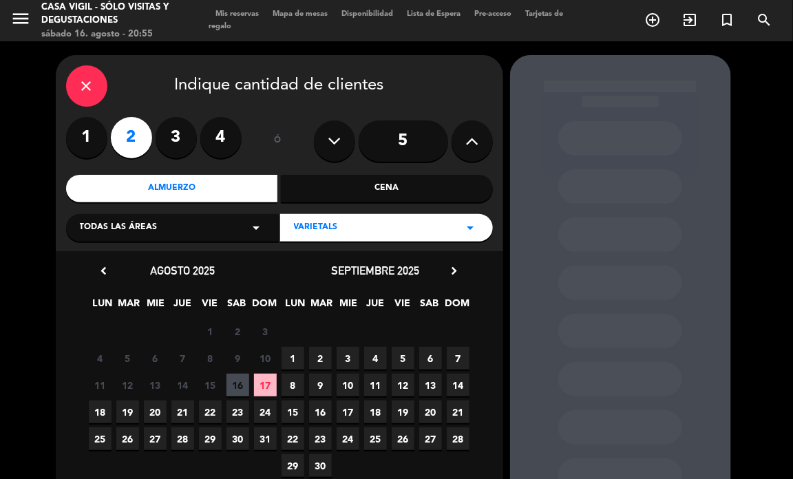
click at [451, 271] on icon "chevron_right" at bounding box center [455, 271] width 14 height 14
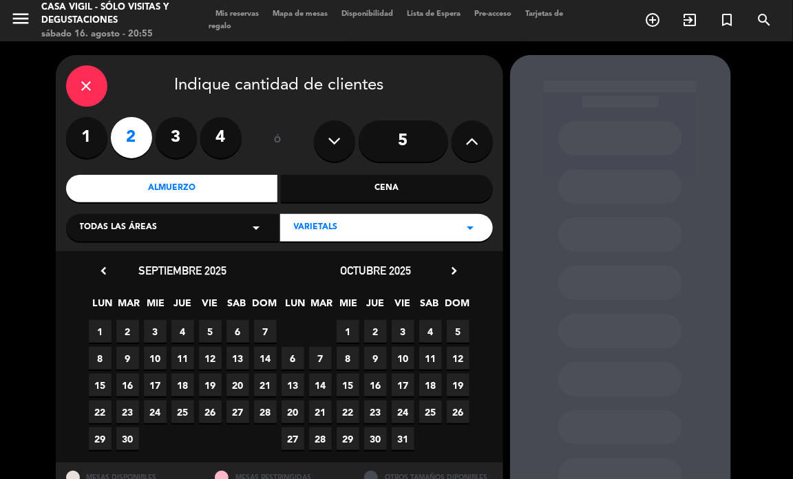
click at [462, 386] on span "19" at bounding box center [458, 385] width 23 height 23
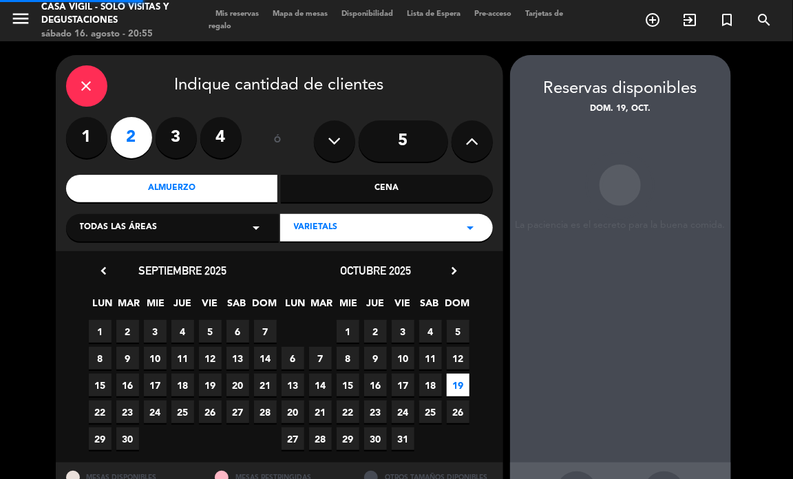
scroll to position [55, 0]
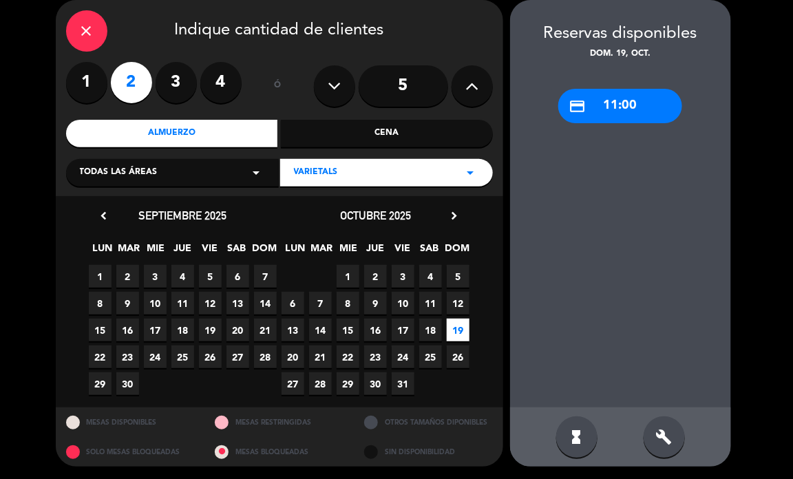
click at [624, 105] on div "credit_card 11:00" at bounding box center [621, 106] width 124 height 34
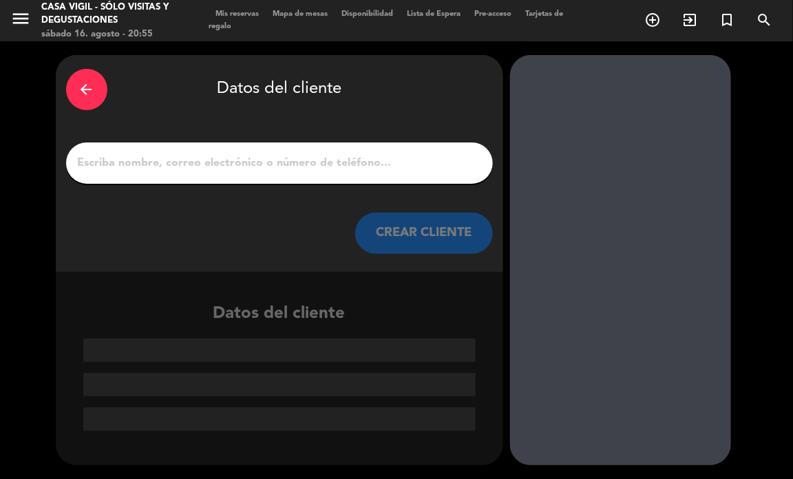
click at [384, 169] on input "1" at bounding box center [279, 163] width 406 height 19
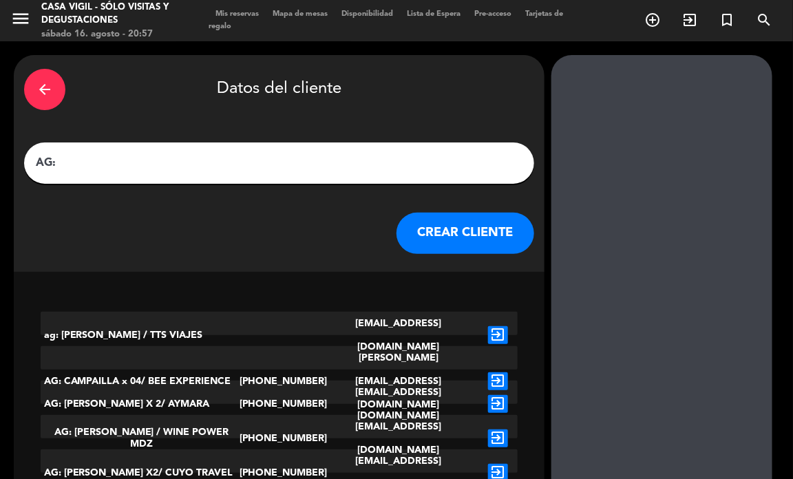
click at [159, 163] on input "AG:" at bounding box center [279, 163] width 490 height 19
paste input "[PERSON_NAME] [PERSON_NAME] [PERSON_NAME] x02."
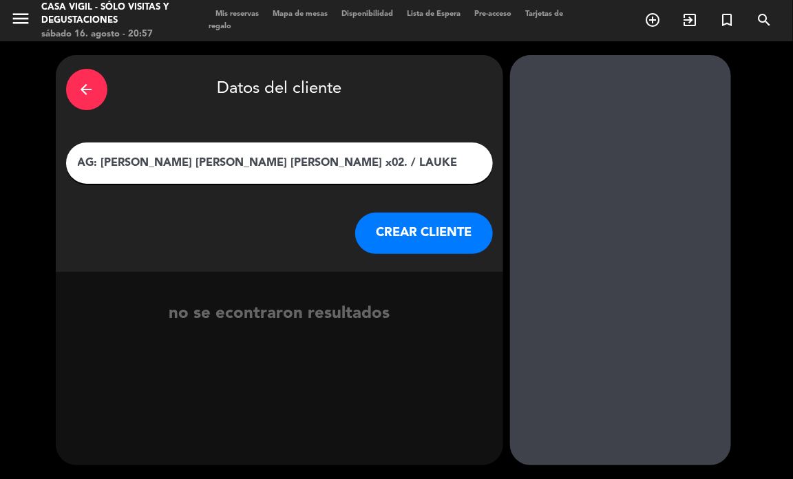
type input "AG: [PERSON_NAME] [PERSON_NAME] [PERSON_NAME] x02. / LAUKE"
click at [382, 226] on button "CREAR CLIENTE" at bounding box center [424, 233] width 138 height 41
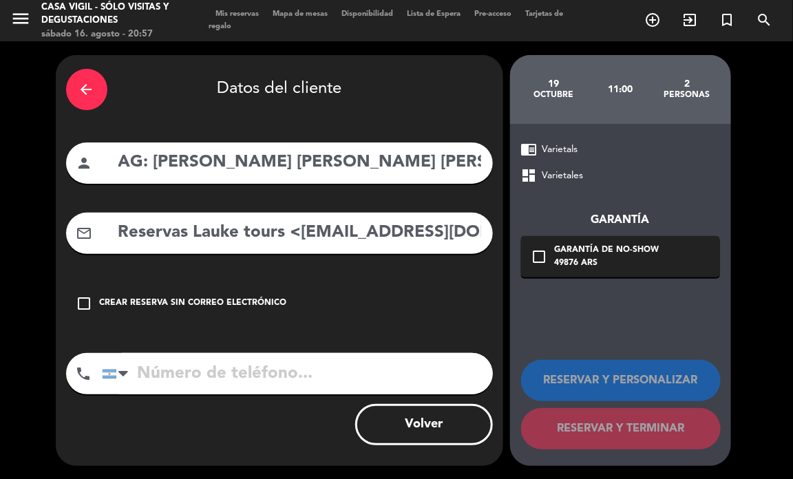
drag, startPoint x: 307, startPoint y: 249, endPoint x: 298, endPoint y: 236, distance: 15.9
click at [305, 249] on div "mail_outline Reservas Lauke tours <[EMAIL_ADDRESS][DOMAIN_NAME]>" at bounding box center [279, 233] width 427 height 41
drag, startPoint x: 298, startPoint y: 235, endPoint x: 91, endPoint y: 240, distance: 206.7
click at [91, 240] on div "mail_outline Reservas Lauke tours <[EMAIL_ADDRESS][DOMAIN_NAME]>" at bounding box center [279, 233] width 427 height 41
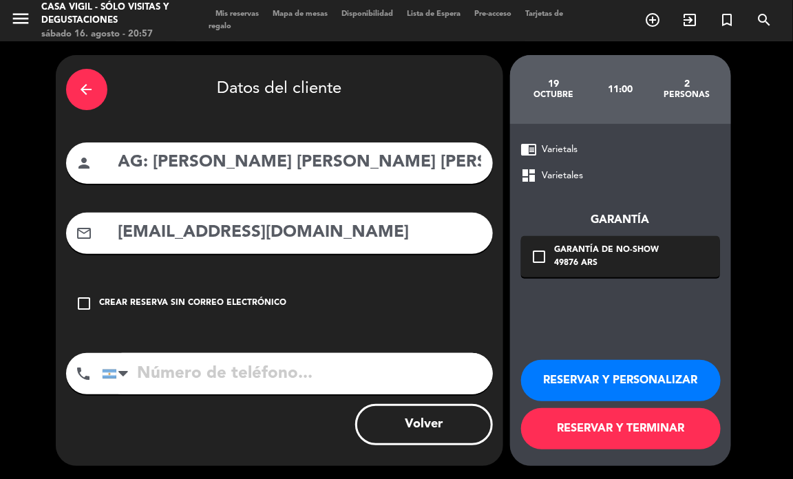
click at [365, 238] on input "[EMAIL_ADDRESS][DOMAIN_NAME]" at bounding box center [300, 233] width 366 height 28
type input "[EMAIL_ADDRESS][DOMAIN_NAME]"
click at [593, 371] on button "RESERVAR Y PERSONALIZAR" at bounding box center [621, 380] width 200 height 41
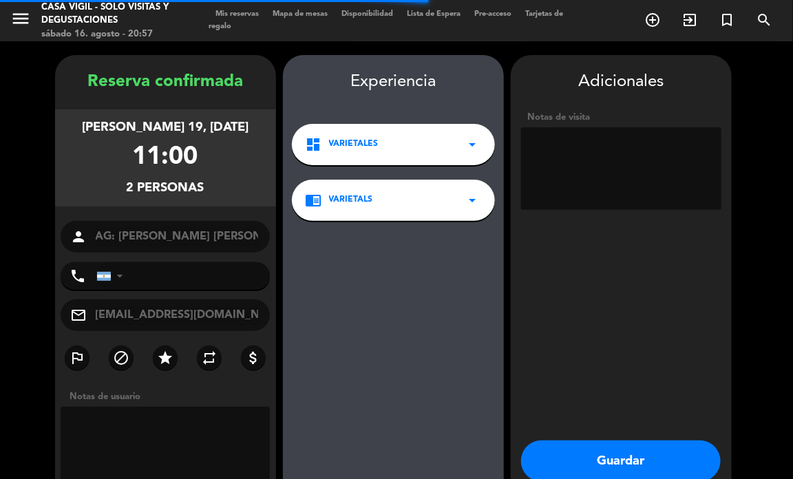
scroll to position [55, 0]
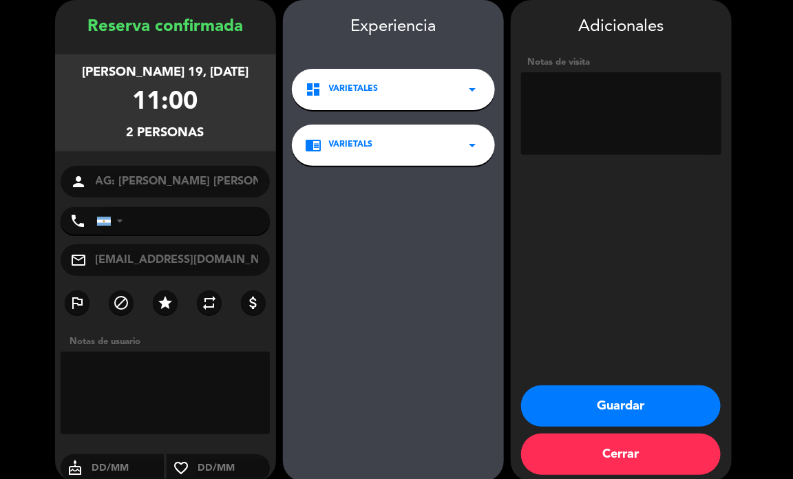
click at [572, 112] on textarea at bounding box center [621, 113] width 200 height 83
click at [590, 117] on textarea at bounding box center [621, 113] width 200 height 83
type textarea "NO COBRAR A PAX ABONA AGENCIA"
drag, startPoint x: 561, startPoint y: 399, endPoint x: 508, endPoint y: 377, distance: 58.3
click at [560, 398] on button "Guardar" at bounding box center [621, 406] width 200 height 41
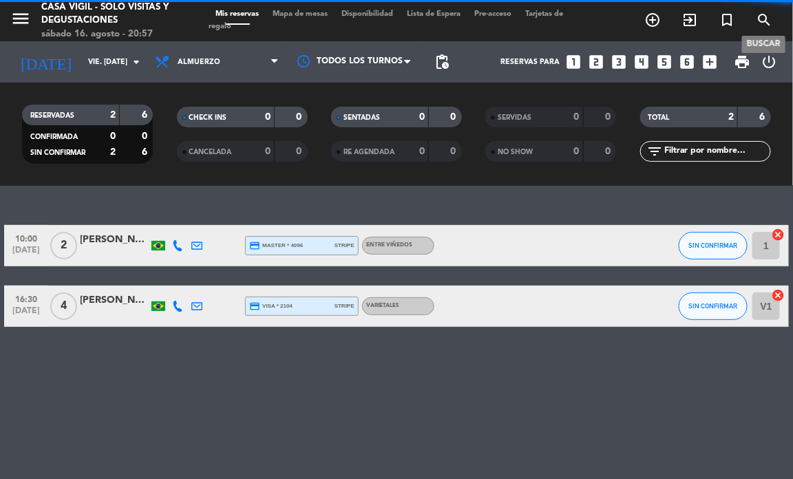
click at [763, 26] on icon "search" at bounding box center [764, 20] width 17 height 17
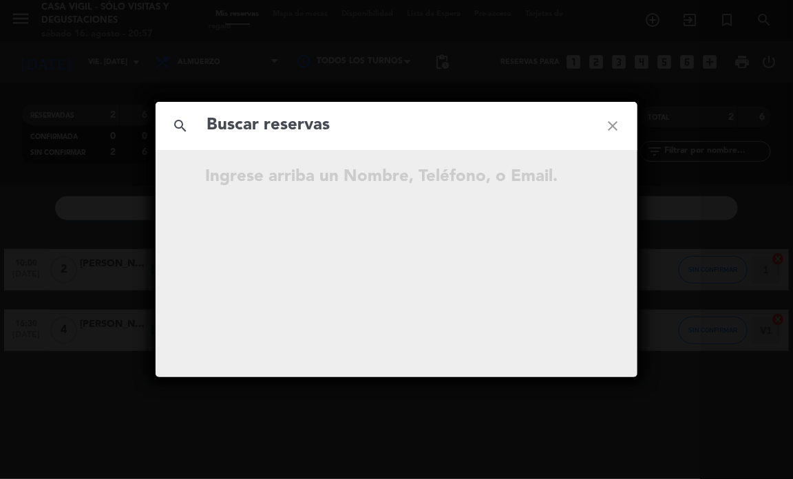
click at [469, 133] on input "text" at bounding box center [396, 126] width 383 height 28
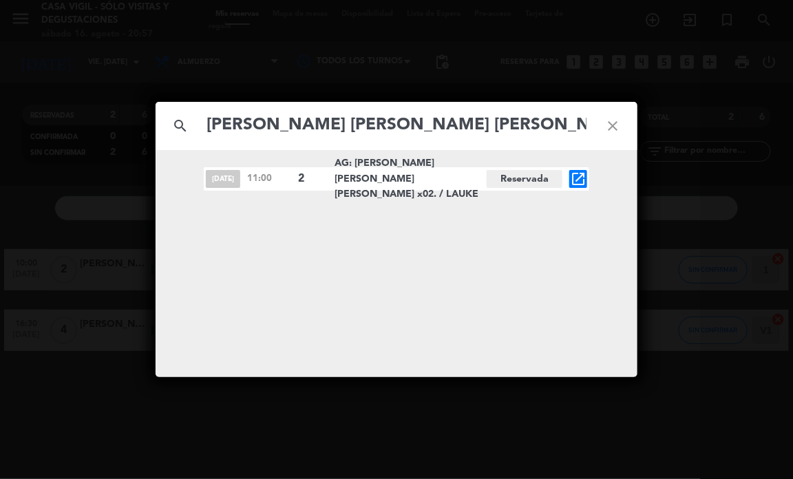
drag, startPoint x: 503, startPoint y: 129, endPoint x: 450, endPoint y: 127, distance: 53.1
click at [450, 127] on input "[PERSON_NAME] [PERSON_NAME] [PERSON_NAME] x02" at bounding box center [396, 126] width 383 height 28
type input "[PERSON_NAME] [PERSON_NAME] [PERSON_NAME]"
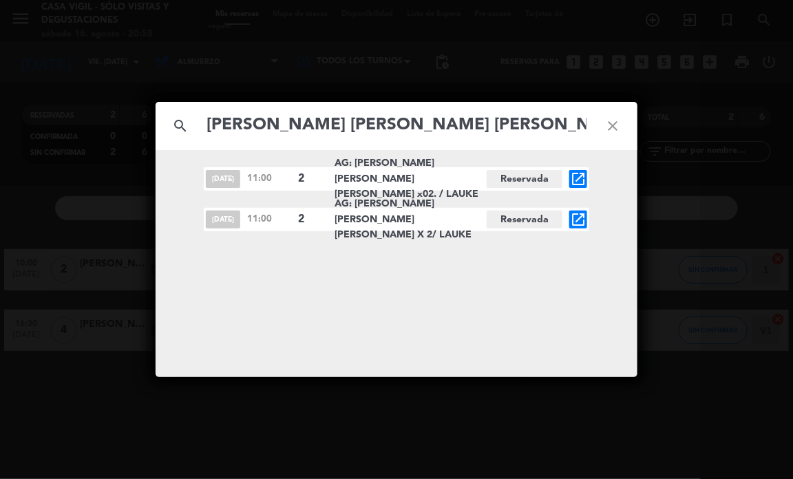
click at [575, 213] on icon "open_in_new" at bounding box center [578, 219] width 17 height 17
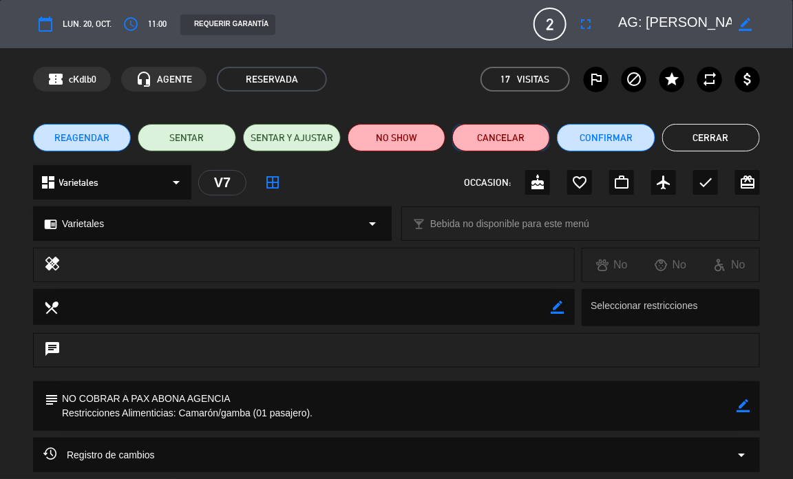
click at [518, 141] on button "Cancelar" at bounding box center [501, 138] width 98 height 28
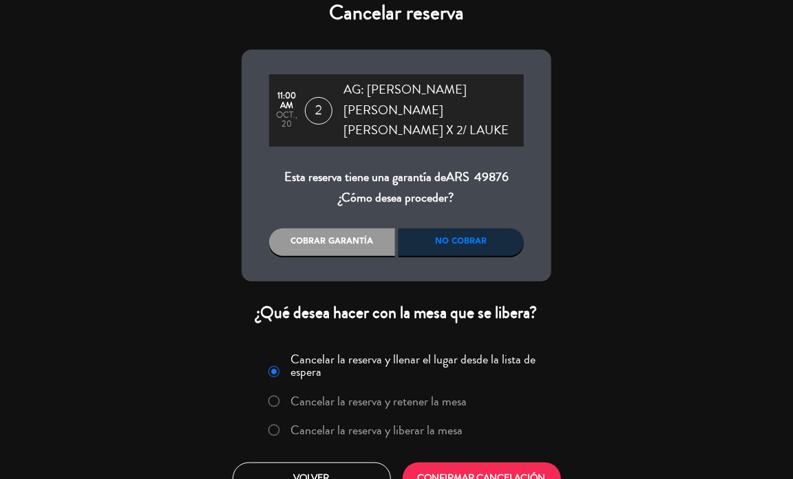
scroll to position [21, 0]
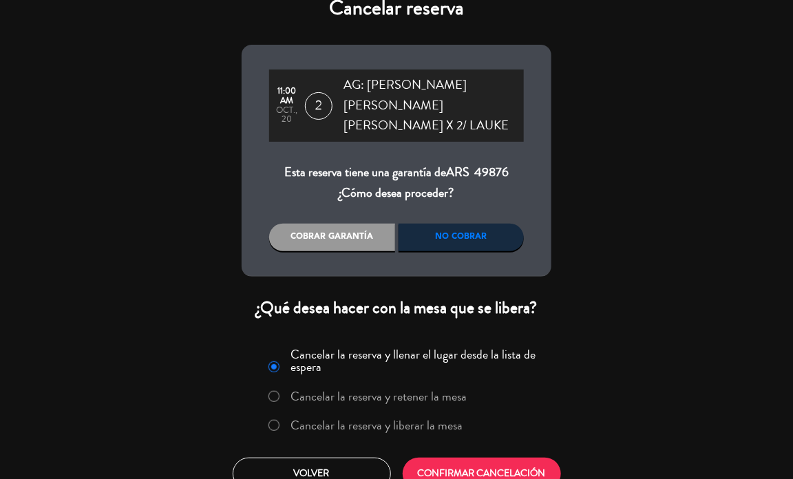
drag, startPoint x: 435, startPoint y: 404, endPoint x: 446, endPoint y: 448, distance: 45.3
click at [435, 419] on label "Cancelar la reserva y liberar la mesa" at bounding box center [377, 425] width 172 height 12
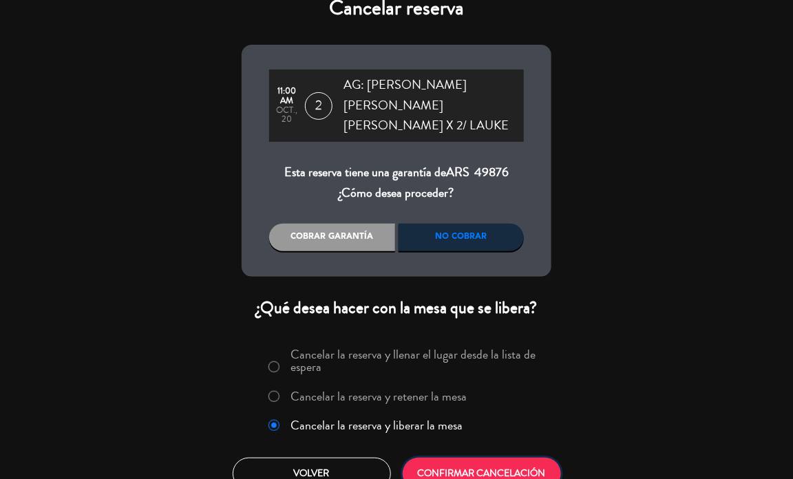
click at [446, 458] on button "CONFIRMAR CANCELACIÓN" at bounding box center [482, 474] width 158 height 32
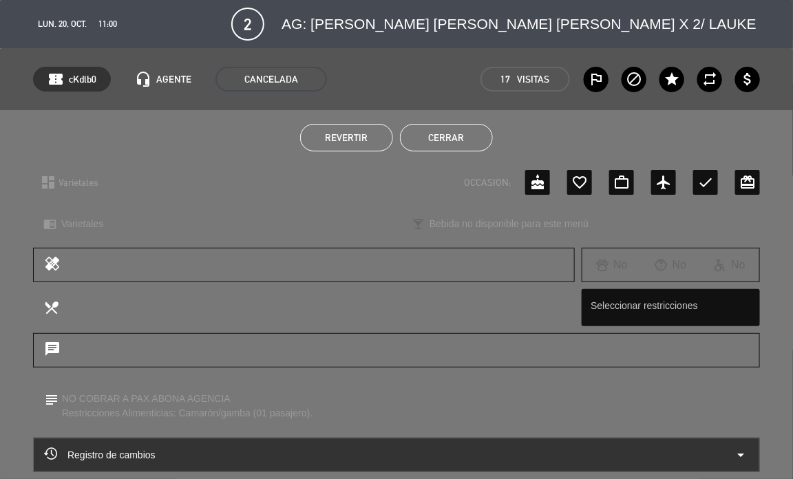
drag, startPoint x: 451, startPoint y: 139, endPoint x: 318, endPoint y: 59, distance: 155.1
click at [448, 134] on button "Cerrar" at bounding box center [446, 138] width 93 height 28
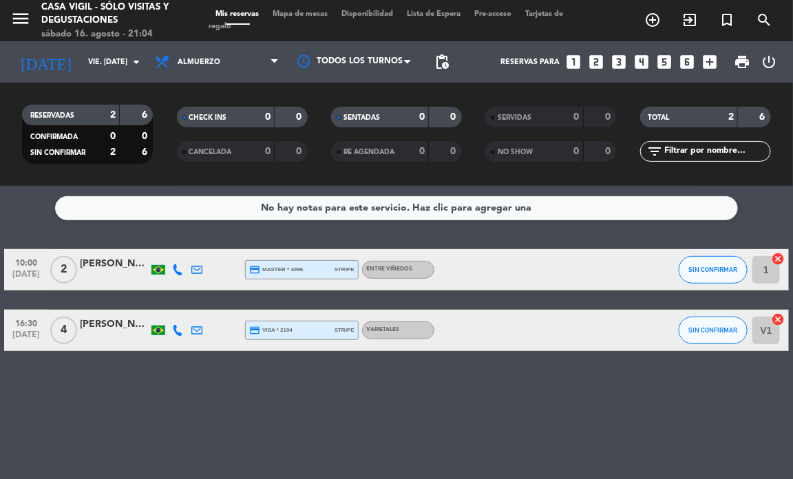
drag, startPoint x: 149, startPoint y: 402, endPoint x: 153, endPoint y: 375, distance: 26.4
click at [150, 401] on div "No hay notas para este servicio. Haz clic para agregar una 10:00 [DATE] 2 [PERS…" at bounding box center [396, 332] width 793 height 293
drag, startPoint x: 149, startPoint y: 395, endPoint x: 148, endPoint y: 384, distance: 10.4
click at [149, 394] on div "No hay notas para este servicio. Haz clic para agregar una 10:00 [DATE] 2 [PERS…" at bounding box center [396, 332] width 793 height 293
click at [18, 19] on icon "menu" at bounding box center [20, 18] width 21 height 21
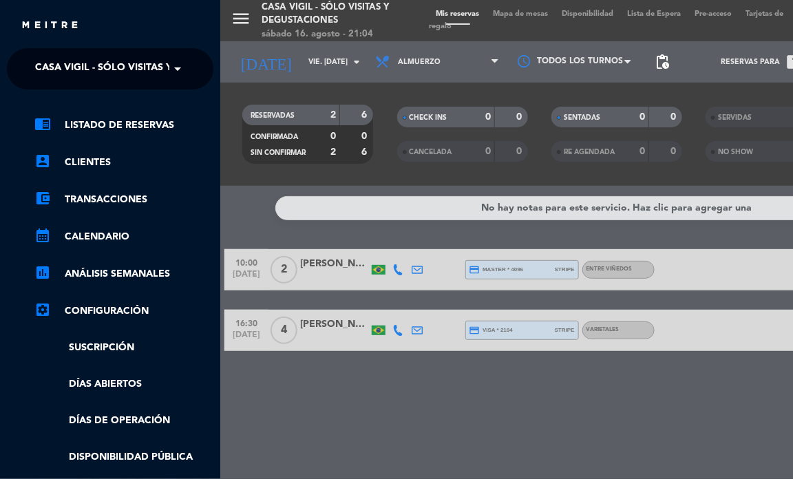
click at [133, 65] on span "Casa Vigil - SÓLO Visitas y Degustaciones" at bounding box center [146, 68] width 222 height 29
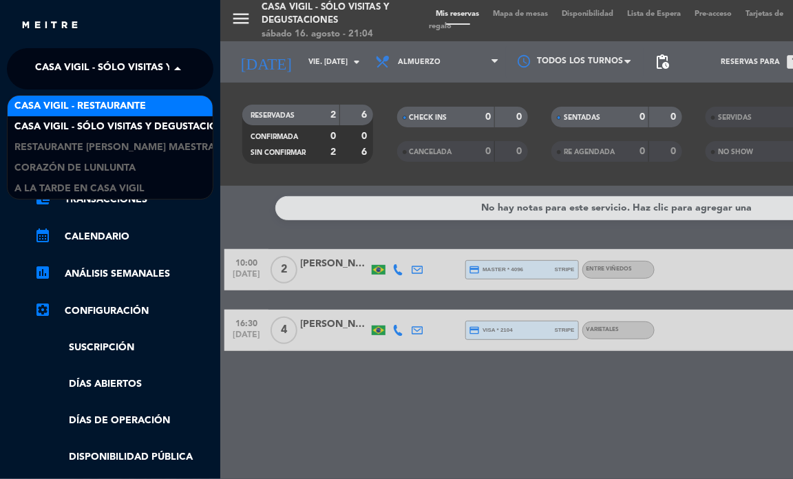
click at [142, 111] on span "Casa Vigil - Restaurante" at bounding box center [80, 106] width 132 height 16
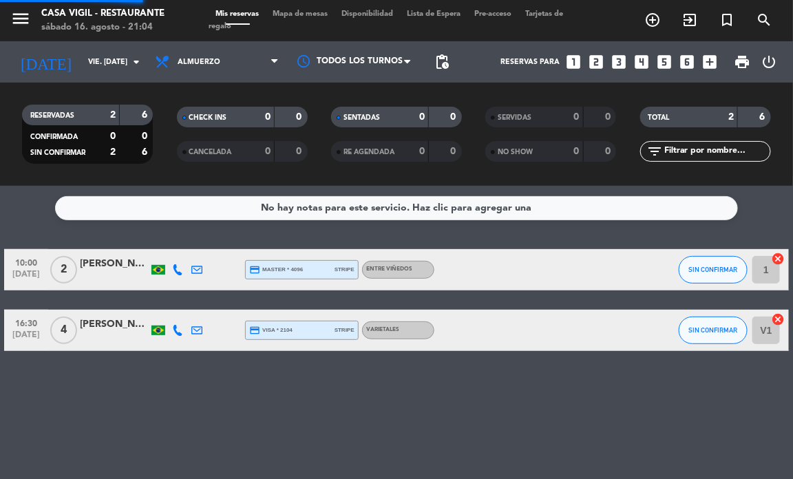
click at [155, 410] on div "No hay notas para este servicio. Haz clic para agregar una 10:00 [DATE] 2 [PERS…" at bounding box center [396, 332] width 793 height 293
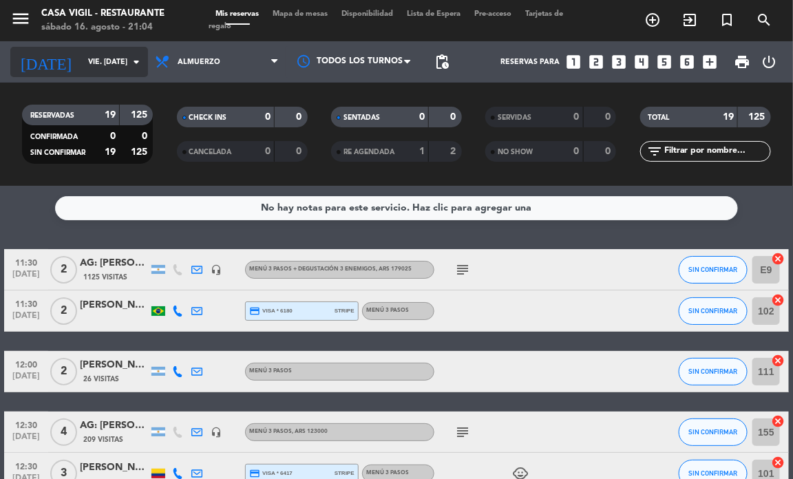
click at [129, 54] on icon "arrow_drop_down" at bounding box center [136, 62] width 17 height 17
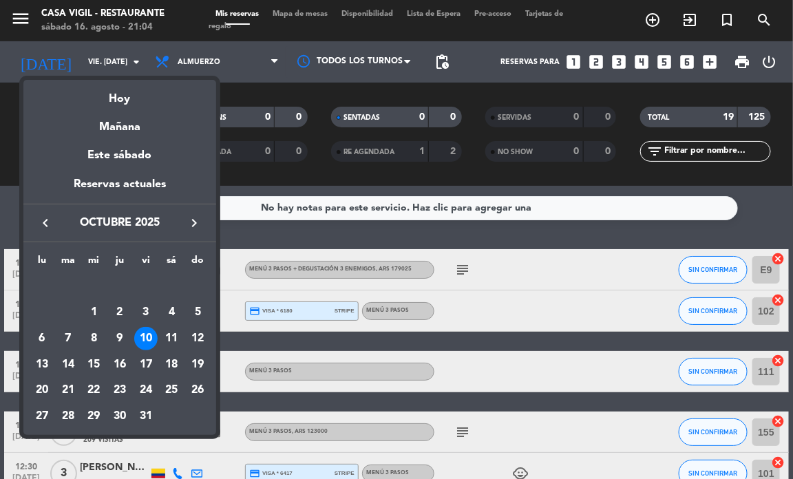
click at [48, 224] on icon "keyboard_arrow_left" at bounding box center [45, 223] width 17 height 17
click at [40, 216] on icon "keyboard_arrow_left" at bounding box center [45, 223] width 17 height 17
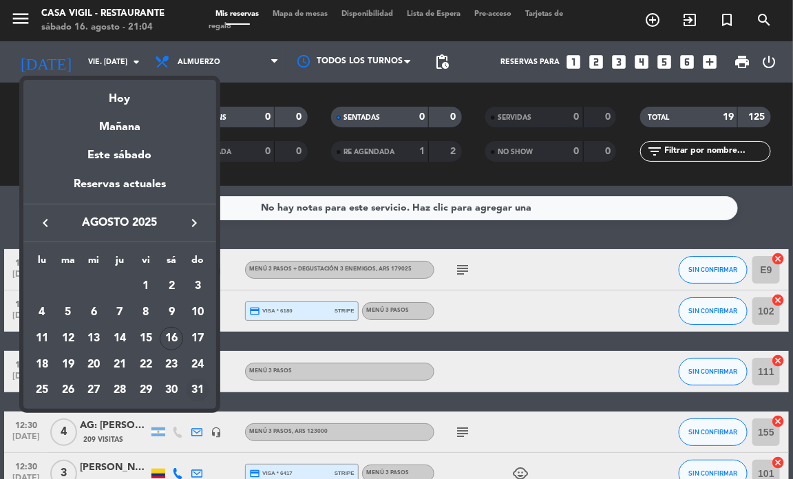
click at [200, 386] on div "31" at bounding box center [197, 390] width 23 height 23
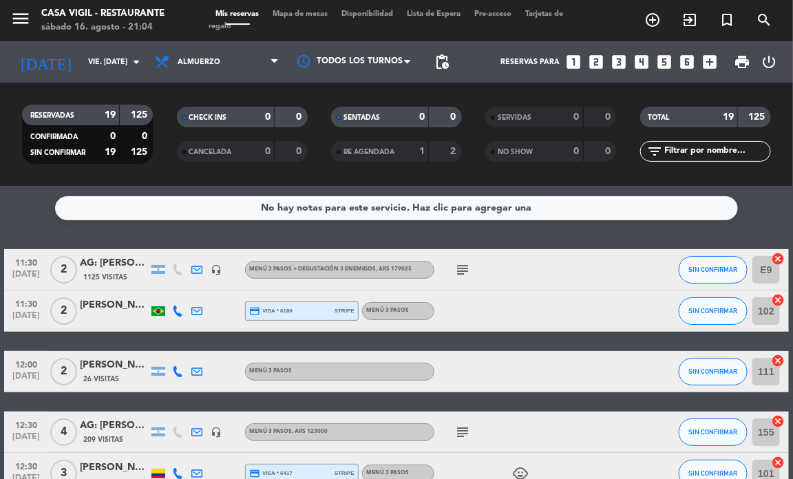
type input "dom. 31 ago."
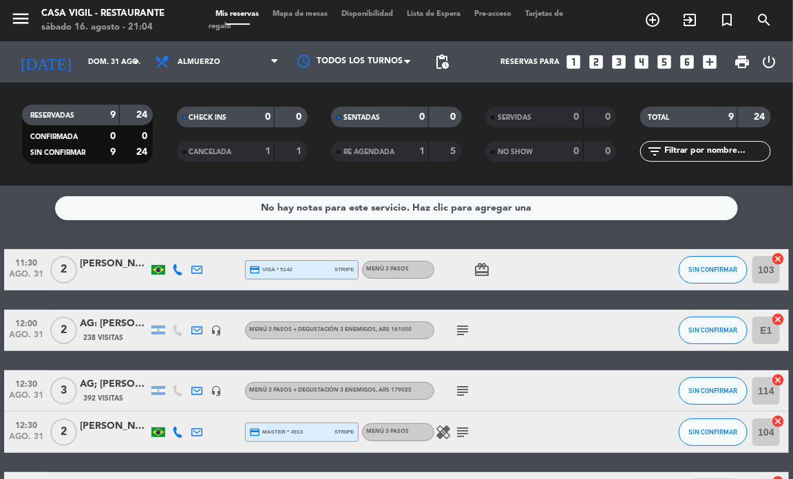
click at [639, 63] on icon "looks_4" at bounding box center [642, 62] width 18 height 18
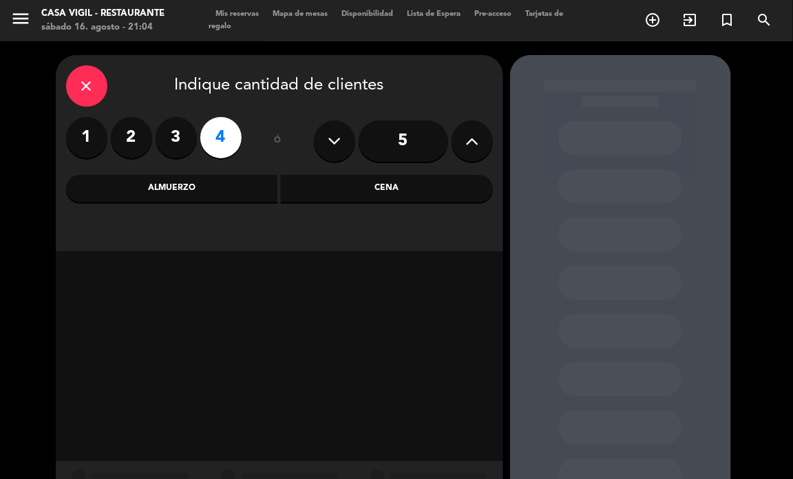
click at [207, 180] on div "Almuerzo" at bounding box center [172, 189] width 212 height 28
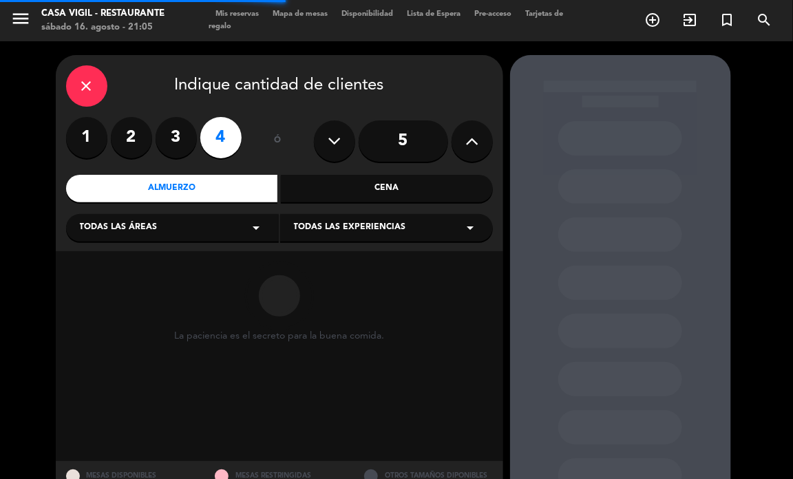
click at [441, 218] on div "Todas las experiencias arrow_drop_down" at bounding box center [386, 228] width 213 height 28
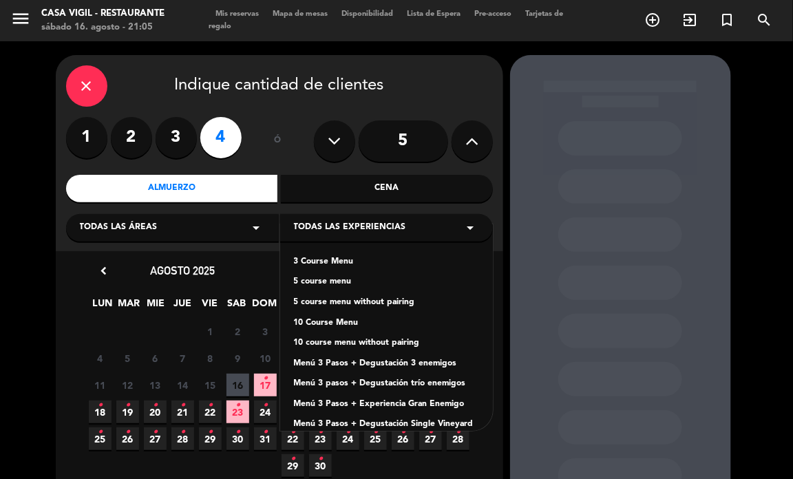
click at [312, 262] on div "3 Course Menu" at bounding box center [386, 263] width 185 height 14
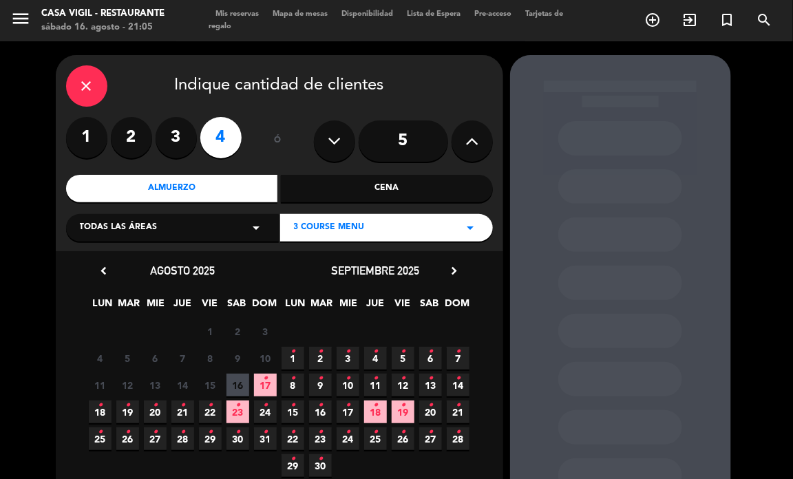
click at [260, 434] on span "31 •" at bounding box center [265, 439] width 23 height 23
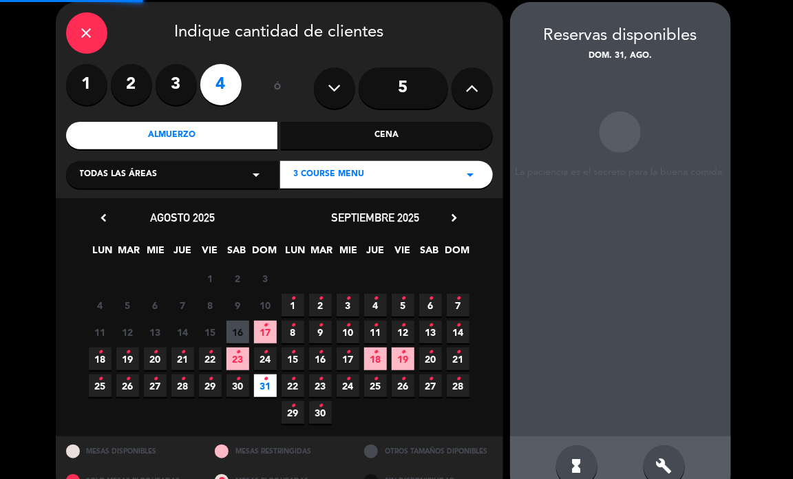
scroll to position [55, 0]
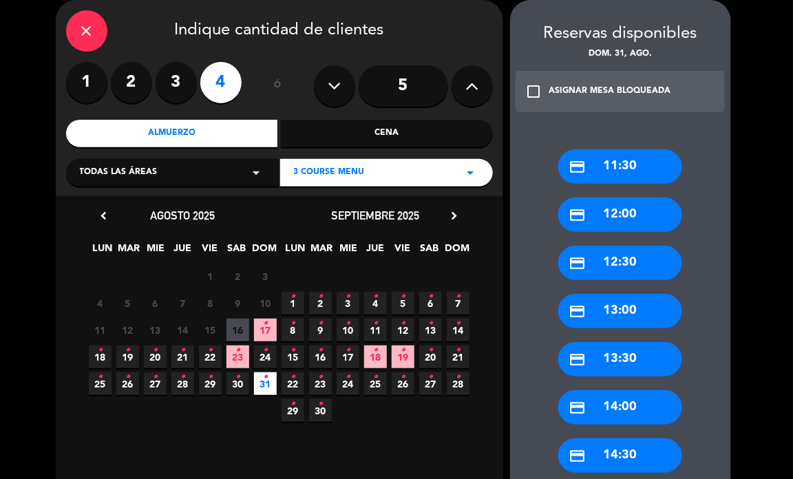
click at [632, 311] on div "credit_card 13:00" at bounding box center [621, 311] width 124 height 34
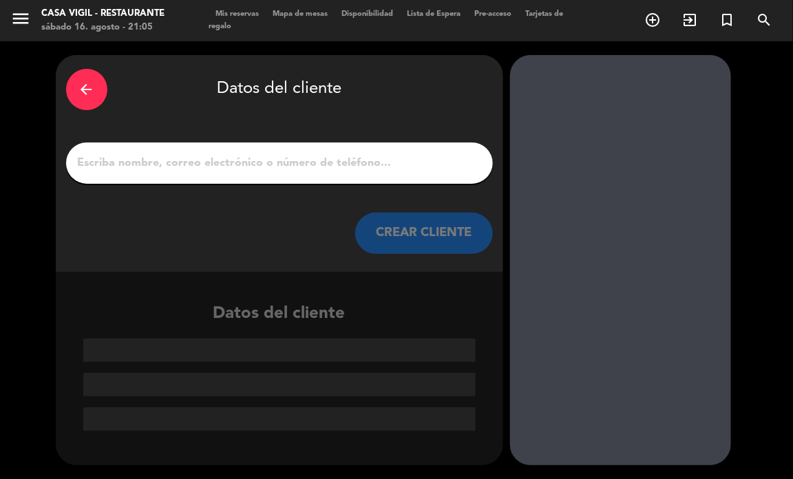
scroll to position [0, 0]
click at [415, 156] on input "1" at bounding box center [279, 163] width 406 height 19
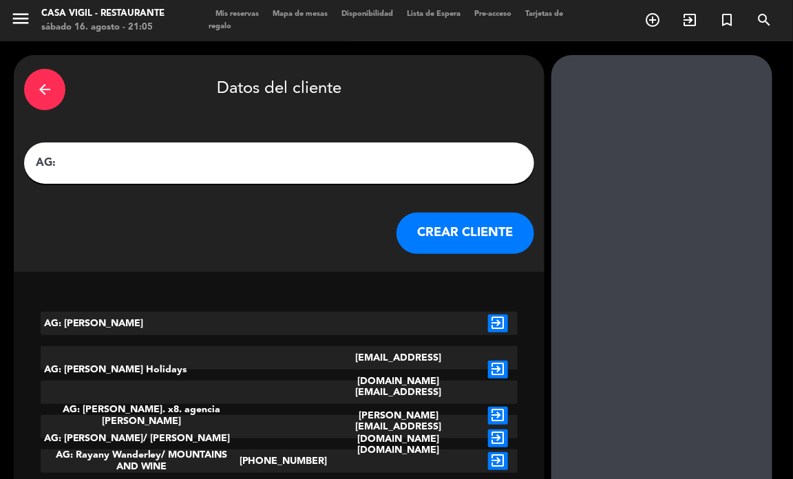
click at [197, 154] on input "AG:" at bounding box center [279, 163] width 490 height 19
paste input ": [PERSON_NAME]"
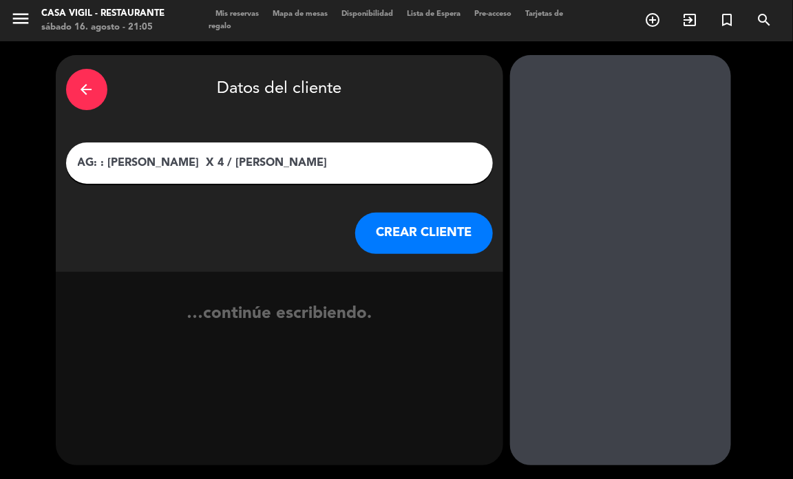
type input "AG: : [PERSON_NAME] X 4 / [PERSON_NAME]"
click at [407, 218] on button "CREAR CLIENTE" at bounding box center [424, 233] width 138 height 41
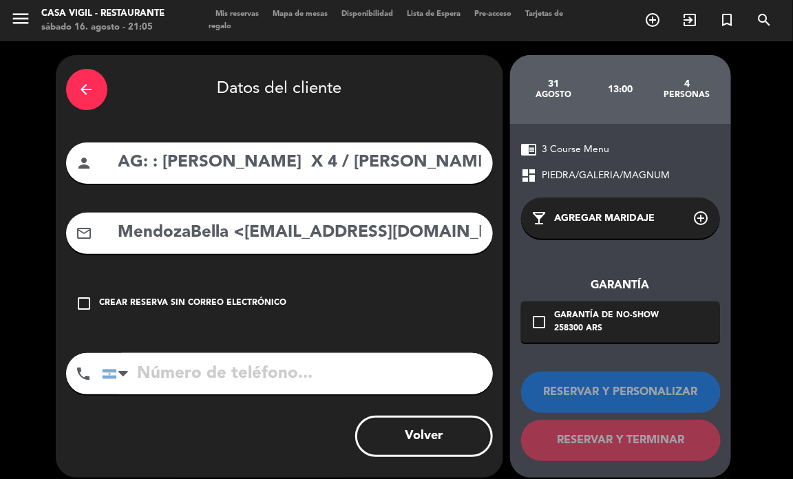
click at [322, 249] on div "mail_outline MendozaBella <[EMAIL_ADDRESS][DOMAIN_NAME]>" at bounding box center [279, 233] width 427 height 41
drag, startPoint x: 247, startPoint y: 231, endPoint x: 116, endPoint y: 240, distance: 131.1
click at [117, 240] on input "MendozaBella <[EMAIL_ADDRESS][DOMAIN_NAME]>" at bounding box center [300, 233] width 366 height 28
click at [419, 213] on div "mail_outline [EMAIL_ADDRESS][DOMAIN_NAME]>" at bounding box center [279, 233] width 427 height 41
drag, startPoint x: 404, startPoint y: 219, endPoint x: 404, endPoint y: 228, distance: 9.0
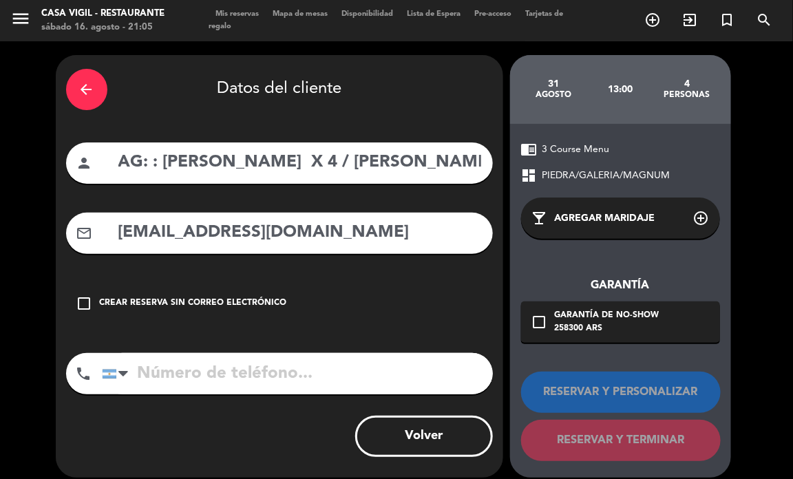
click at [403, 219] on input "[EMAIL_ADDRESS][DOMAIN_NAME]" at bounding box center [300, 233] width 366 height 28
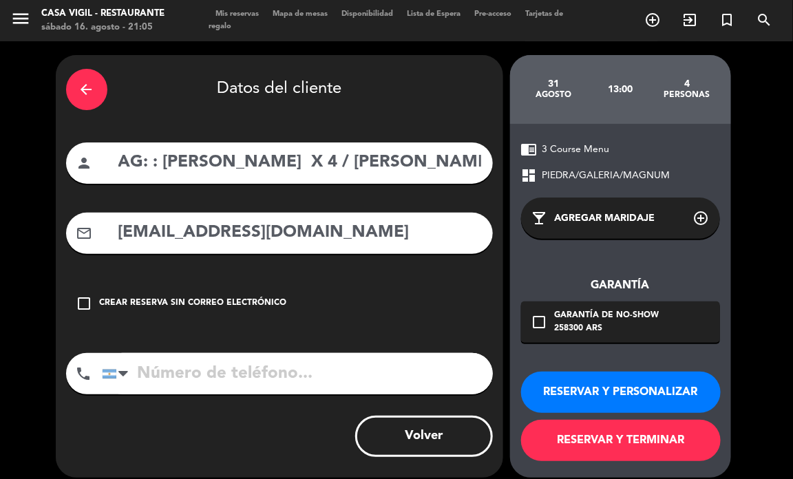
type input "[EMAIL_ADDRESS][DOMAIN_NAME]"
click at [607, 393] on button "RESERVAR Y PERSONALIZAR" at bounding box center [621, 392] width 200 height 41
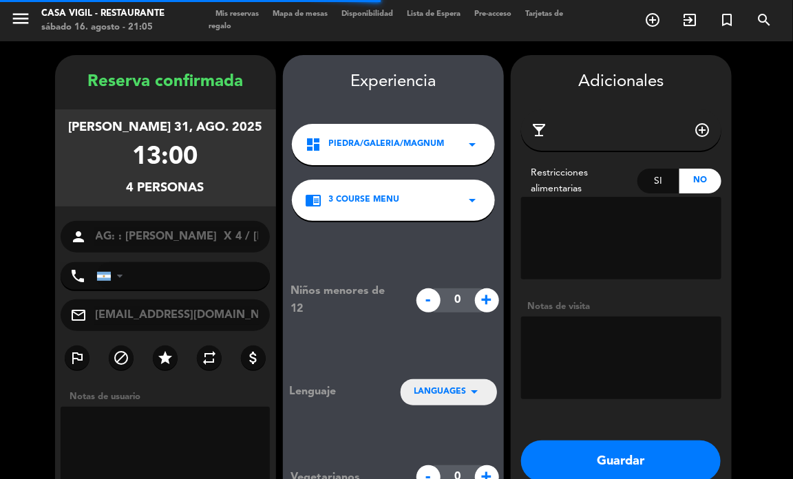
scroll to position [55, 0]
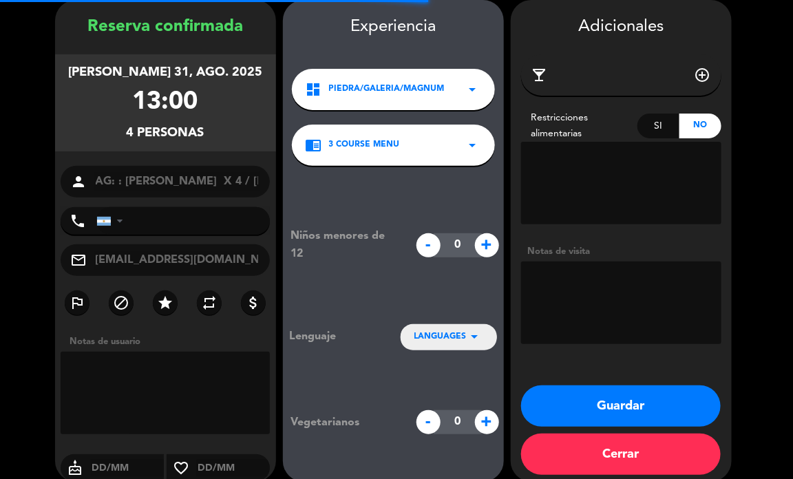
click at [585, 293] on textarea at bounding box center [621, 303] width 200 height 83
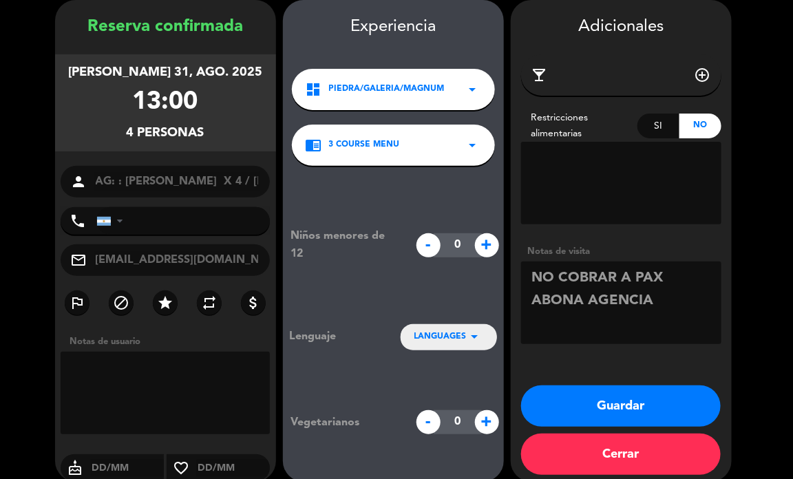
drag, startPoint x: 634, startPoint y: 302, endPoint x: 487, endPoint y: 265, distance: 151.2
click at [487, 265] on booking-confirmed "Reserva confirmada [PERSON_NAME] 31, ago. 2025 13:00 4 personas person AG: : [P…" at bounding box center [397, 241] width 766 height 482
click at [439, 338] on span "LANGUAGES" at bounding box center [441, 338] width 52 height 14
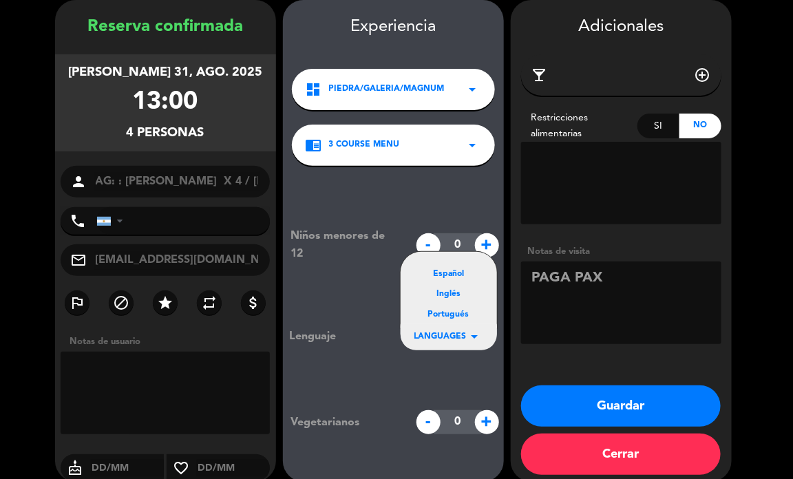
click at [438, 317] on div "Portugués" at bounding box center [449, 316] width 69 height 14
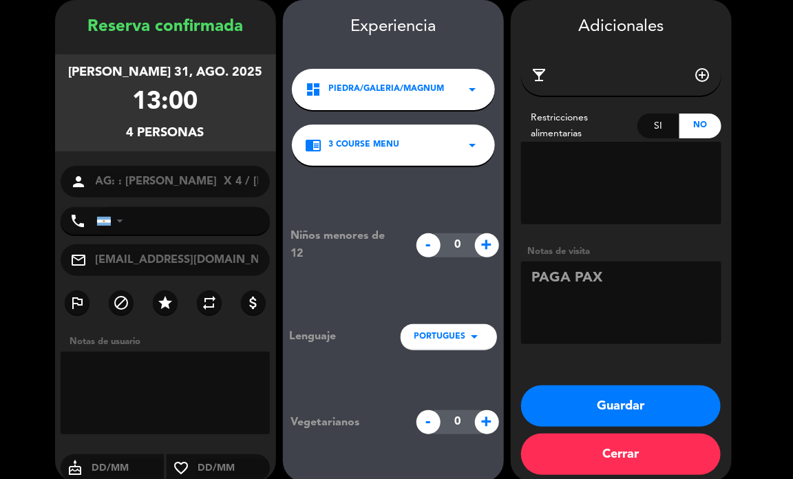
click at [446, 331] on span "PORTUGUES" at bounding box center [441, 338] width 52 height 14
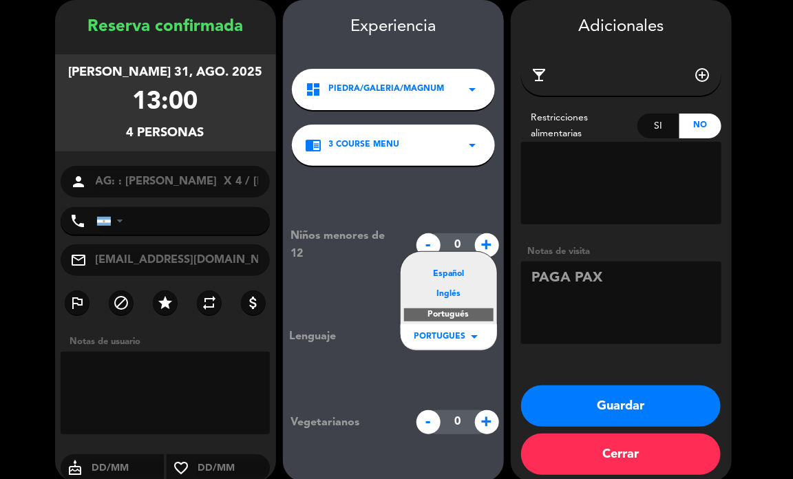
click at [452, 269] on div "Español" at bounding box center [449, 275] width 69 height 14
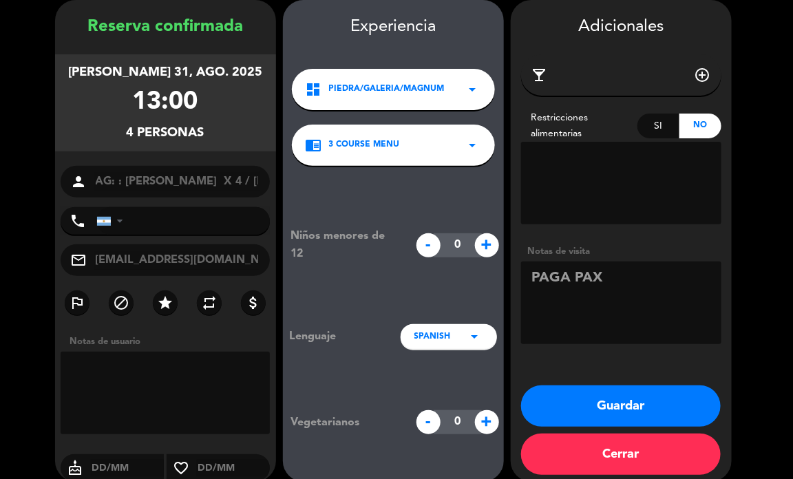
click at [687, 301] on textarea at bounding box center [621, 303] width 200 height 83
paste textarea "Observaciones: es el cumpleaños del pasajero [PERSON_NAME]."
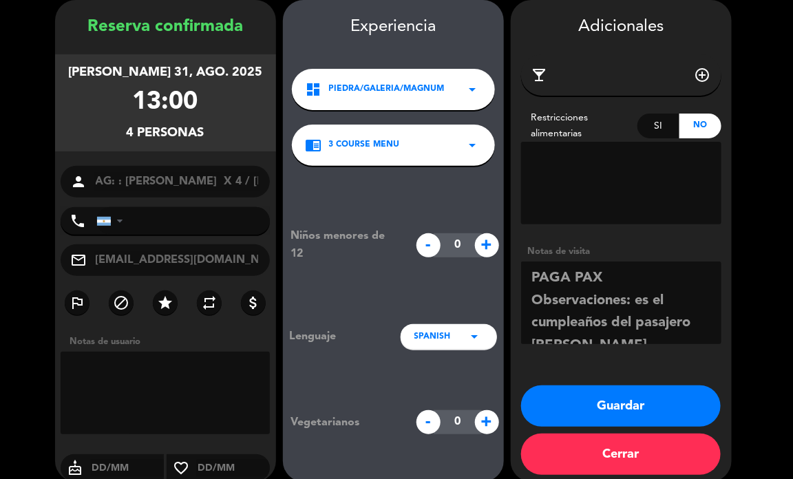
scroll to position [9, 0]
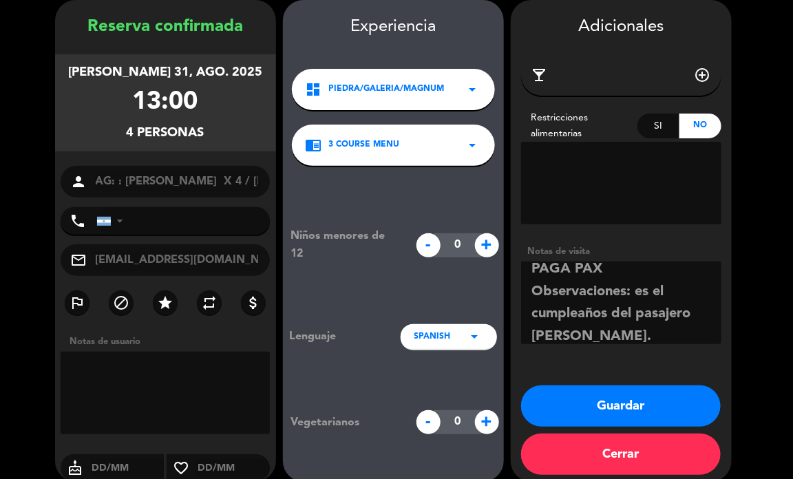
type textarea "PAGA PAX Observaciones: es el cumpleaños del pasajero [PERSON_NAME]."
drag, startPoint x: 603, startPoint y: 410, endPoint x: 597, endPoint y: 404, distance: 7.8
click at [597, 406] on button "Guardar" at bounding box center [621, 406] width 200 height 41
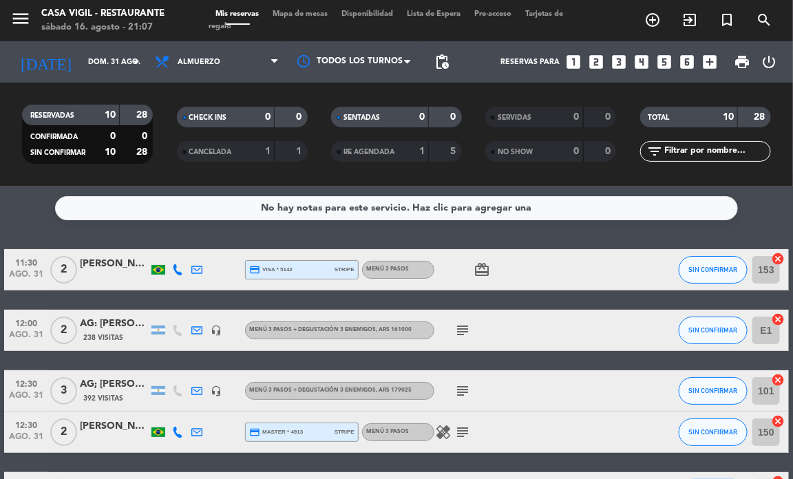
click at [247, 236] on div "No hay notas para este servicio. Haz clic para agregar una 11:30 ago. 31 2 [PER…" at bounding box center [396, 332] width 793 height 293
drag, startPoint x: 335, startPoint y: 229, endPoint x: 233, endPoint y: 160, distance: 123.4
click at [335, 228] on div "No hay notas para este servicio. Haz clic para agregar una 11:30 ago. 31 2 [PER…" at bounding box center [396, 332] width 793 height 293
click at [760, 21] on icon "search" at bounding box center [764, 20] width 17 height 17
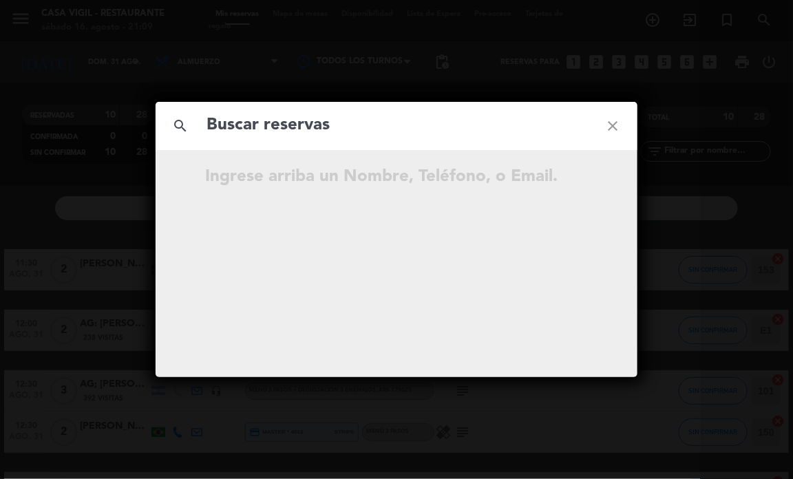
click at [387, 136] on input "text" at bounding box center [396, 126] width 383 height 28
type input "[PERSON_NAME]"
click at [618, 122] on icon "close" at bounding box center [613, 126] width 50 height 50
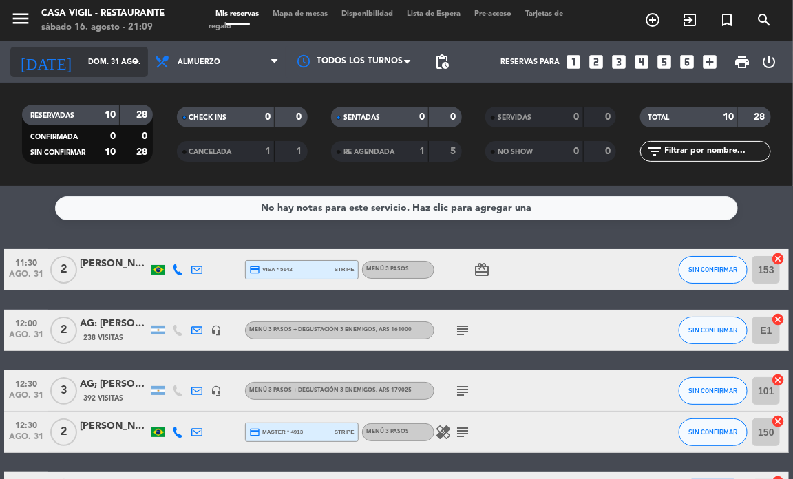
click at [126, 72] on input "dom. 31 ago." at bounding box center [131, 62] width 101 height 23
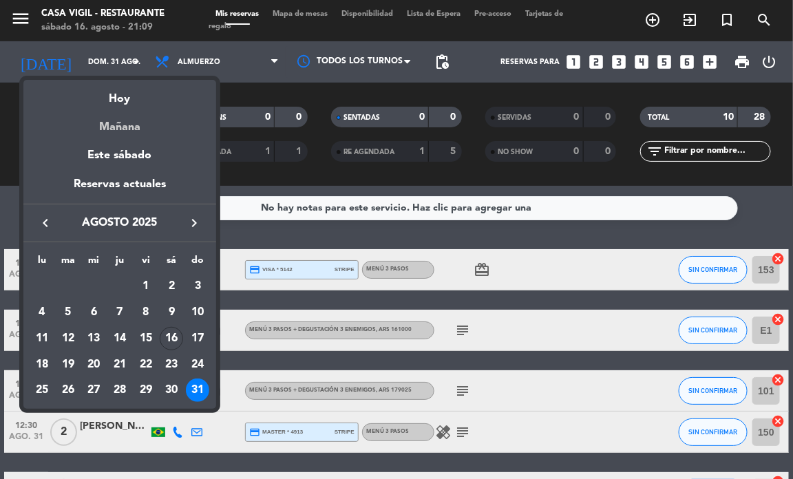
click at [125, 123] on div "Mañana" at bounding box center [119, 122] width 193 height 28
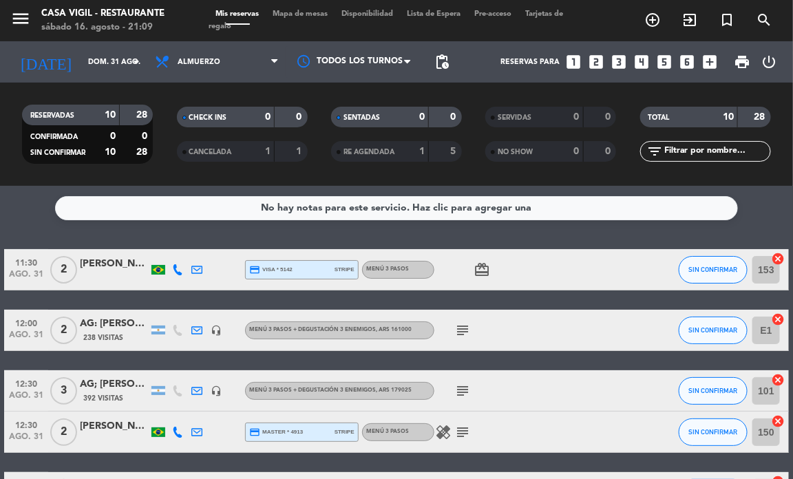
type input "dom. 17 ago."
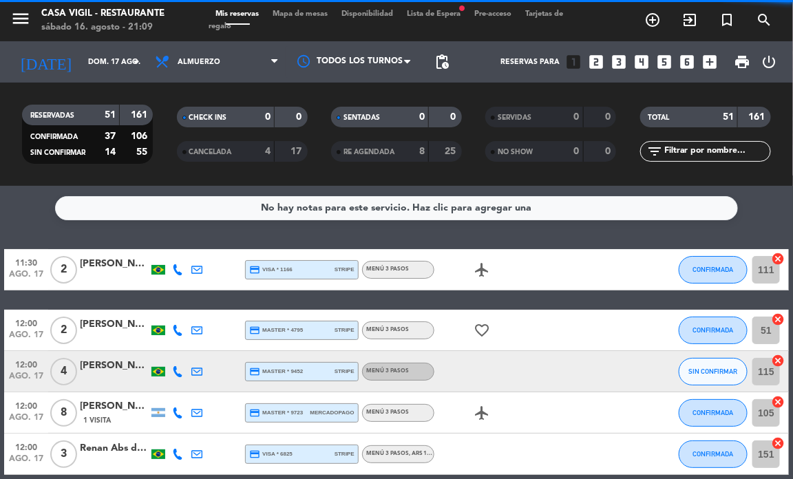
click at [683, 150] on input "text" at bounding box center [717, 151] width 107 height 15
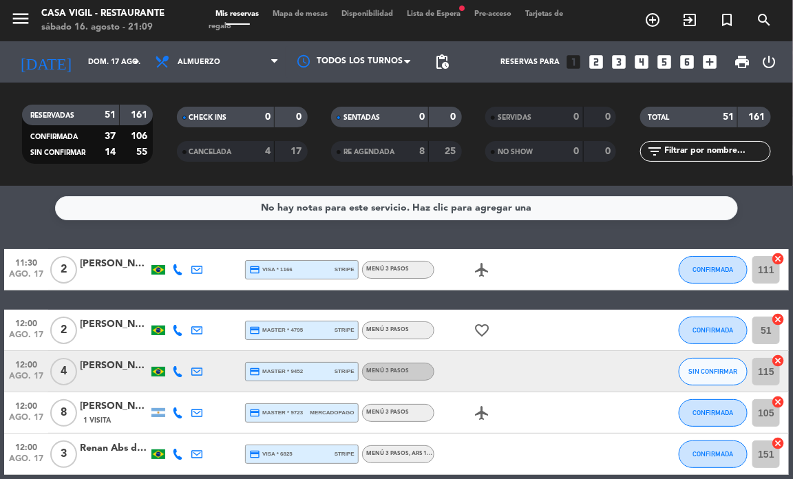
paste input "[PERSON_NAME]"
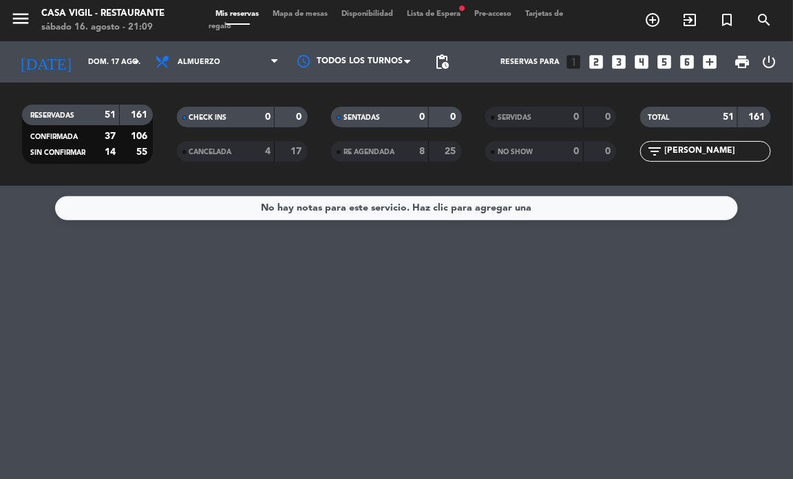
drag, startPoint x: 687, startPoint y: 149, endPoint x: 654, endPoint y: 142, distance: 33.9
click at [654, 143] on div "filter_list [PERSON_NAME]" at bounding box center [705, 151] width 131 height 21
click at [717, 154] on input "[PERSON_NAME]" at bounding box center [717, 151] width 107 height 15
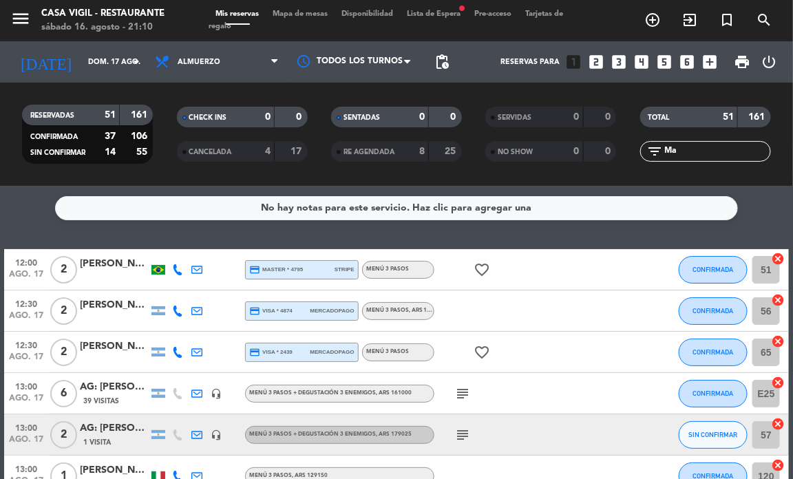
type input "M"
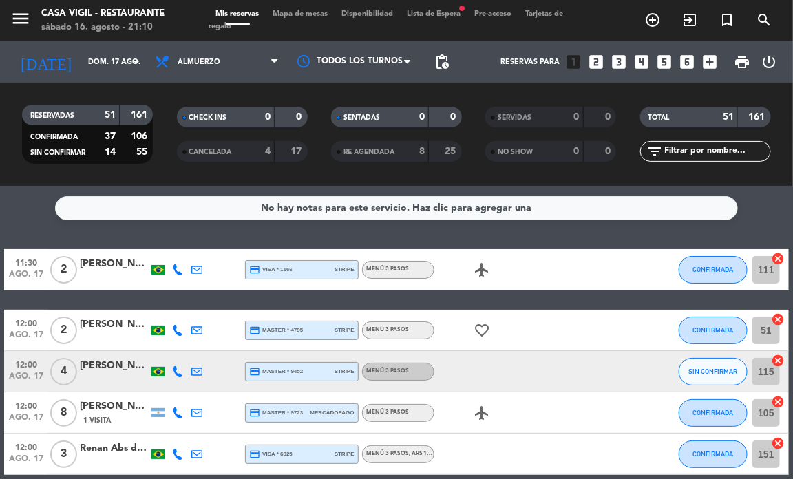
click at [684, 149] on input "text" at bounding box center [717, 151] width 107 height 15
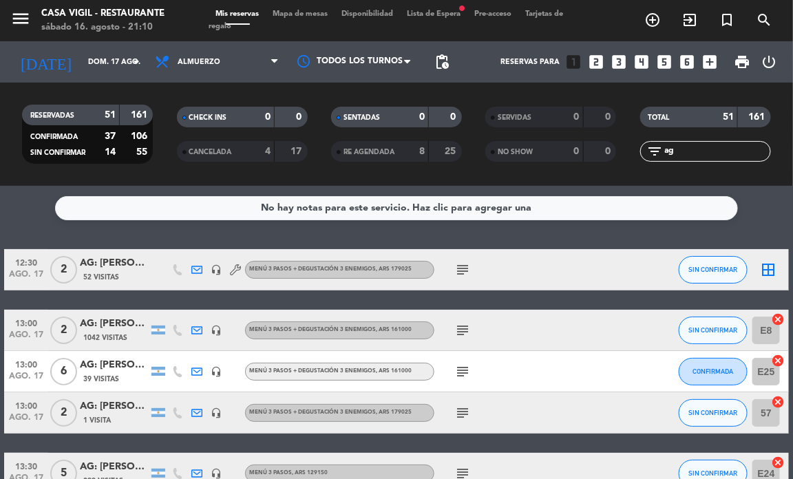
type input "a"
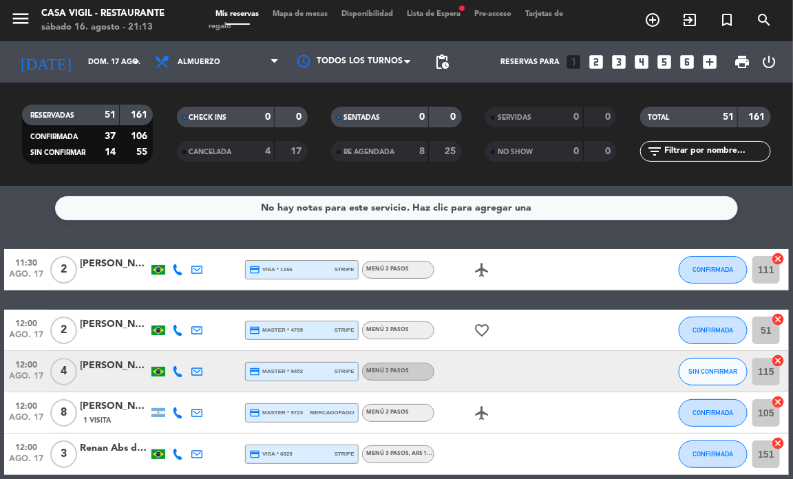
click at [143, 234] on div "No hay notas para este servicio. Haz clic para agregar una 11:30 ago. 17 2 [PER…" at bounding box center [396, 332] width 793 height 293
click at [641, 62] on icon "looks_4" at bounding box center [642, 62] width 18 height 18
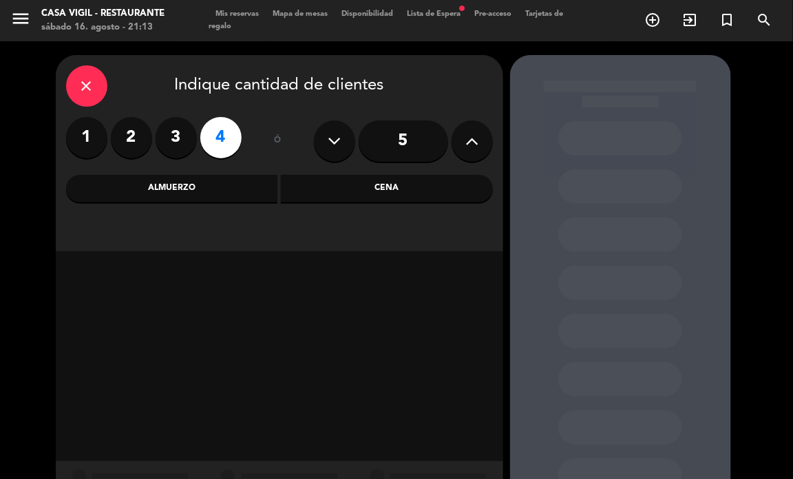
click at [180, 183] on div "Almuerzo" at bounding box center [172, 189] width 212 height 28
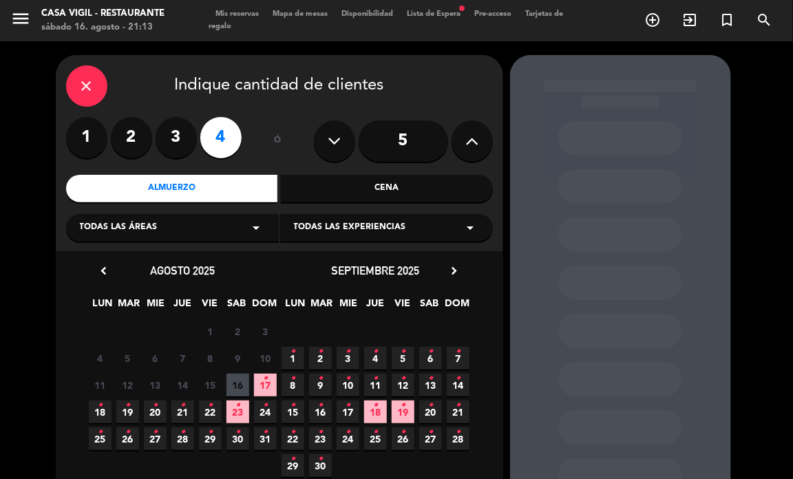
click at [353, 232] on span "Todas las experiencias" at bounding box center [350, 228] width 112 height 14
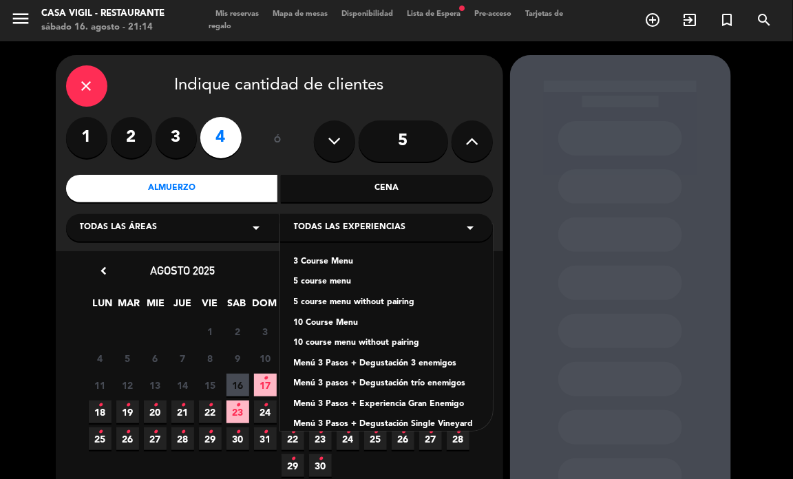
click at [336, 263] on div "3 Course Menu" at bounding box center [386, 263] width 185 height 14
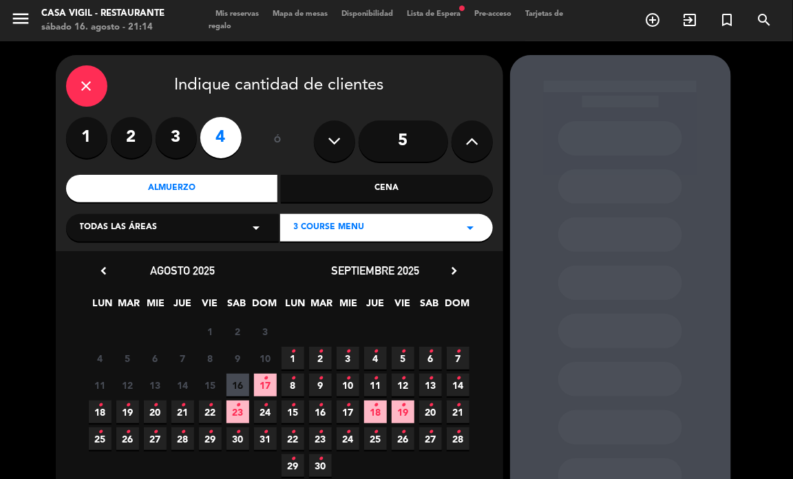
click at [87, 88] on icon "close" at bounding box center [87, 86] width 17 height 17
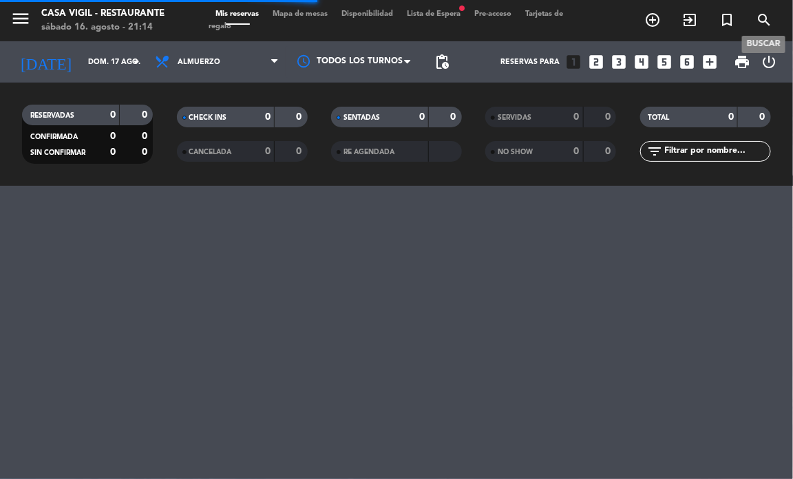
click at [764, 23] on icon "search" at bounding box center [764, 20] width 17 height 17
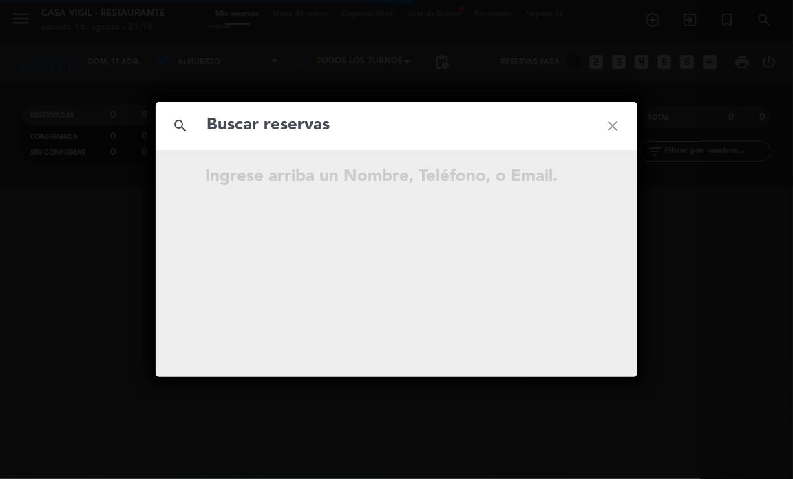
click at [326, 138] on input "text" at bounding box center [396, 126] width 383 height 28
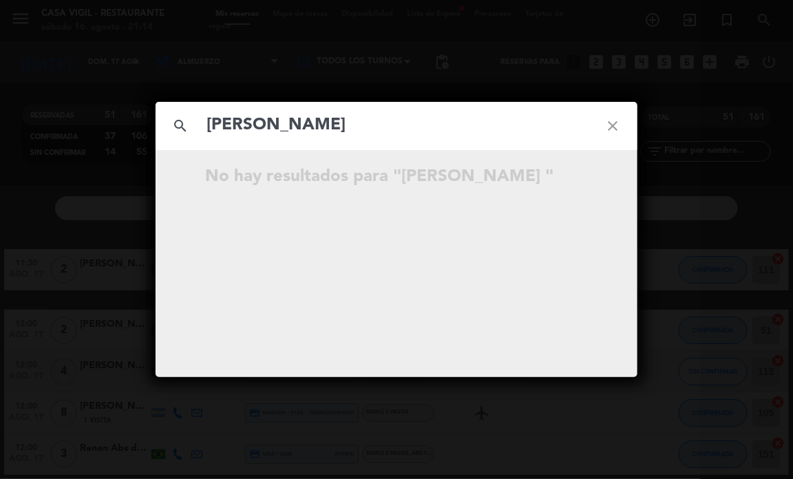
type input "[PERSON_NAME]"
click at [611, 125] on icon "close" at bounding box center [613, 126] width 50 height 50
drag, startPoint x: 611, startPoint y: 124, endPoint x: 592, endPoint y: 121, distance: 18.9
click at [607, 118] on icon "close" at bounding box center [613, 126] width 50 height 50
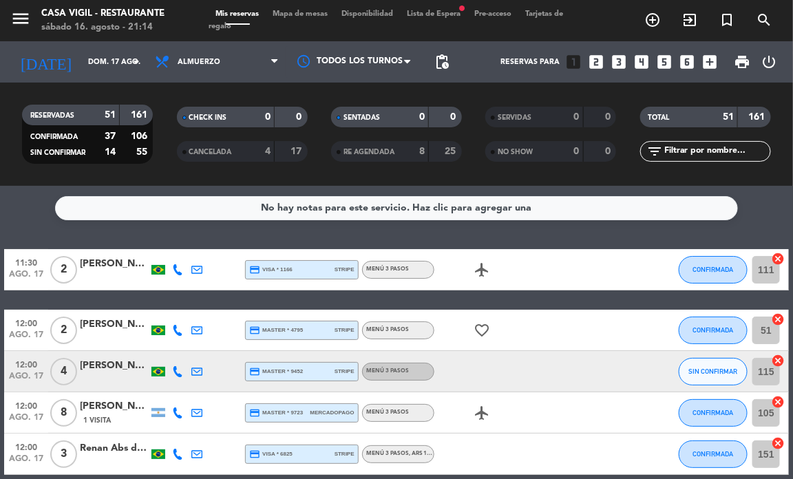
click at [634, 63] on icon "looks_4" at bounding box center [642, 62] width 18 height 18
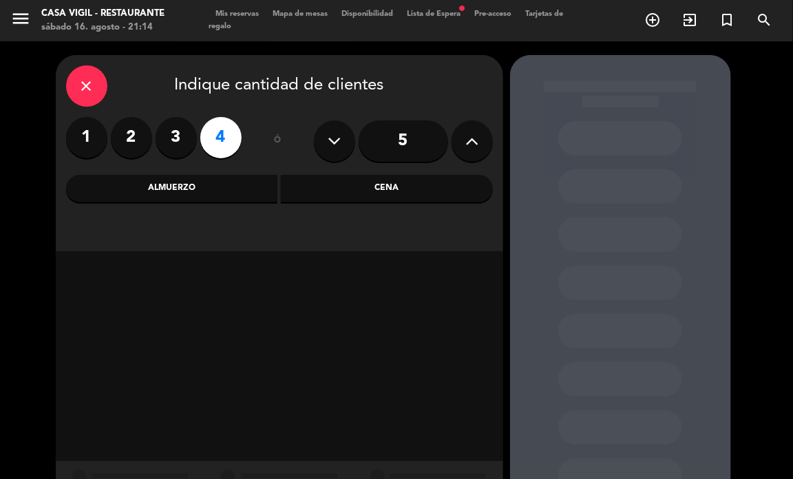
click at [193, 194] on div "Almuerzo" at bounding box center [172, 189] width 212 height 28
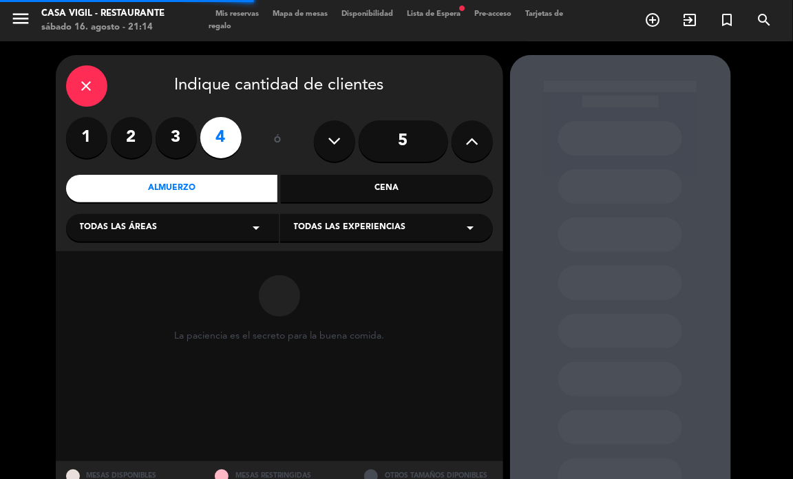
click at [395, 231] on span "Todas las experiencias" at bounding box center [350, 228] width 112 height 14
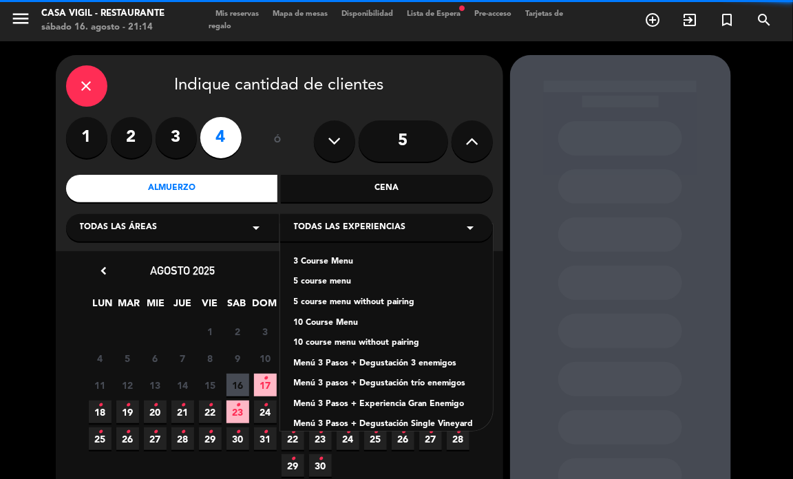
drag, startPoint x: 350, startPoint y: 260, endPoint x: 335, endPoint y: 260, distance: 15.2
click at [348, 258] on div "3 Course Menu" at bounding box center [386, 263] width 185 height 14
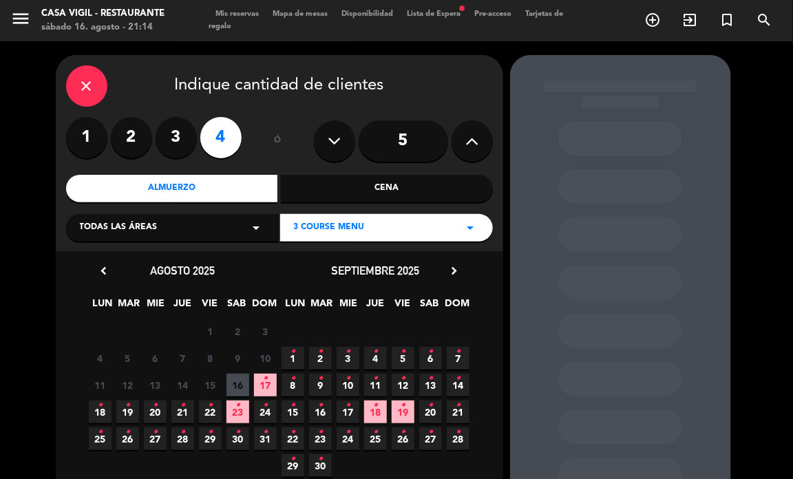
click at [264, 436] on icon "•" at bounding box center [265, 432] width 5 height 22
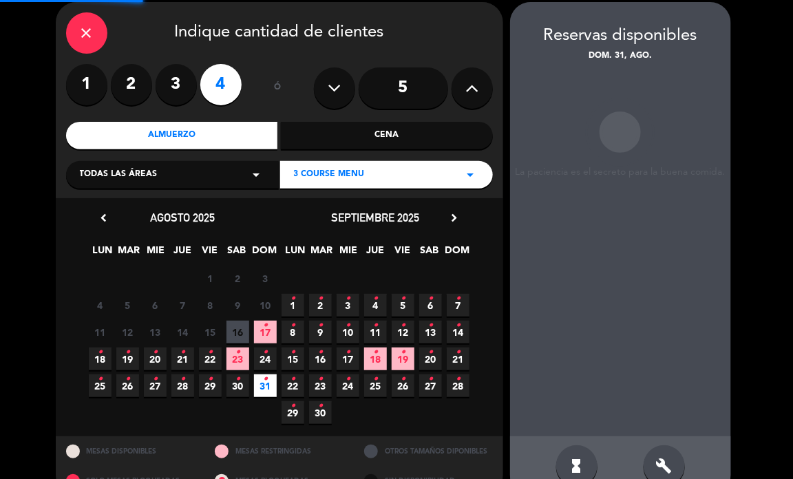
scroll to position [55, 0]
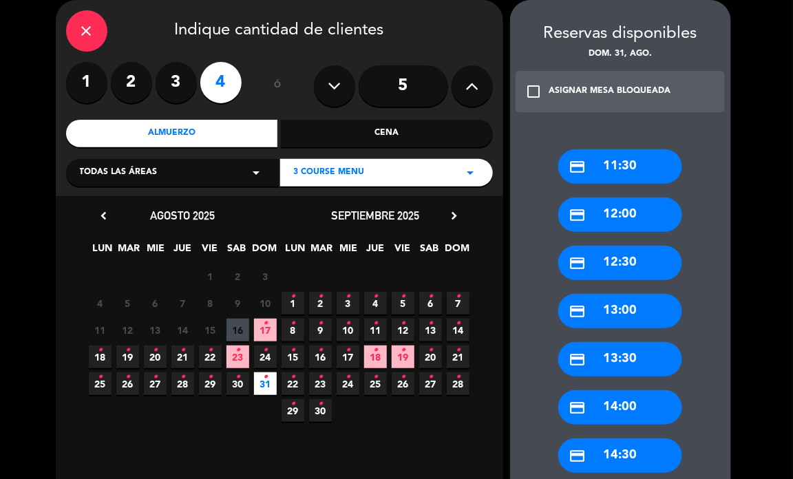
click at [618, 453] on div "credit_card 14:30" at bounding box center [621, 456] width 124 height 34
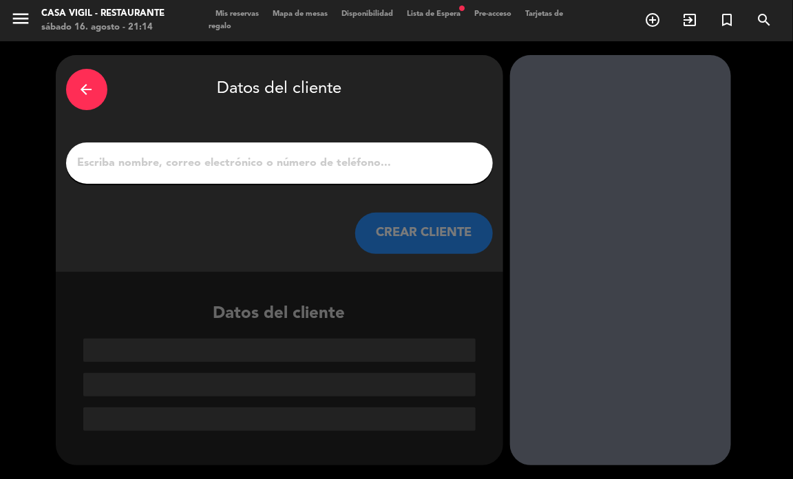
scroll to position [0, 0]
click at [87, 90] on icon "arrow_back" at bounding box center [87, 89] width 17 height 17
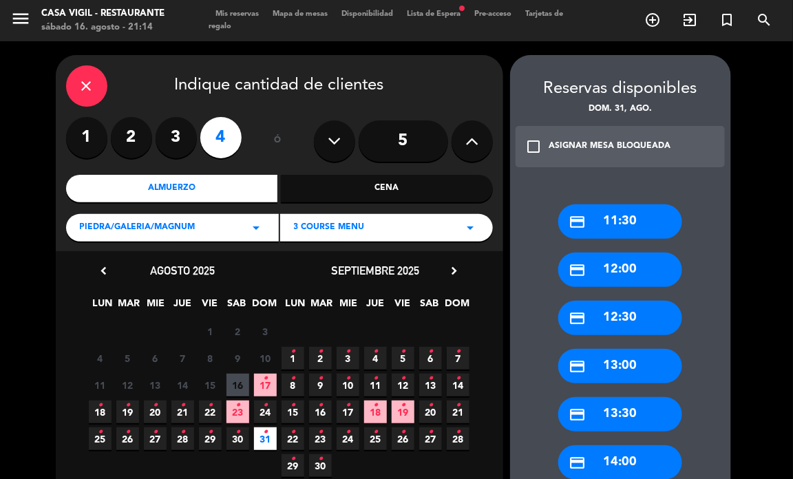
scroll to position [86, 0]
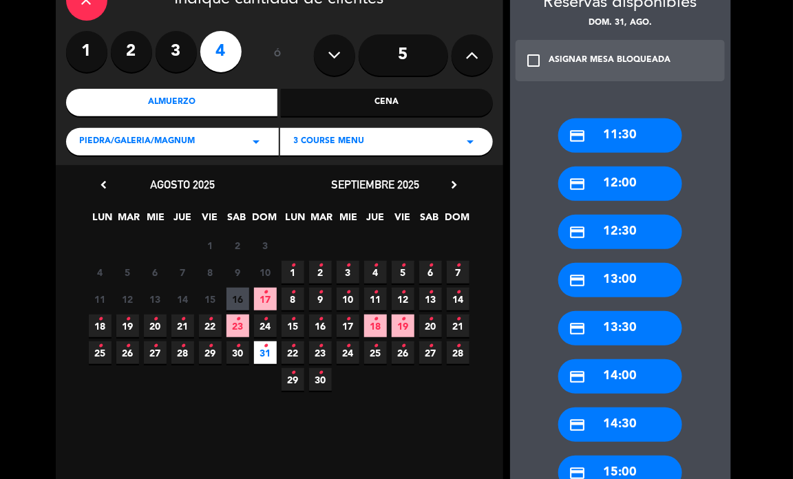
click at [625, 274] on div "credit_card 13:00" at bounding box center [621, 280] width 124 height 34
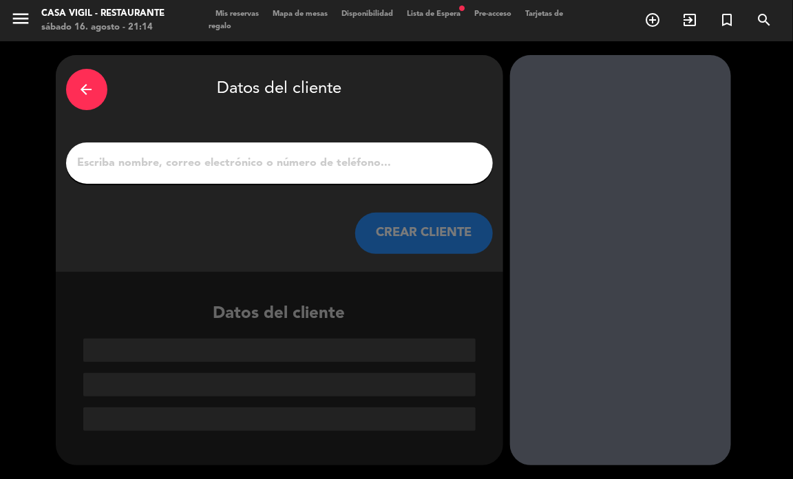
click at [346, 163] on input "1" at bounding box center [279, 163] width 406 height 19
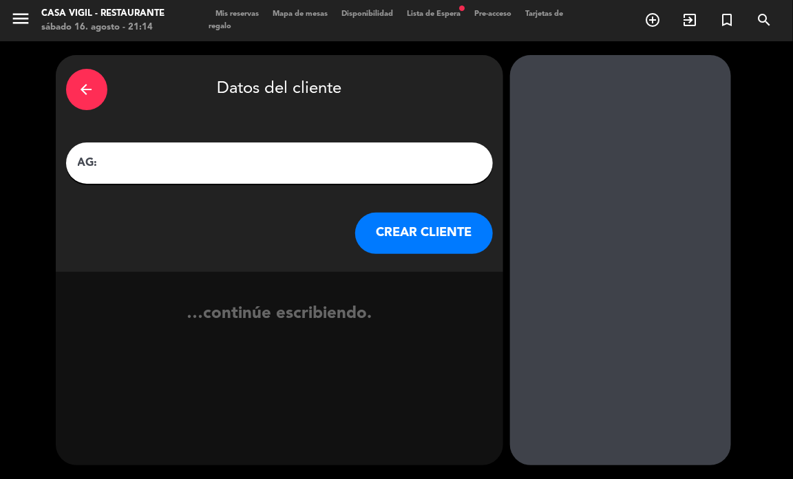
paste input "[PERSON_NAME]"
type input "AG: [PERSON_NAME] X 4 / [PERSON_NAME]"
click at [371, 240] on button "CREAR CLIENTE" at bounding box center [424, 233] width 138 height 41
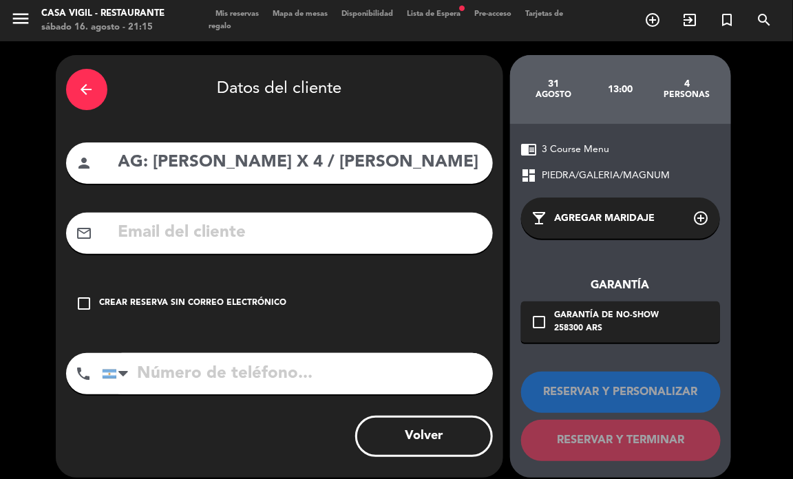
click at [503, 74] on booking-flow-client-selector "arrow_back Datos del cliente person AG: [PERSON_NAME] X 4 / [PERSON_NAME] mail_…" at bounding box center [283, 266] width 455 height 423
click at [183, 242] on input "text" at bounding box center [300, 233] width 366 height 28
click at [149, 298] on div "Crear reserva sin correo electrónico" at bounding box center [193, 304] width 187 height 14
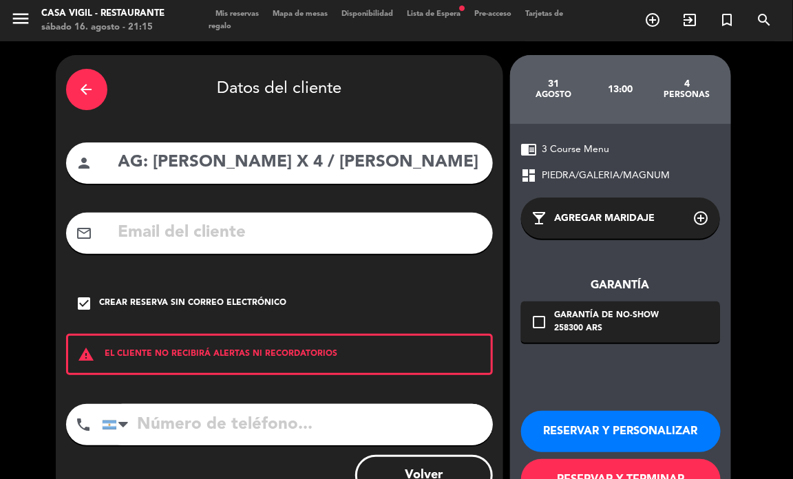
click at [558, 430] on button "RESERVAR Y PERSONALIZAR" at bounding box center [621, 431] width 200 height 41
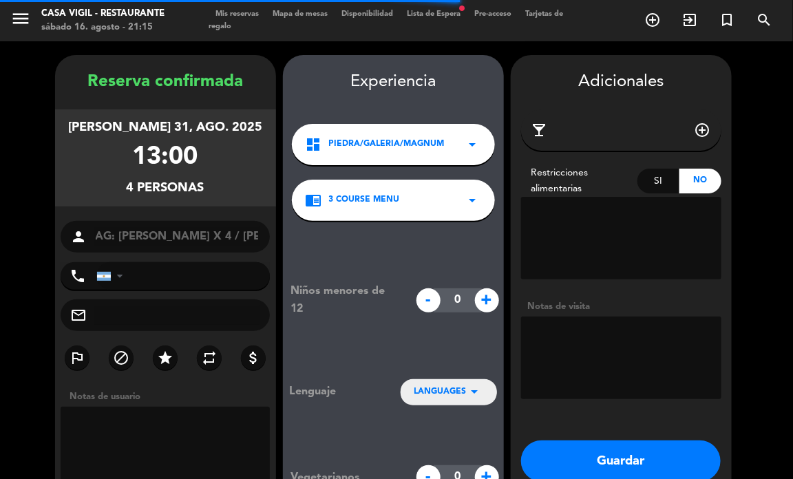
scroll to position [55, 0]
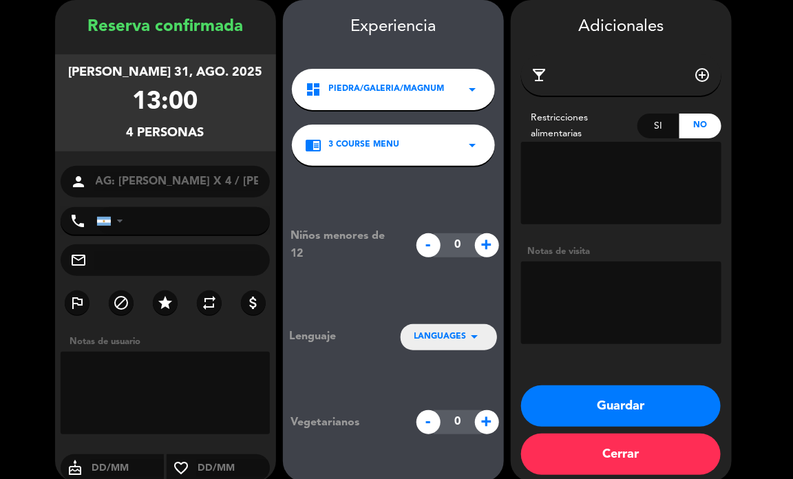
click at [610, 278] on textarea at bounding box center [621, 303] width 200 height 83
type textarea "PAGA PAX"
drag, startPoint x: 622, startPoint y: 429, endPoint x: 616, endPoint y: 413, distance: 16.8
click at [621, 422] on div "Guardar Cerrar" at bounding box center [621, 434] width 221 height 96
click at [617, 410] on button "Guardar" at bounding box center [621, 406] width 200 height 41
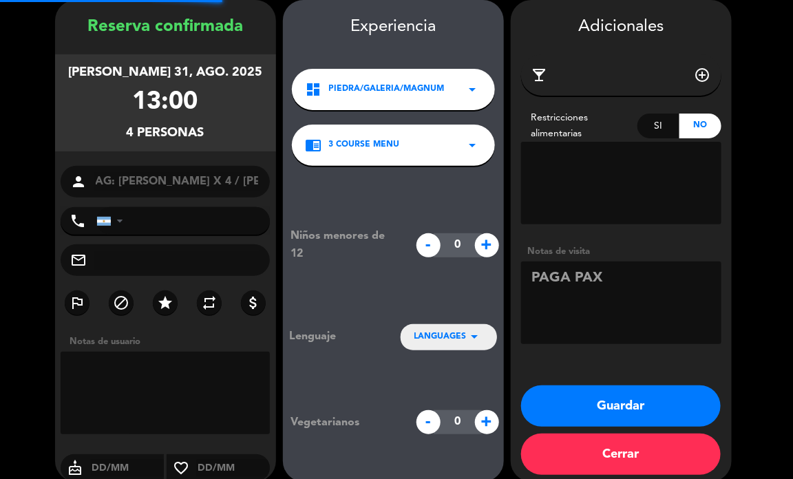
click at [576, 398] on button "Guardar" at bounding box center [621, 406] width 200 height 41
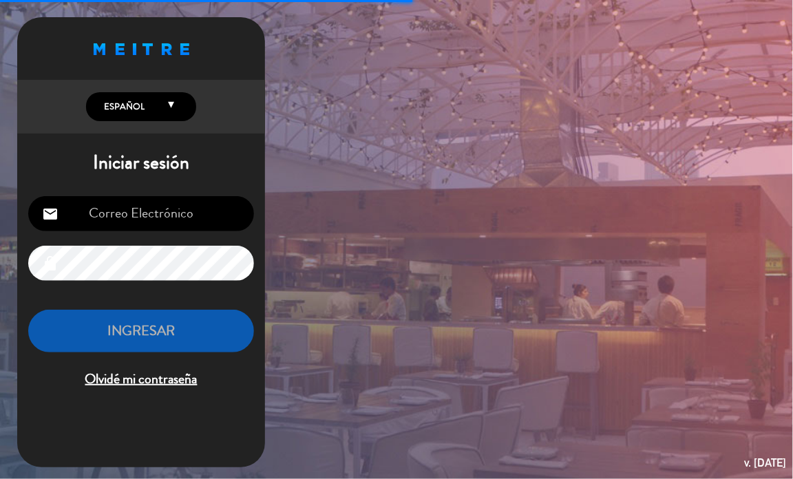
drag, startPoint x: 16, startPoint y: 287, endPoint x: -5, endPoint y: 279, distance: 22.3
click at [0, 279] on html "Proudly born in [DEMOGRAPHIC_DATA]. Made with love in [US_STATE] English Españo…" at bounding box center [396, 239] width 793 height 479
type input "[EMAIL_ADDRESS][DOMAIN_NAME]"
